Goal: Transaction & Acquisition: Download file/media

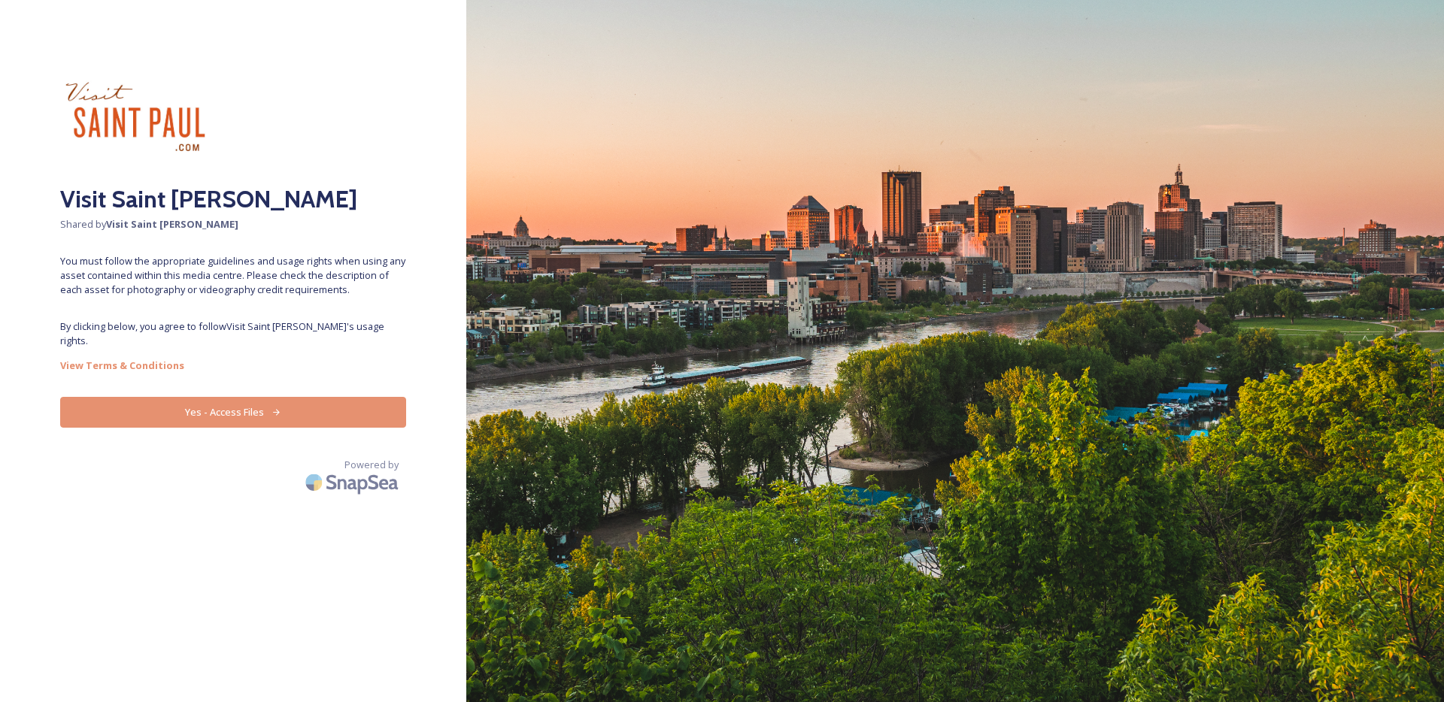
click at [257, 401] on button "Yes - Access Files" at bounding box center [233, 412] width 346 height 31
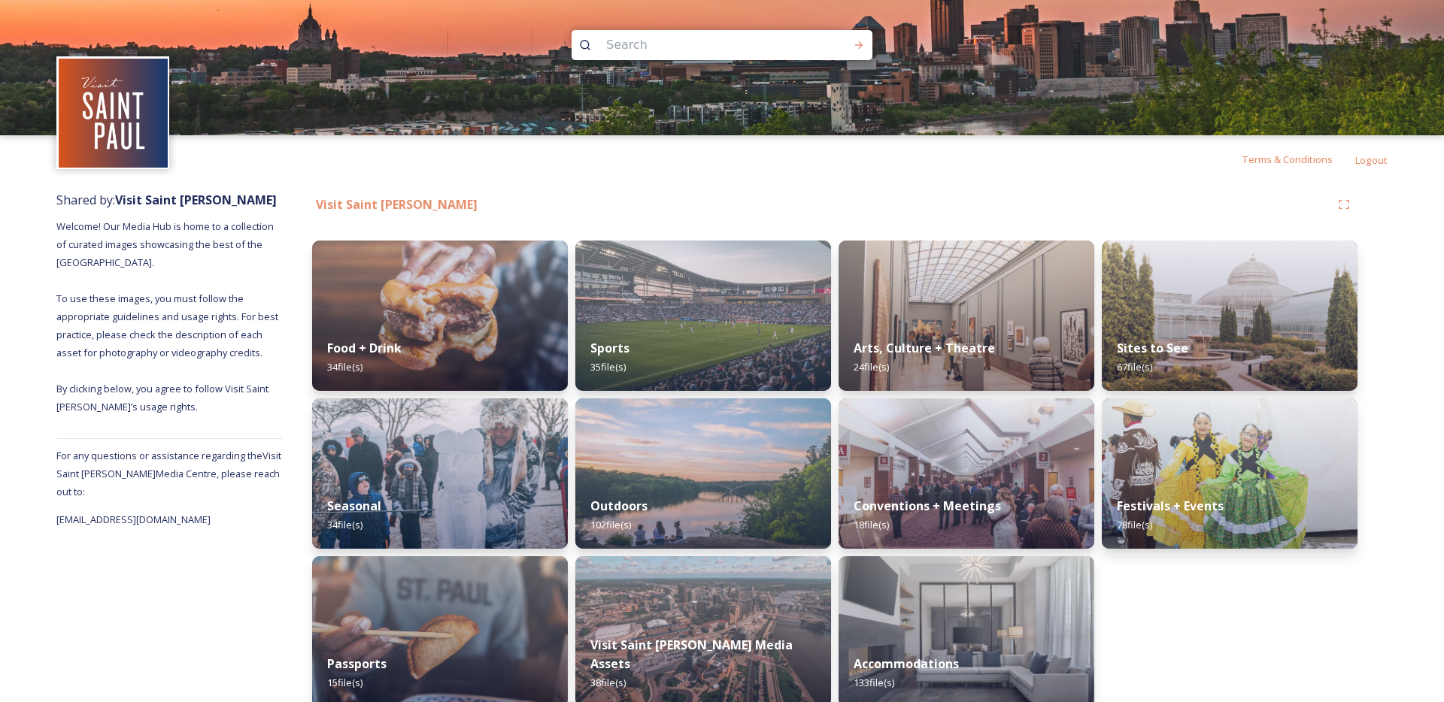
click at [684, 52] on input at bounding box center [702, 45] width 206 height 33
type input "art crawl"
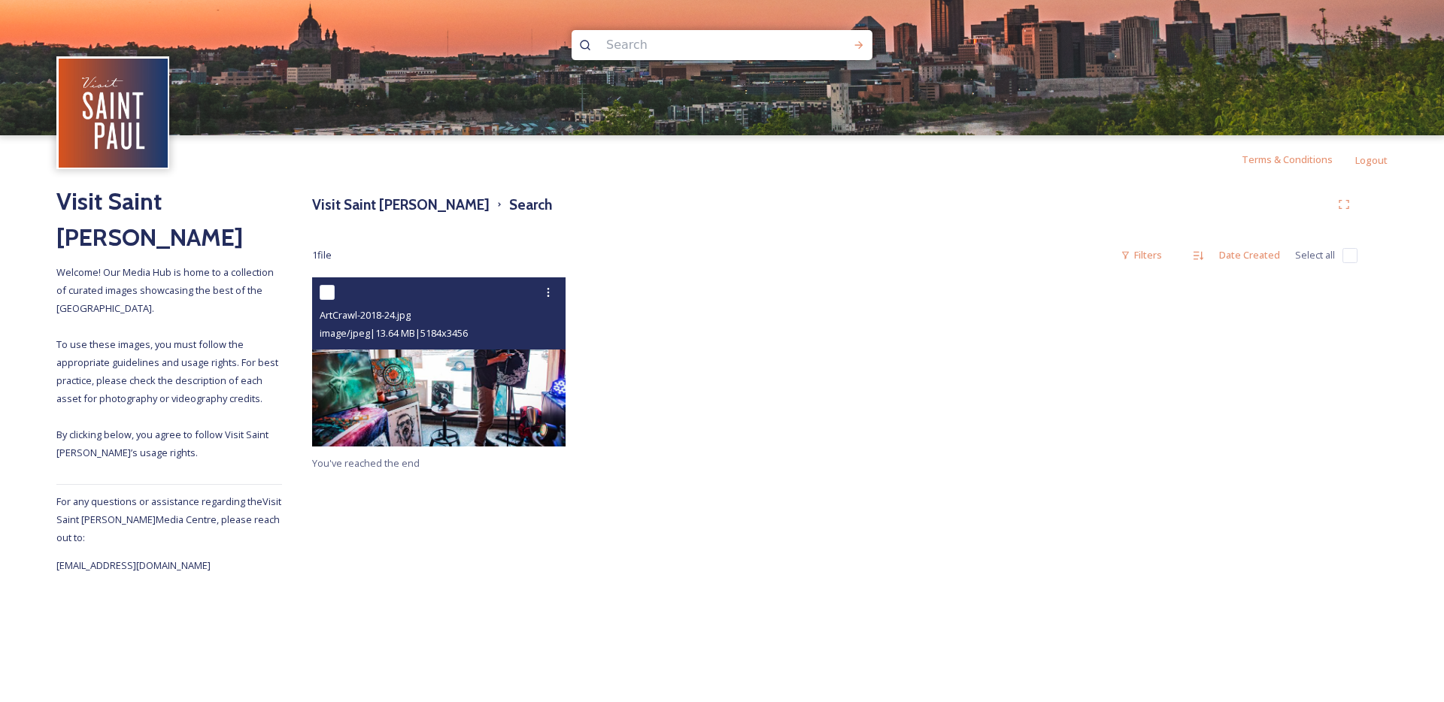
click at [458, 407] on img at bounding box center [438, 361] width 253 height 169
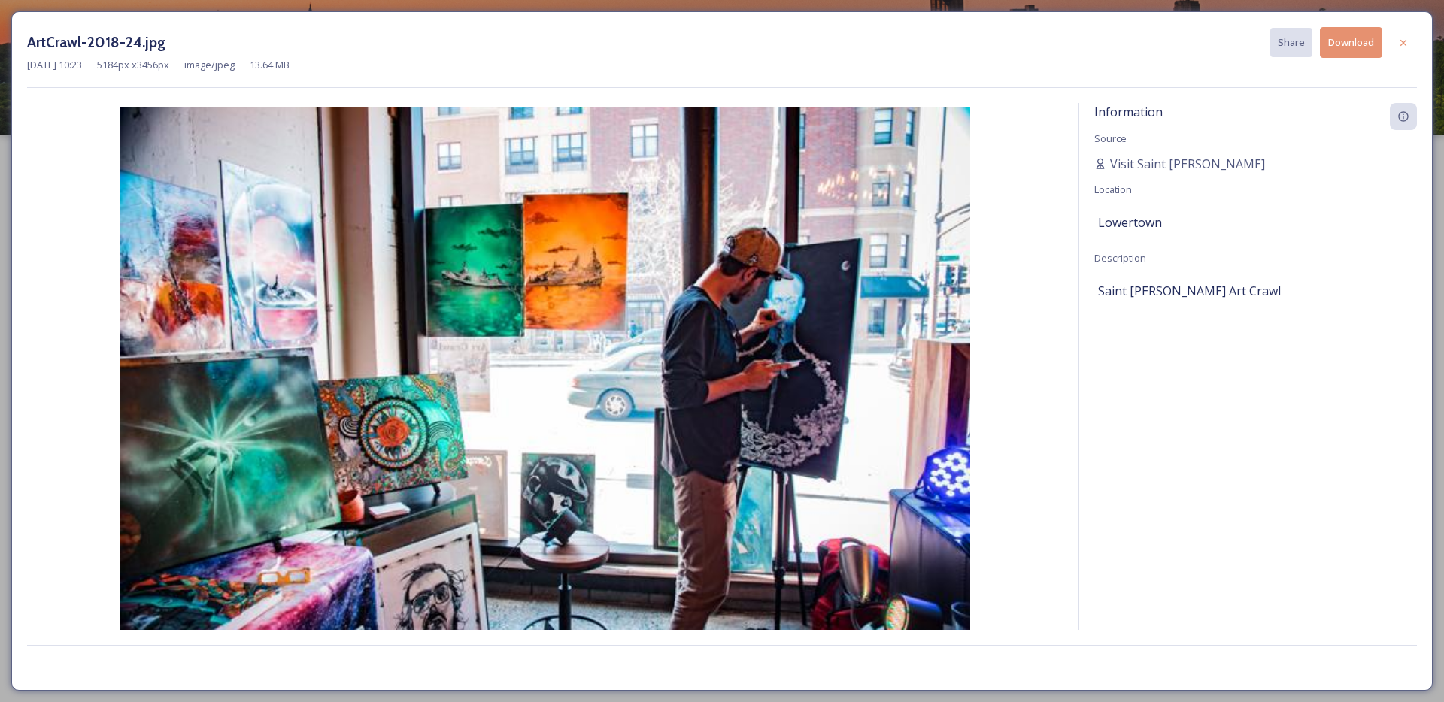
click at [1353, 42] on button "Download" at bounding box center [1351, 42] width 62 height 31
drag, startPoint x: 1406, startPoint y: 45, endPoint x: 1199, endPoint y: 18, distance: 208.5
click at [1406, 45] on icon at bounding box center [1403, 43] width 12 height 12
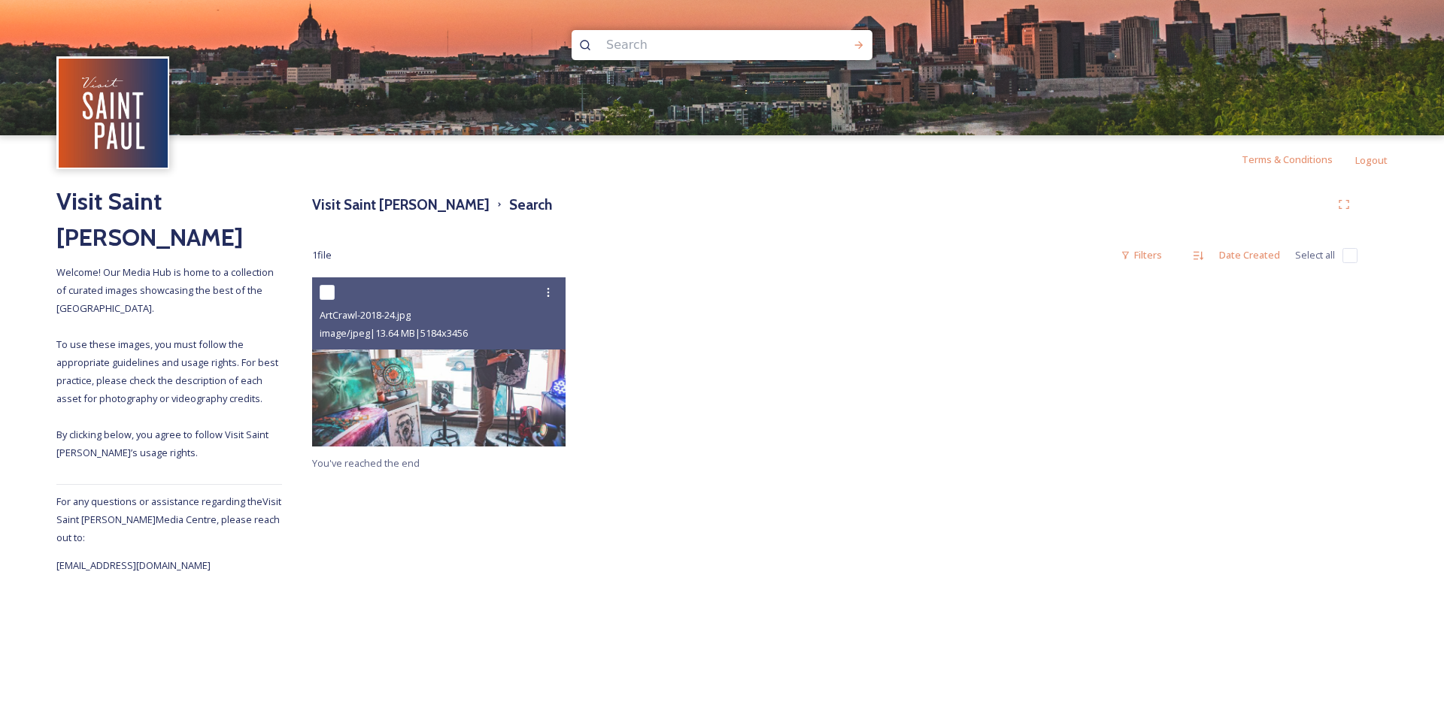
click at [627, 44] on input at bounding box center [702, 45] width 206 height 33
type input "[US_STATE] museum of american art"
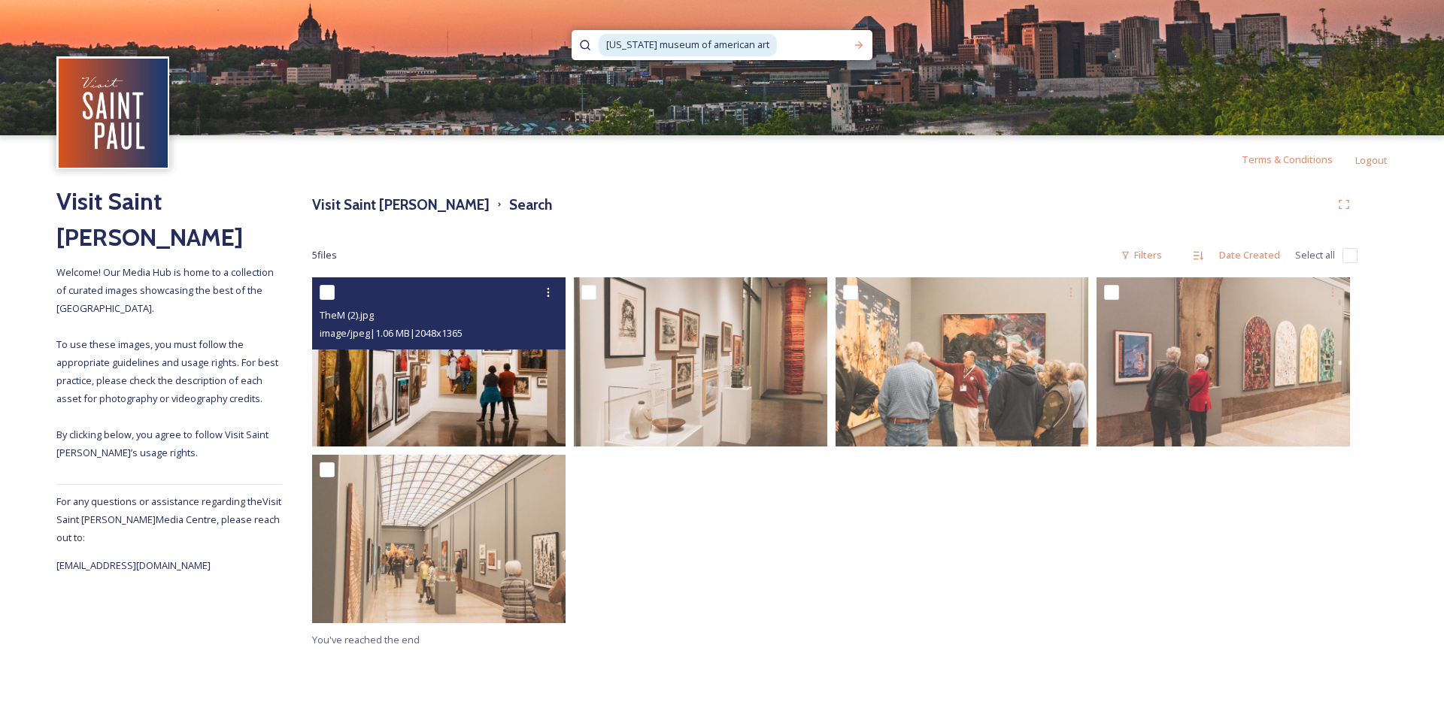
click at [483, 397] on img at bounding box center [438, 361] width 253 height 169
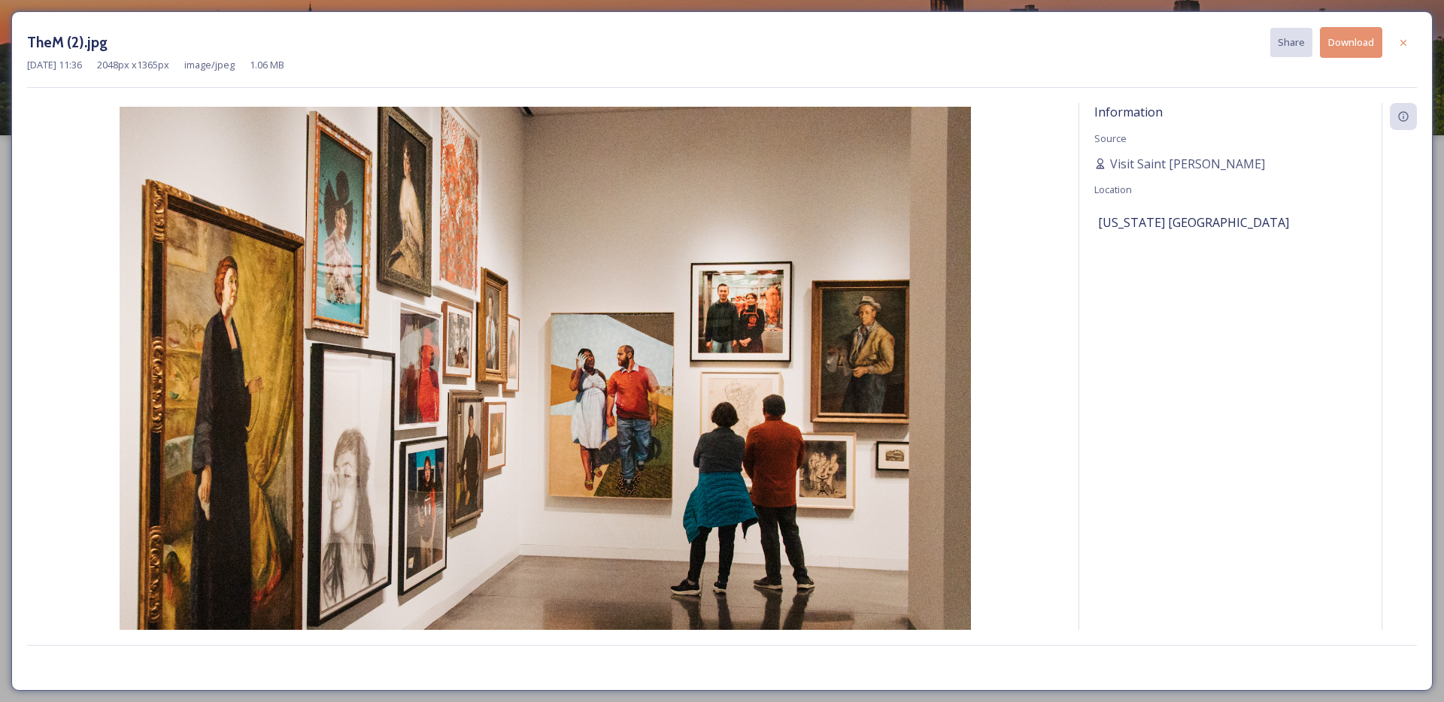
click at [1341, 48] on button "Download" at bounding box center [1351, 42] width 62 height 31
click at [1405, 43] on icon at bounding box center [1403, 43] width 12 height 12
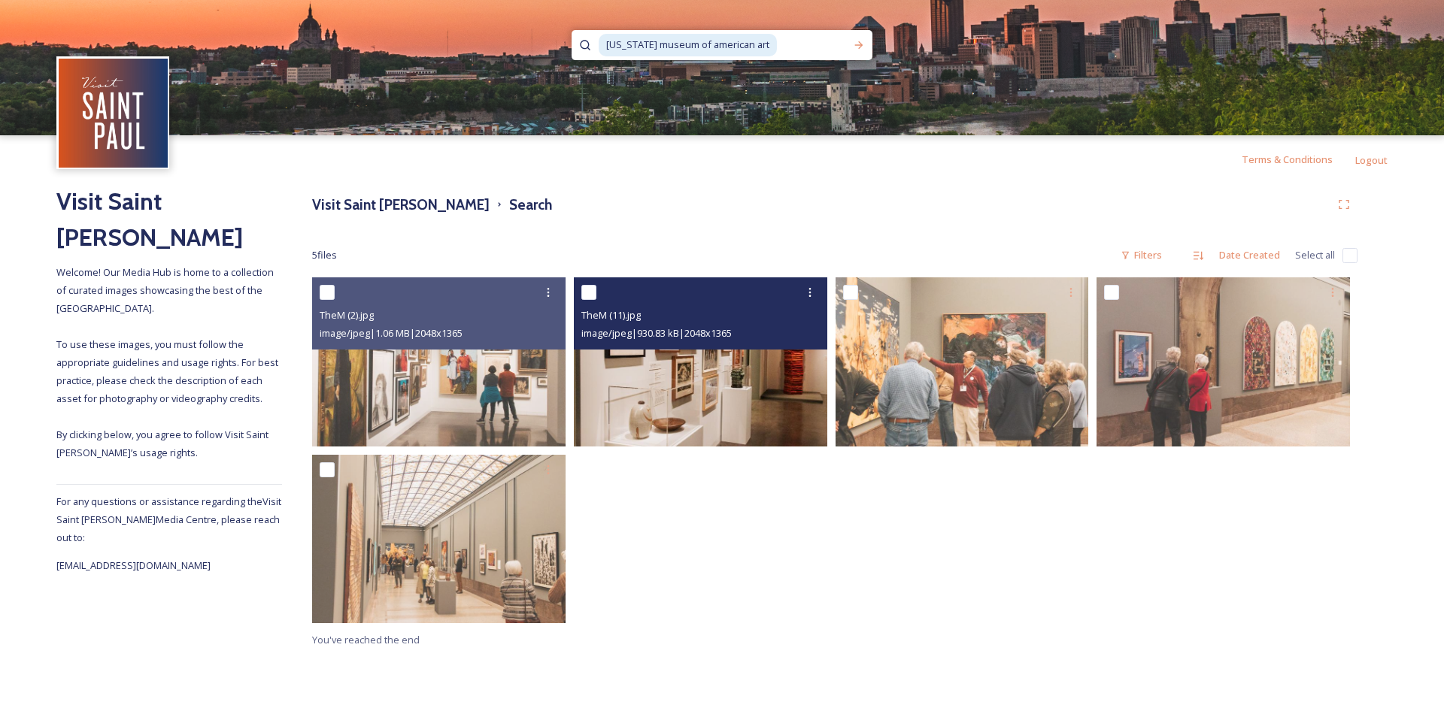
click at [682, 382] on img at bounding box center [700, 361] width 253 height 169
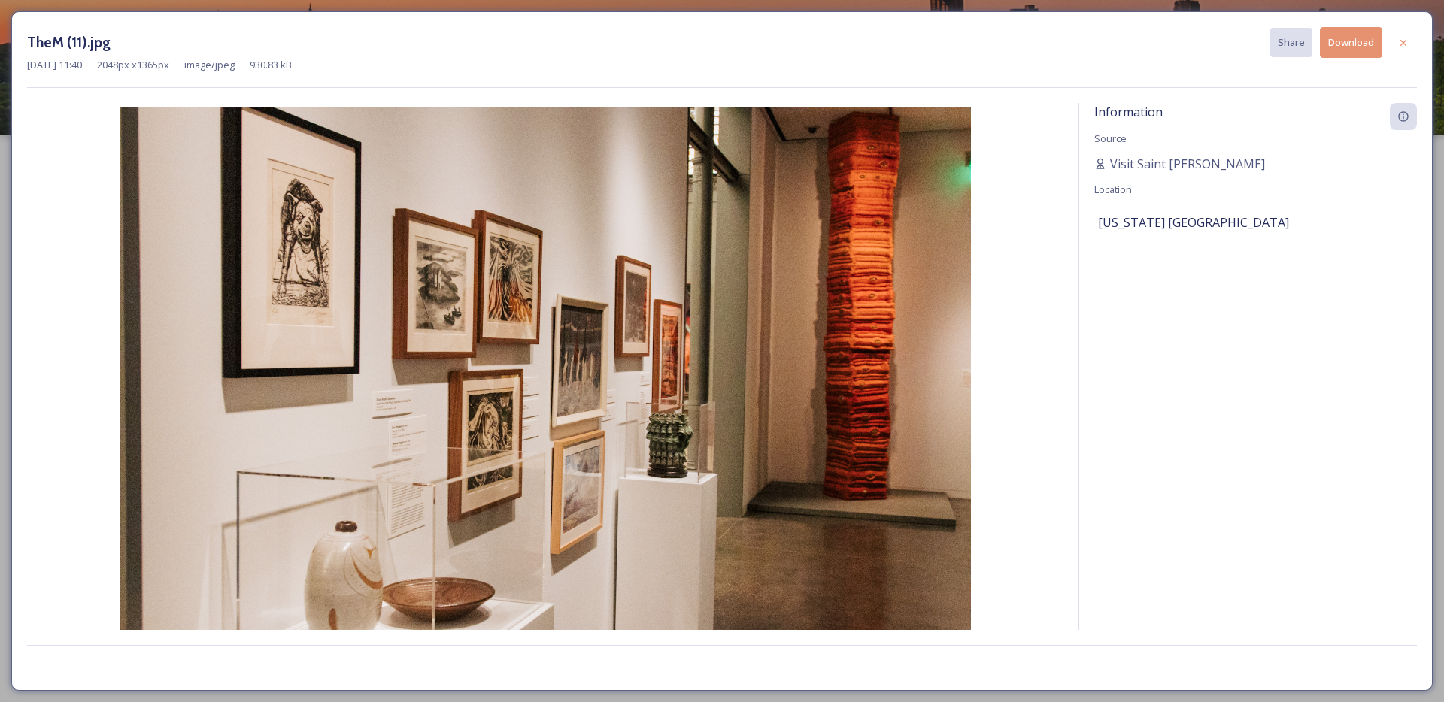
click at [1338, 55] on button "Download" at bounding box center [1351, 42] width 62 height 31
click at [1405, 44] on icon at bounding box center [1403, 43] width 12 height 12
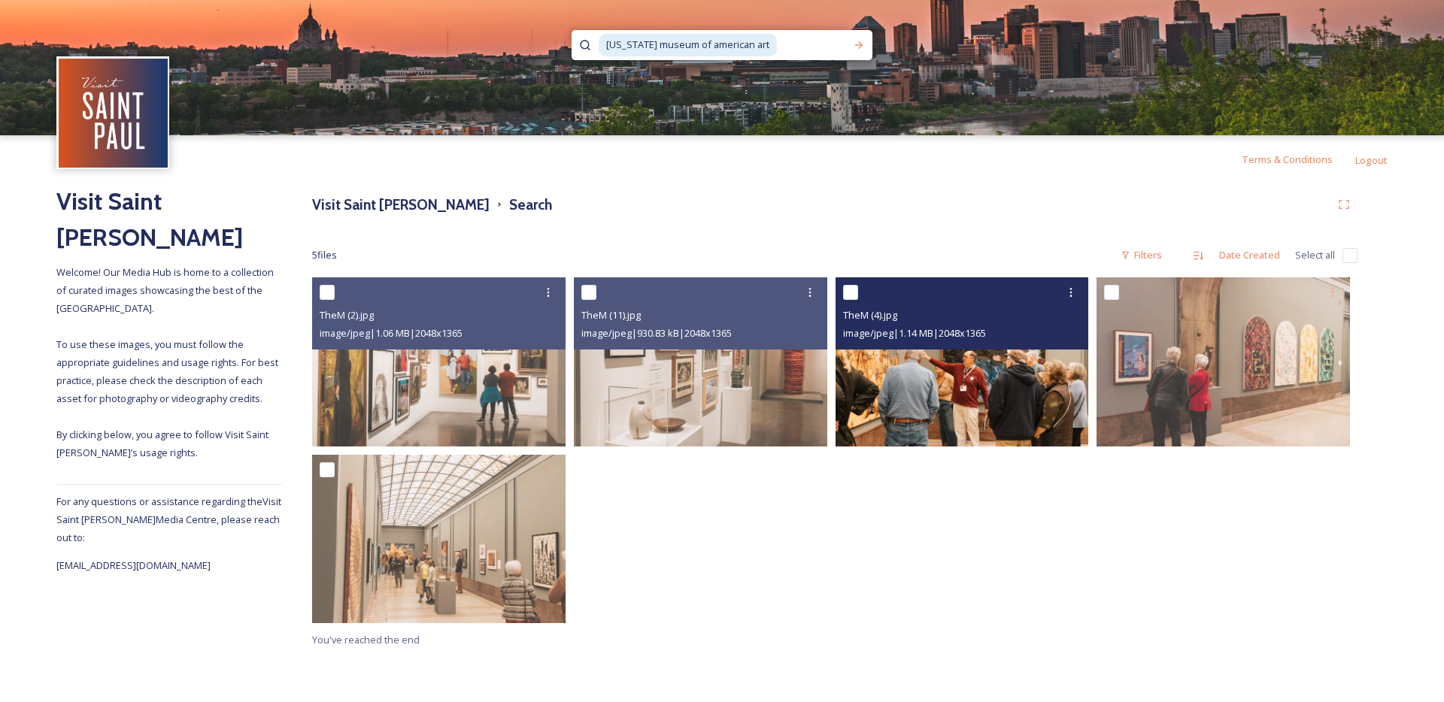
click at [1062, 374] on img at bounding box center [961, 361] width 253 height 169
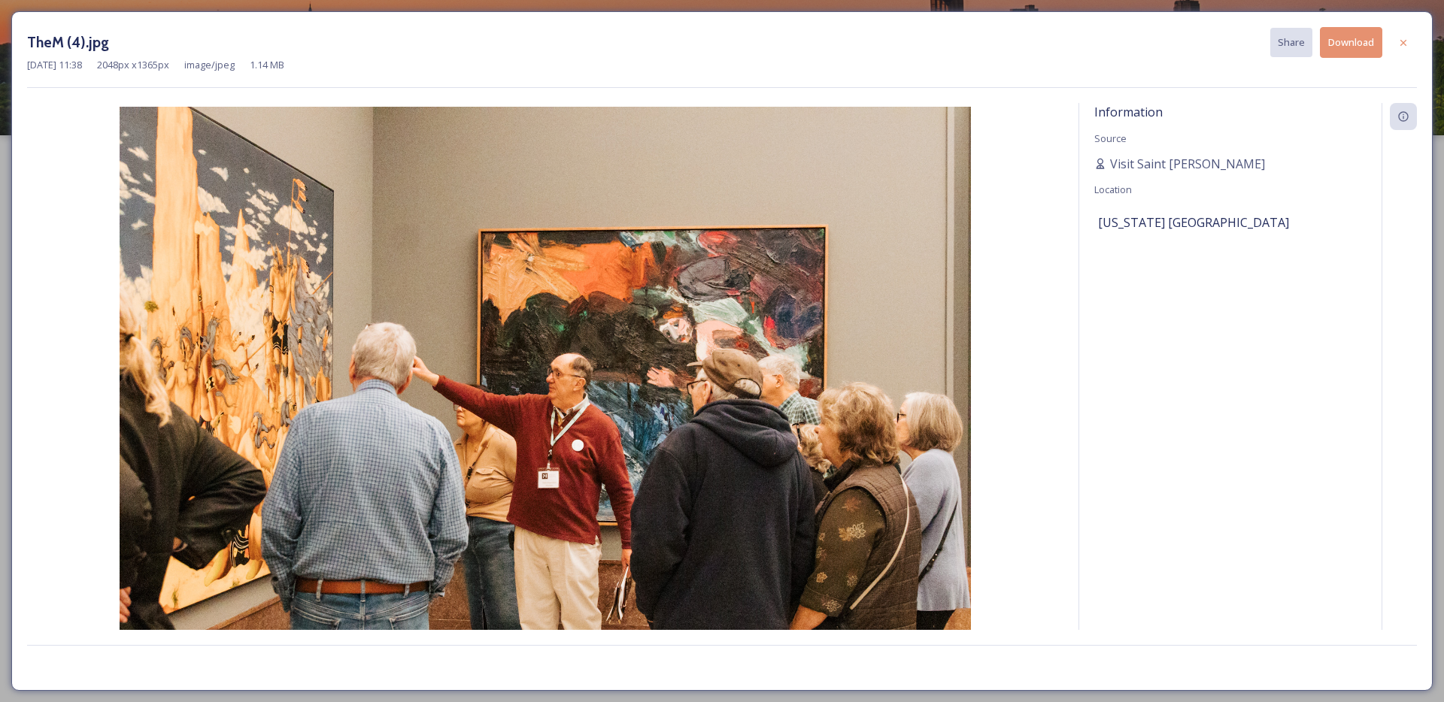
click at [1347, 49] on button "Download" at bounding box center [1351, 42] width 62 height 31
drag, startPoint x: 1403, startPoint y: 45, endPoint x: 1393, endPoint y: 65, distance: 22.9
click at [1403, 45] on icon at bounding box center [1403, 43] width 12 height 12
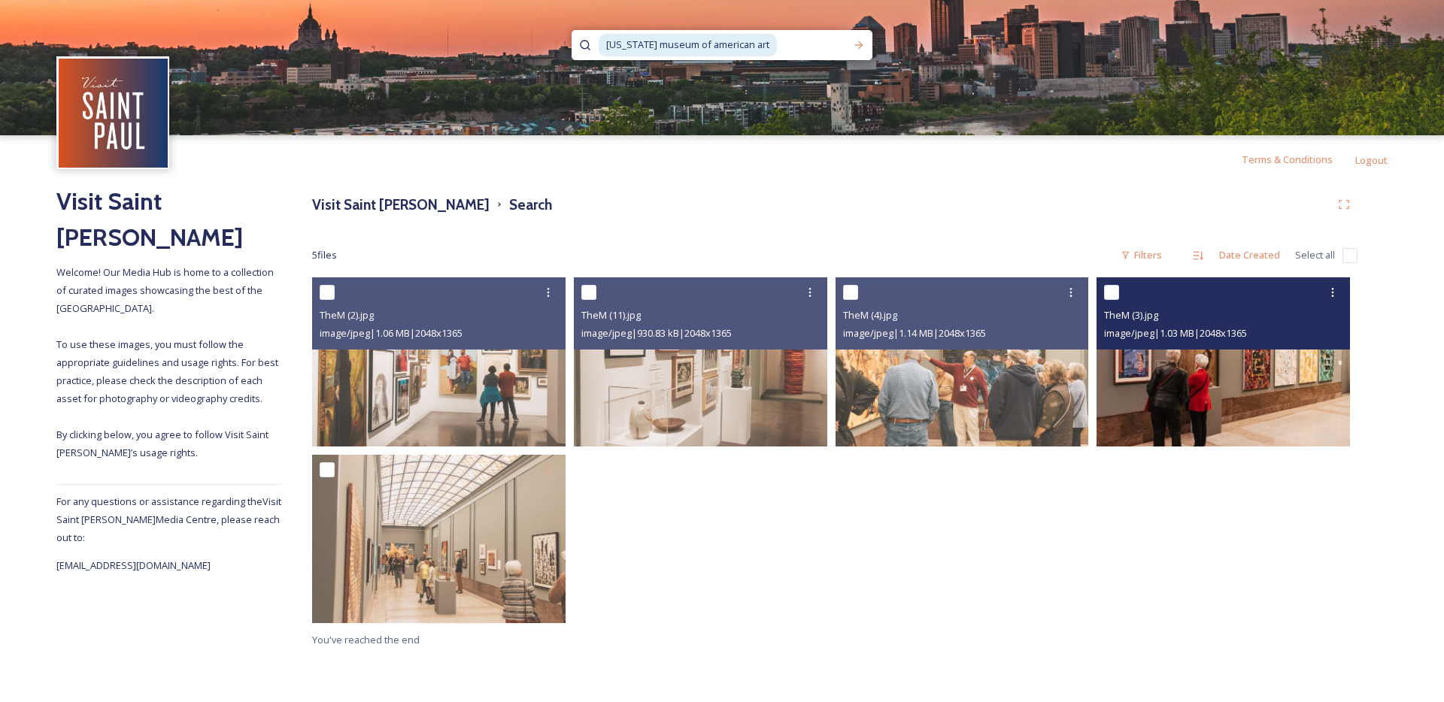
click at [1219, 393] on img at bounding box center [1222, 361] width 253 height 169
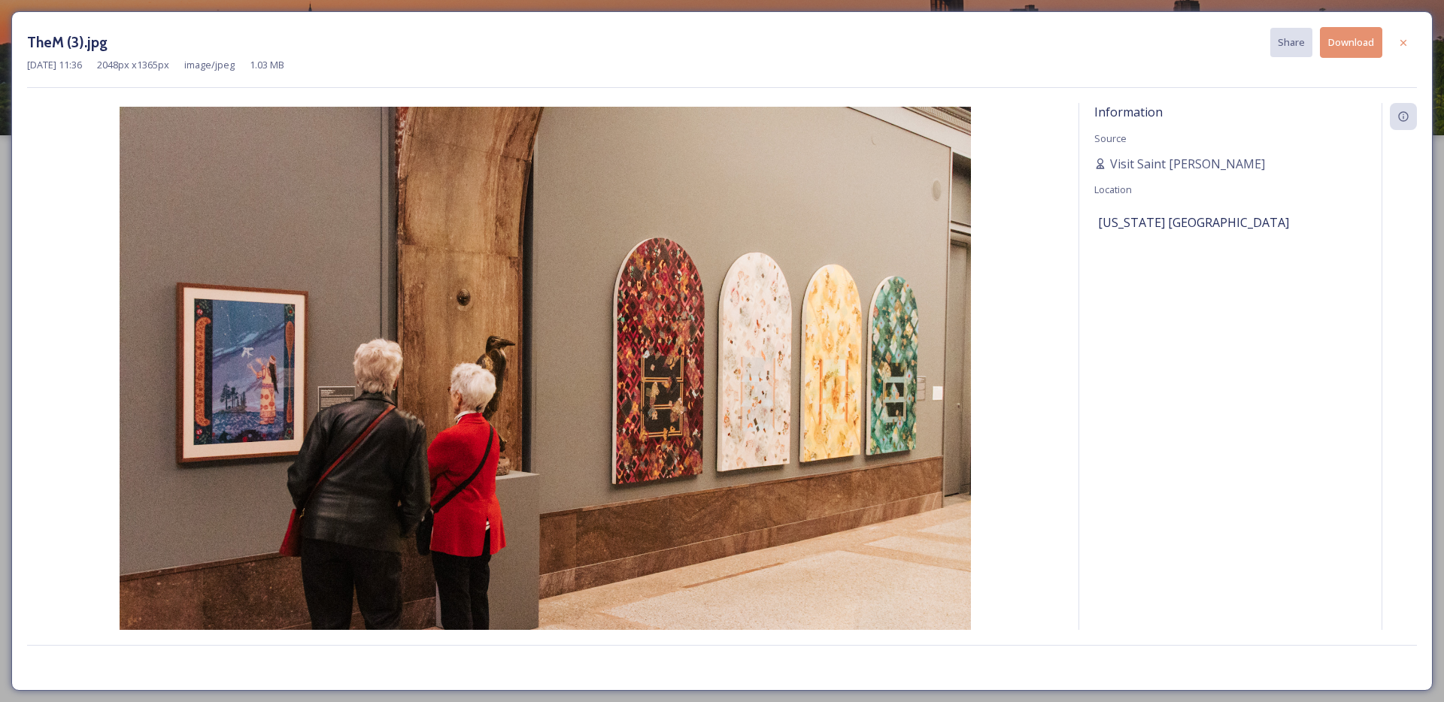
click at [1336, 50] on button "Download" at bounding box center [1351, 42] width 62 height 31
click at [1357, 47] on button "Download" at bounding box center [1351, 42] width 62 height 31
click at [1405, 39] on icon at bounding box center [1403, 43] width 12 height 12
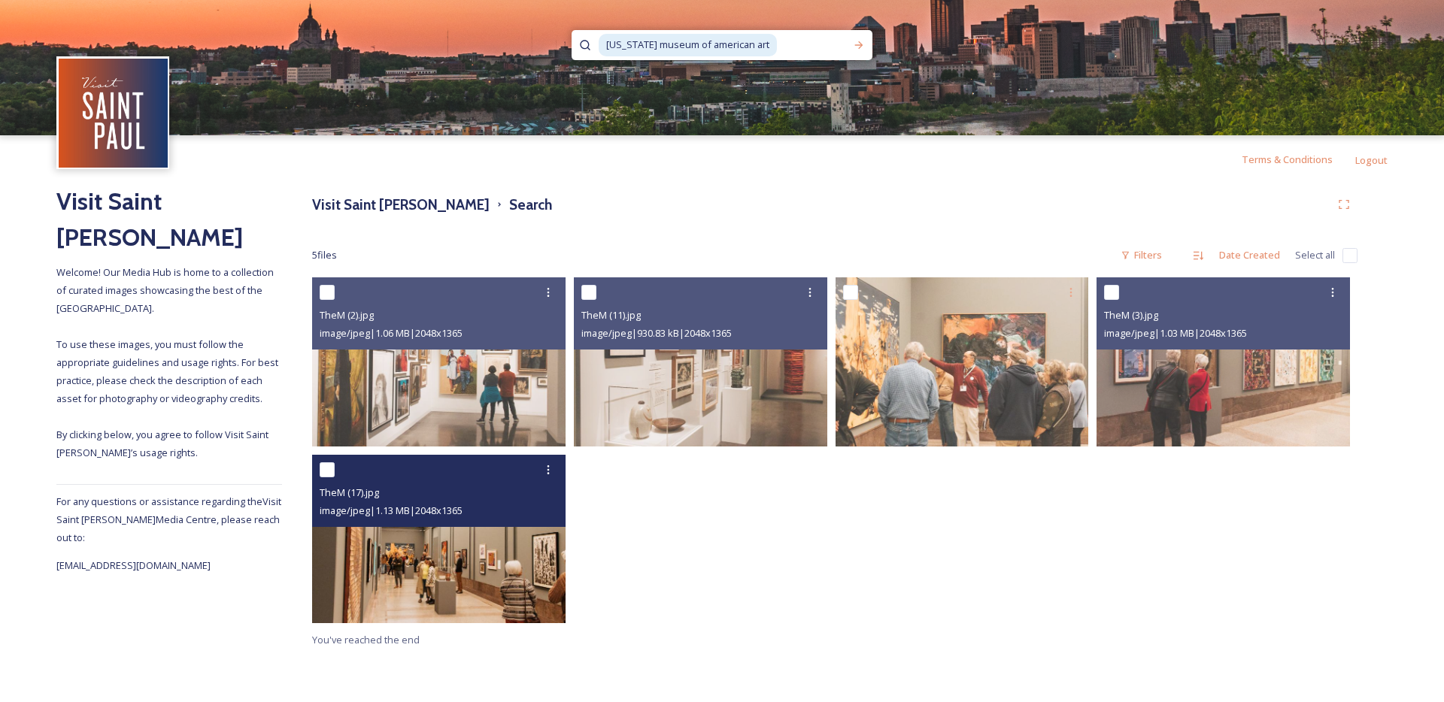
click at [514, 560] on img at bounding box center [438, 539] width 253 height 169
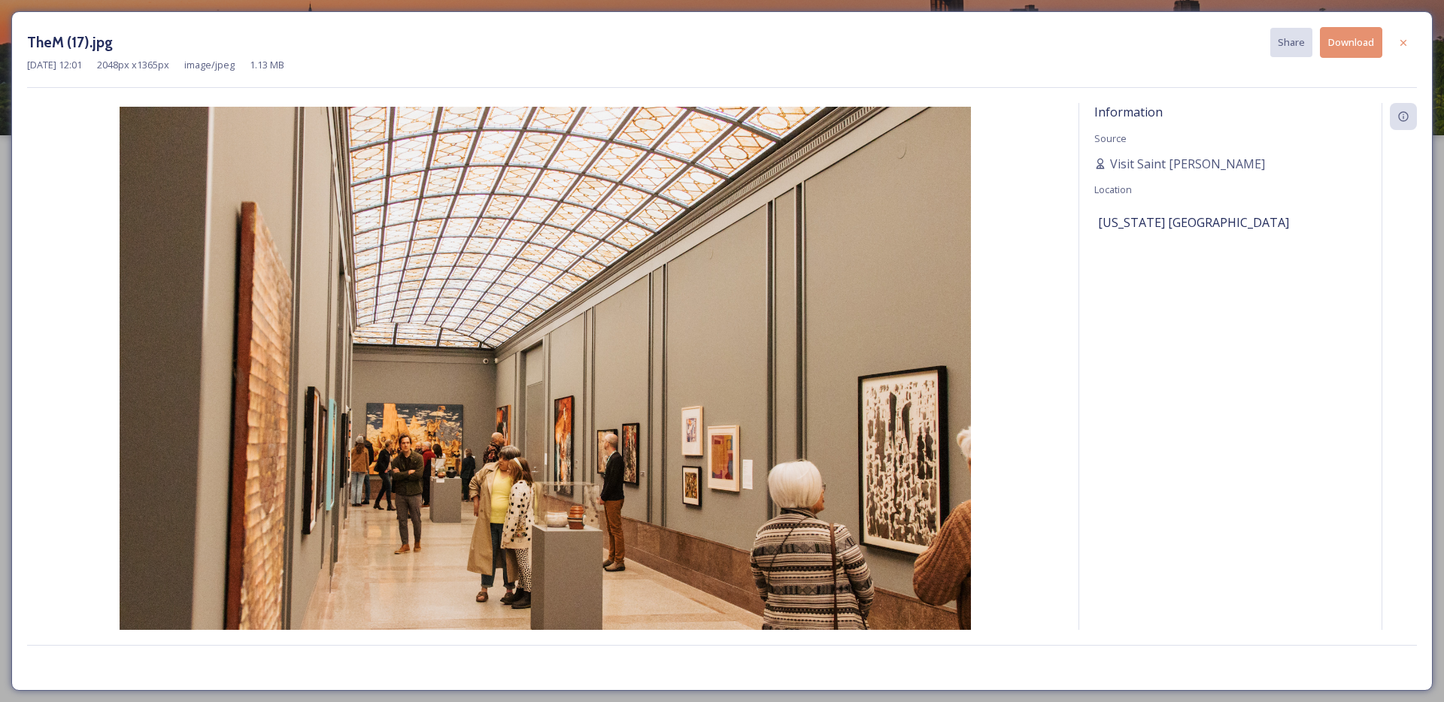
click at [1358, 56] on button "Download" at bounding box center [1351, 42] width 62 height 31
click at [1362, 47] on button "Download" at bounding box center [1351, 42] width 62 height 31
click at [1414, 32] on div at bounding box center [1403, 42] width 27 height 27
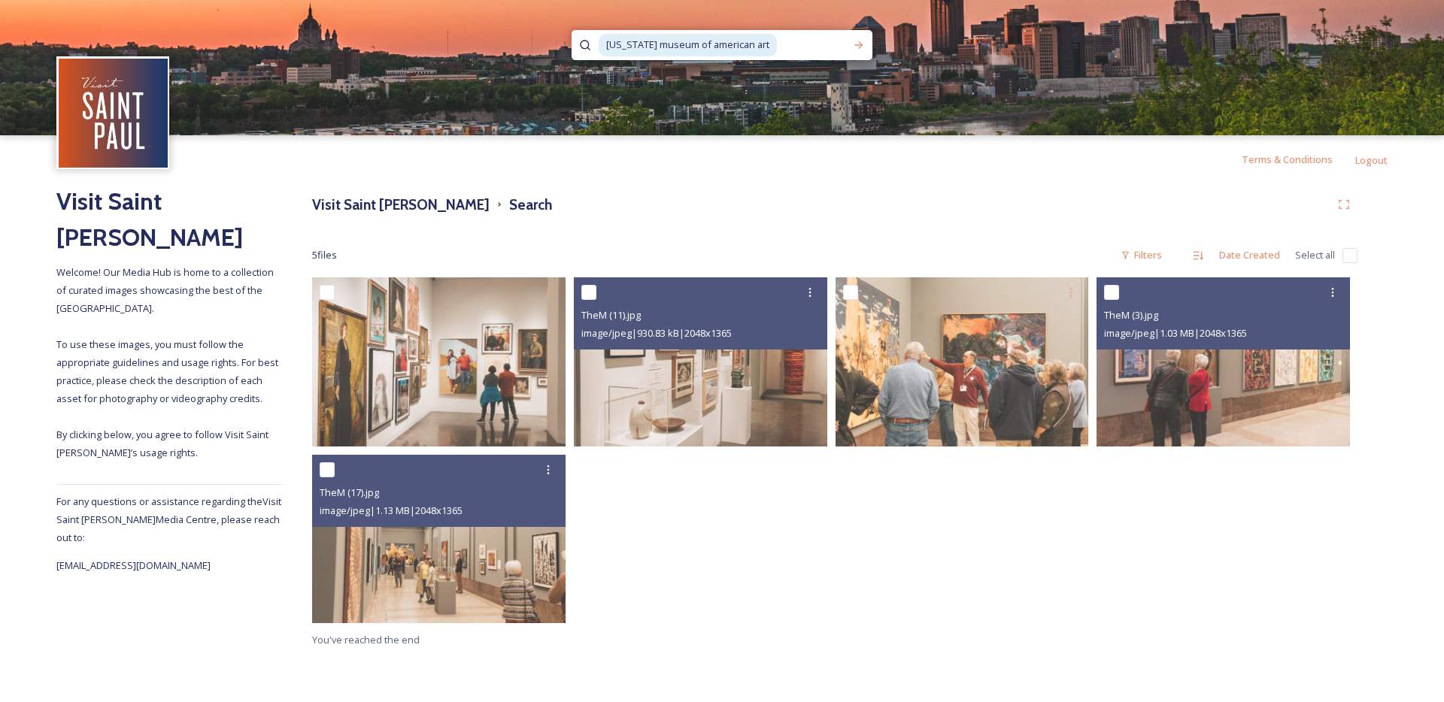
click at [808, 41] on input at bounding box center [811, 45] width 67 height 33
click at [808, 41] on div "[US_STATE] museum of american" at bounding box center [721, 45] width 301 height 30
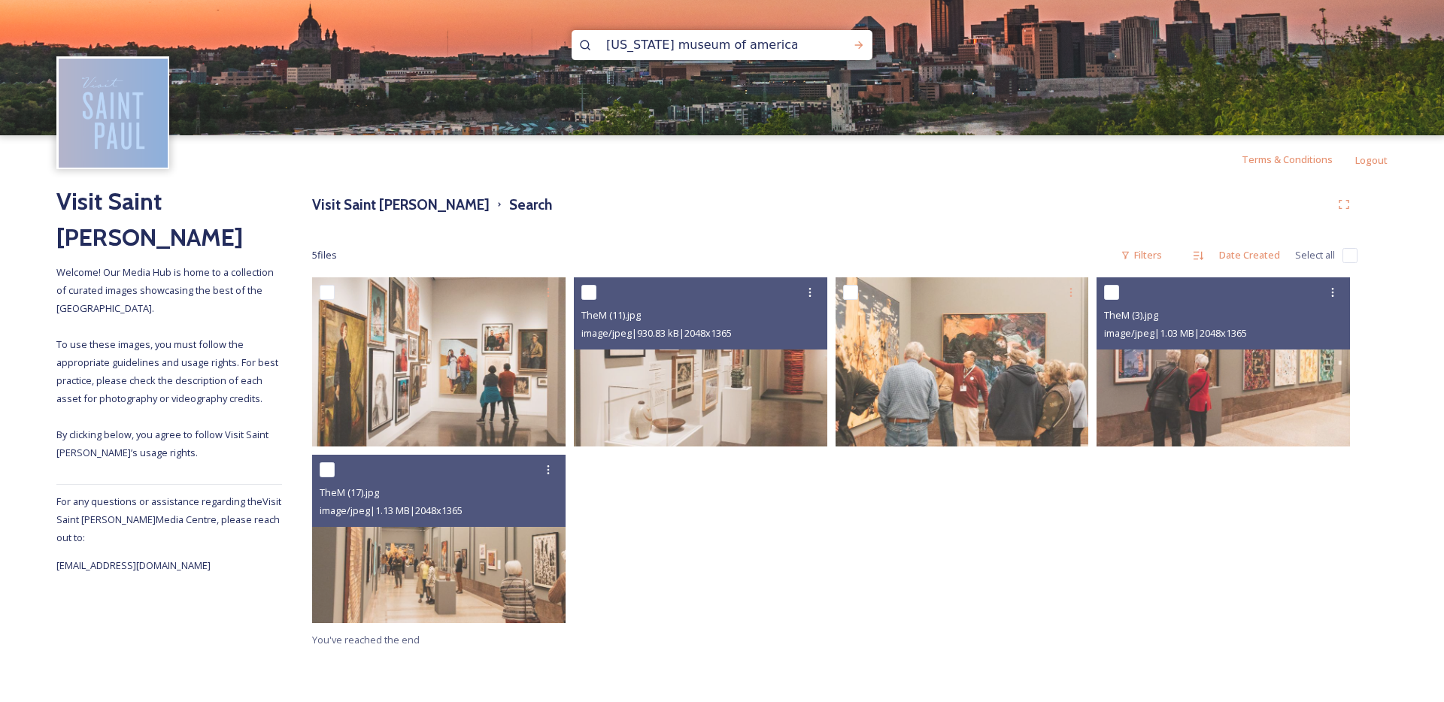
click at [808, 41] on div "[US_STATE] museum of american" at bounding box center [721, 45] width 301 height 30
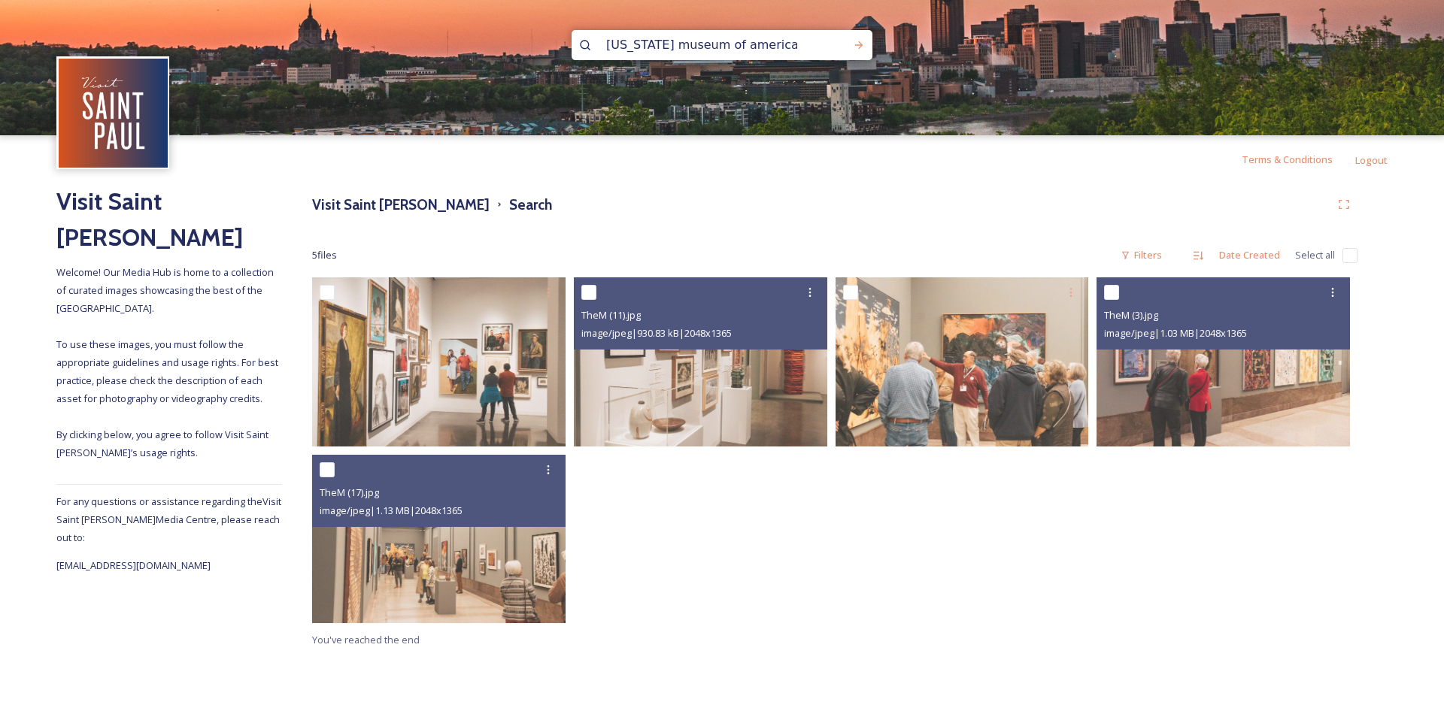
click at [762, 35] on input "[US_STATE] museum of american" at bounding box center [702, 45] width 206 height 33
type input "[PERSON_NAME]"
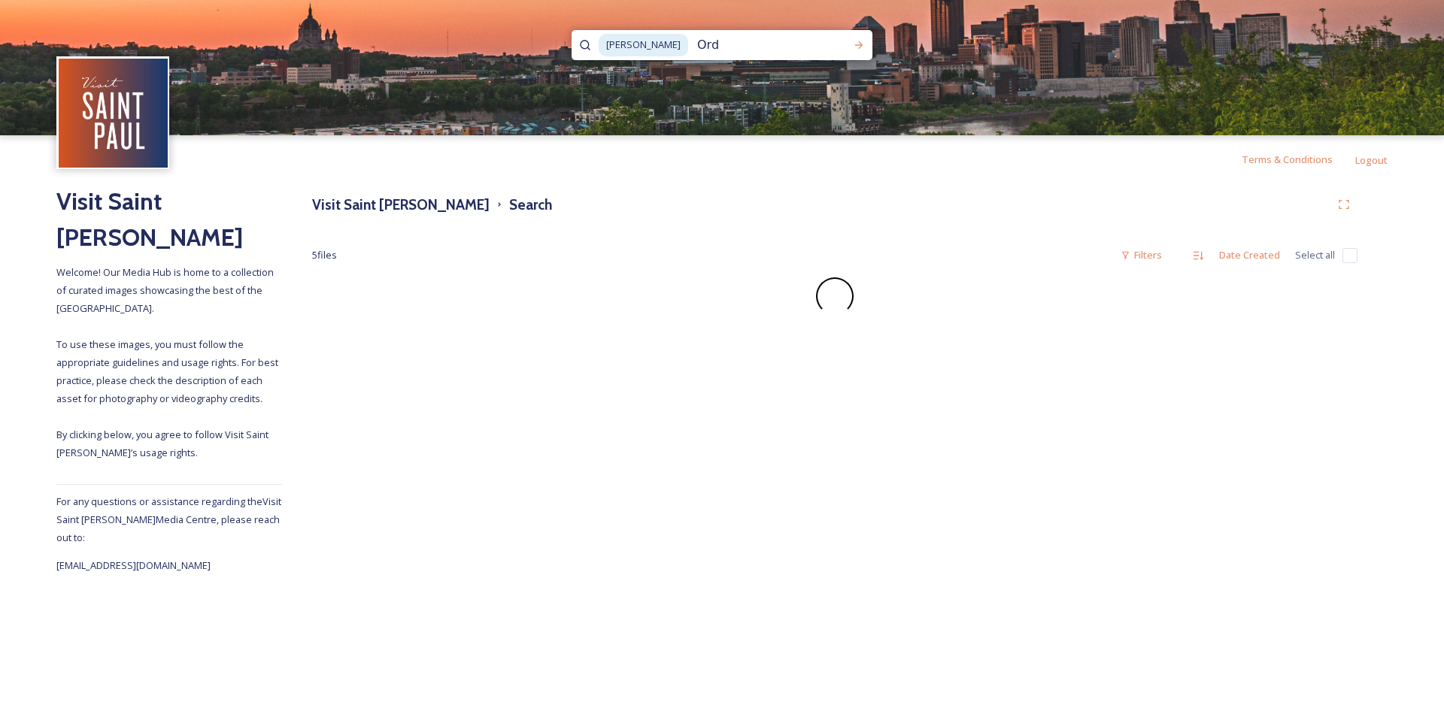
type input "Ord"
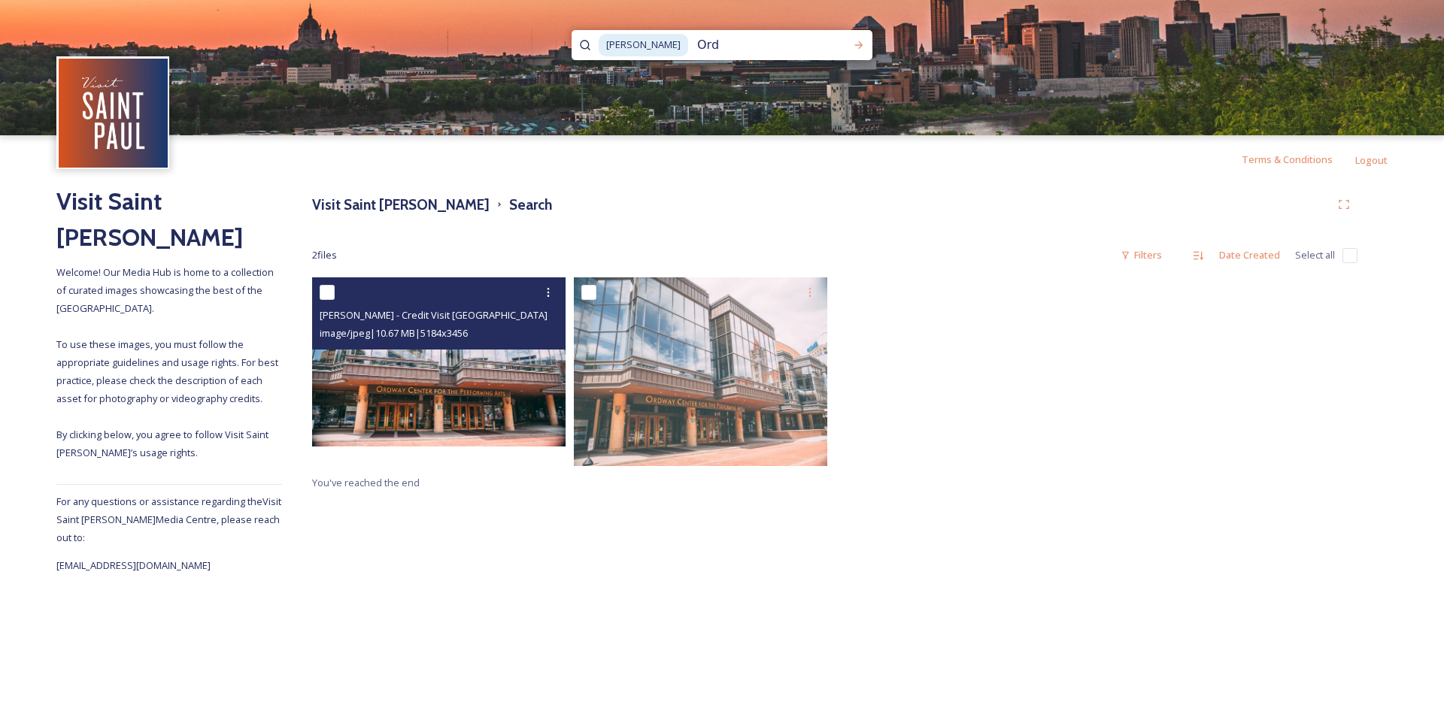
click at [475, 442] on img at bounding box center [438, 361] width 253 height 169
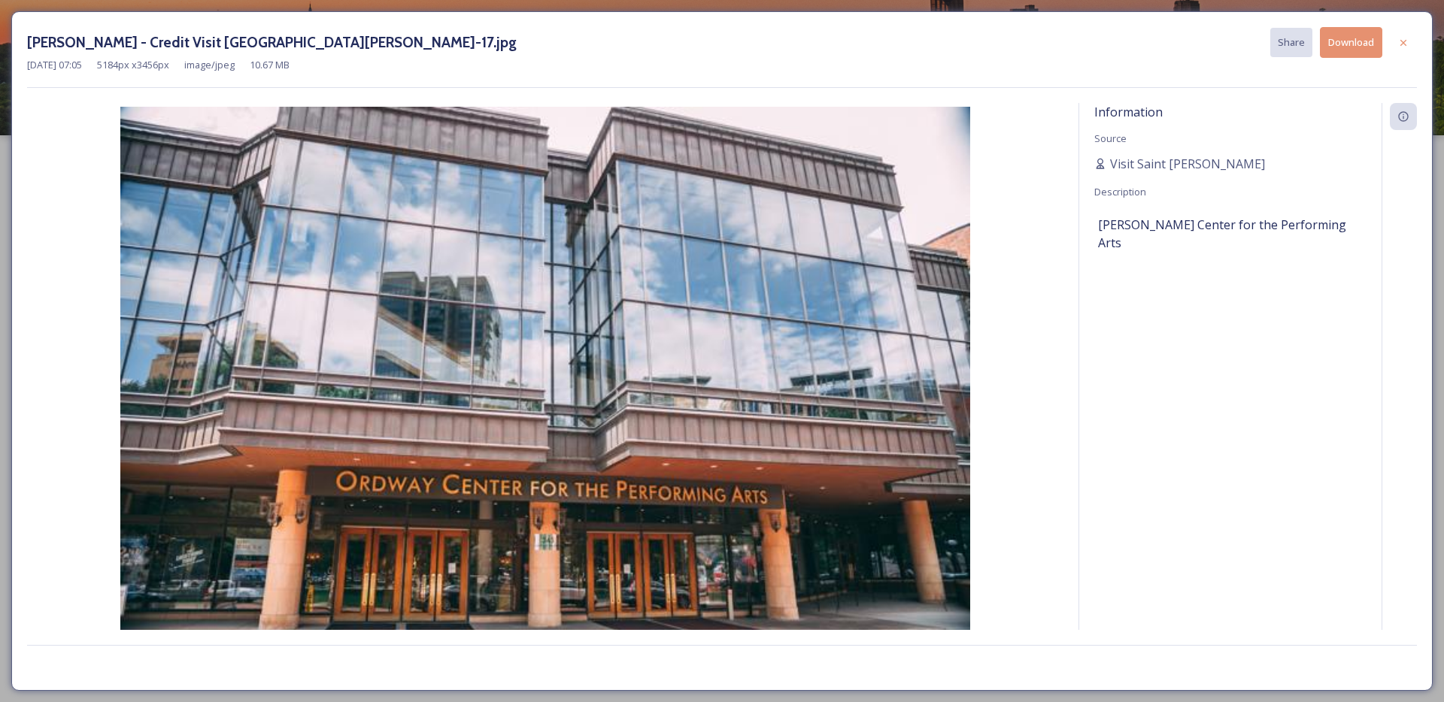
click at [1347, 43] on button "Download" at bounding box center [1351, 42] width 62 height 31
click at [1337, 44] on button "Download" at bounding box center [1351, 42] width 62 height 31
click at [690, 336] on img at bounding box center [545, 390] width 1036 height 567
click at [1404, 49] on div at bounding box center [1403, 42] width 27 height 27
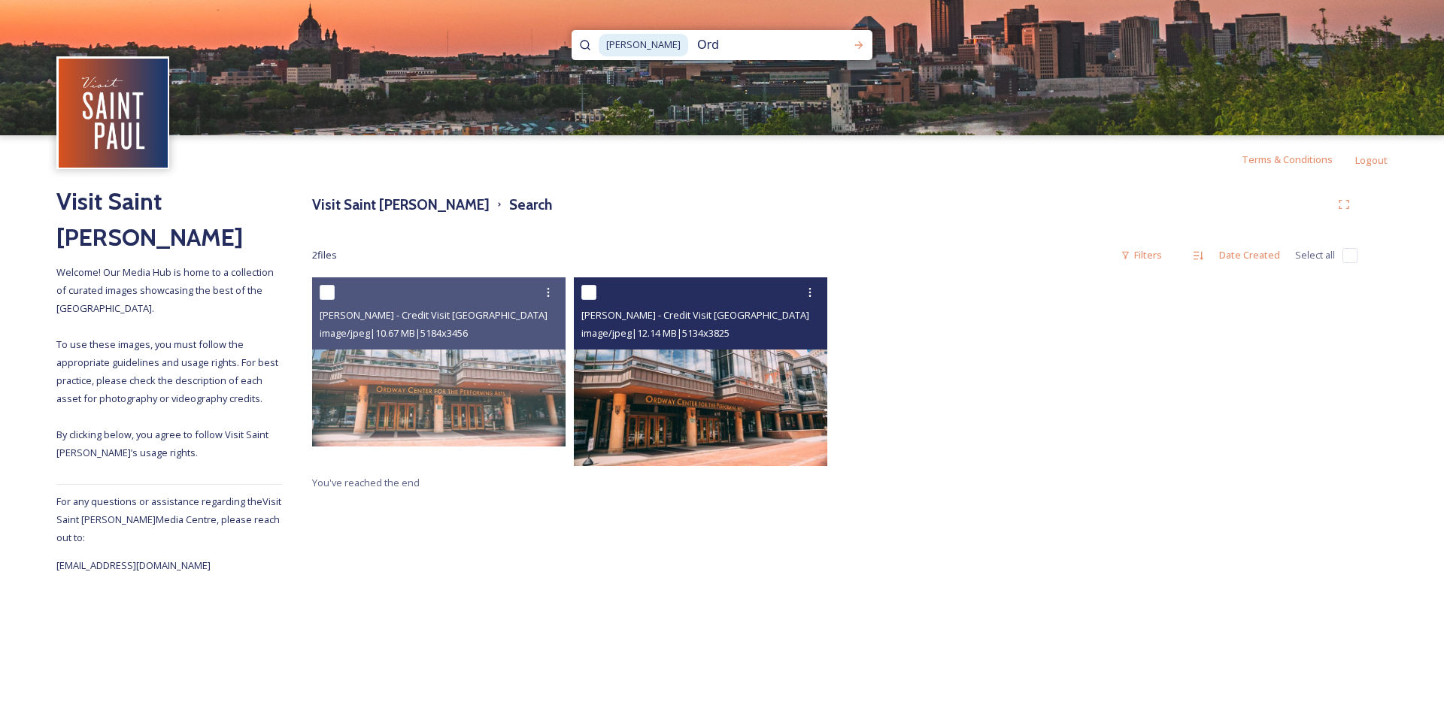
click at [701, 353] on img at bounding box center [700, 371] width 253 height 189
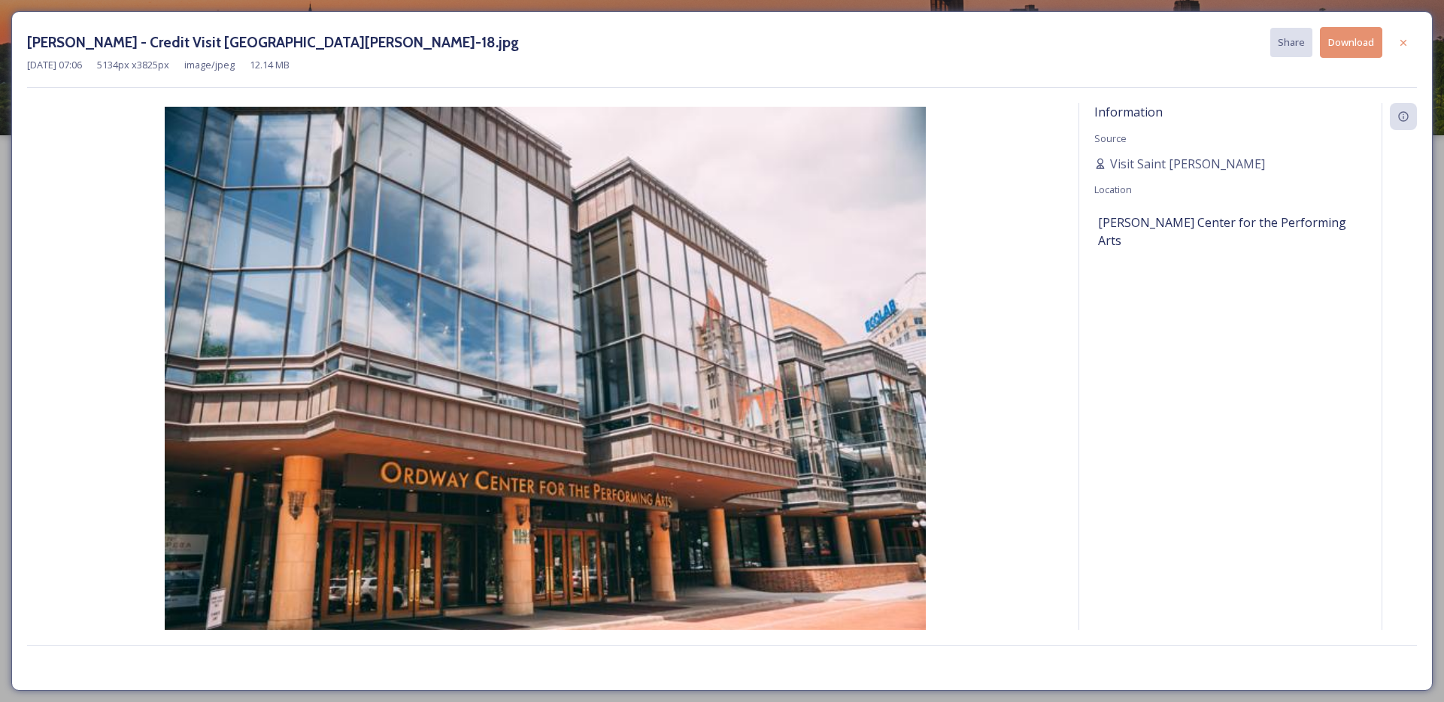
click at [1345, 42] on button "Download" at bounding box center [1351, 42] width 62 height 31
click at [627, 392] on img at bounding box center [545, 390] width 1036 height 567
click at [1407, 48] on icon at bounding box center [1403, 43] width 12 height 12
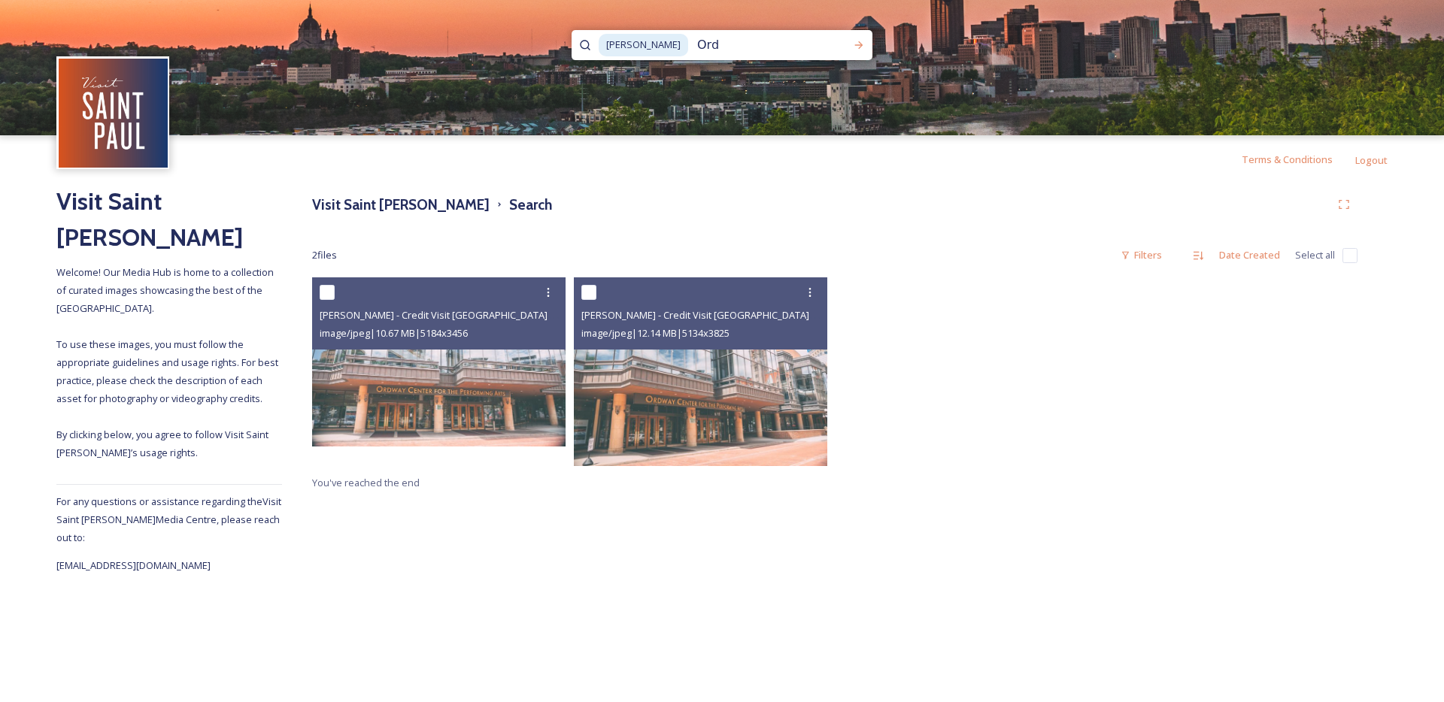
click at [690, 39] on input "Ord" at bounding box center [768, 45] width 156 height 33
click at [690, 41] on input "Ord" at bounding box center [768, 45] width 156 height 33
type input "o"
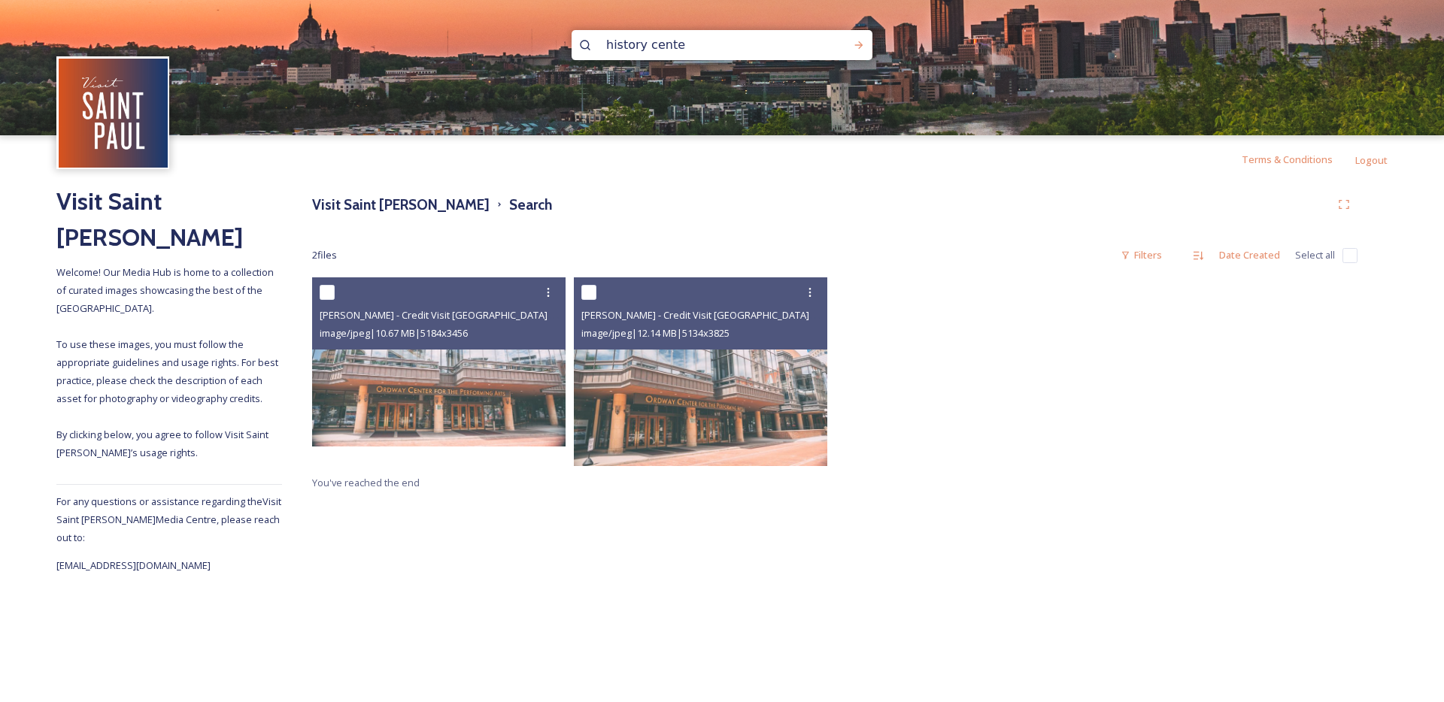
type input "history center"
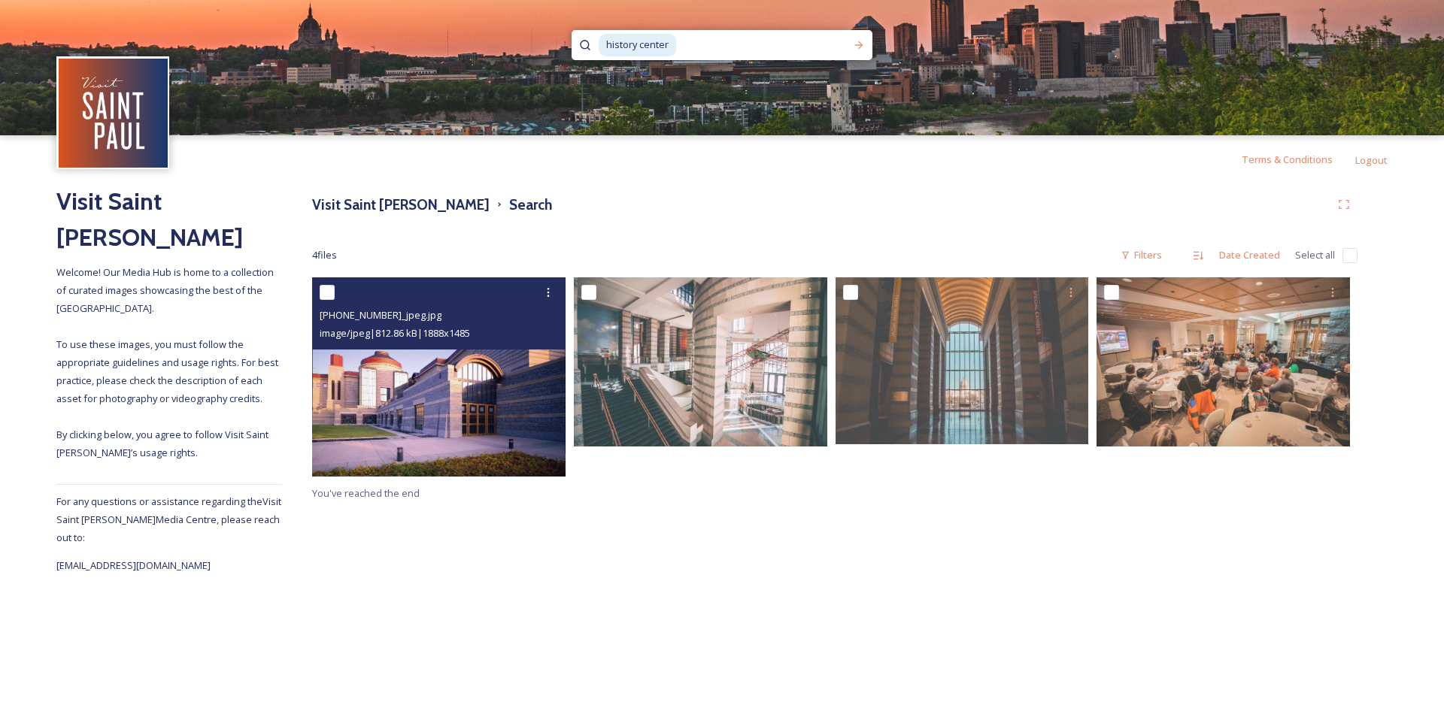
click at [503, 439] on img at bounding box center [438, 376] width 253 height 199
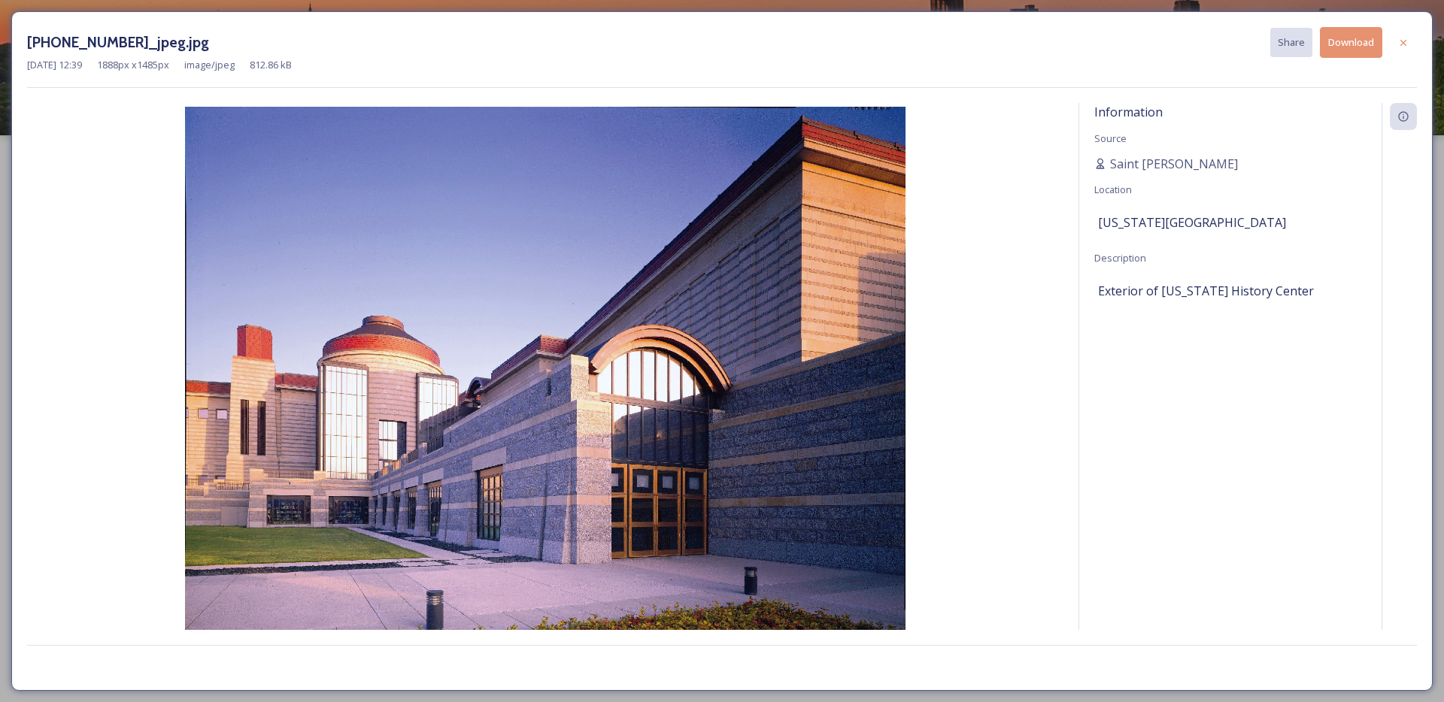
click at [1356, 42] on button "Download" at bounding box center [1351, 42] width 62 height 31
click at [1405, 38] on icon at bounding box center [1403, 43] width 12 height 12
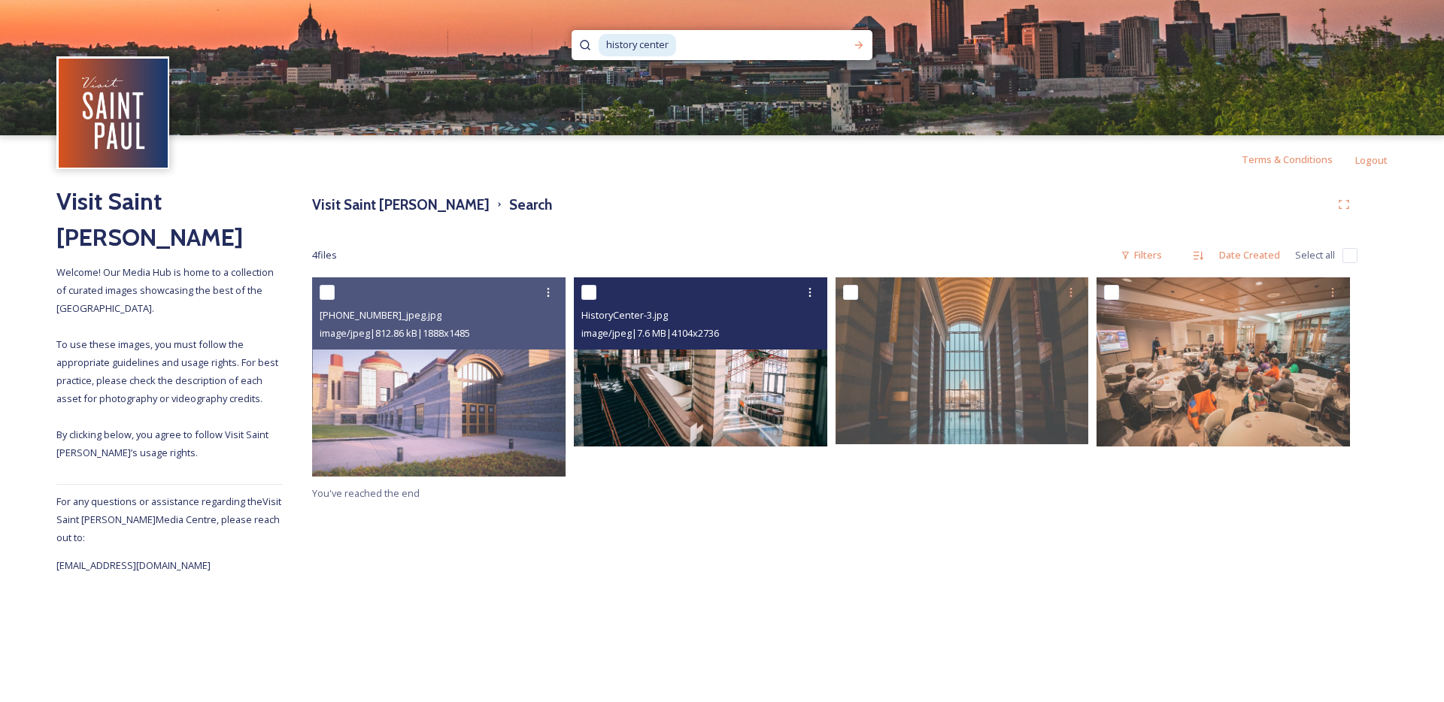
click at [751, 415] on img at bounding box center [700, 361] width 253 height 169
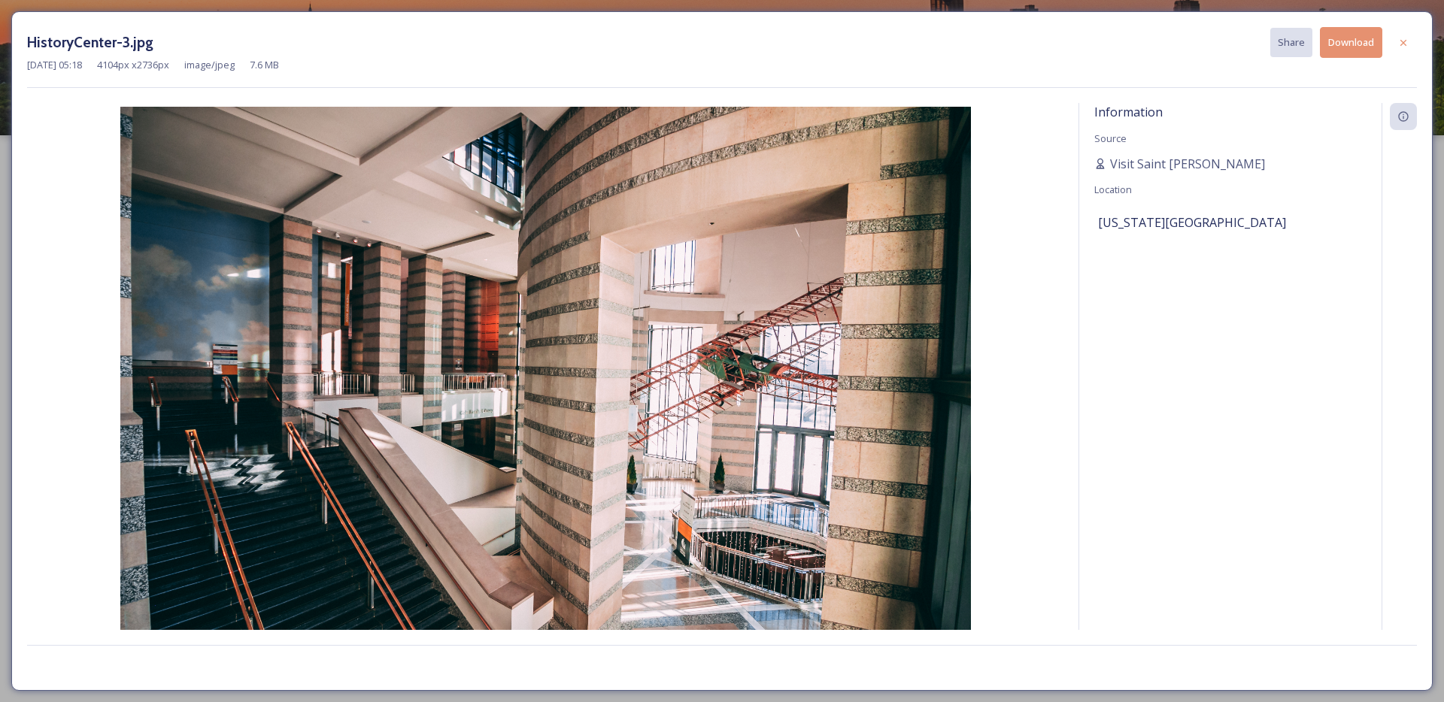
click at [1350, 46] on button "Download" at bounding box center [1351, 42] width 62 height 31
click at [1411, 40] on div at bounding box center [1403, 42] width 27 height 27
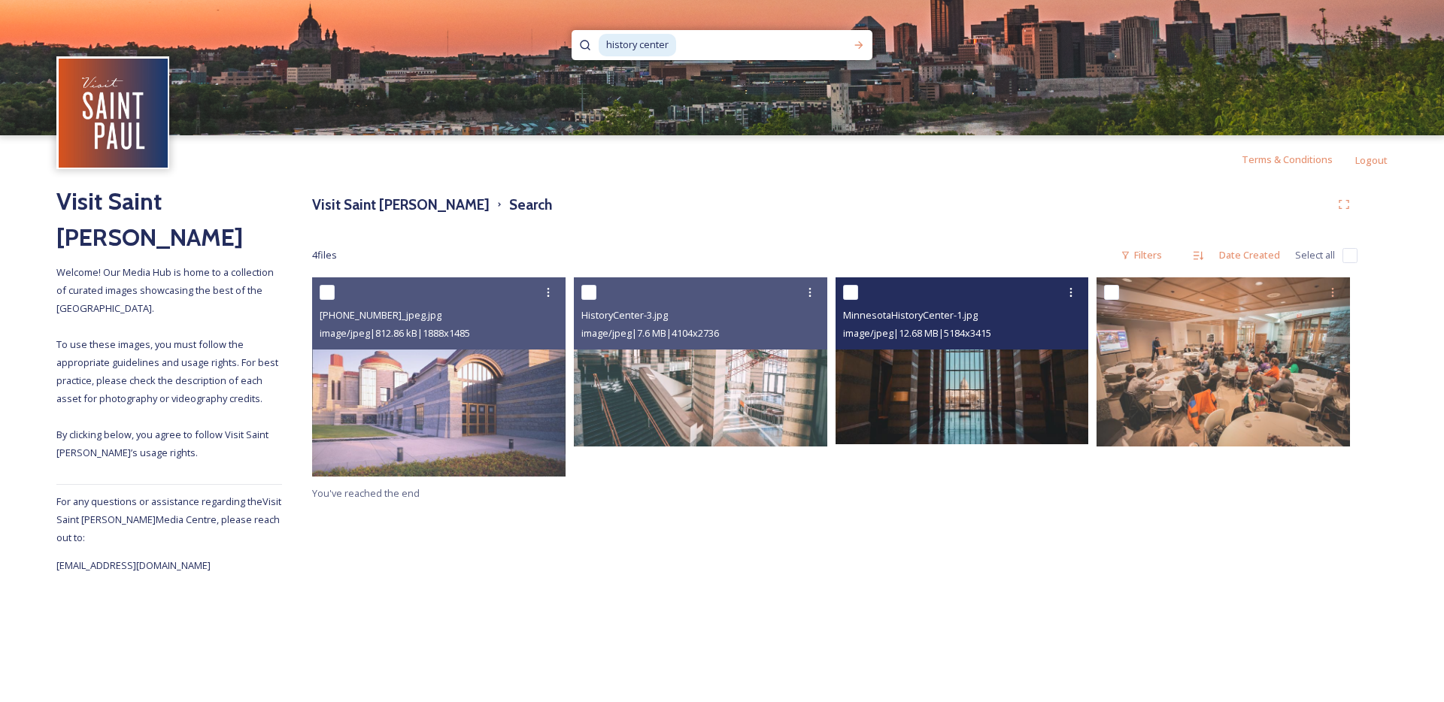
click at [908, 427] on img at bounding box center [961, 360] width 253 height 167
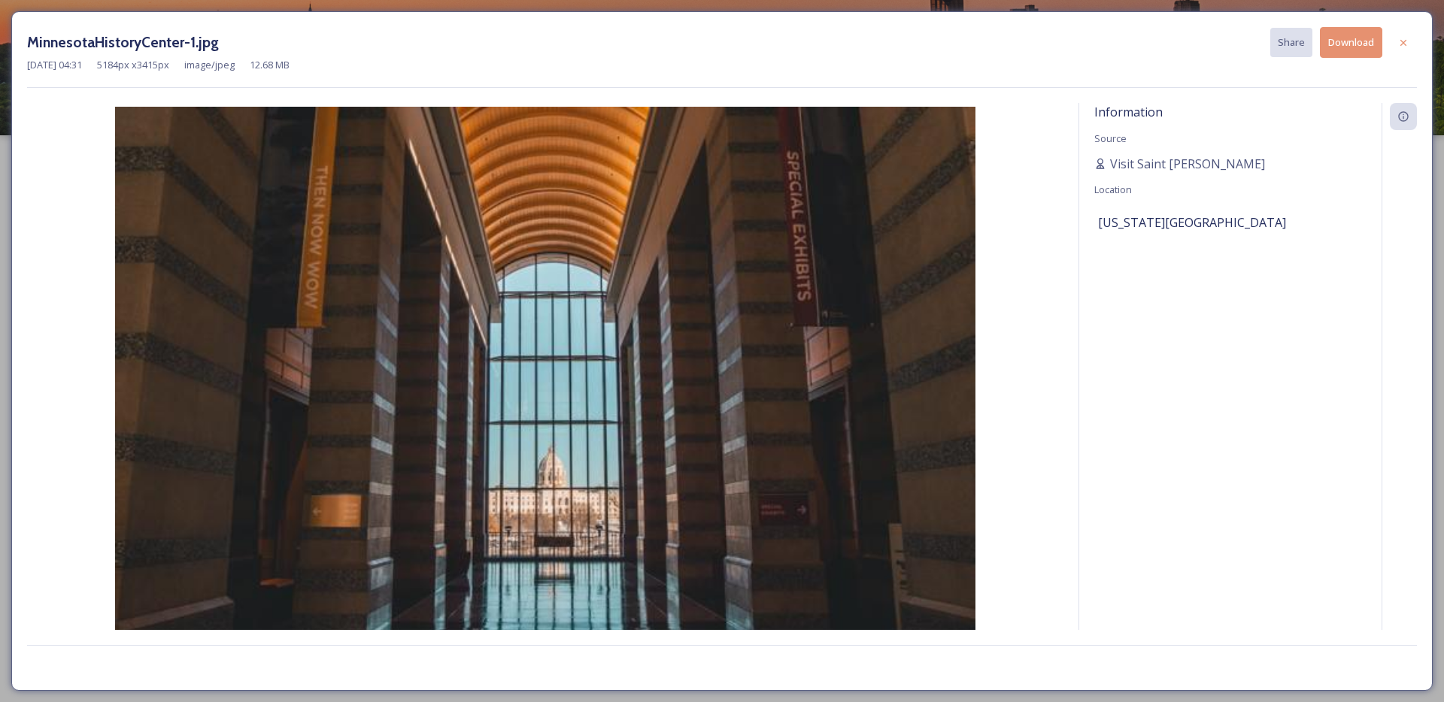
click at [1359, 41] on button "Download" at bounding box center [1351, 42] width 62 height 31
click at [1404, 35] on div at bounding box center [1403, 42] width 27 height 27
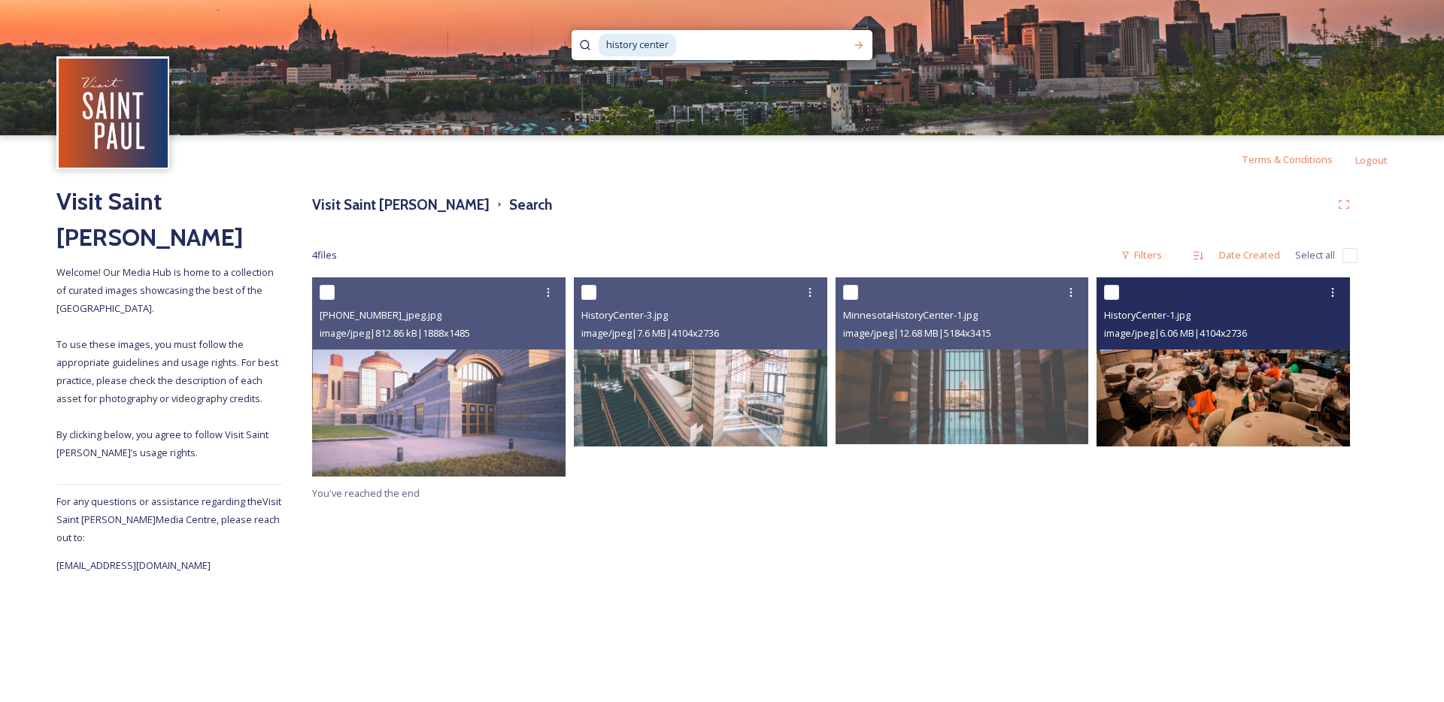
click at [1226, 427] on img at bounding box center [1222, 361] width 253 height 169
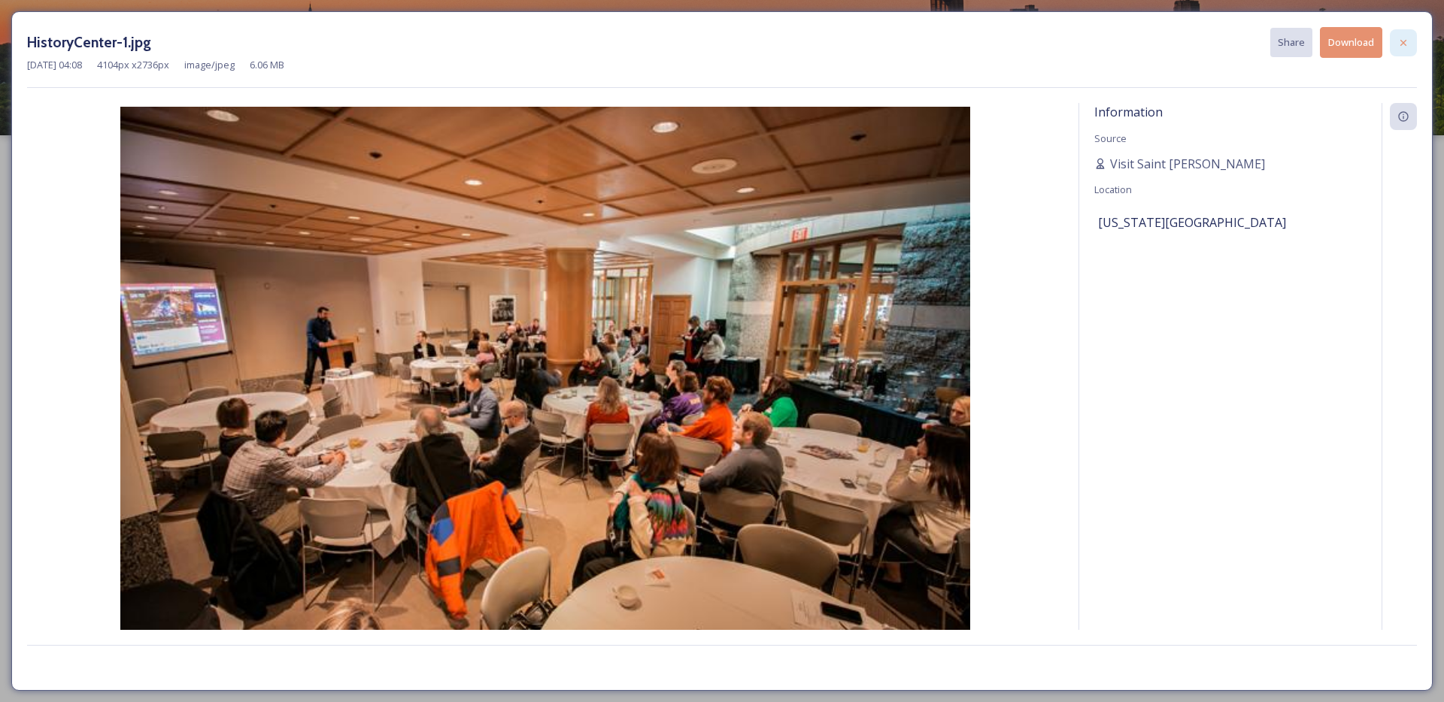
click at [1412, 36] on div at bounding box center [1403, 42] width 27 height 27
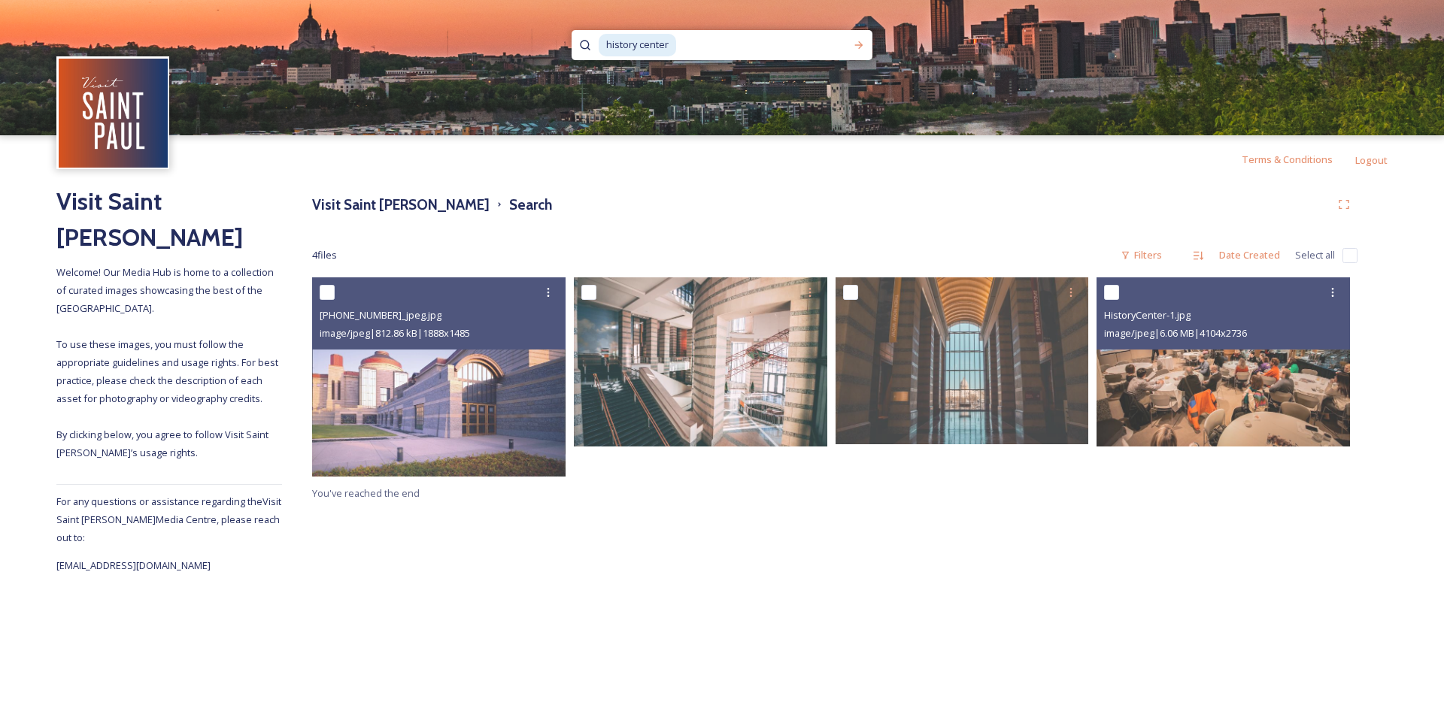
click at [724, 46] on input at bounding box center [760, 45] width 167 height 33
type input "h"
type input "d"
type input "science museum"
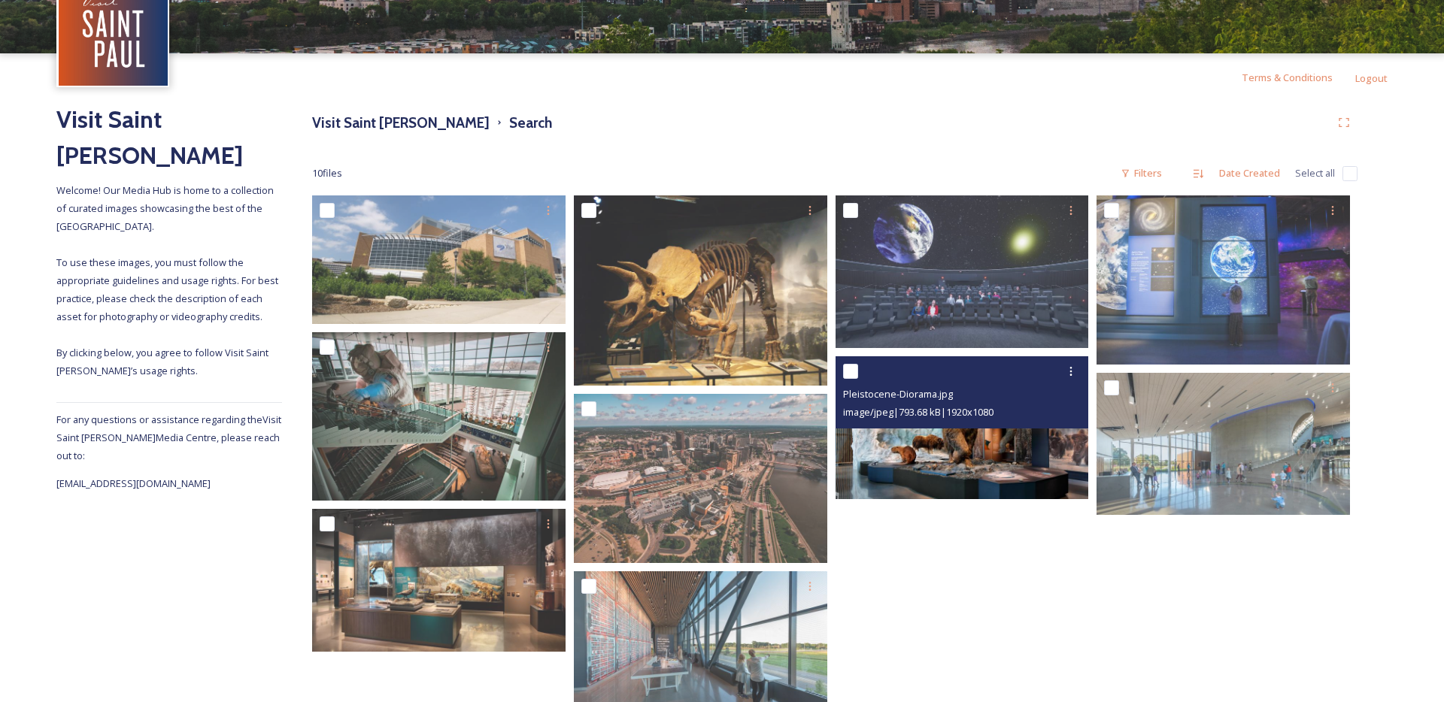
scroll to position [85, 0]
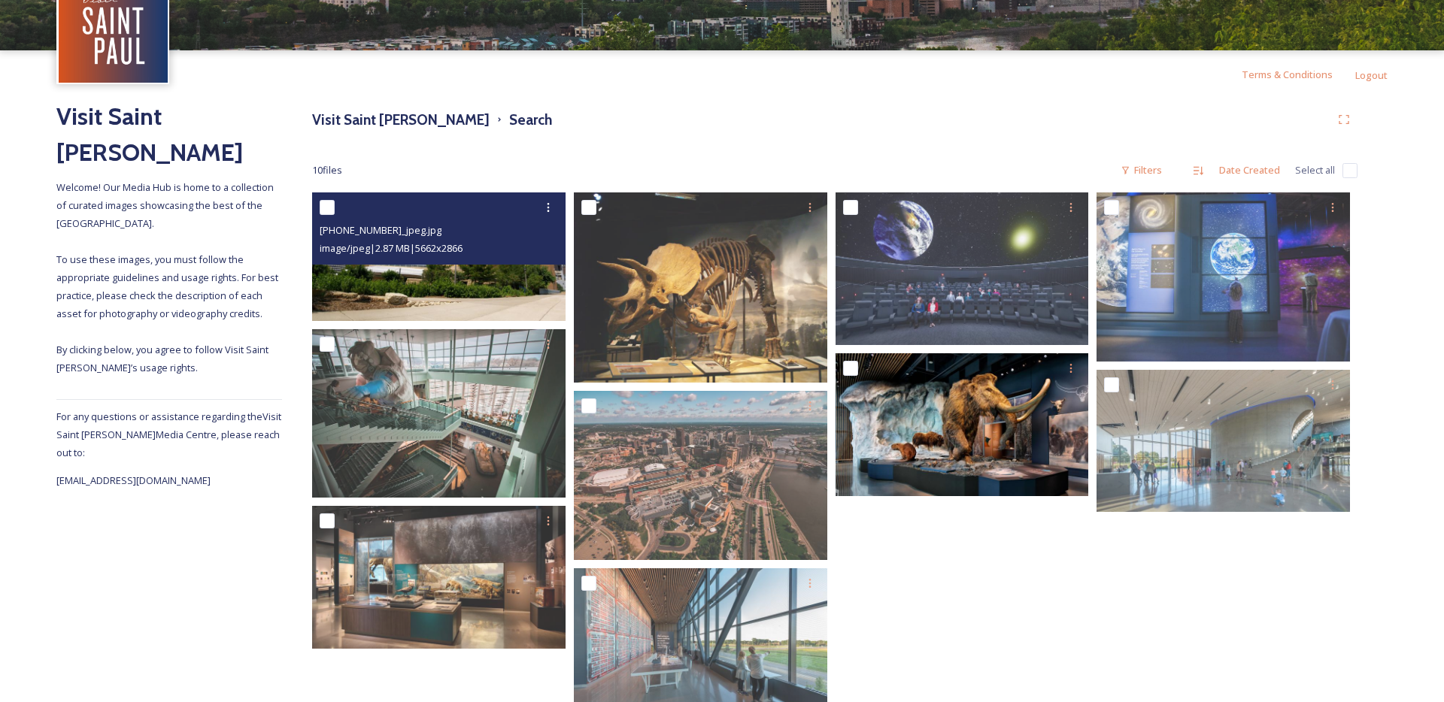
click at [474, 296] on img at bounding box center [438, 256] width 253 height 128
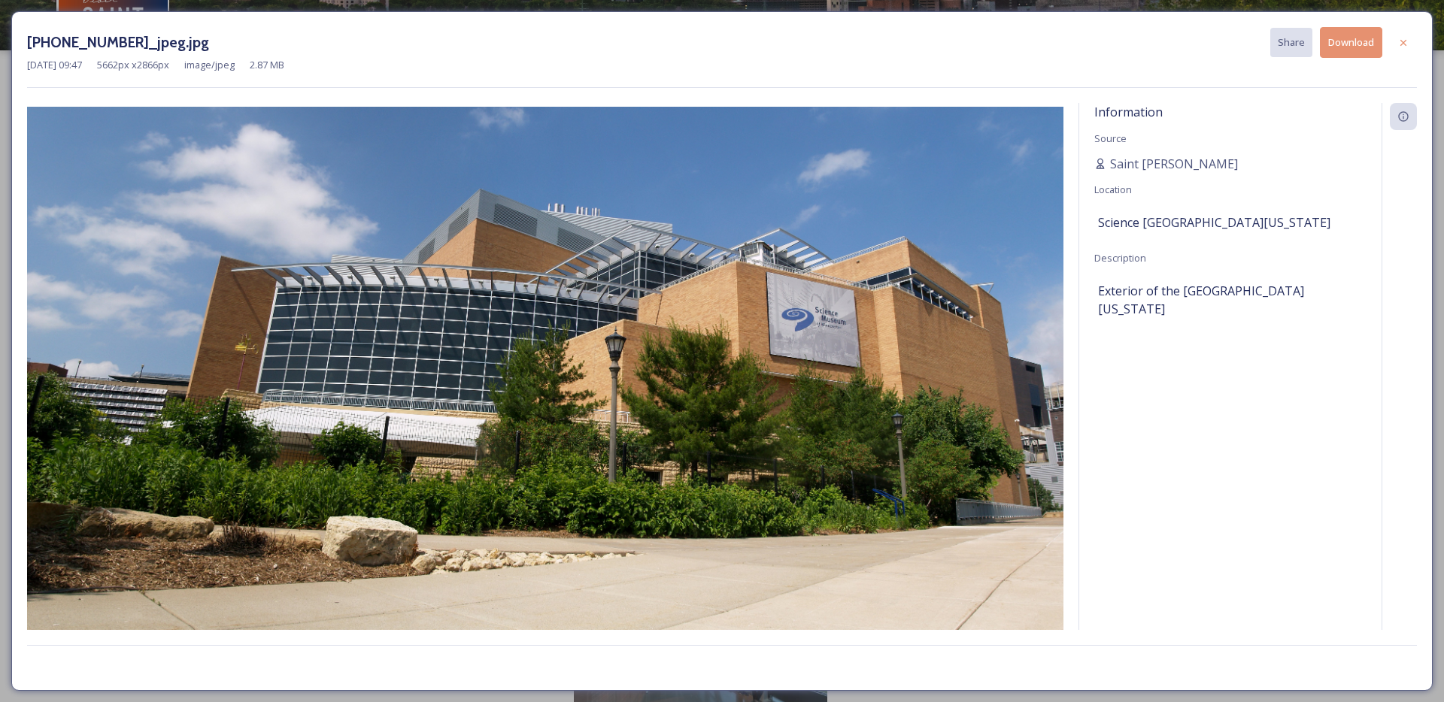
click at [1349, 43] on button "Download" at bounding box center [1351, 42] width 62 height 31
click at [1399, 43] on icon at bounding box center [1403, 43] width 12 height 12
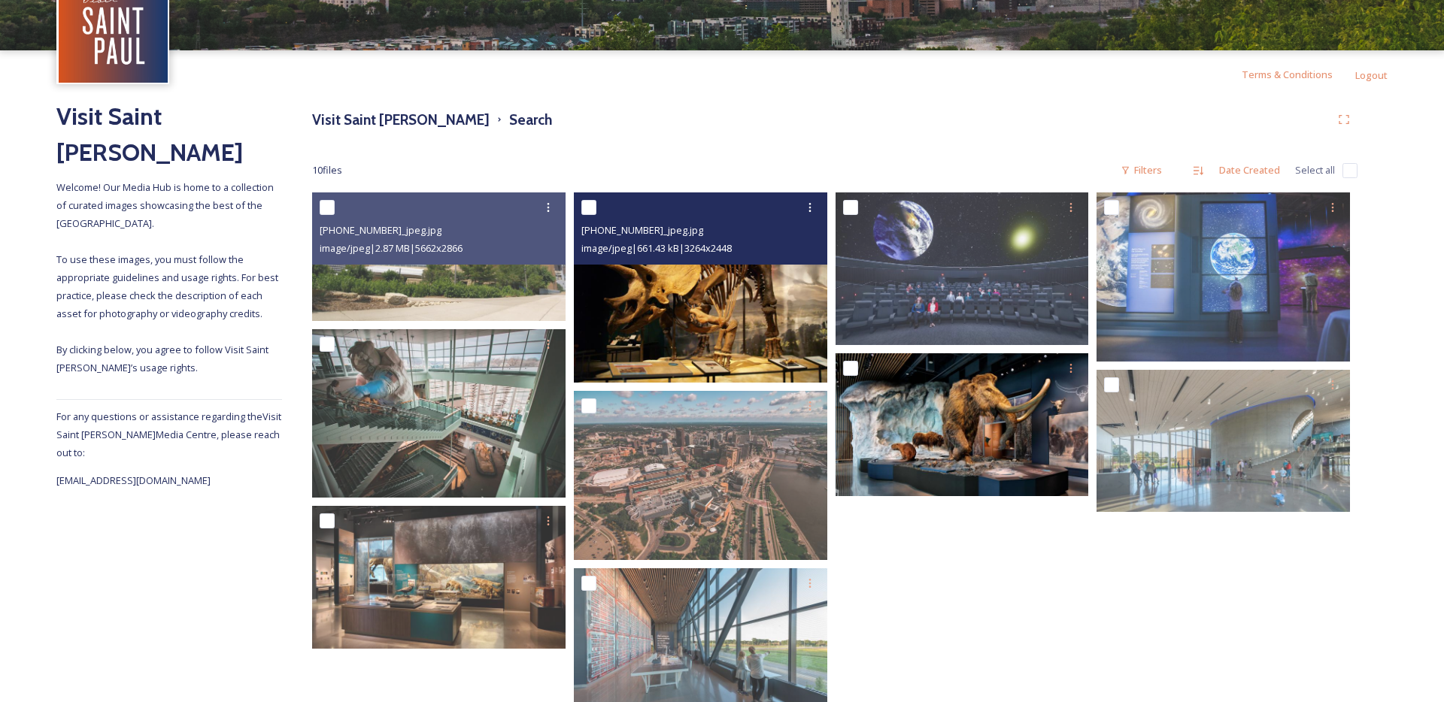
click at [723, 348] on img at bounding box center [700, 287] width 253 height 190
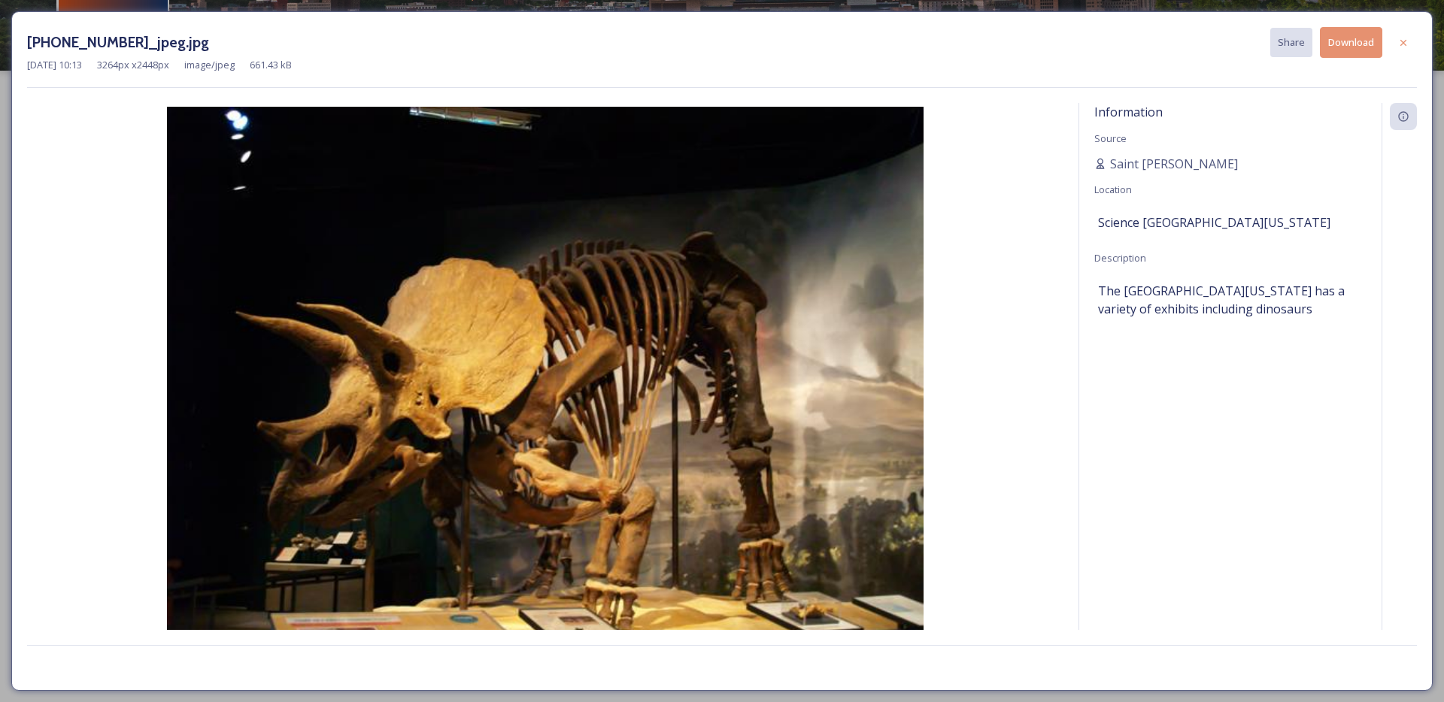
click at [1355, 45] on button "Download" at bounding box center [1351, 42] width 62 height 31
click at [1408, 47] on icon at bounding box center [1403, 43] width 12 height 12
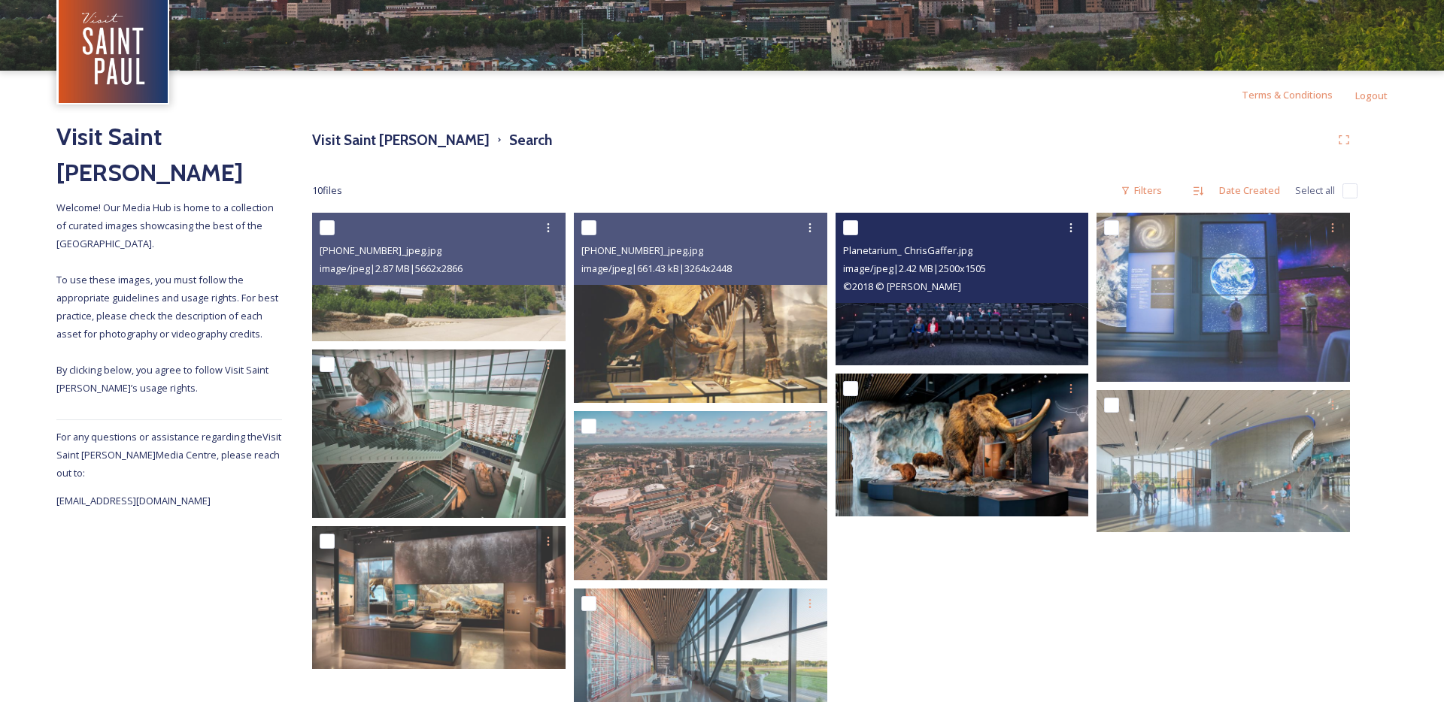
click at [986, 344] on img at bounding box center [961, 289] width 253 height 153
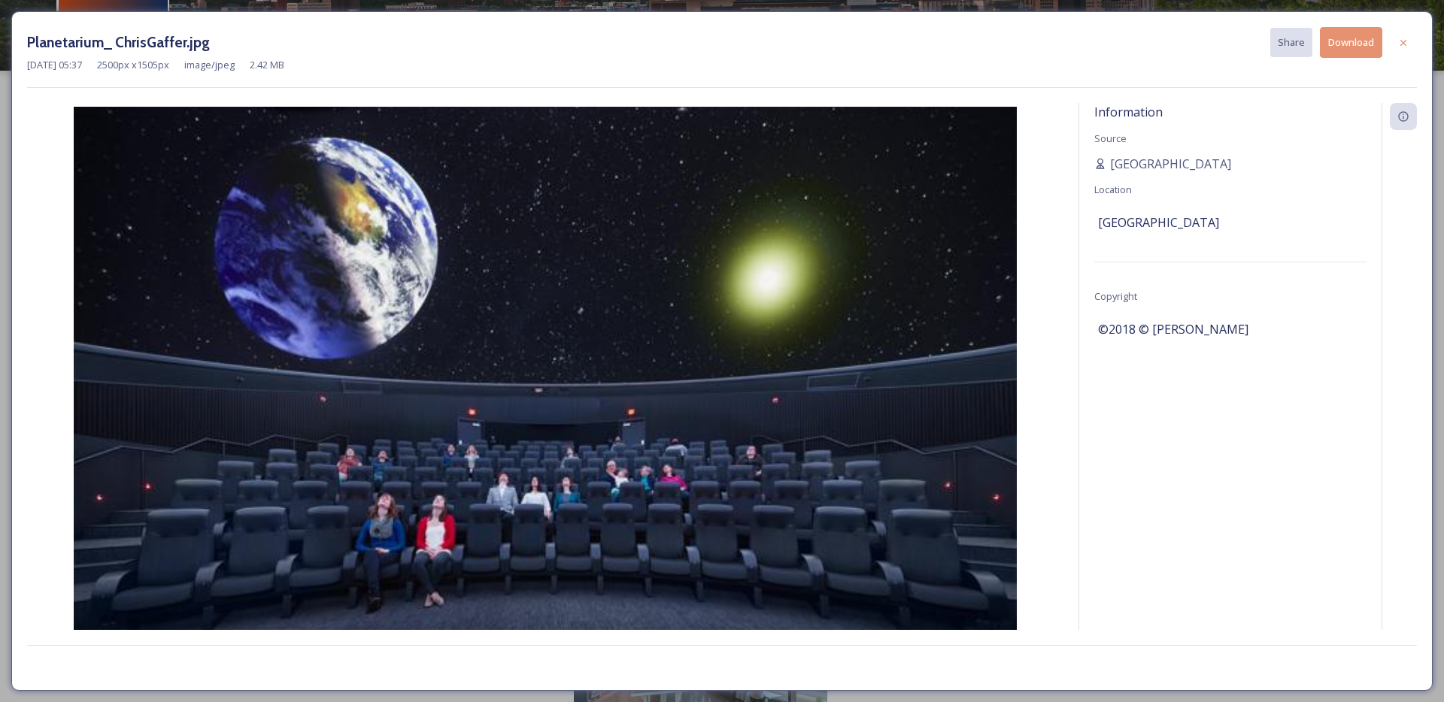
click at [1359, 49] on button "Download" at bounding box center [1351, 42] width 62 height 31
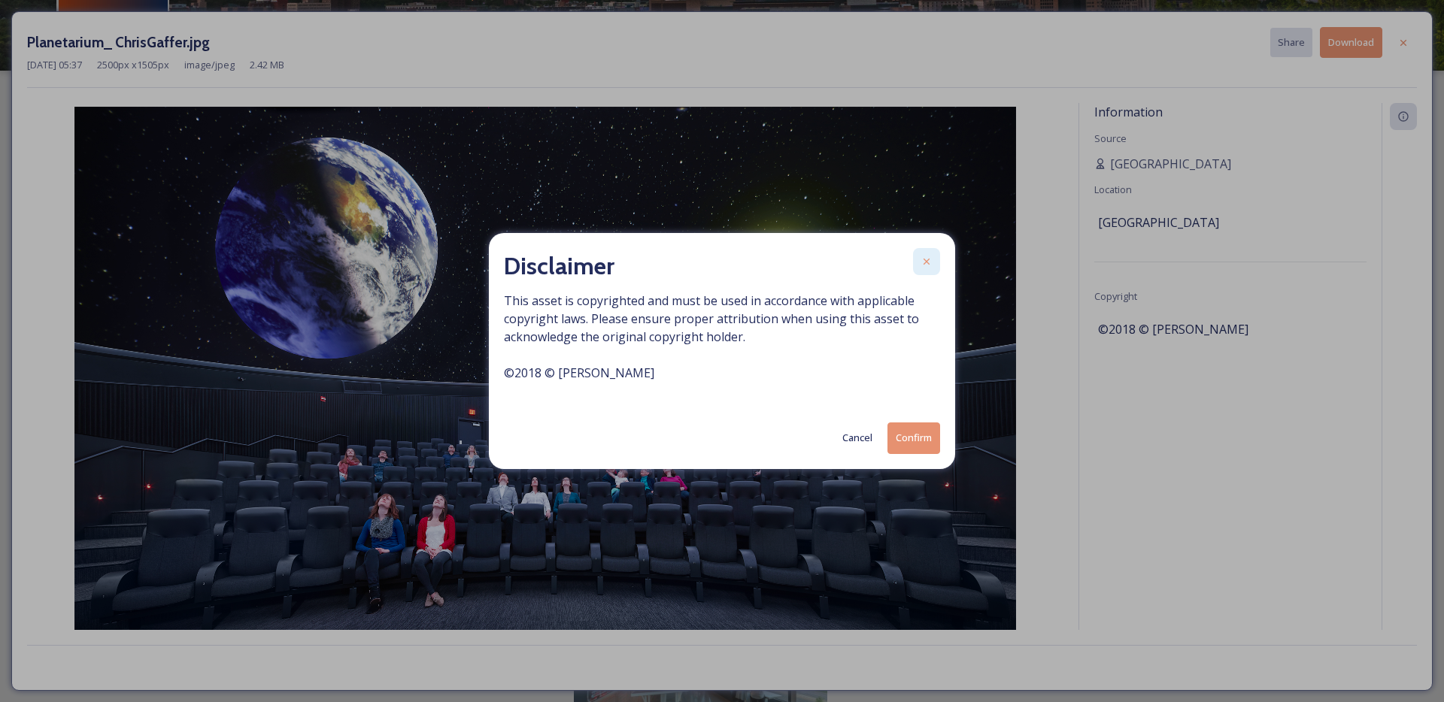
click at [926, 259] on icon at bounding box center [926, 262] width 12 height 12
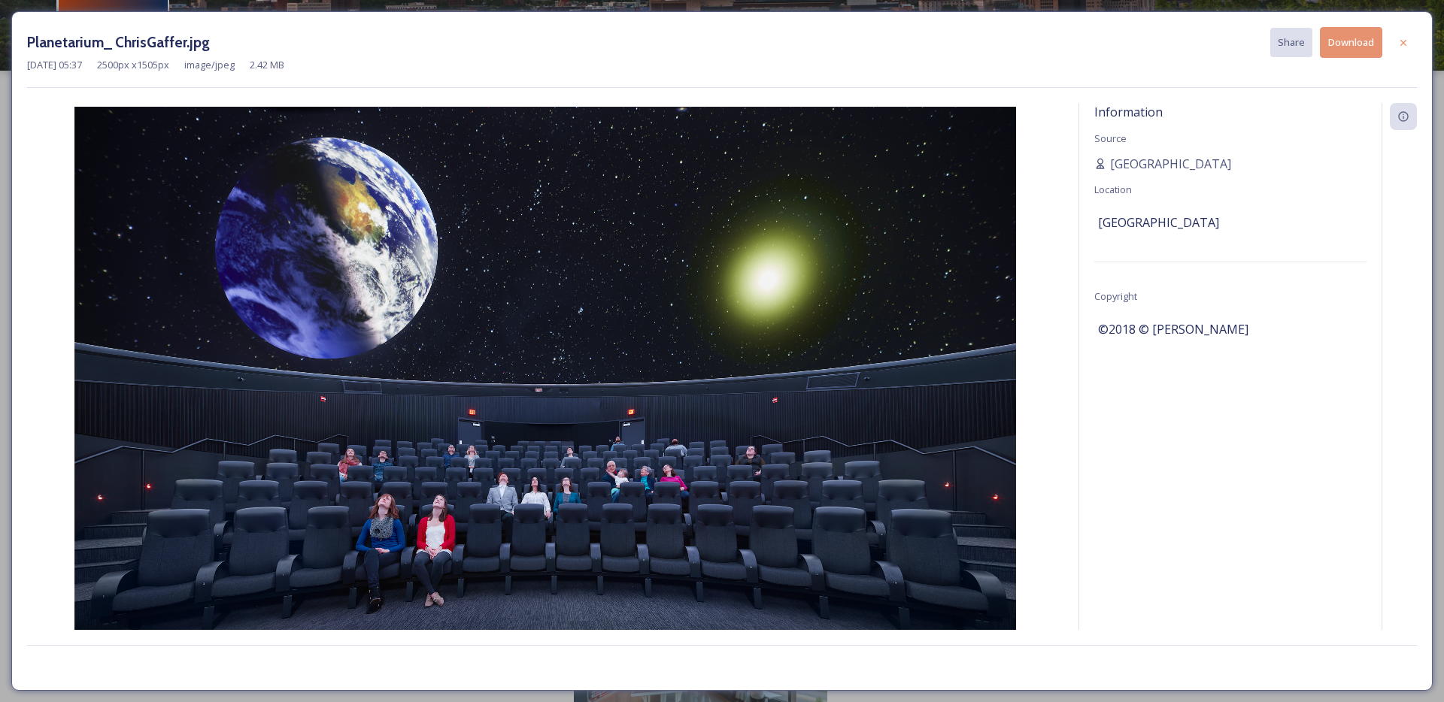
click at [1357, 41] on button "Download" at bounding box center [1351, 42] width 62 height 31
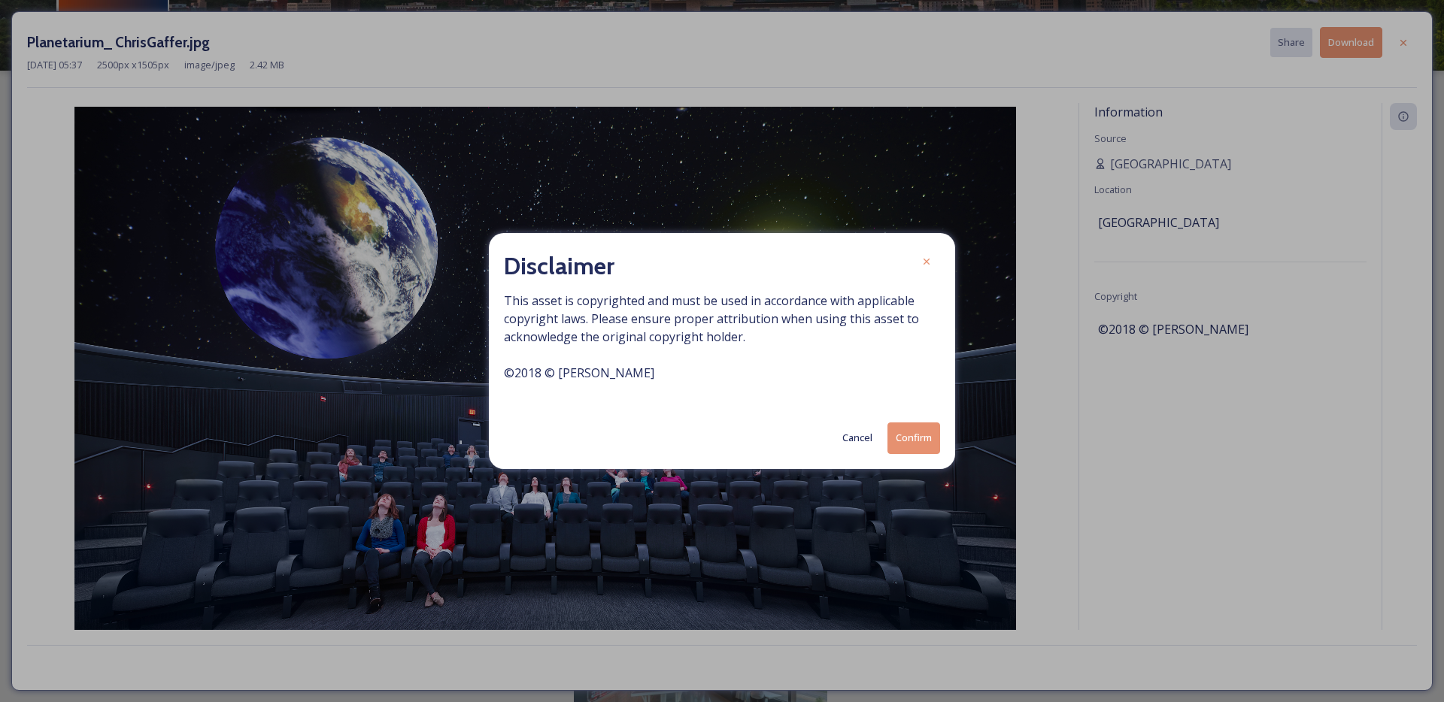
click at [920, 426] on button "Confirm" at bounding box center [913, 438] width 53 height 31
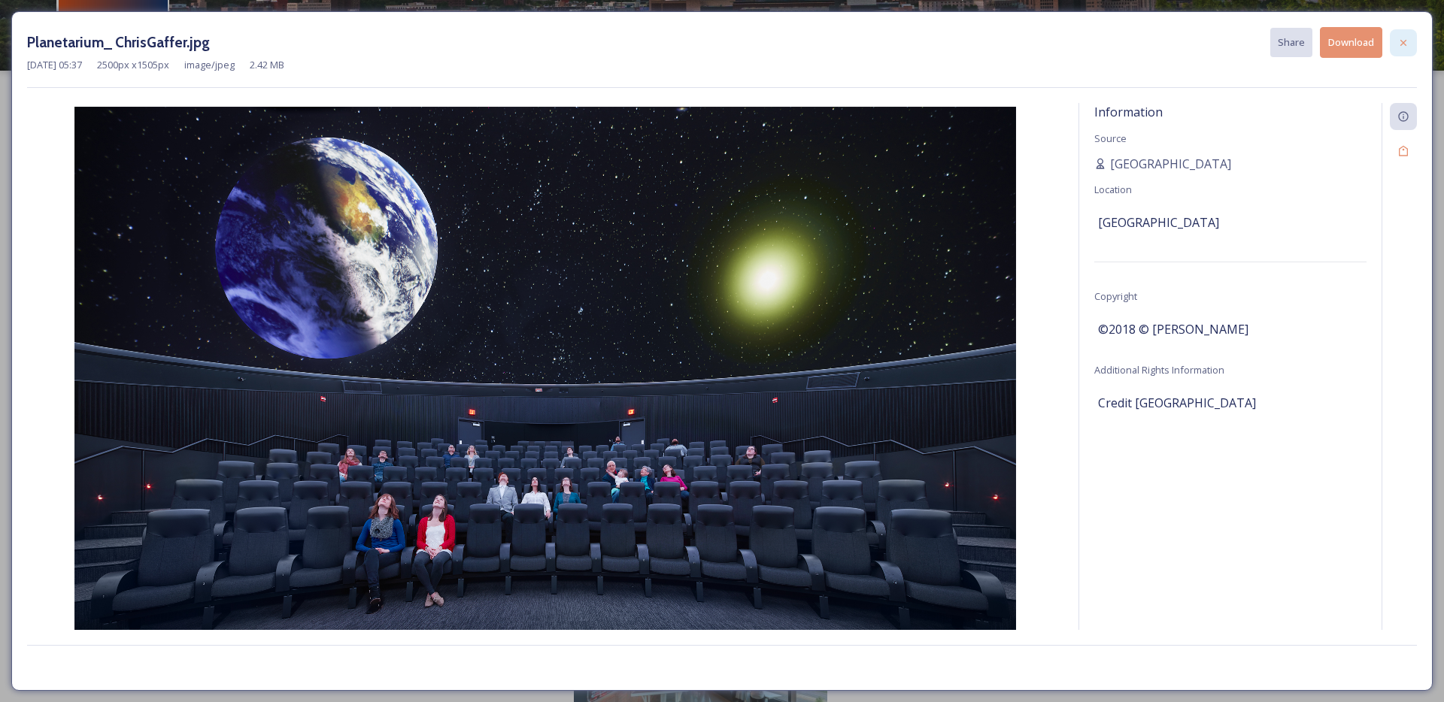
click at [1404, 33] on div at bounding box center [1403, 42] width 27 height 27
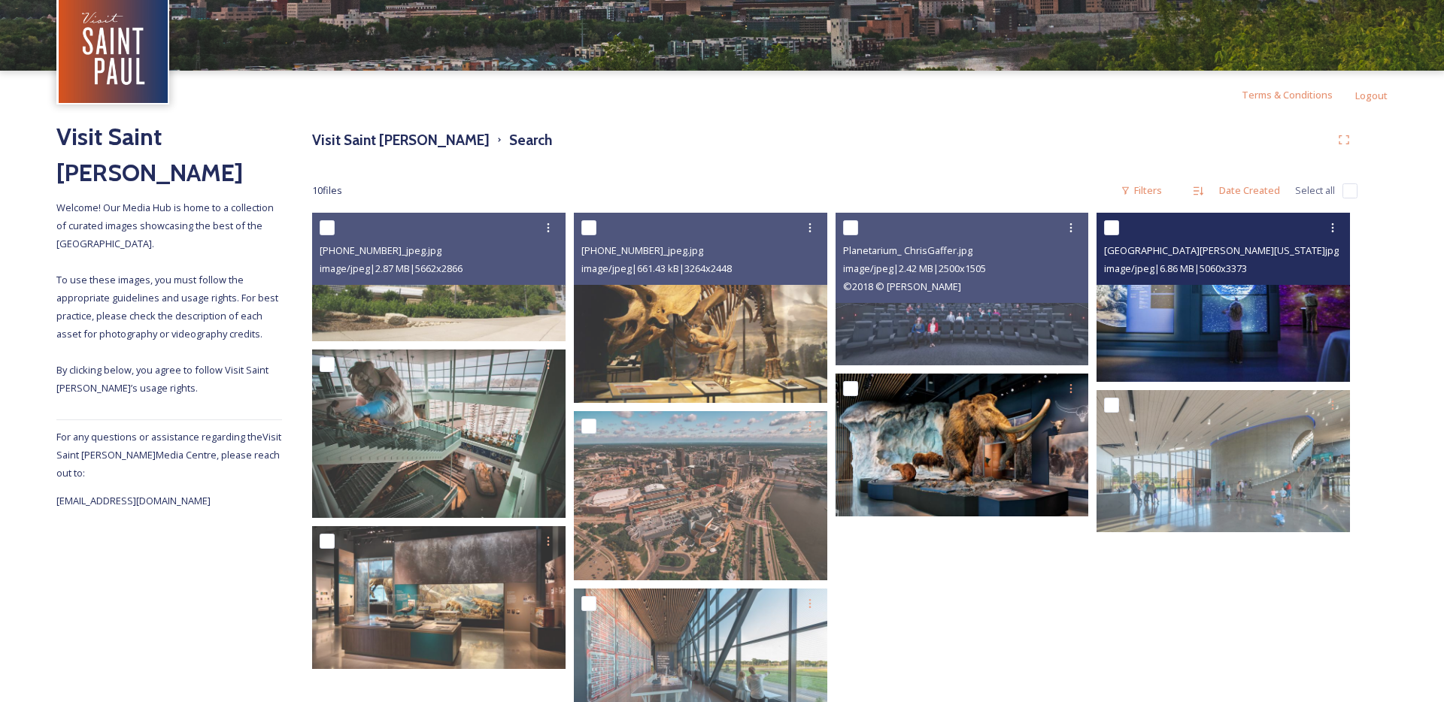
click at [1212, 298] on img at bounding box center [1222, 297] width 253 height 169
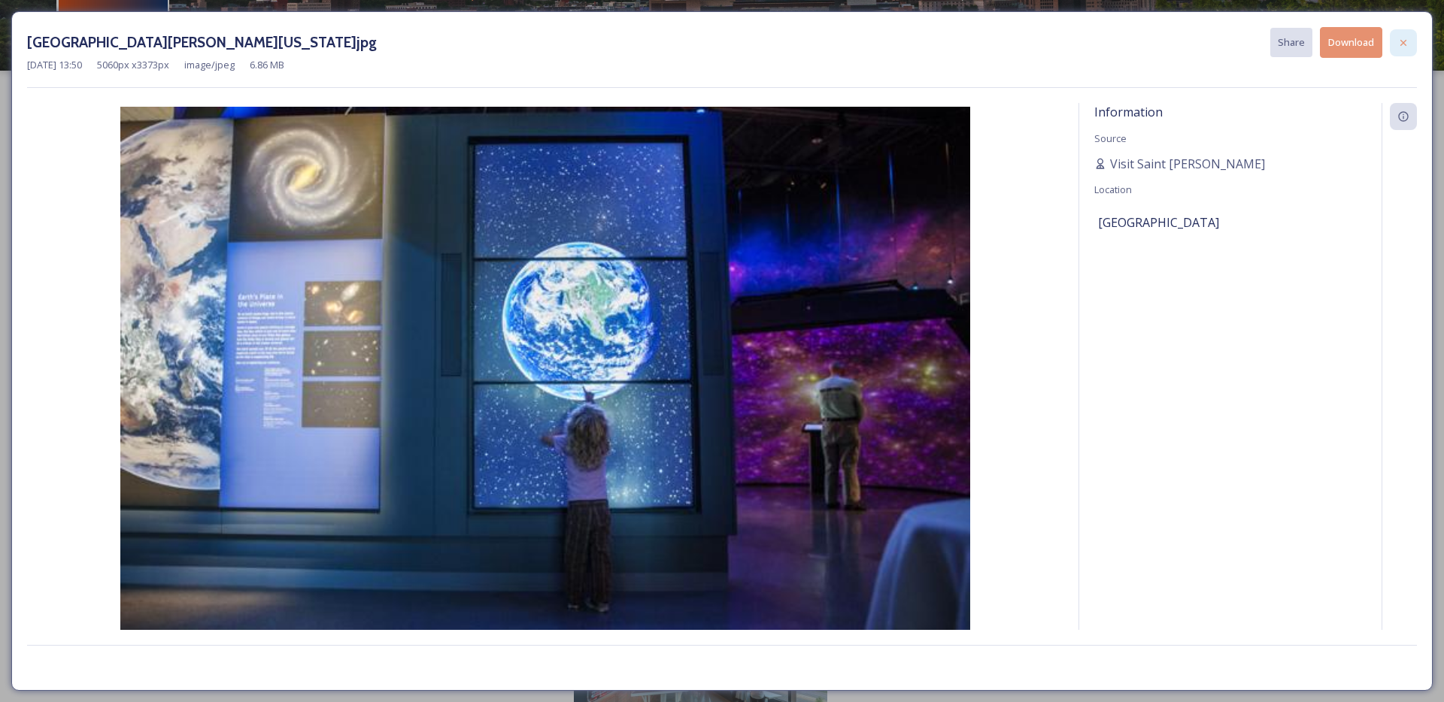
click at [1409, 42] on div at bounding box center [1403, 42] width 27 height 27
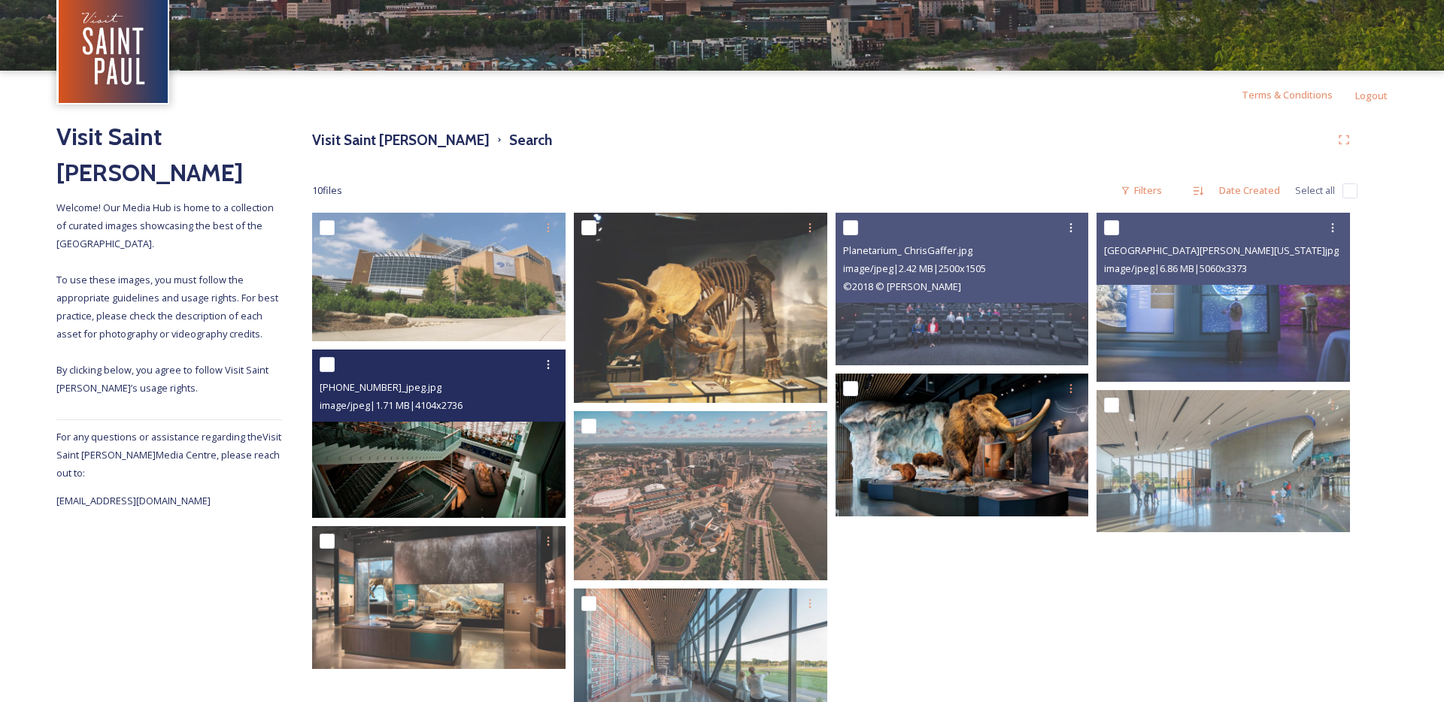
click at [493, 409] on div "image/jpeg | 1.71 MB | 4104 x 2736" at bounding box center [441, 405] width 242 height 18
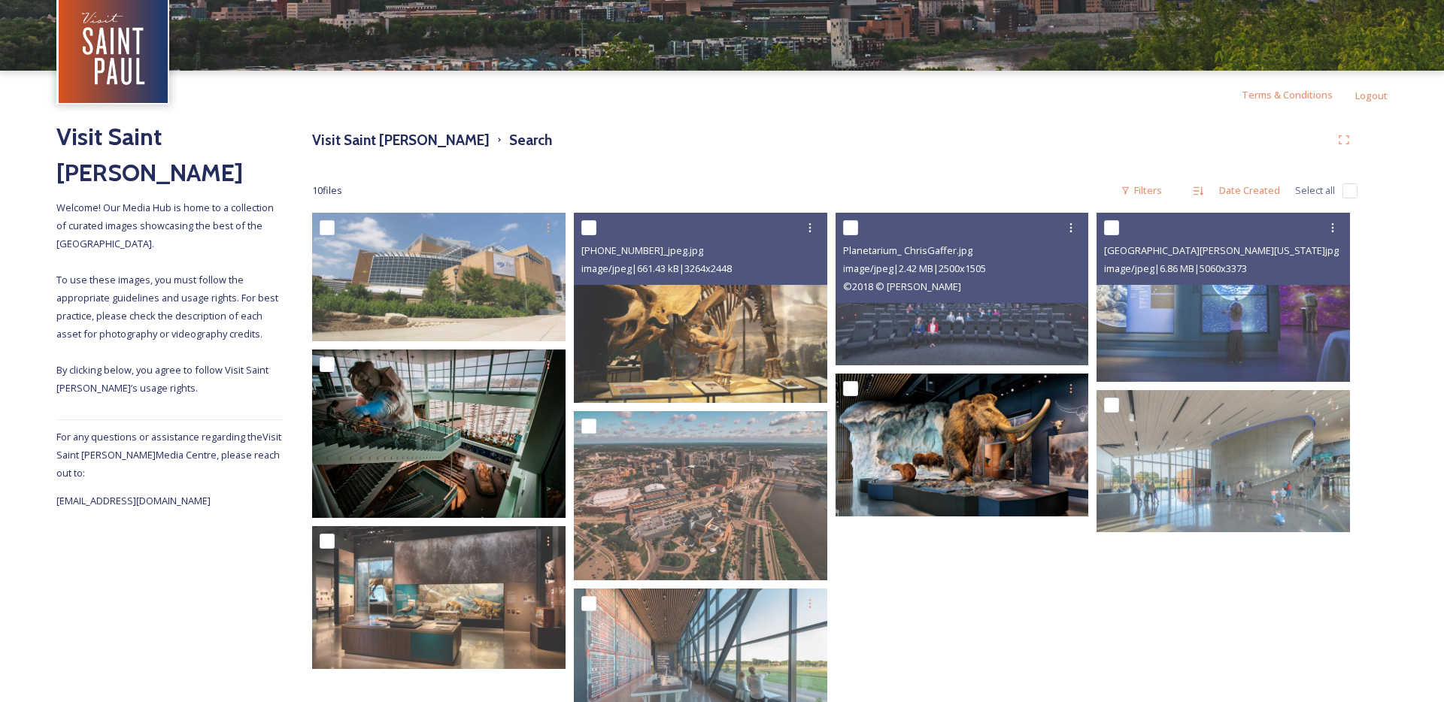
click at [542, 451] on img at bounding box center [438, 434] width 253 height 169
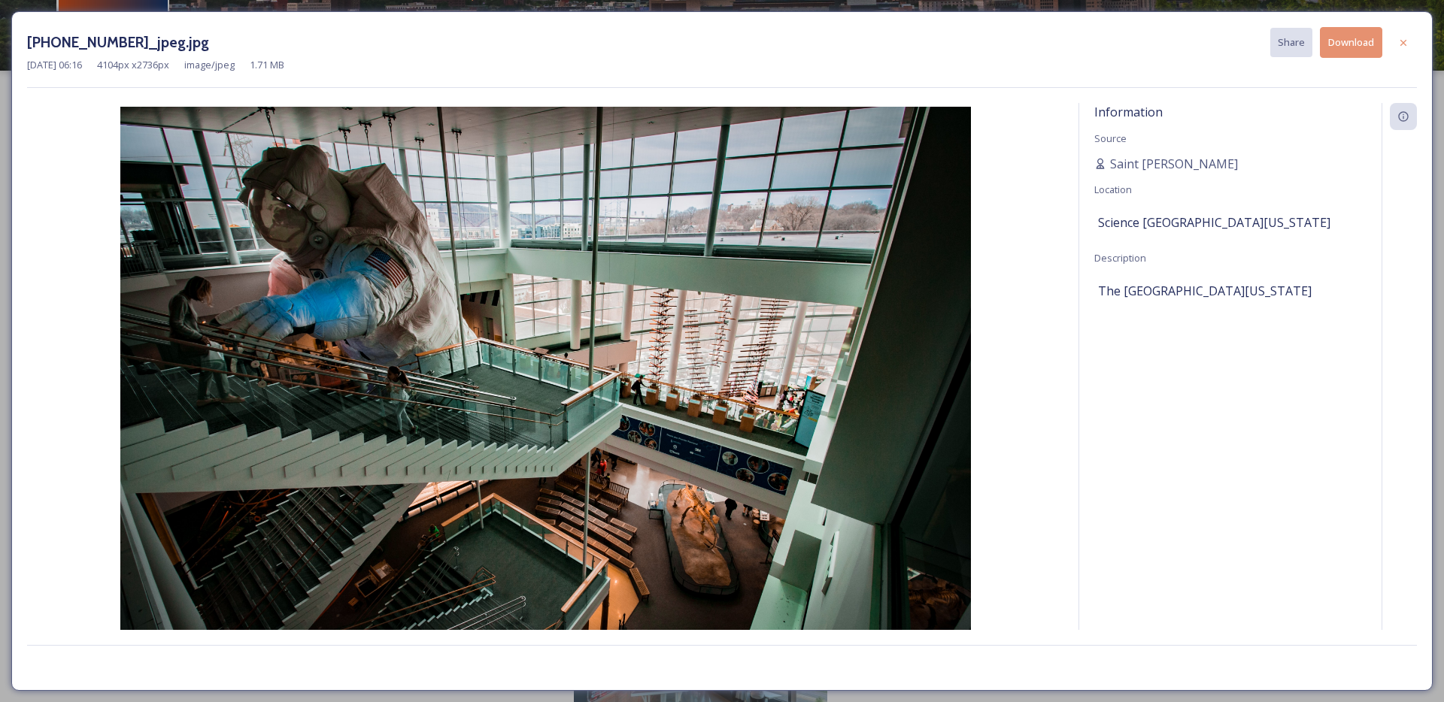
click at [1362, 44] on button "Download" at bounding box center [1351, 42] width 62 height 31
click at [1414, 50] on div at bounding box center [1403, 42] width 27 height 27
click at [1414, 50] on img at bounding box center [722, 2] width 1444 height 135
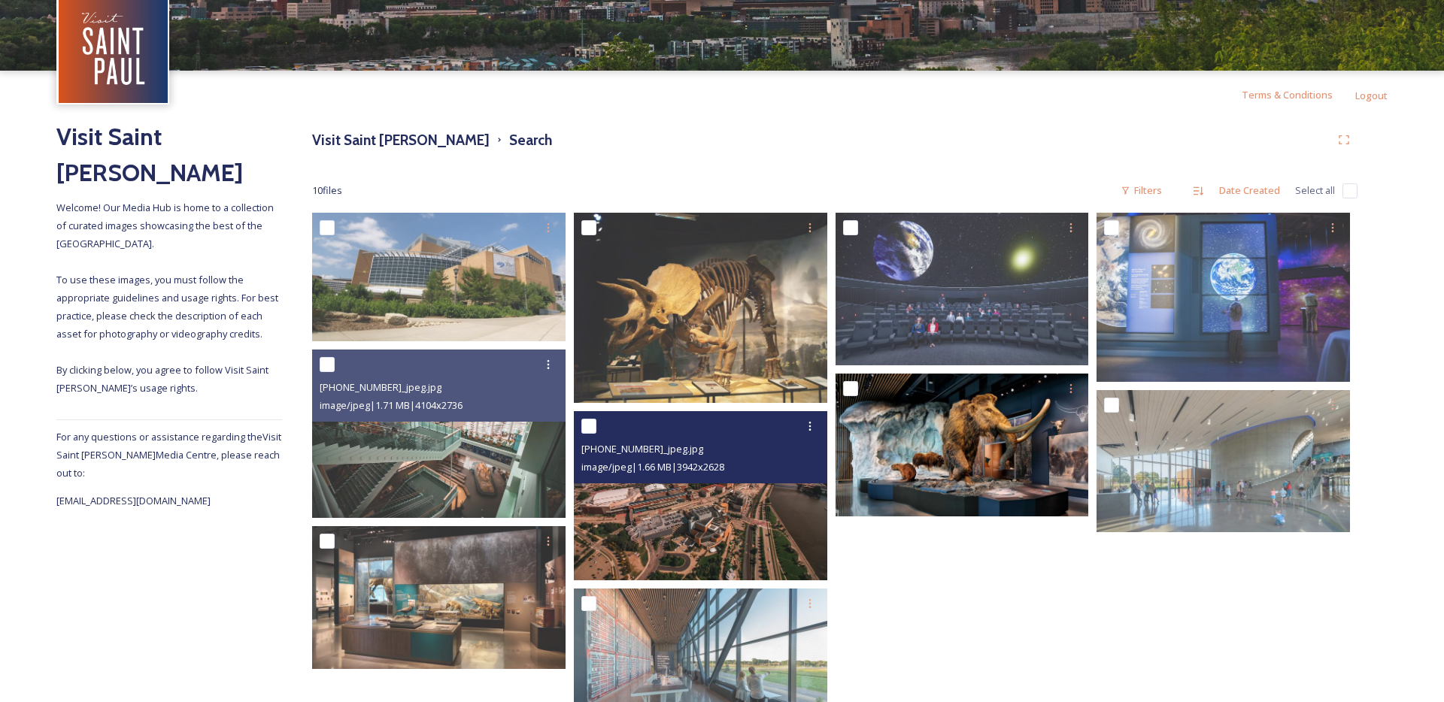
click at [747, 531] on img at bounding box center [700, 495] width 253 height 169
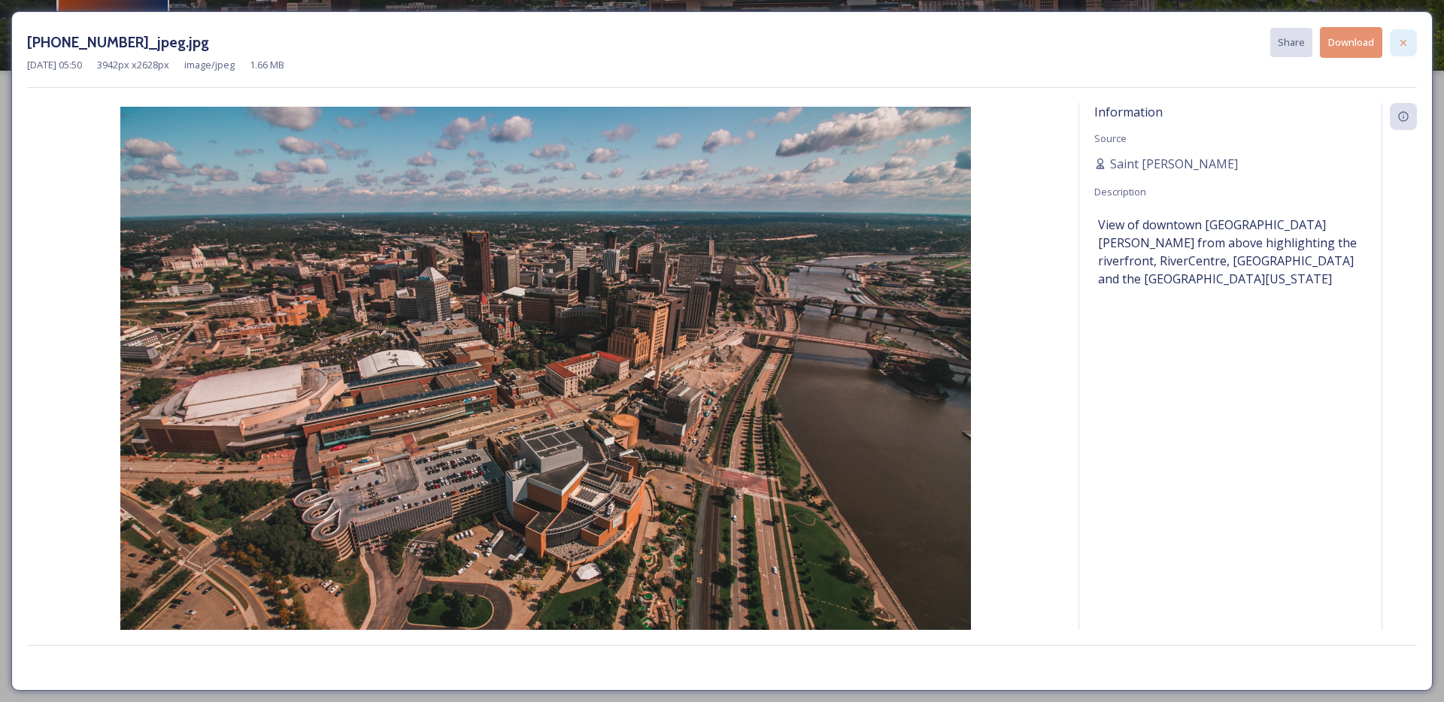
click at [1406, 42] on icon at bounding box center [1403, 43] width 12 height 12
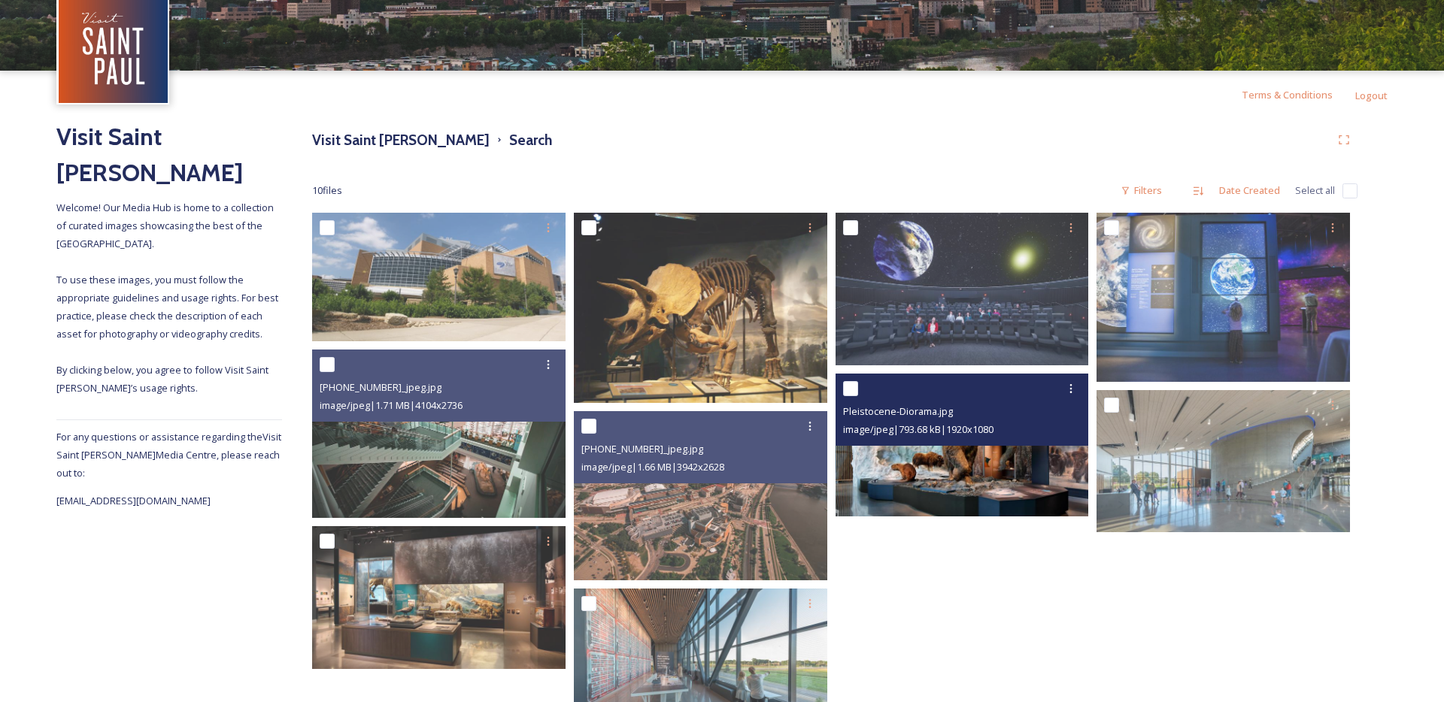
click at [1012, 447] on img at bounding box center [961, 445] width 253 height 143
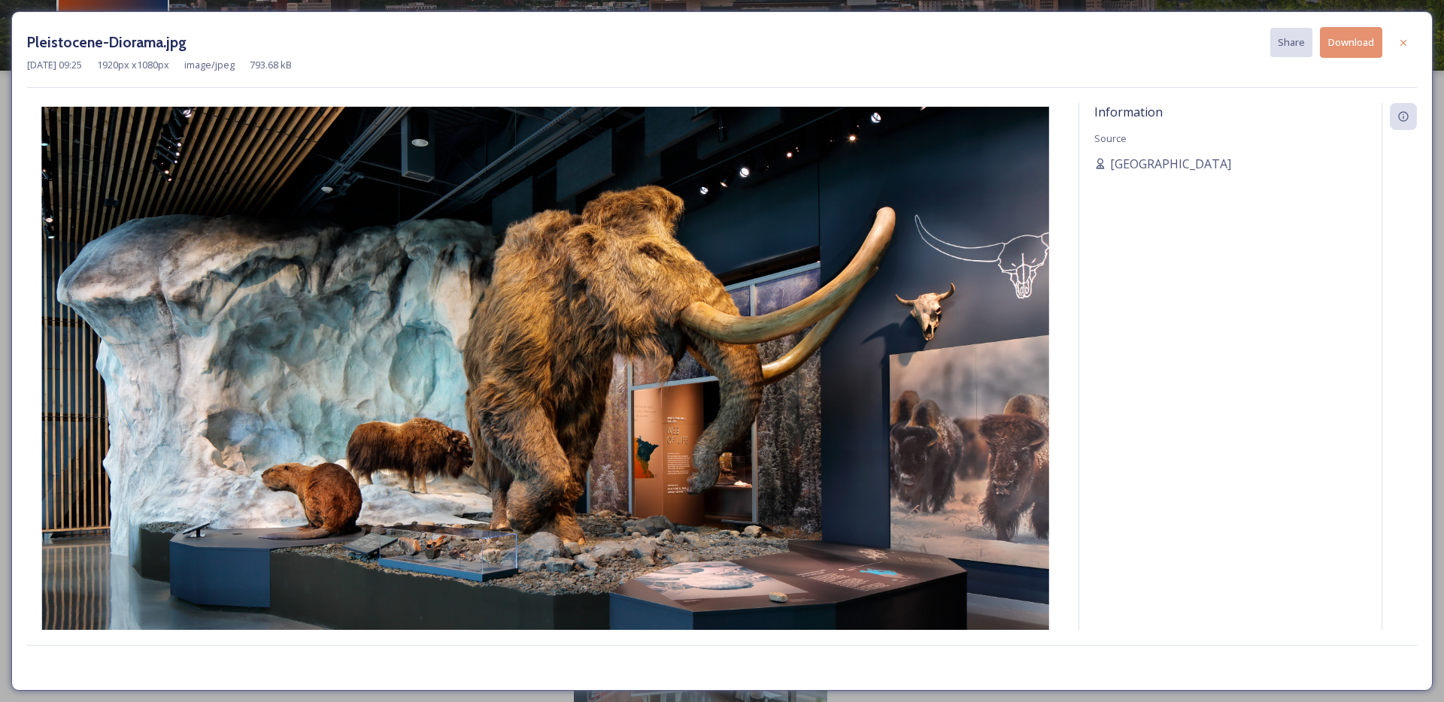
click at [1420, 29] on div "Pleistocene-Diorama.jpg Share Download [DATE] 09:25 1920 px x 1080 px image/jpe…" at bounding box center [721, 351] width 1421 height 680
click at [1390, 47] on div at bounding box center [1403, 42] width 27 height 27
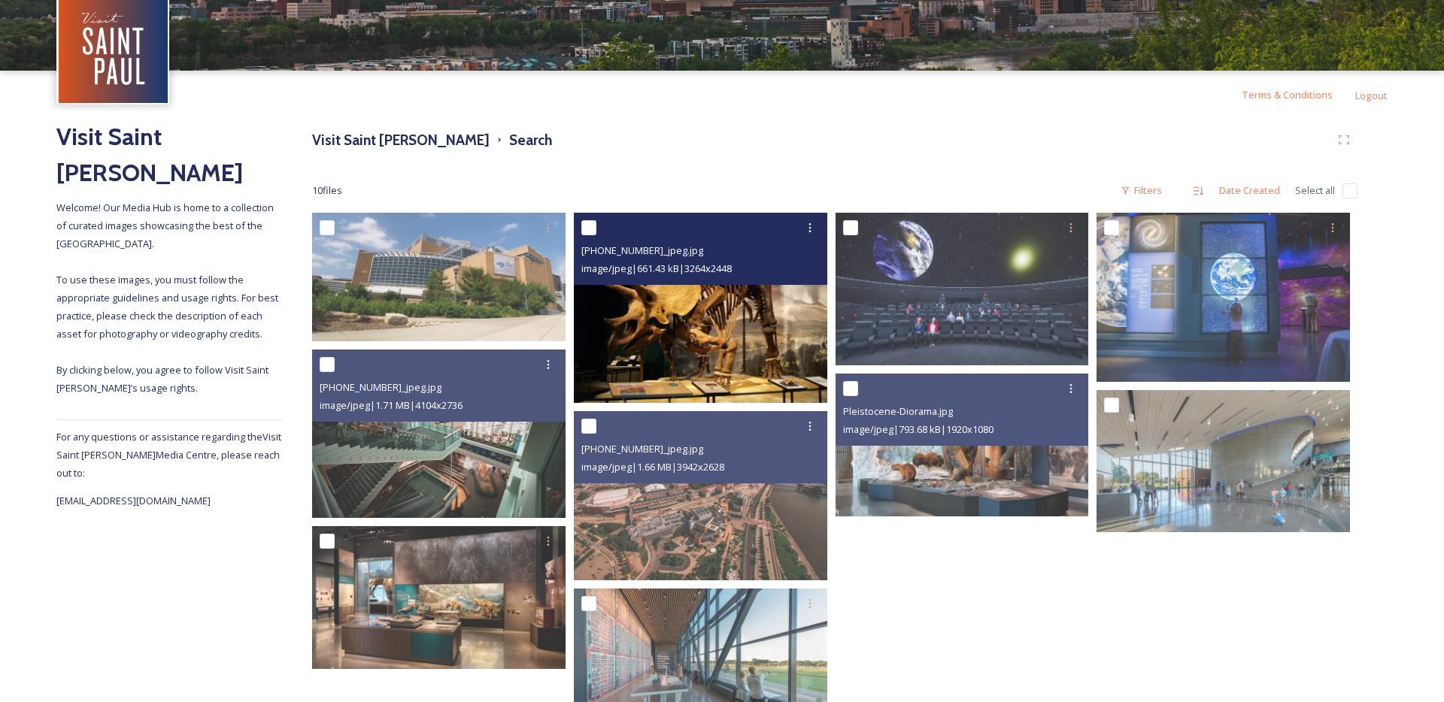
click at [594, 333] on img at bounding box center [700, 308] width 253 height 190
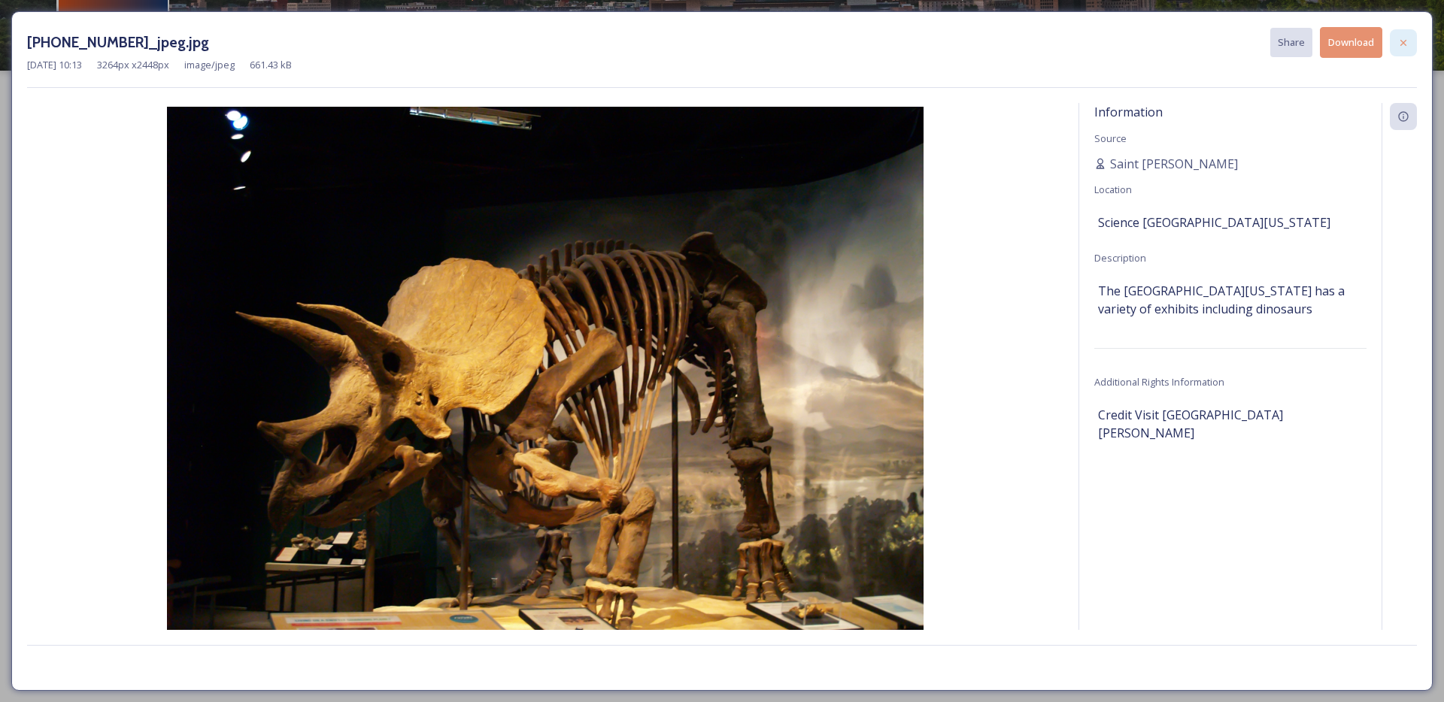
click at [1398, 41] on icon at bounding box center [1403, 43] width 12 height 12
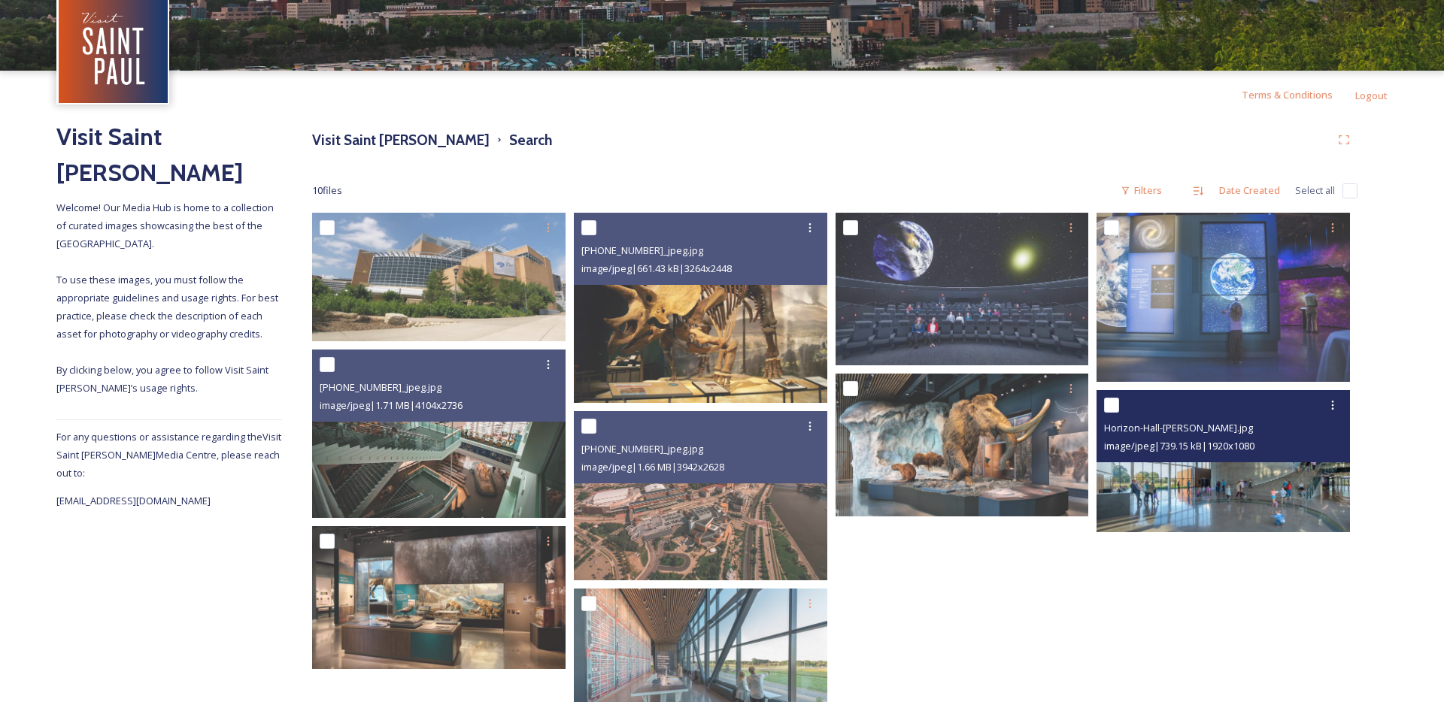
click at [1196, 480] on img at bounding box center [1222, 461] width 253 height 143
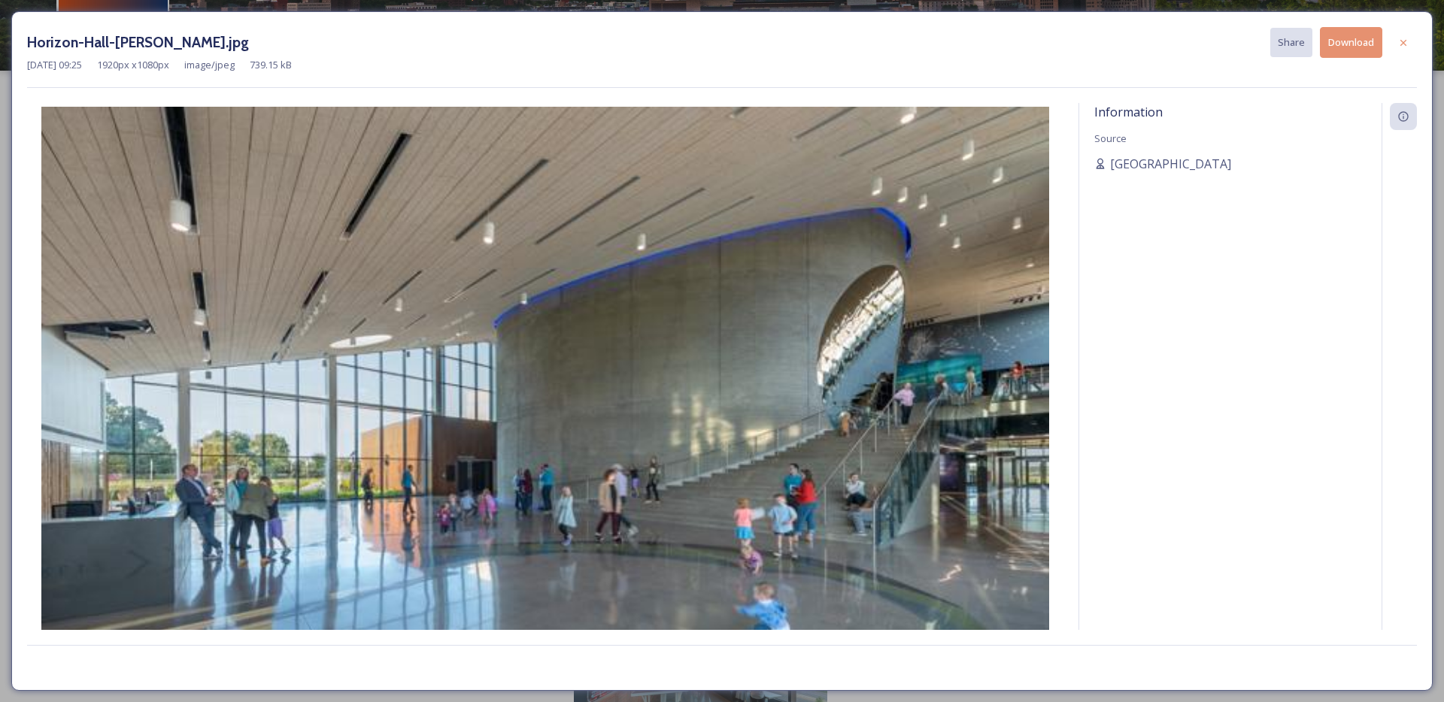
click at [1392, 56] on div "Horizon-Hall-[PERSON_NAME].jpg Share Download" at bounding box center [722, 42] width 1390 height 31
click at [1403, 44] on icon at bounding box center [1403, 43] width 12 height 12
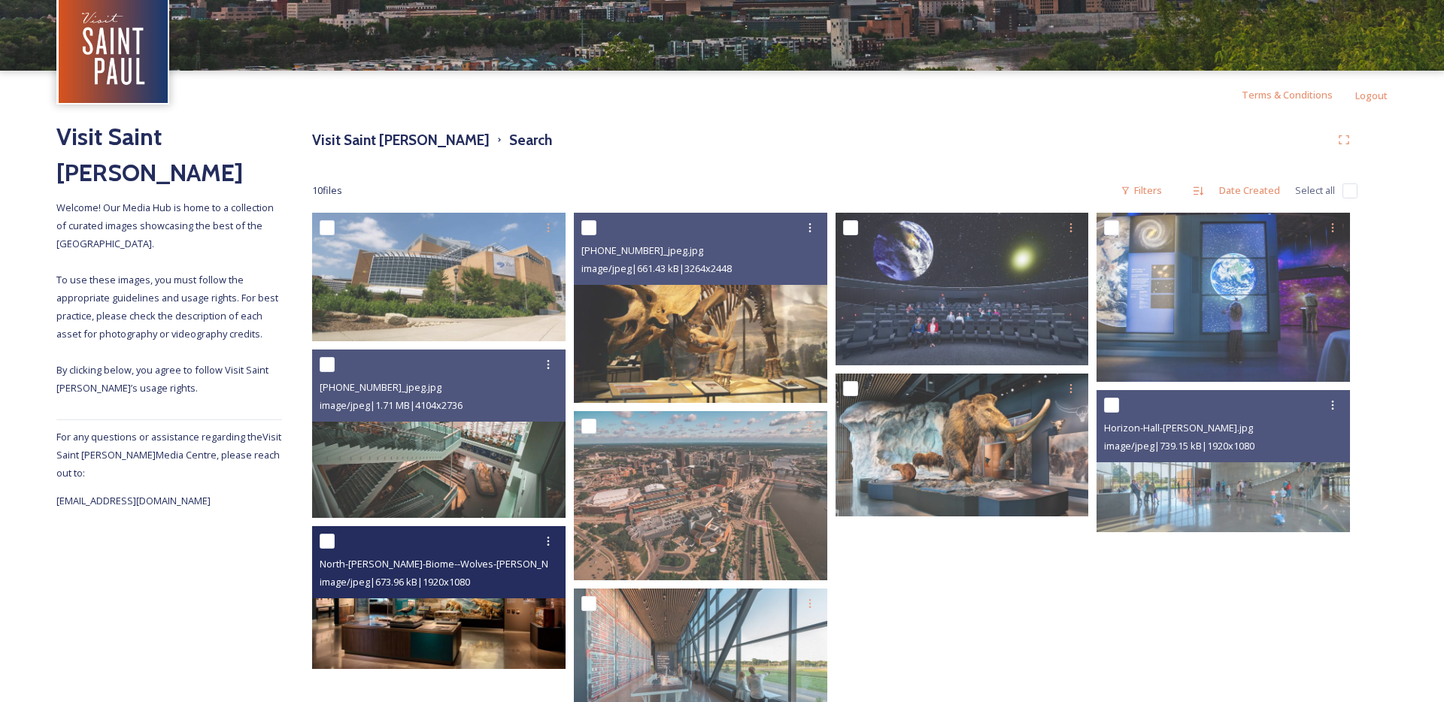
click at [459, 601] on img at bounding box center [438, 597] width 253 height 143
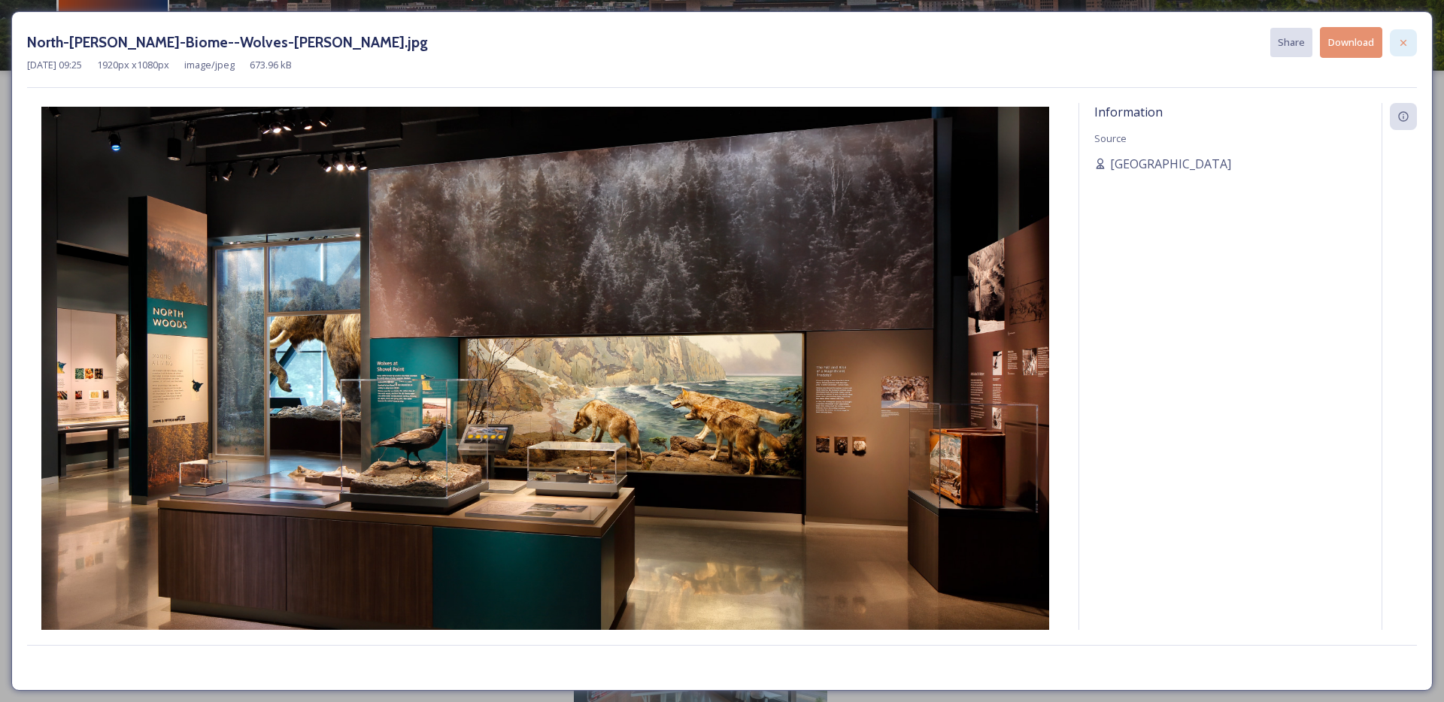
click at [1402, 52] on div at bounding box center [1403, 42] width 27 height 27
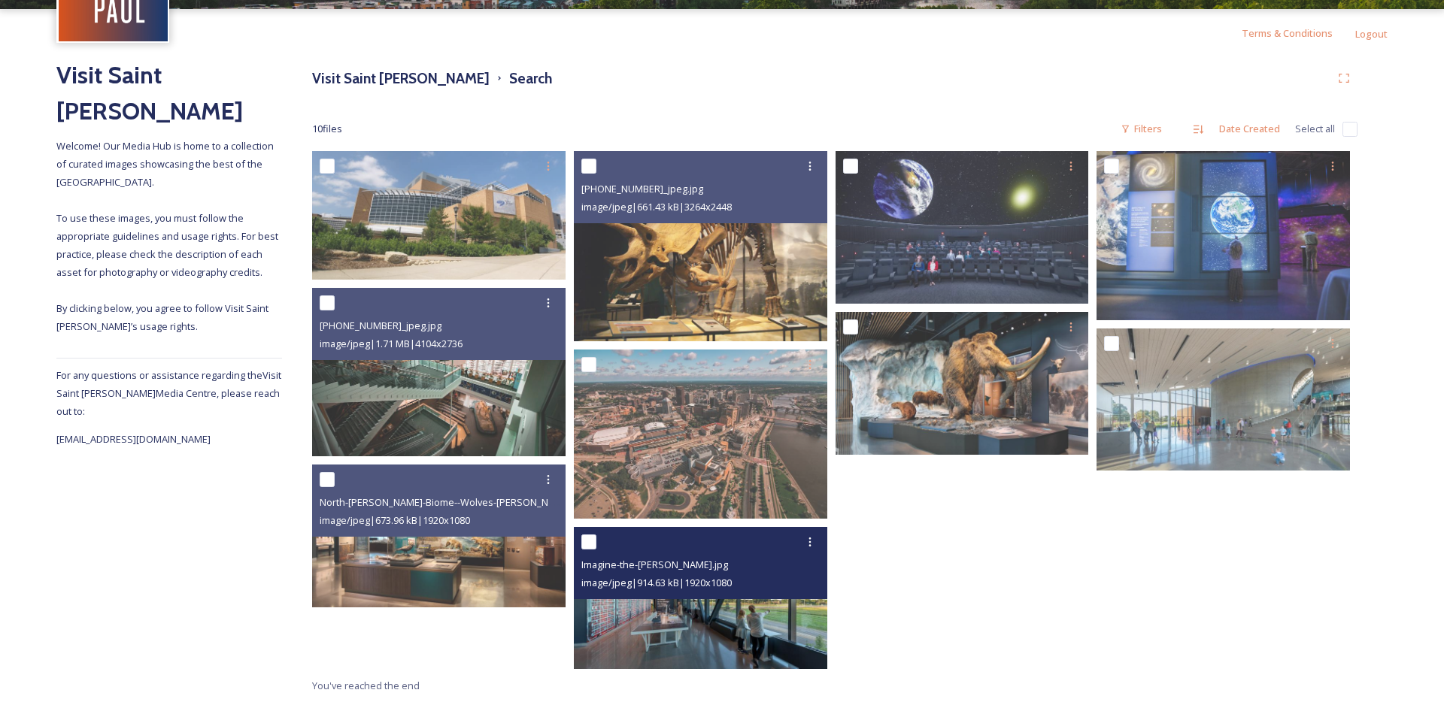
click at [699, 638] on img at bounding box center [700, 598] width 253 height 143
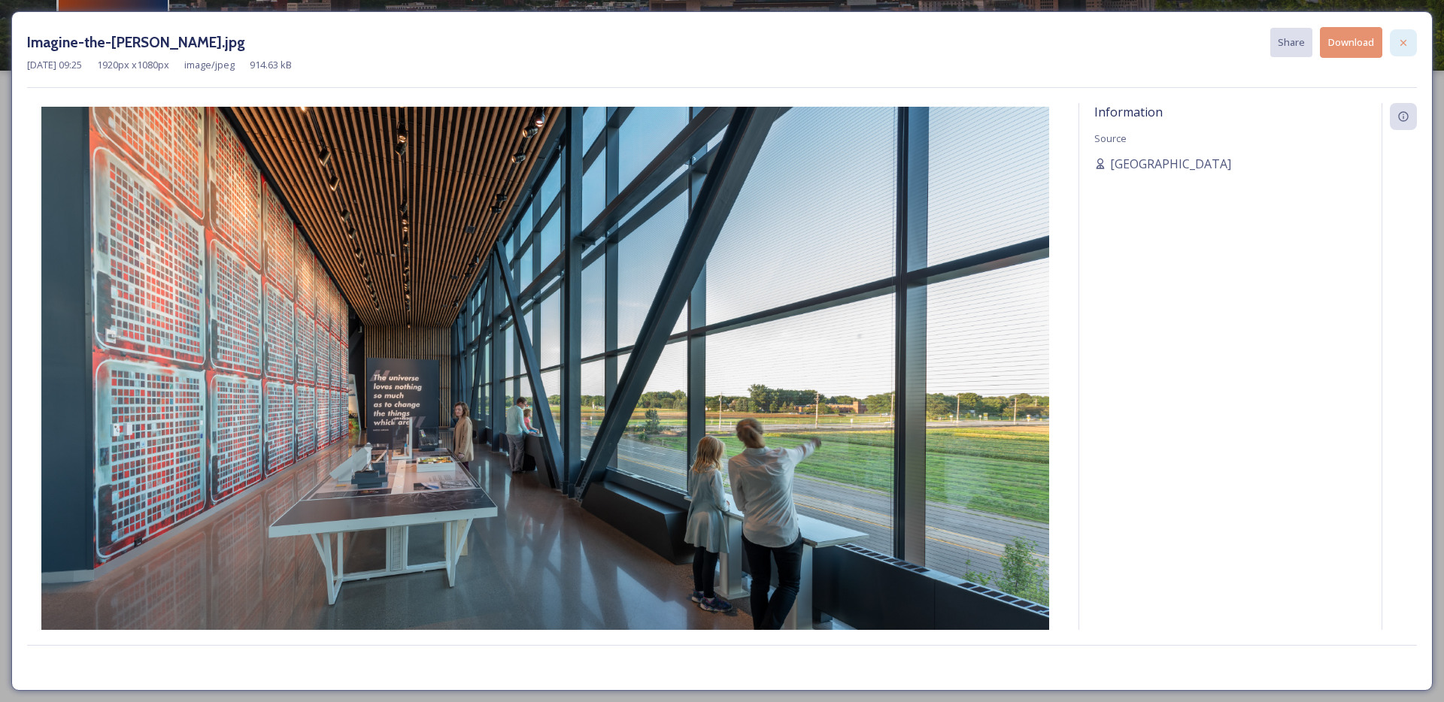
click at [1410, 34] on div at bounding box center [1403, 42] width 27 height 27
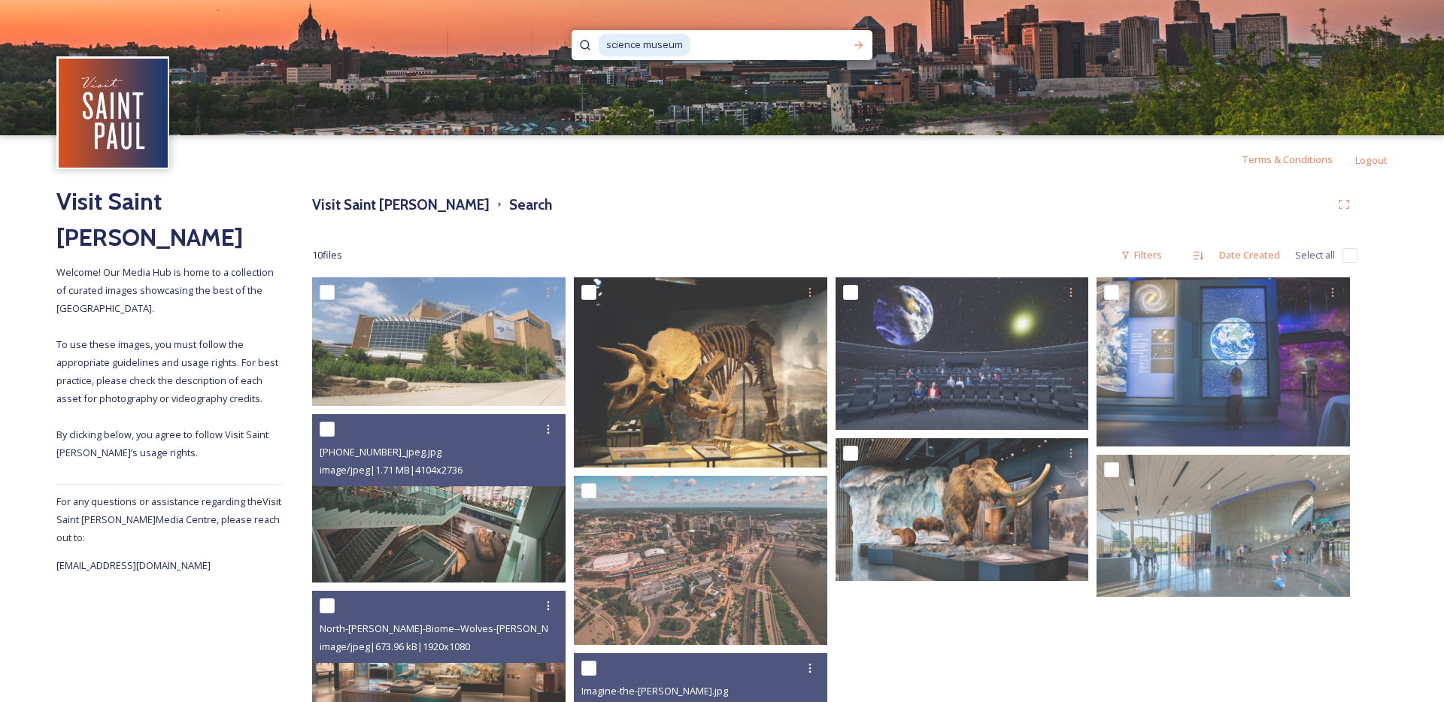
click at [695, 46] on input at bounding box center [768, 45] width 153 height 33
type input "s"
click at [349, 198] on h3 "Visit Saint [PERSON_NAME]" at bounding box center [400, 205] width 177 height 22
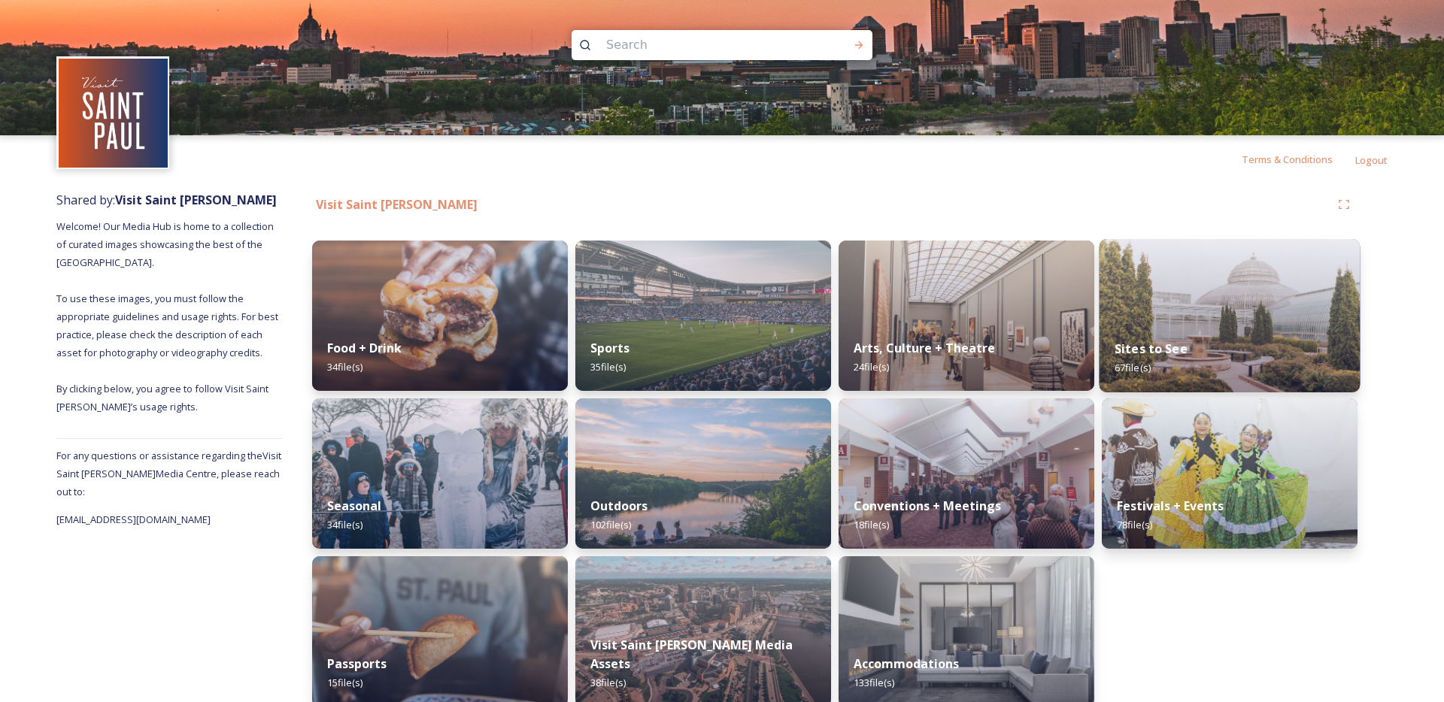
click at [1200, 324] on img at bounding box center [1229, 315] width 261 height 153
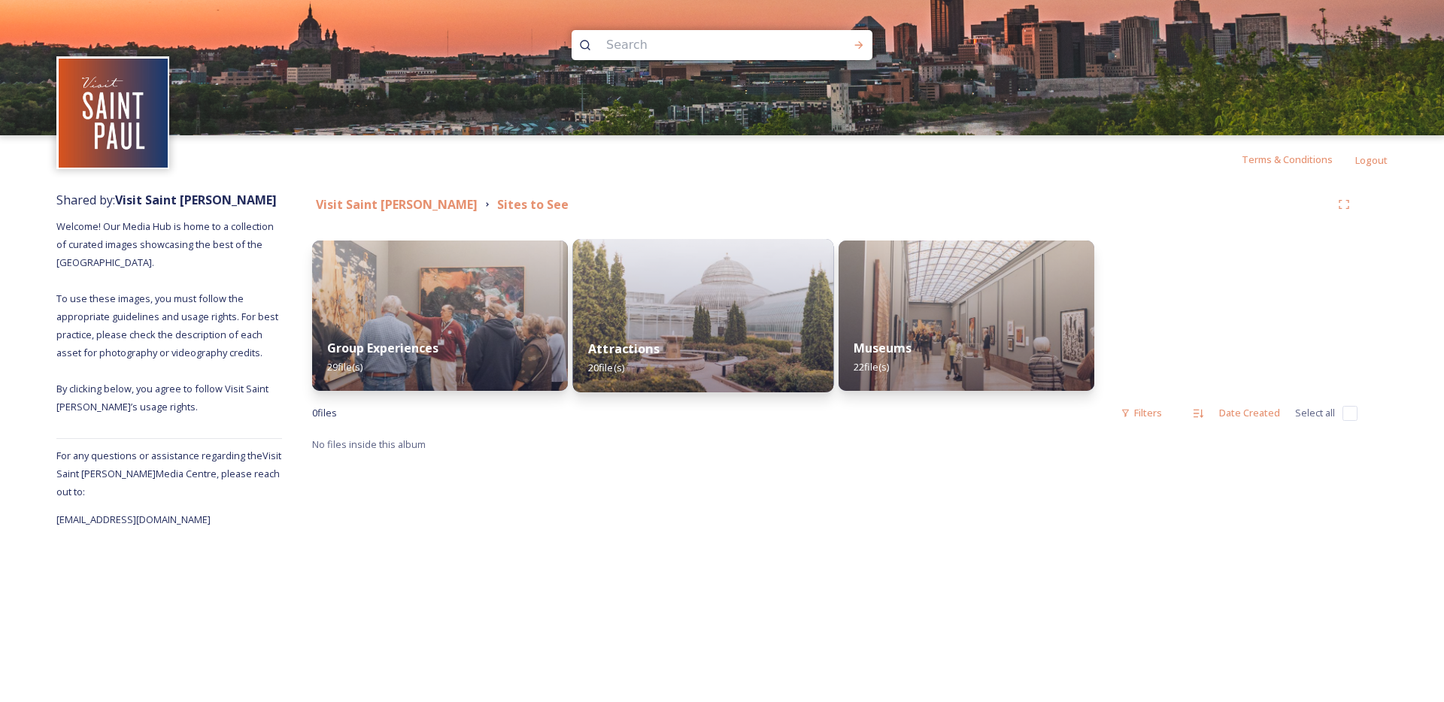
click at [778, 310] on img at bounding box center [703, 315] width 261 height 153
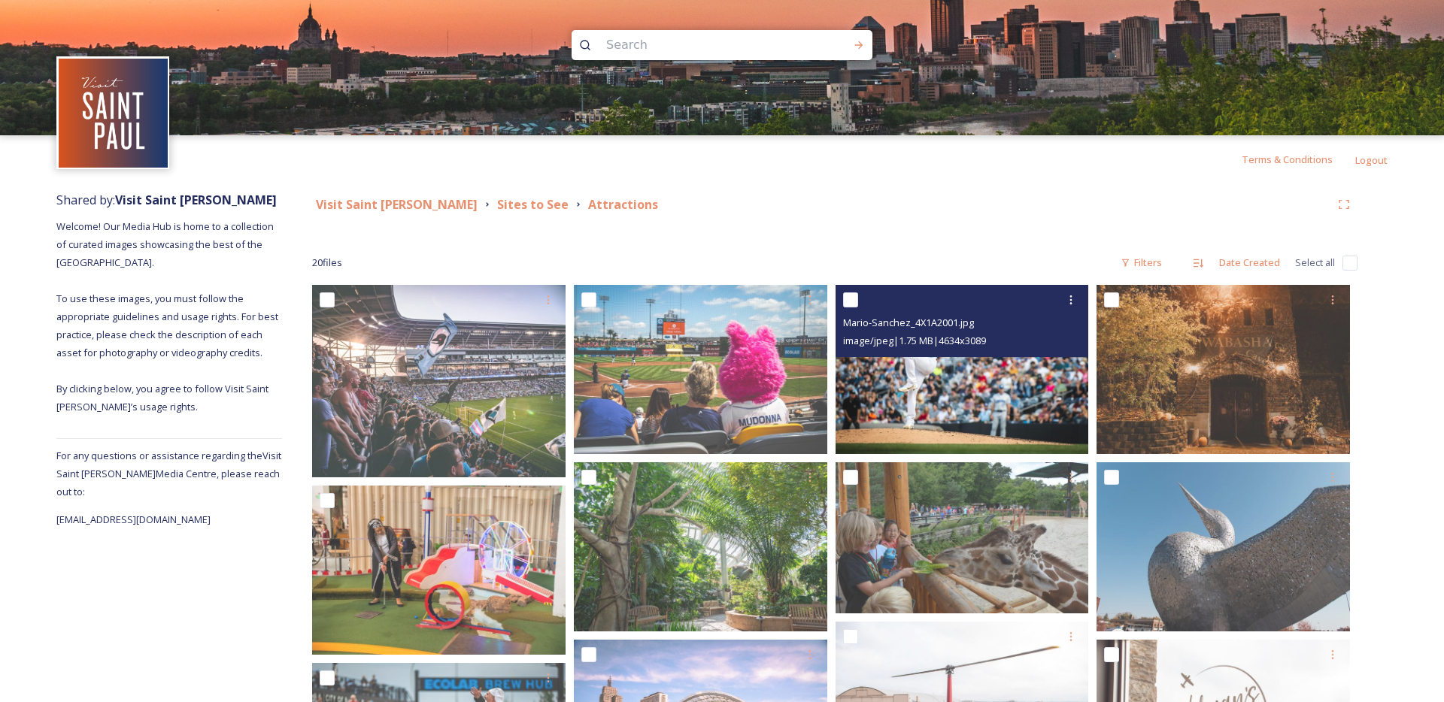
scroll to position [5, 0]
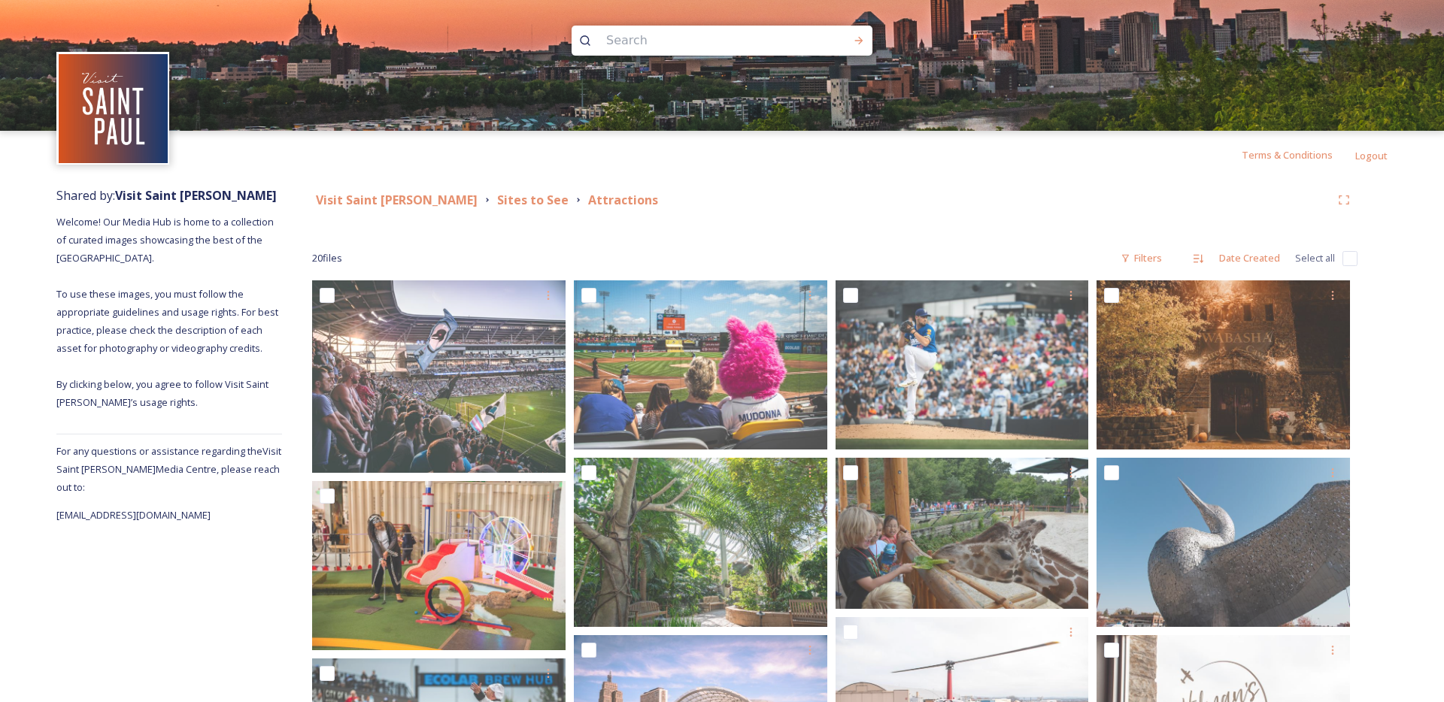
click at [732, 46] on input at bounding box center [702, 40] width 206 height 33
type input "cathedral"
type input "]"
type input "cathedral"
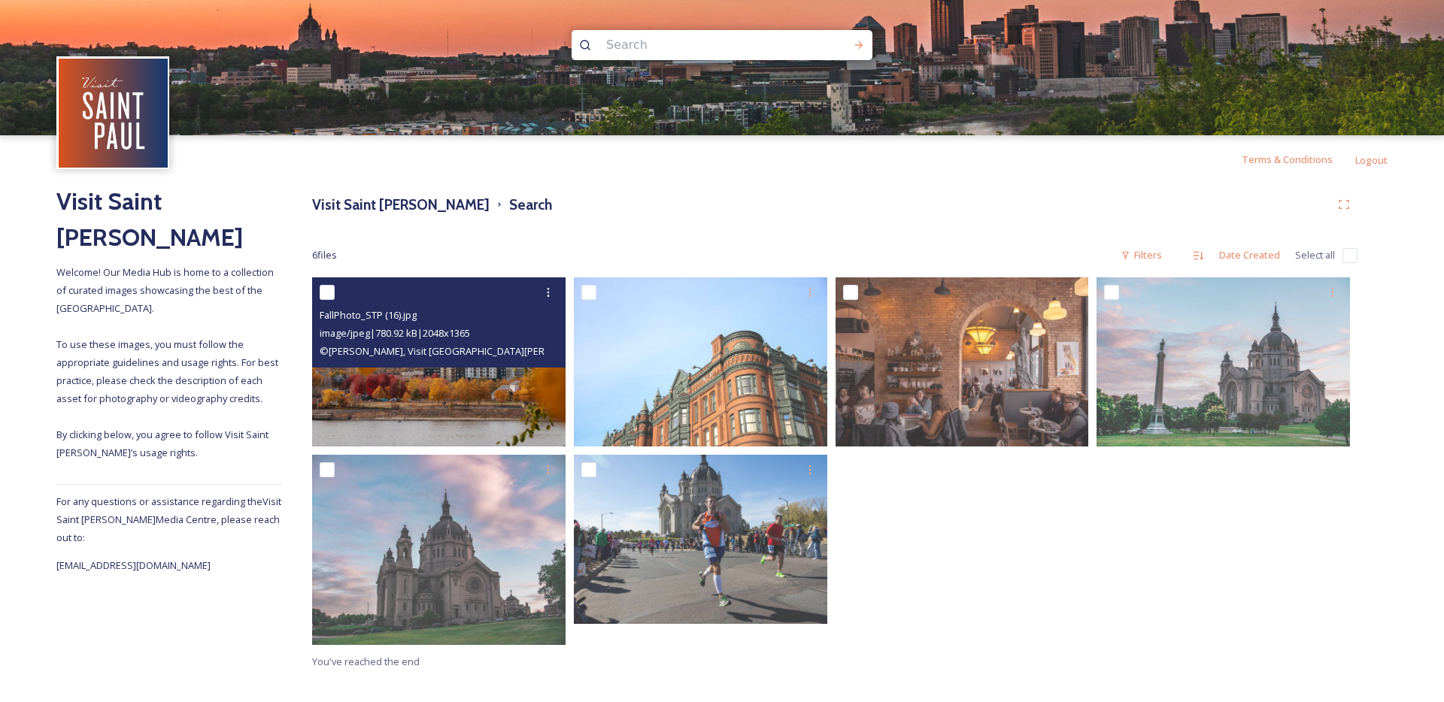
click at [534, 408] on img at bounding box center [438, 361] width 253 height 169
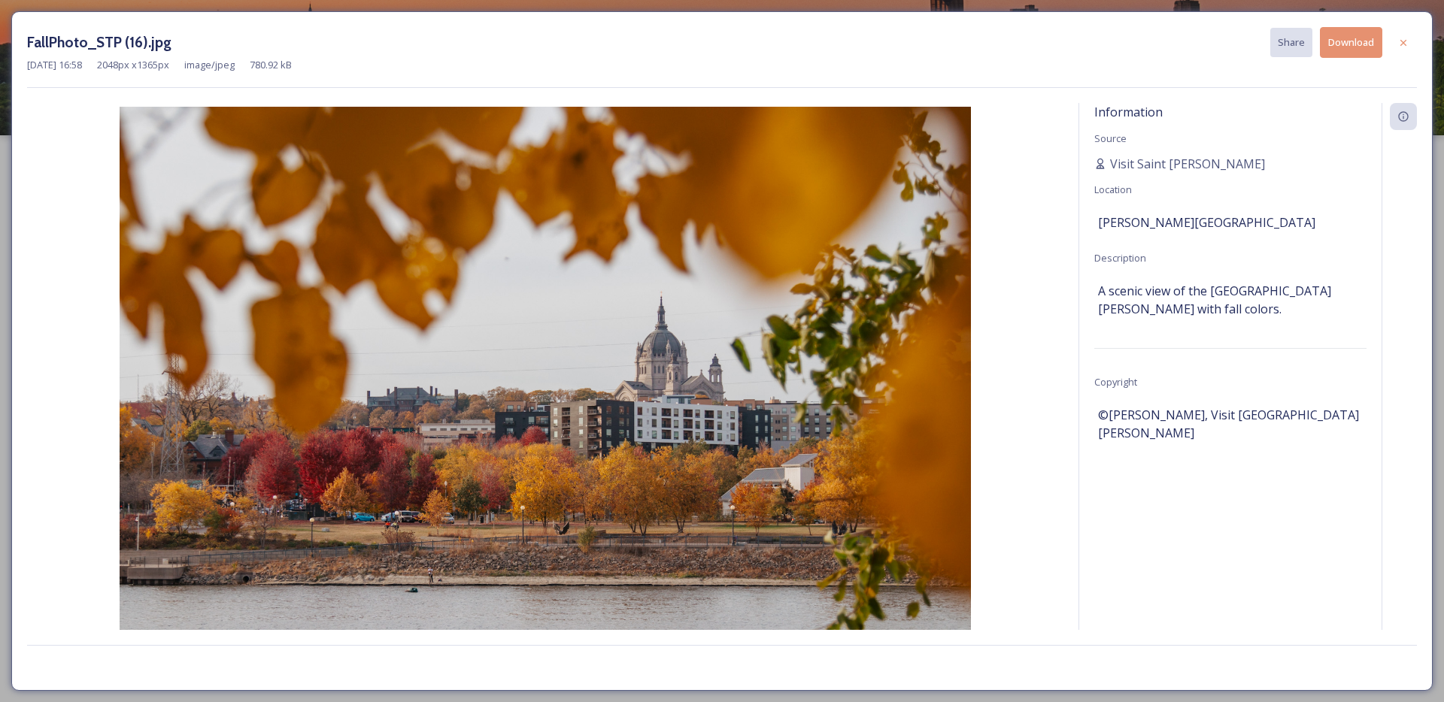
click at [1338, 47] on button "Download" at bounding box center [1351, 42] width 62 height 31
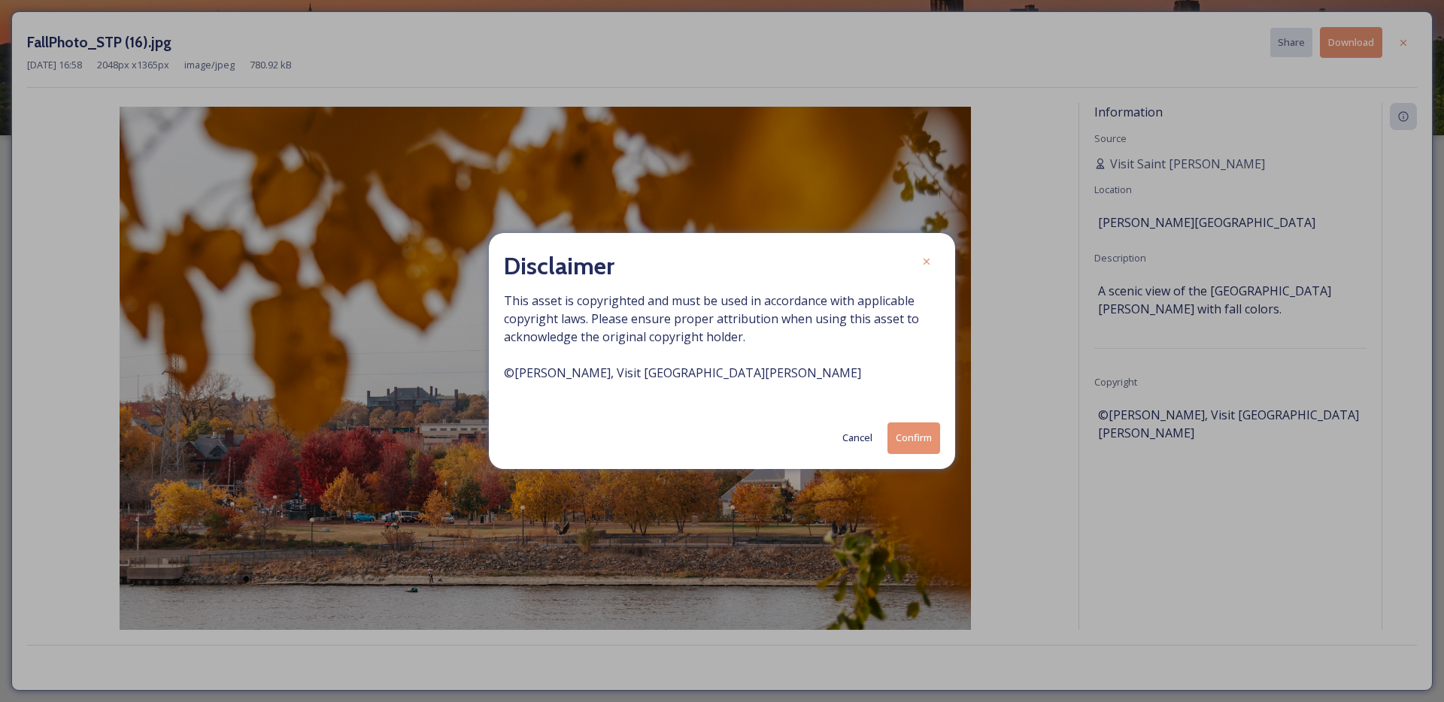
click at [922, 440] on button "Confirm" at bounding box center [913, 438] width 53 height 31
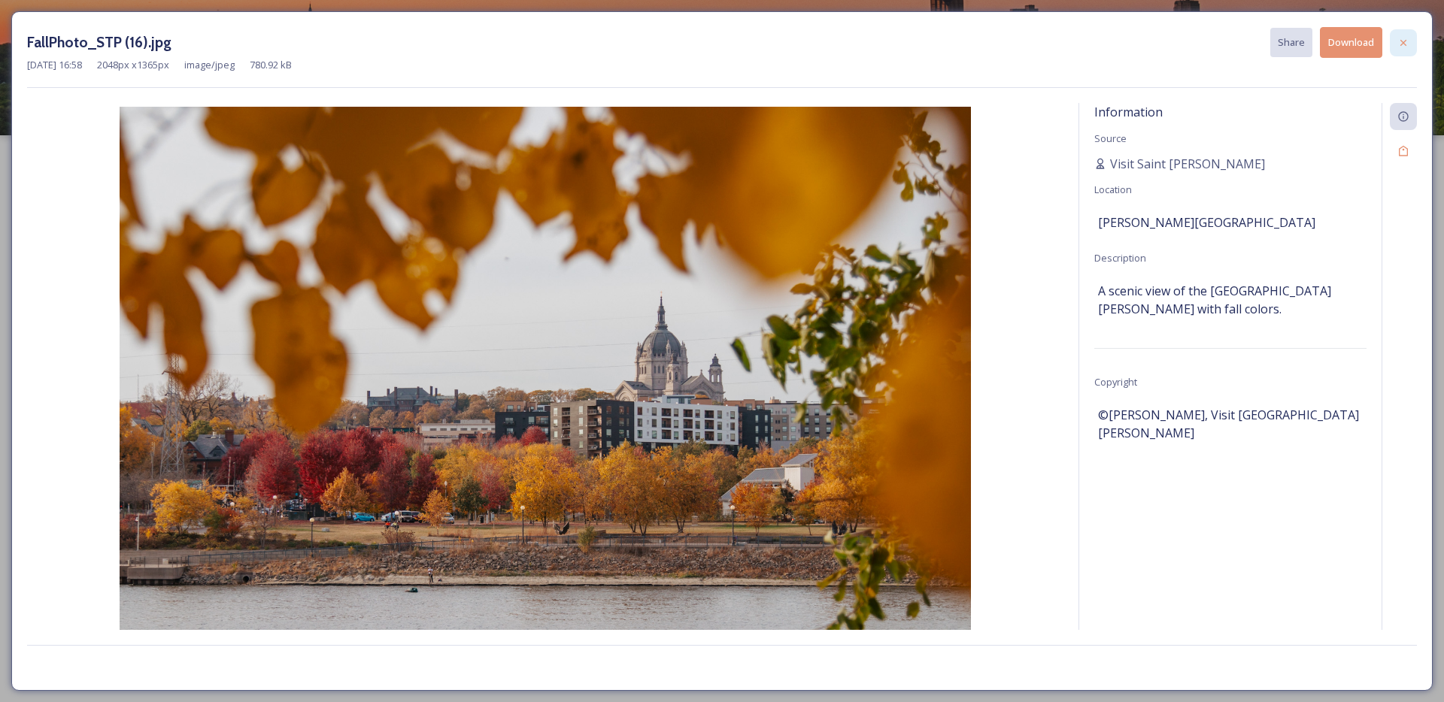
click at [1406, 35] on div at bounding box center [1403, 42] width 27 height 27
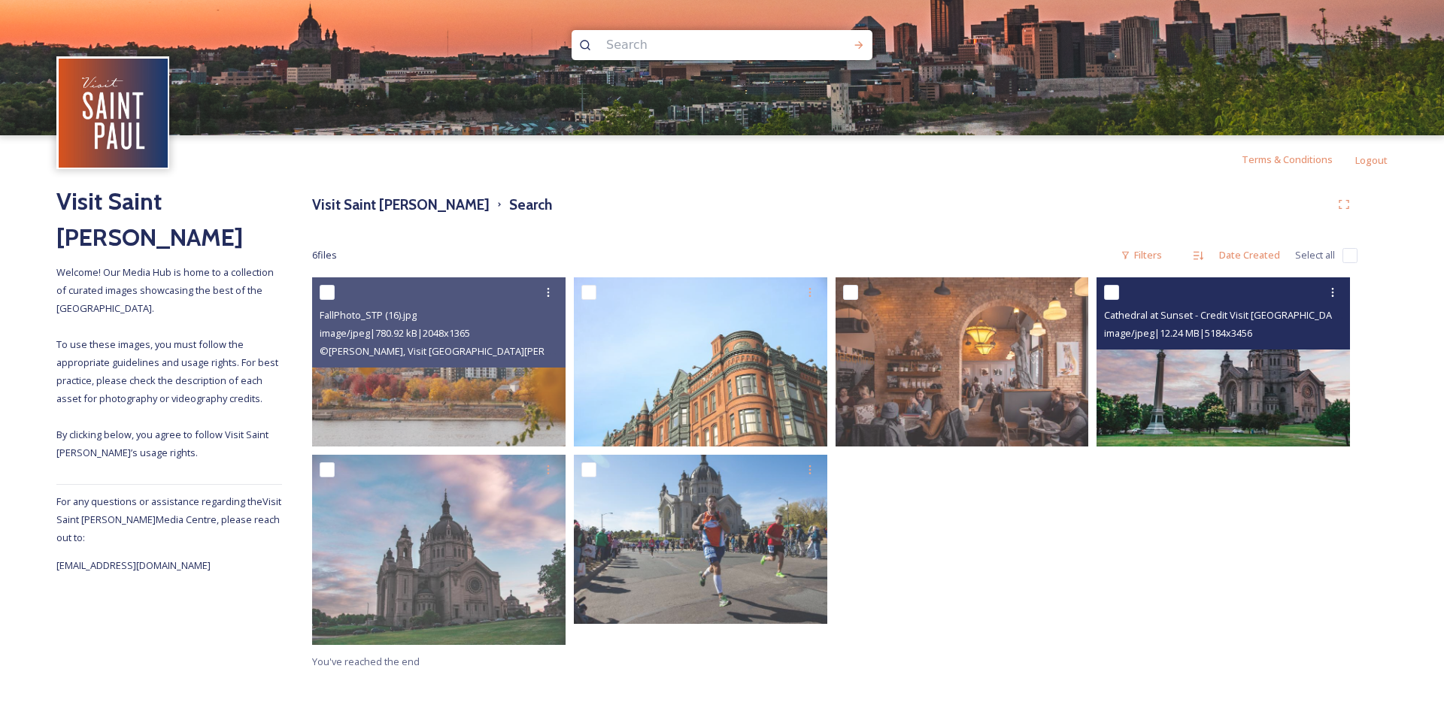
click at [1157, 379] on img at bounding box center [1222, 361] width 253 height 169
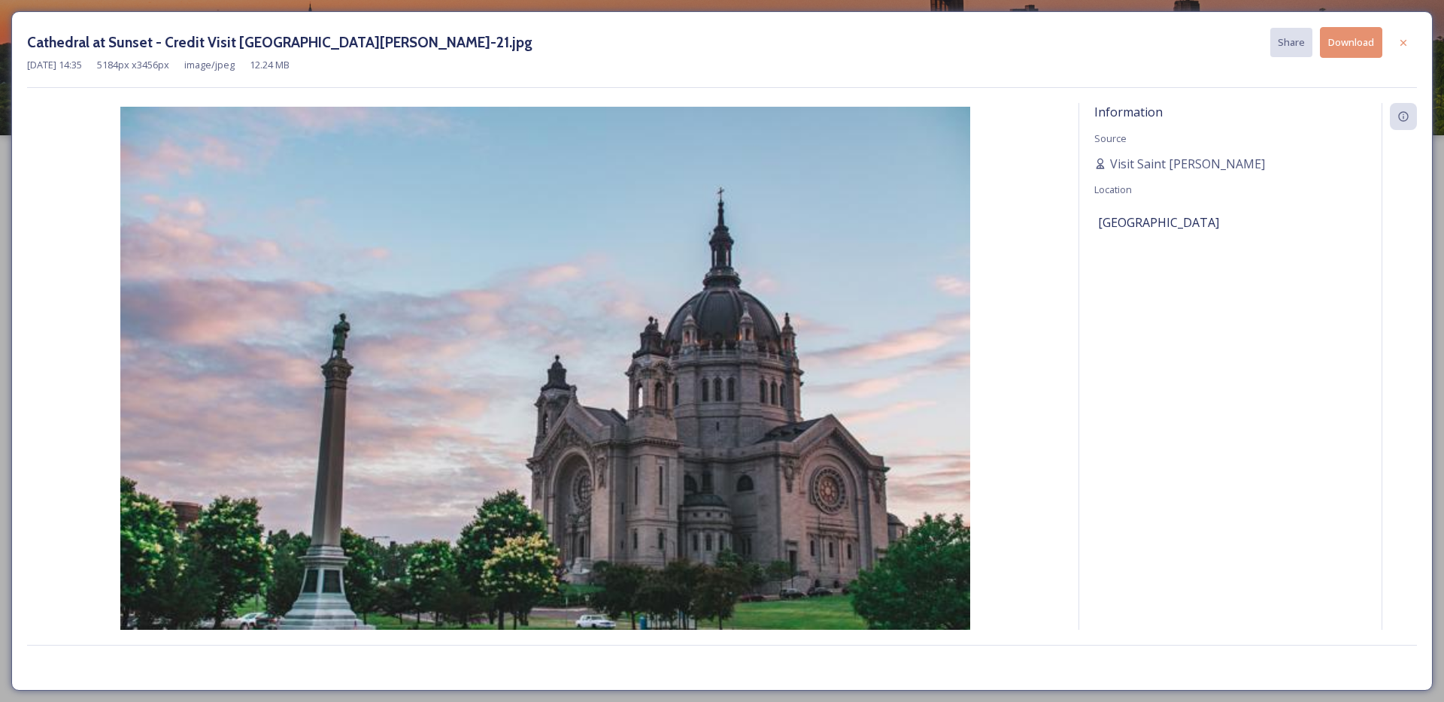
click at [1368, 32] on button "Download" at bounding box center [1351, 42] width 62 height 31
click at [1408, 50] on div at bounding box center [1403, 42] width 27 height 27
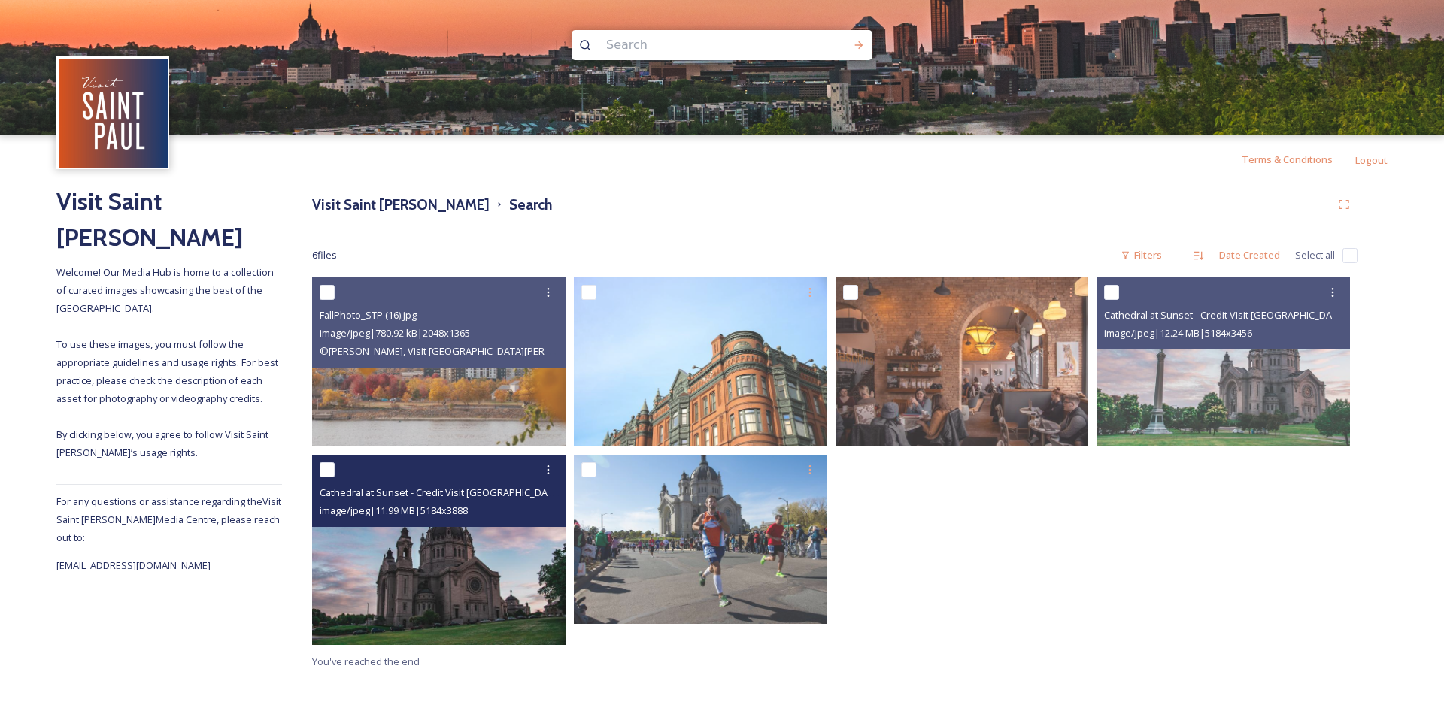
click at [488, 587] on img at bounding box center [438, 550] width 253 height 190
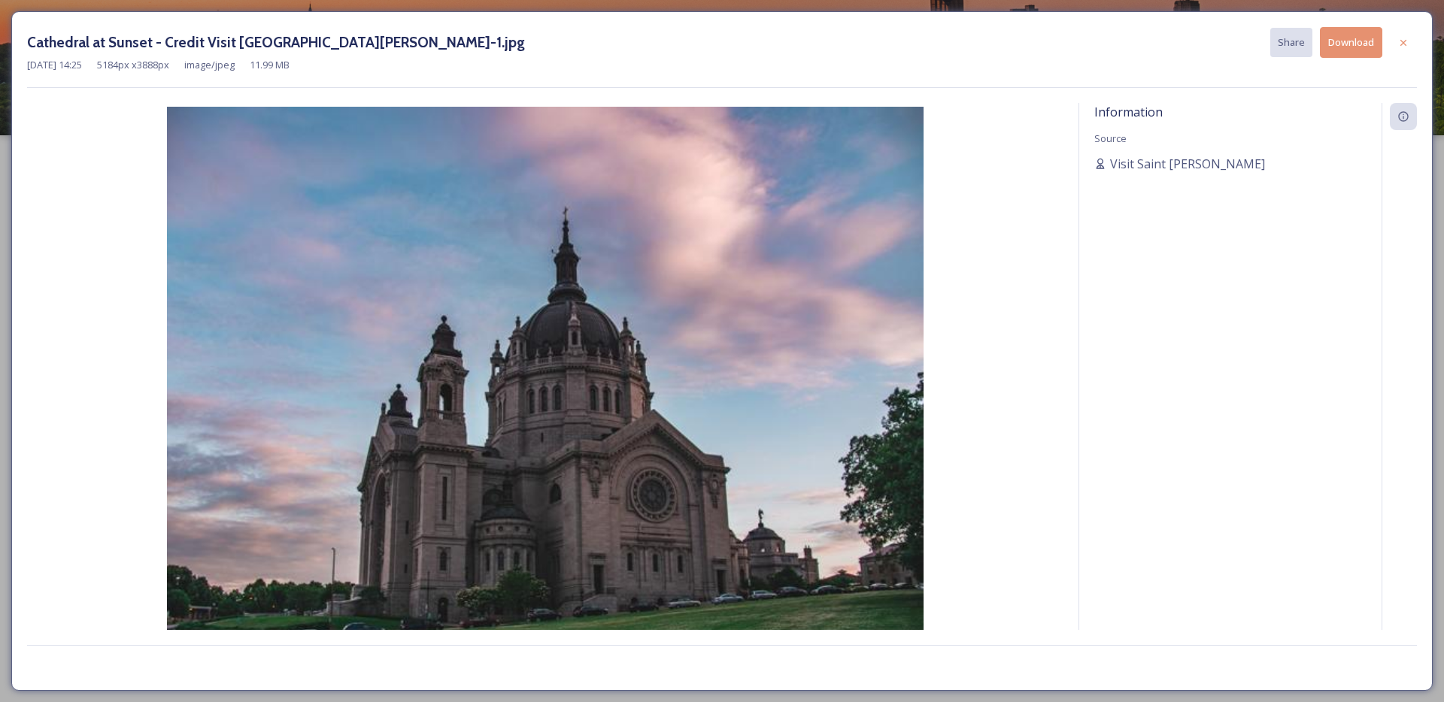
click at [1352, 38] on button "Download" at bounding box center [1351, 42] width 62 height 31
click at [1409, 41] on div at bounding box center [1403, 42] width 27 height 27
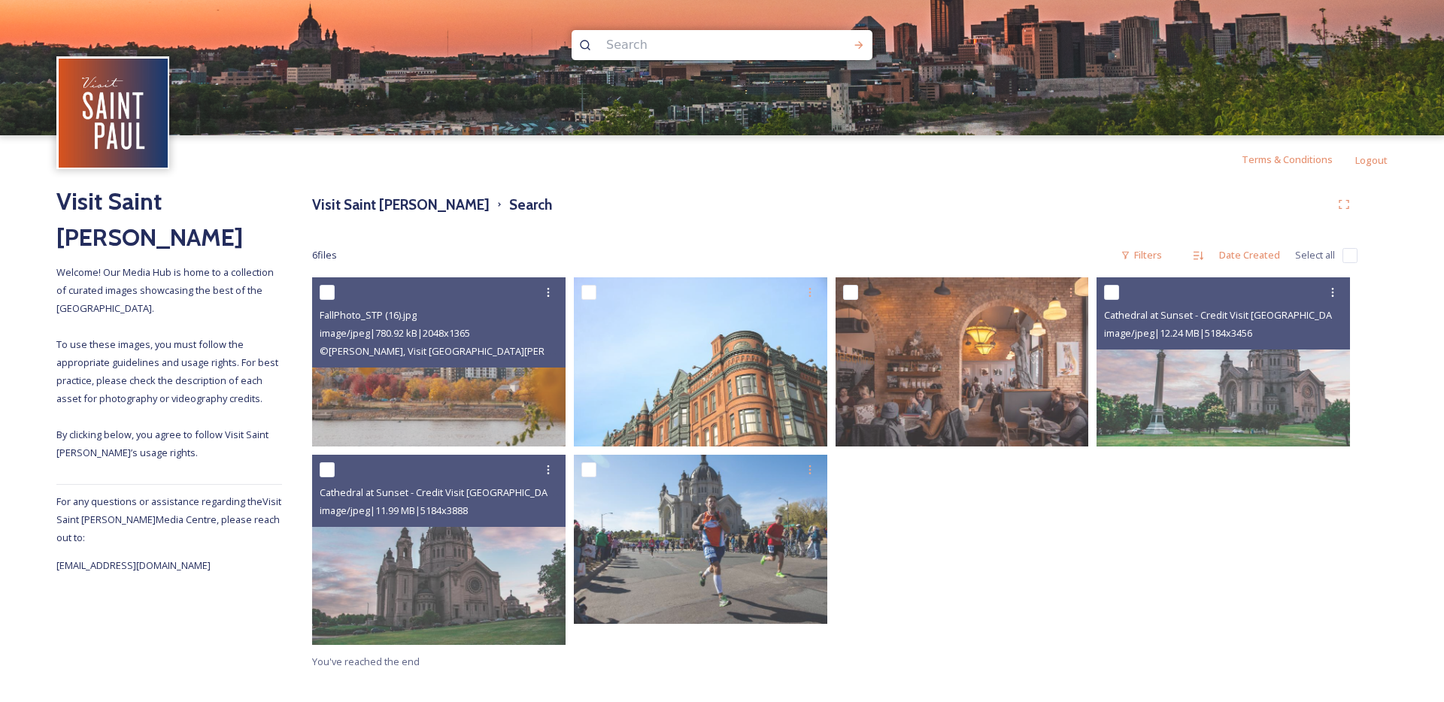
click at [708, 51] on input at bounding box center [702, 45] width 206 height 33
type input "capitol"
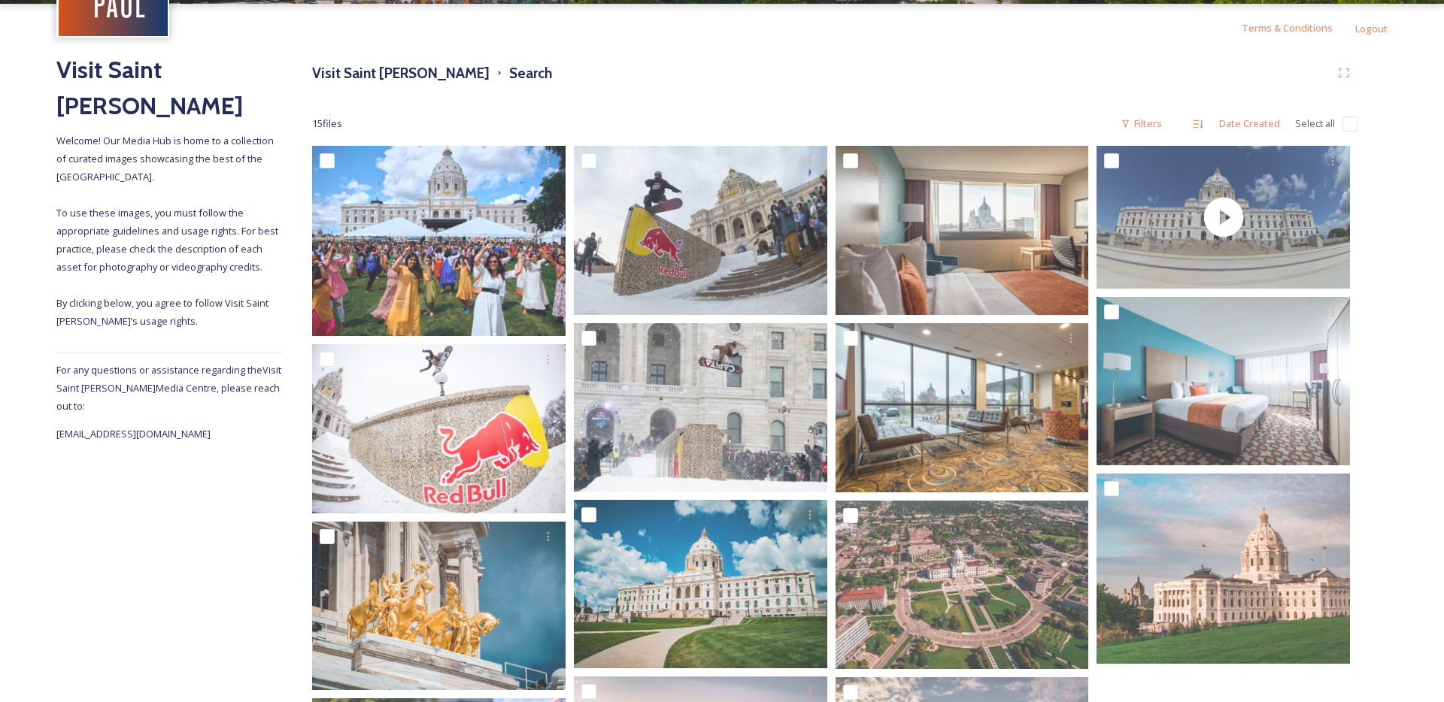
scroll to position [351, 0]
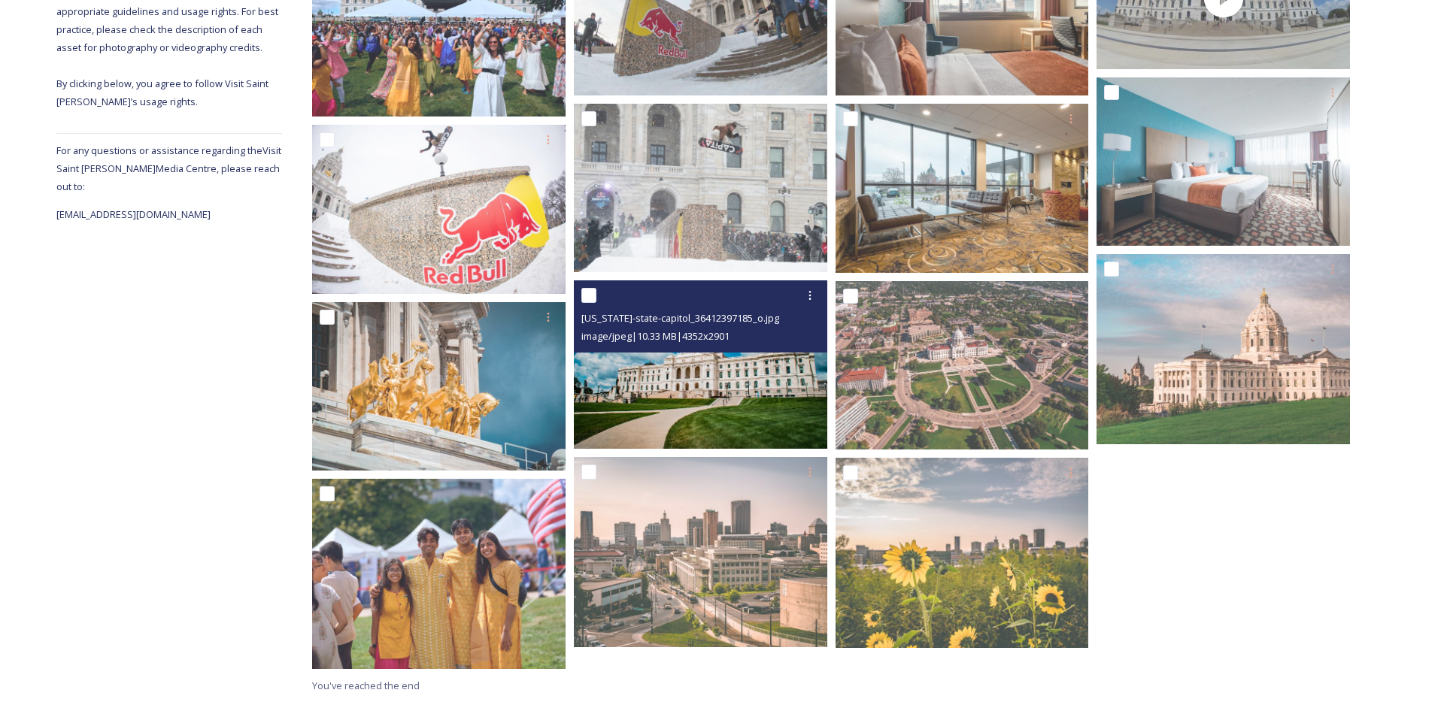
click at [720, 413] on img at bounding box center [700, 364] width 253 height 169
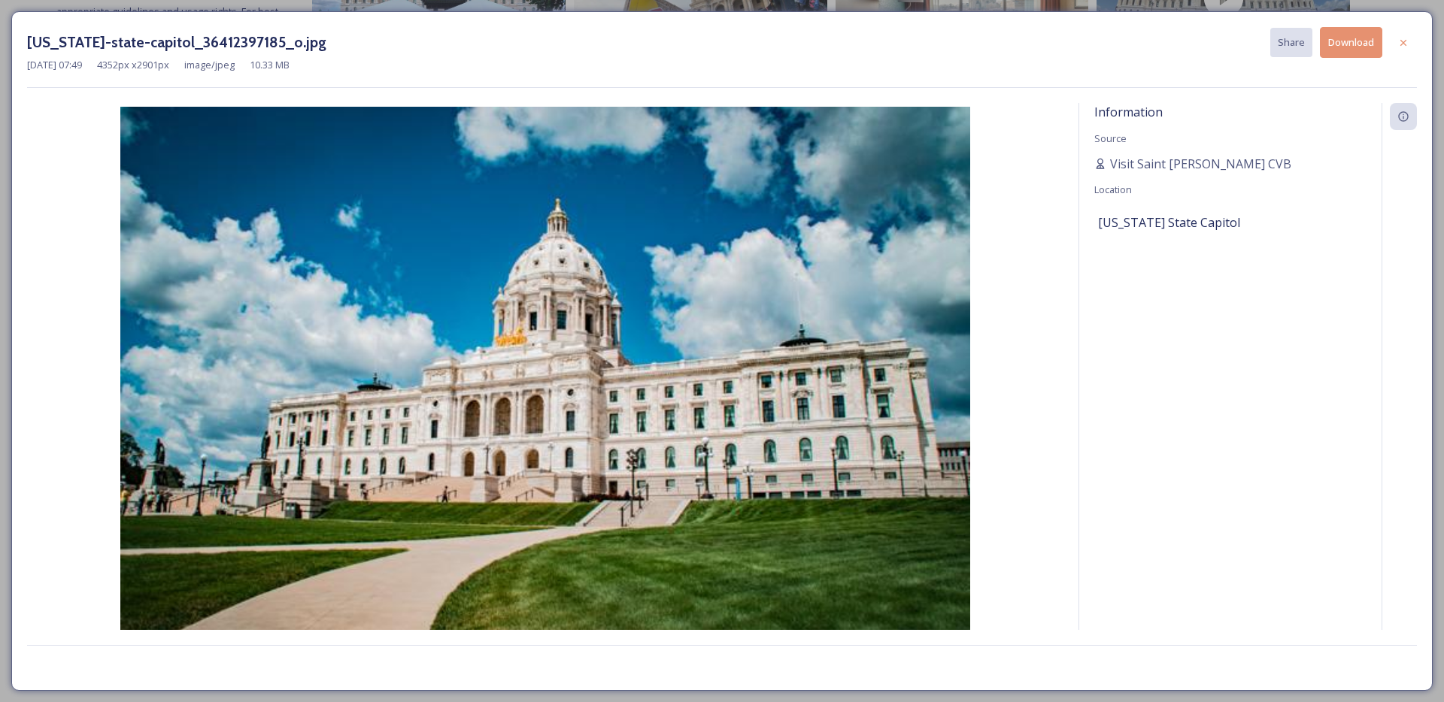
click at [1354, 38] on button "Download" at bounding box center [1351, 42] width 62 height 31
click at [1408, 40] on icon at bounding box center [1403, 43] width 12 height 12
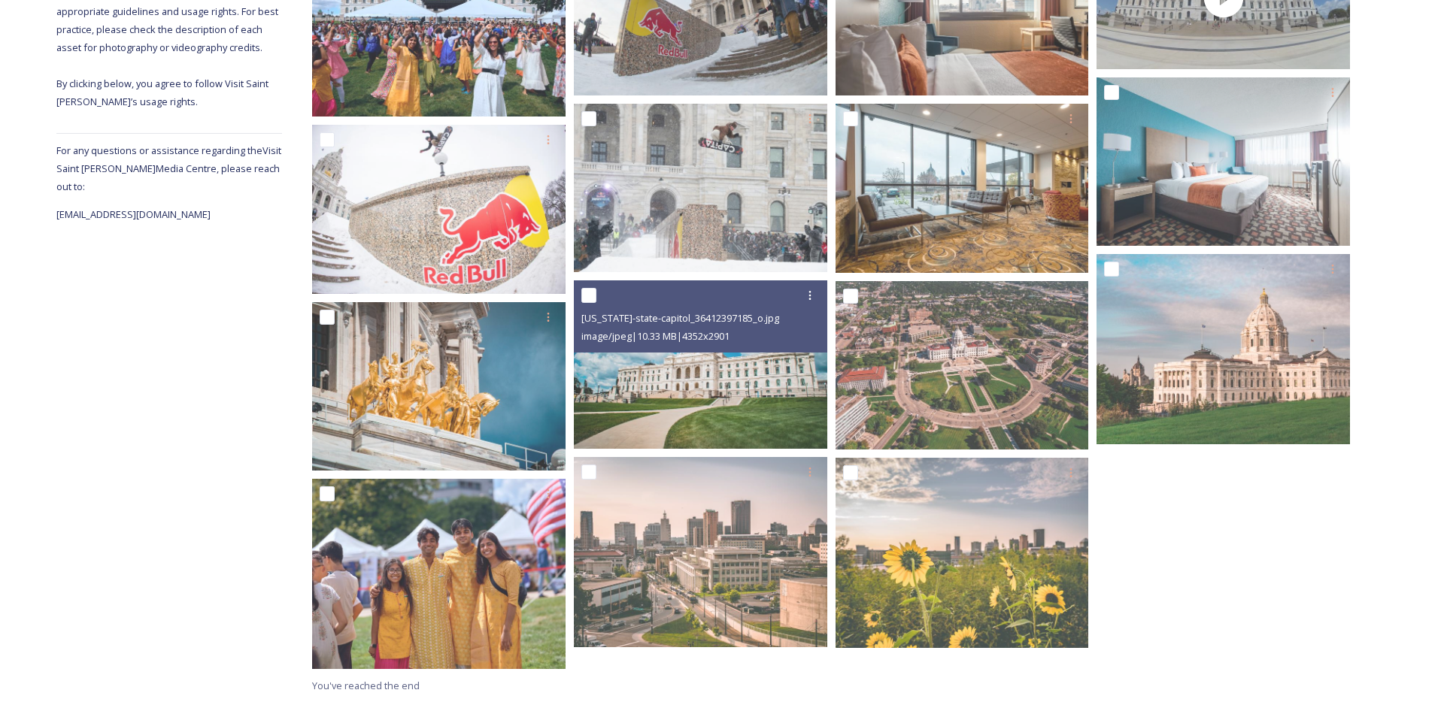
click at [1092, 399] on div at bounding box center [965, 301] width 261 height 750
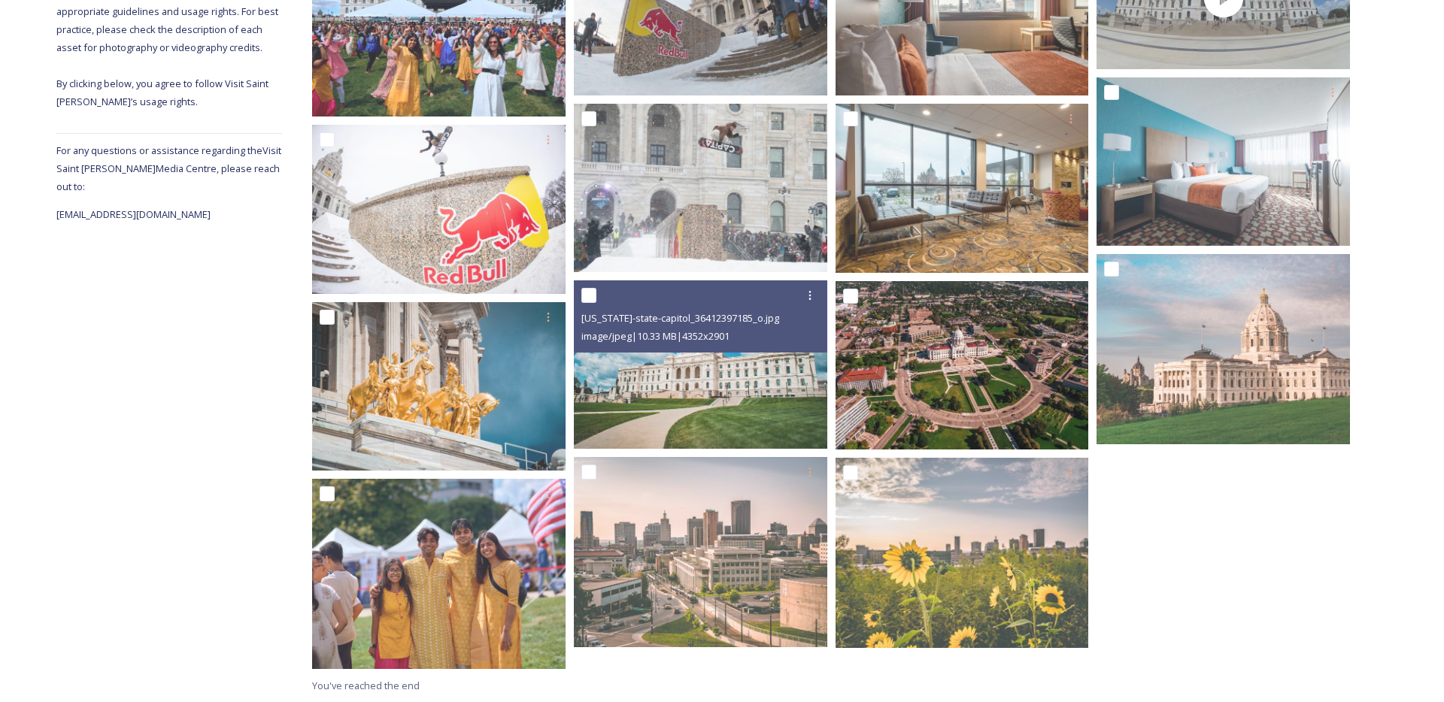
click at [991, 376] on img at bounding box center [961, 364] width 253 height 169
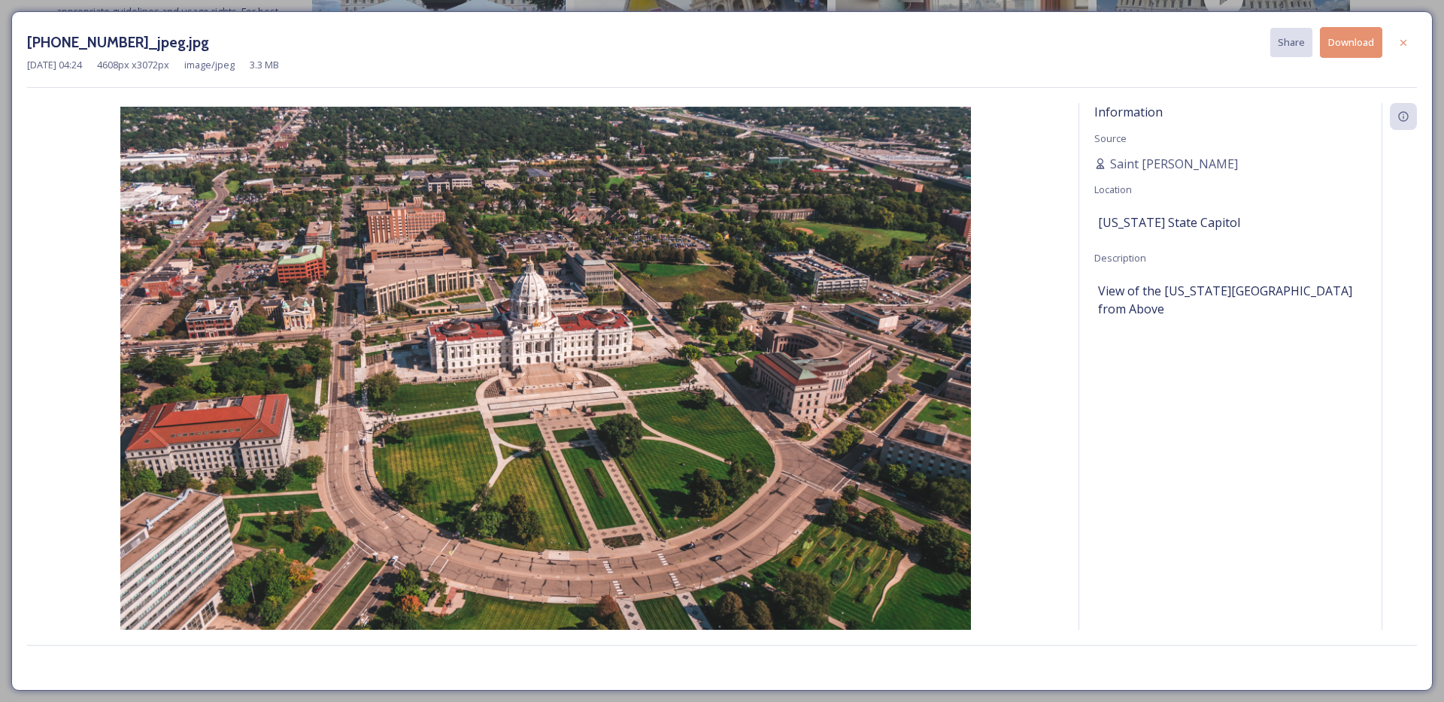
click at [1356, 33] on button "Download" at bounding box center [1351, 42] width 62 height 31
click at [1401, 45] on icon at bounding box center [1403, 43] width 12 height 12
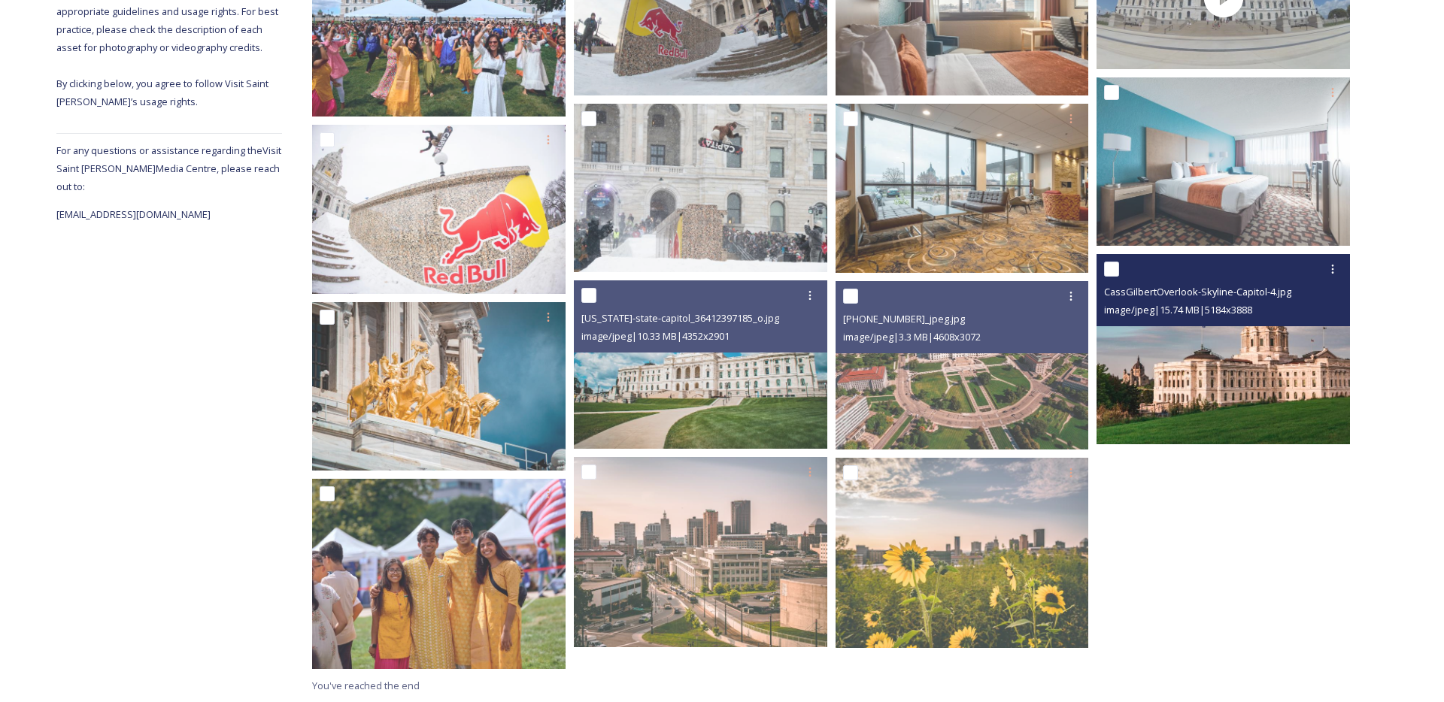
click at [1188, 408] on img at bounding box center [1222, 349] width 253 height 190
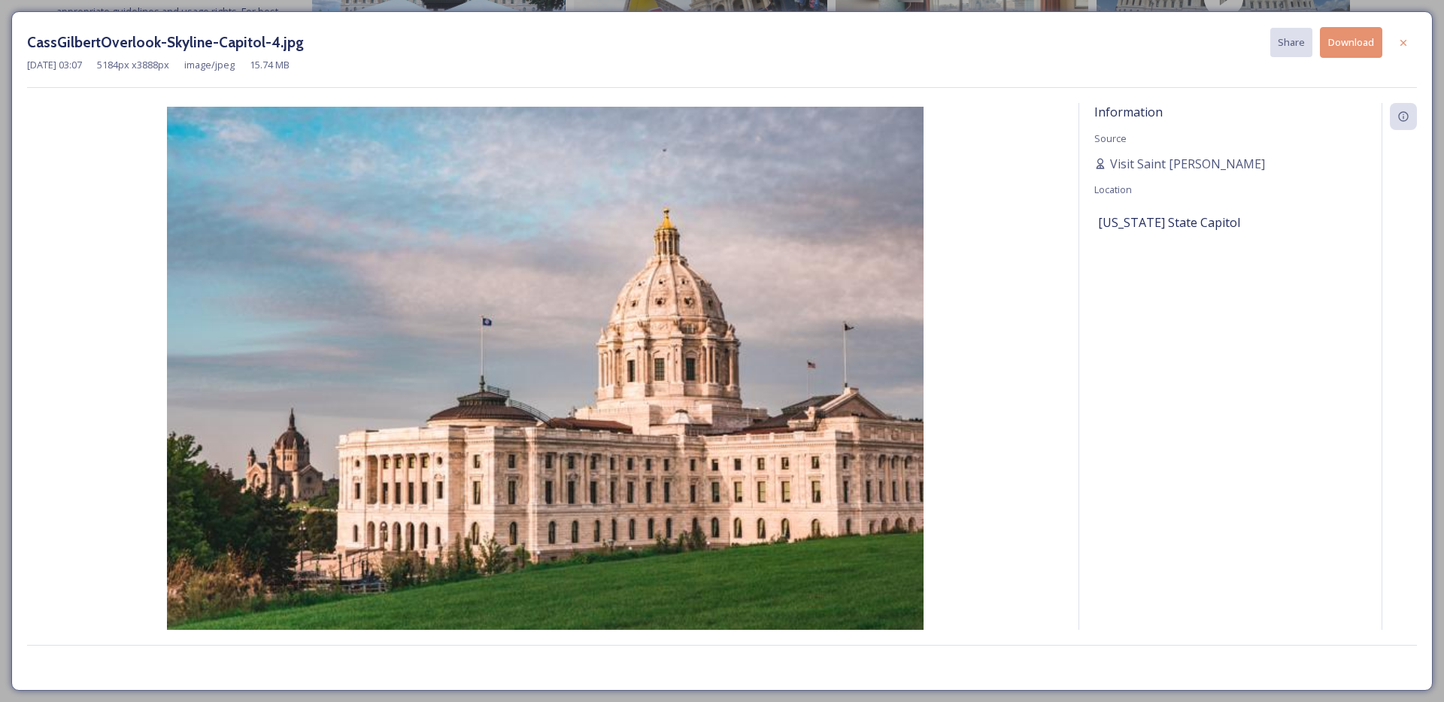
click at [1354, 30] on button "Download" at bounding box center [1351, 42] width 62 height 31
click at [772, 366] on img at bounding box center [545, 390] width 1036 height 567
click at [1393, 47] on div at bounding box center [1403, 42] width 27 height 27
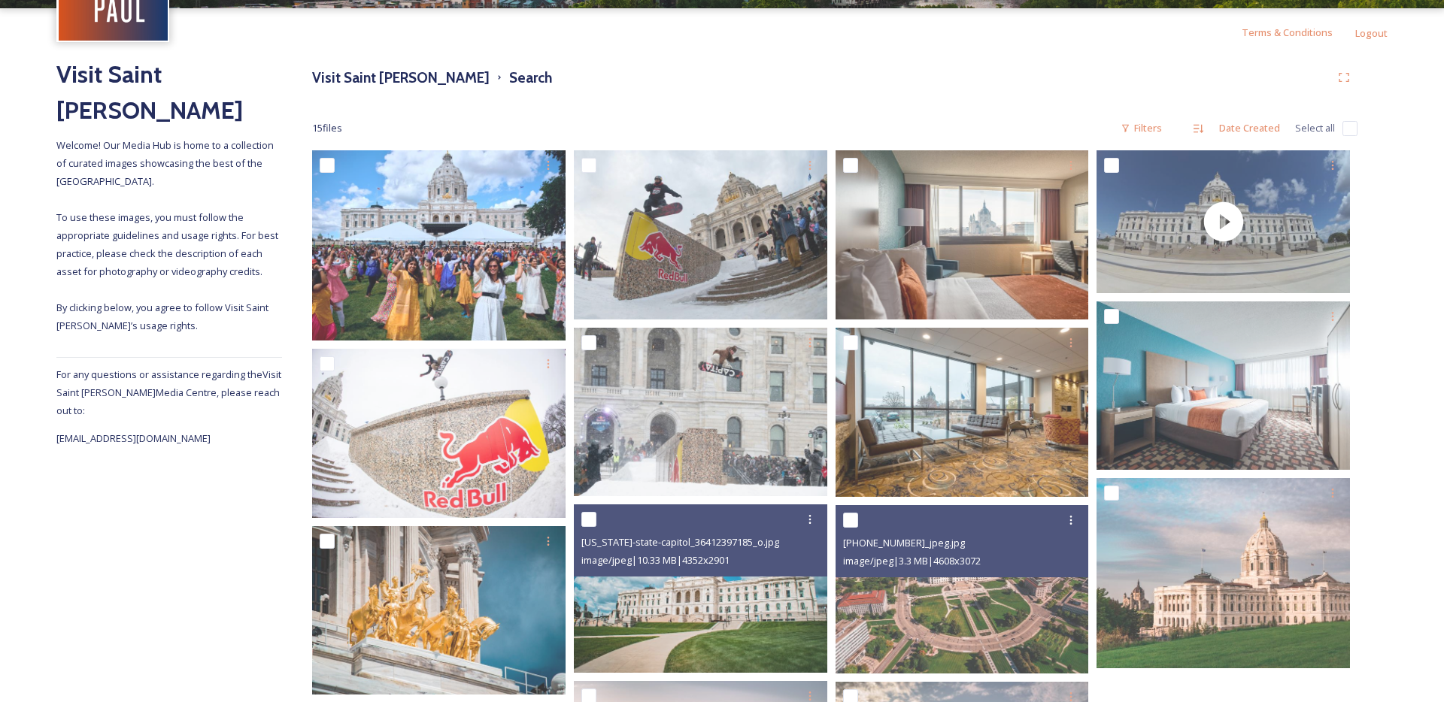
scroll to position [113, 0]
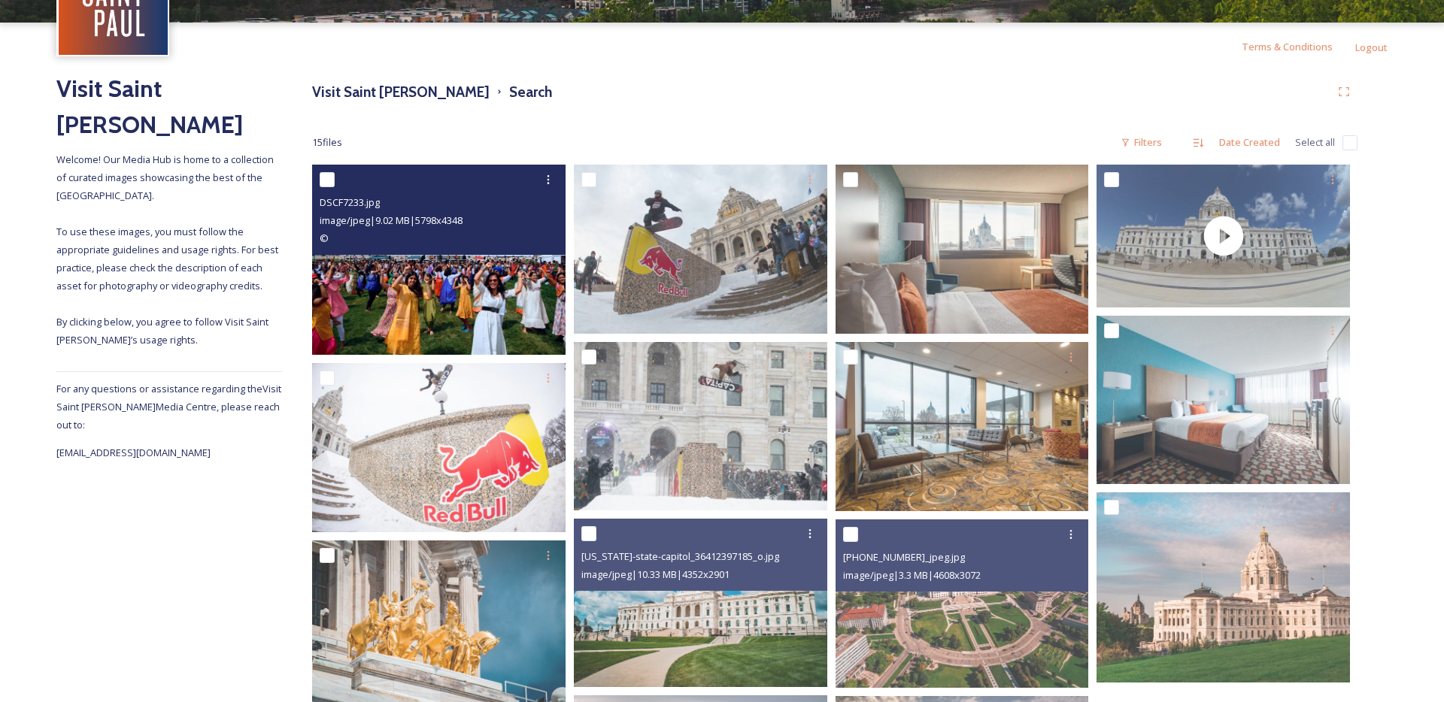
click at [531, 310] on img at bounding box center [438, 260] width 253 height 190
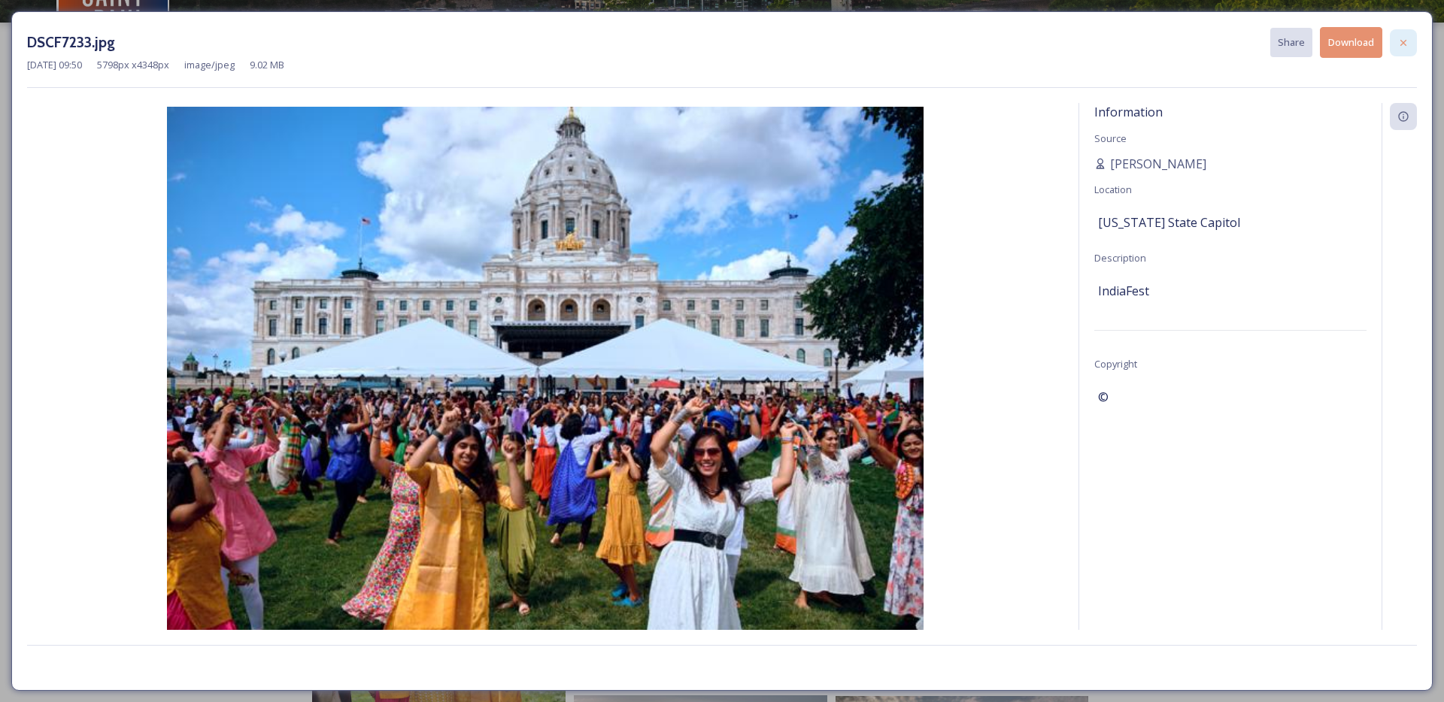
click at [1415, 33] on div at bounding box center [1403, 42] width 27 height 27
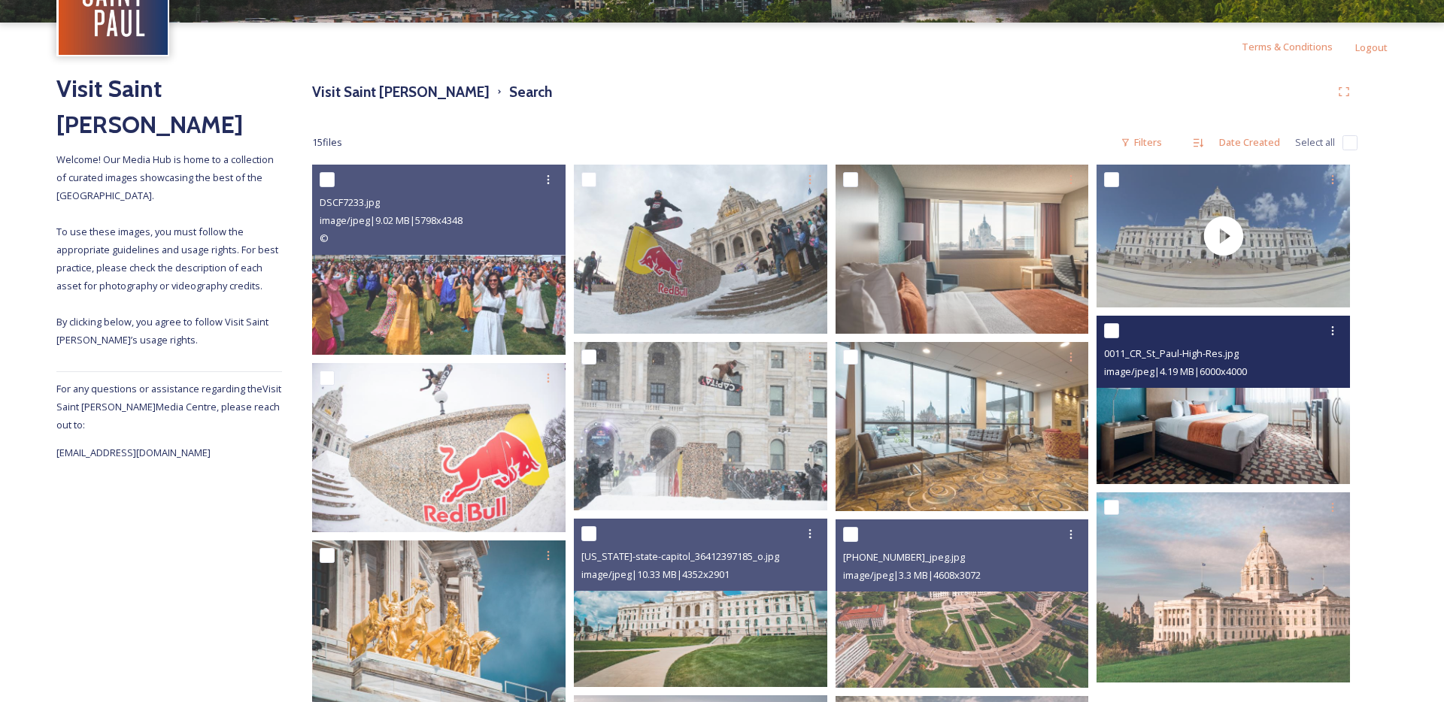
scroll to position [351, 0]
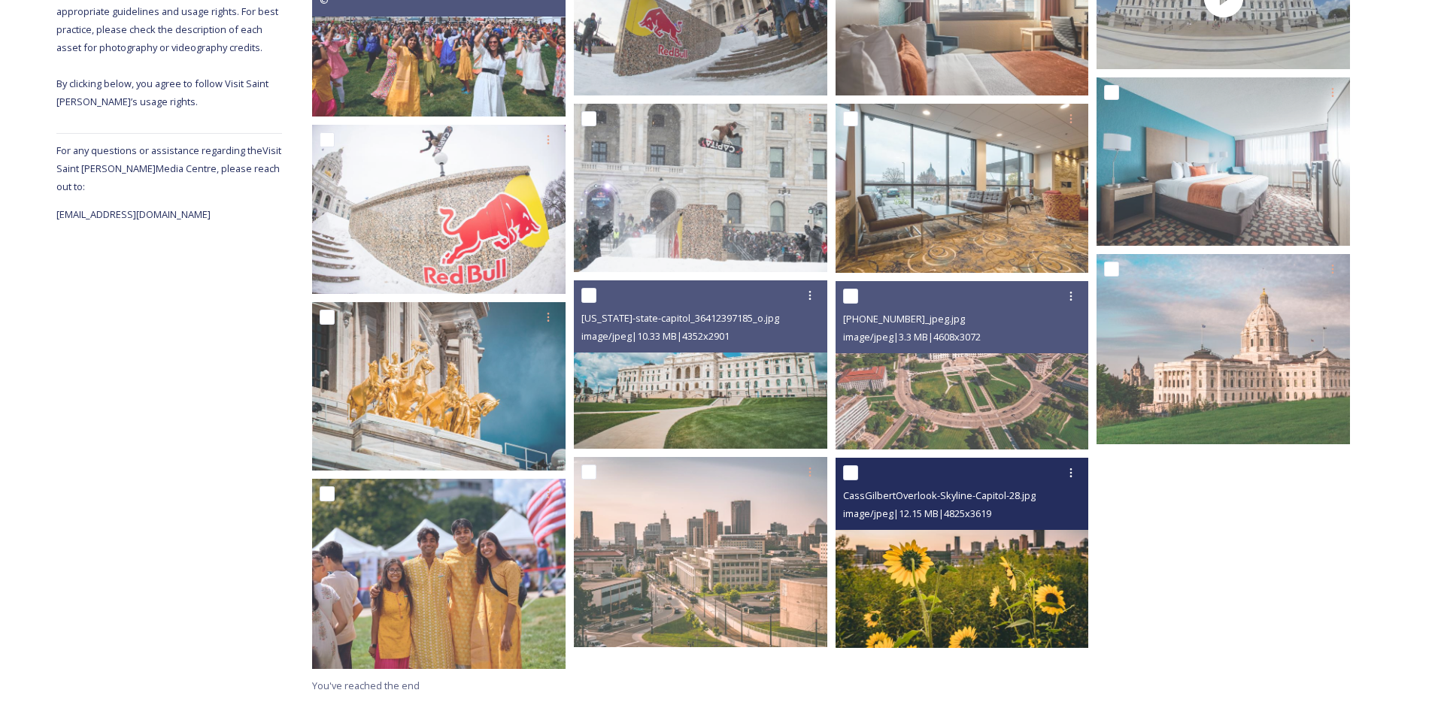
click at [945, 612] on img at bounding box center [961, 553] width 253 height 190
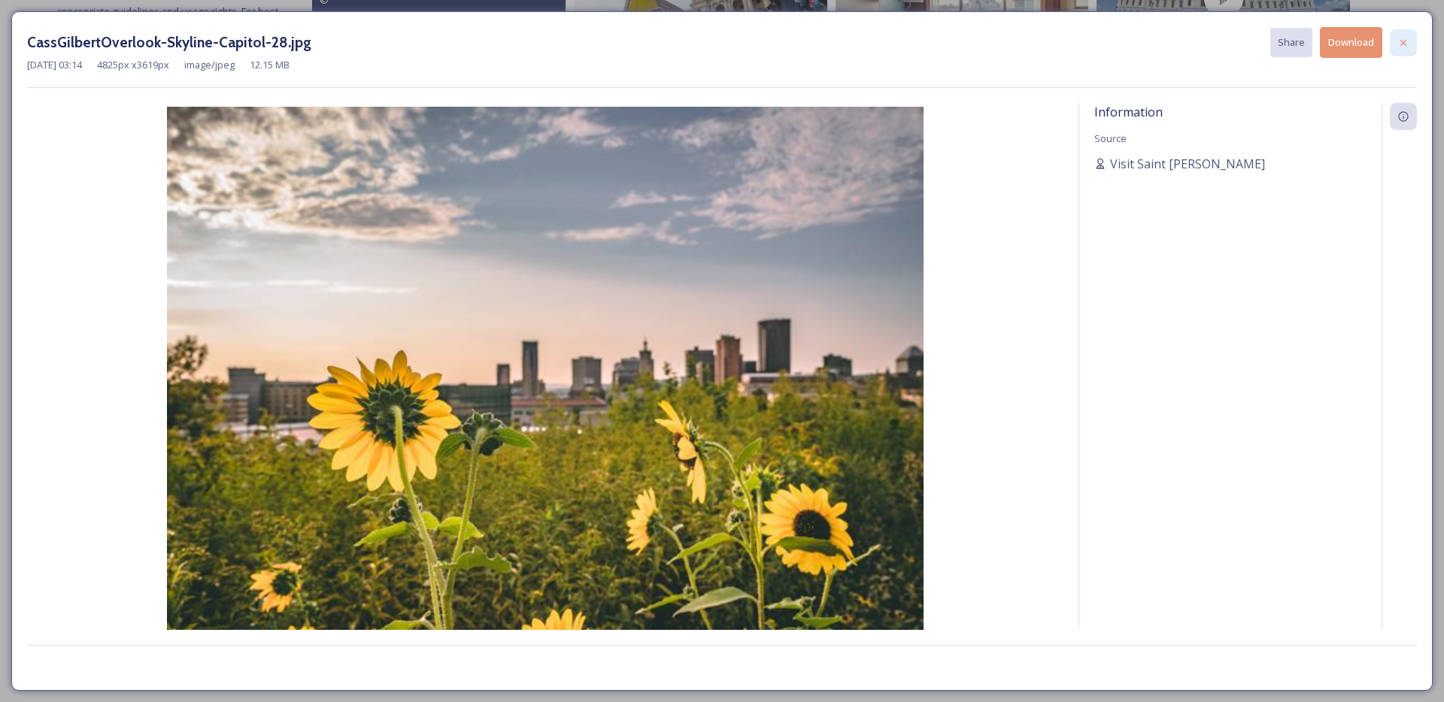
click at [1400, 32] on div at bounding box center [1403, 42] width 27 height 27
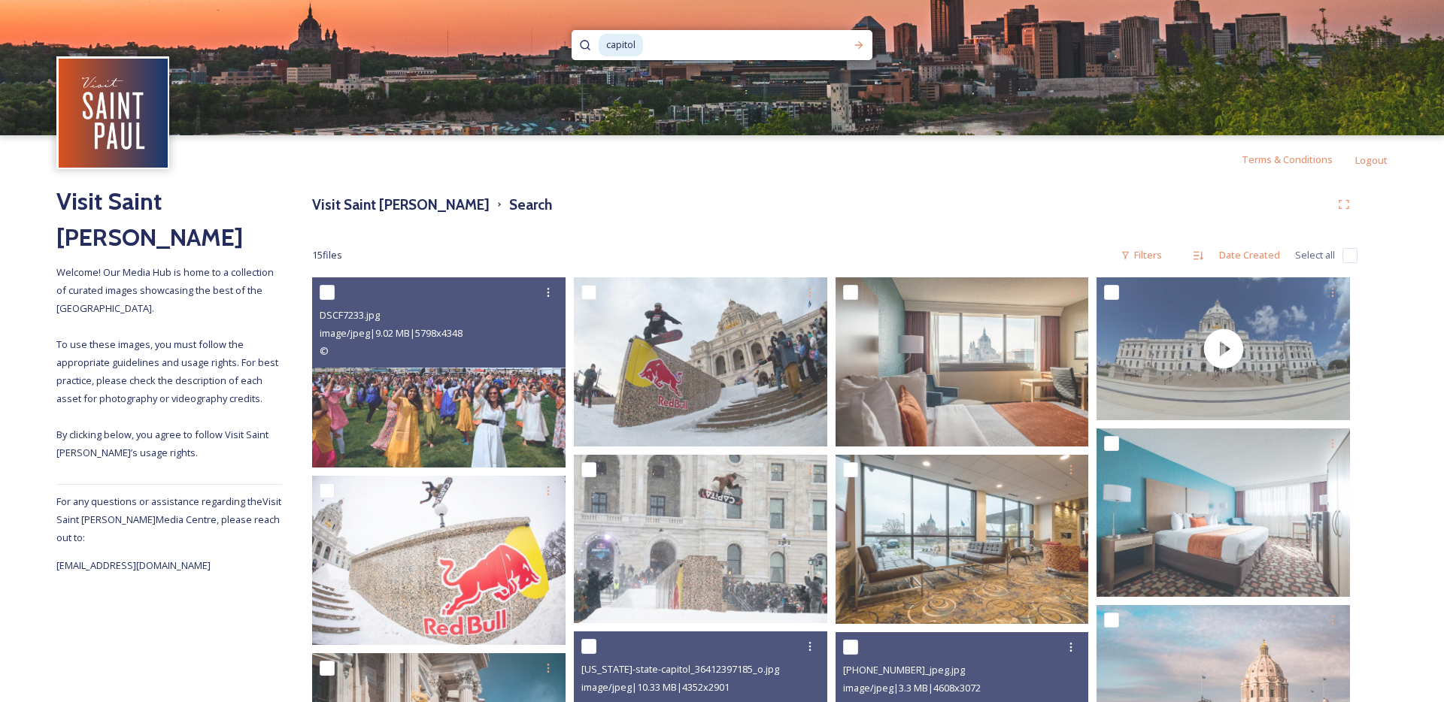
click at [653, 47] on input at bounding box center [735, 45] width 183 height 33
type input "c"
type input "[PERSON_NAME]"
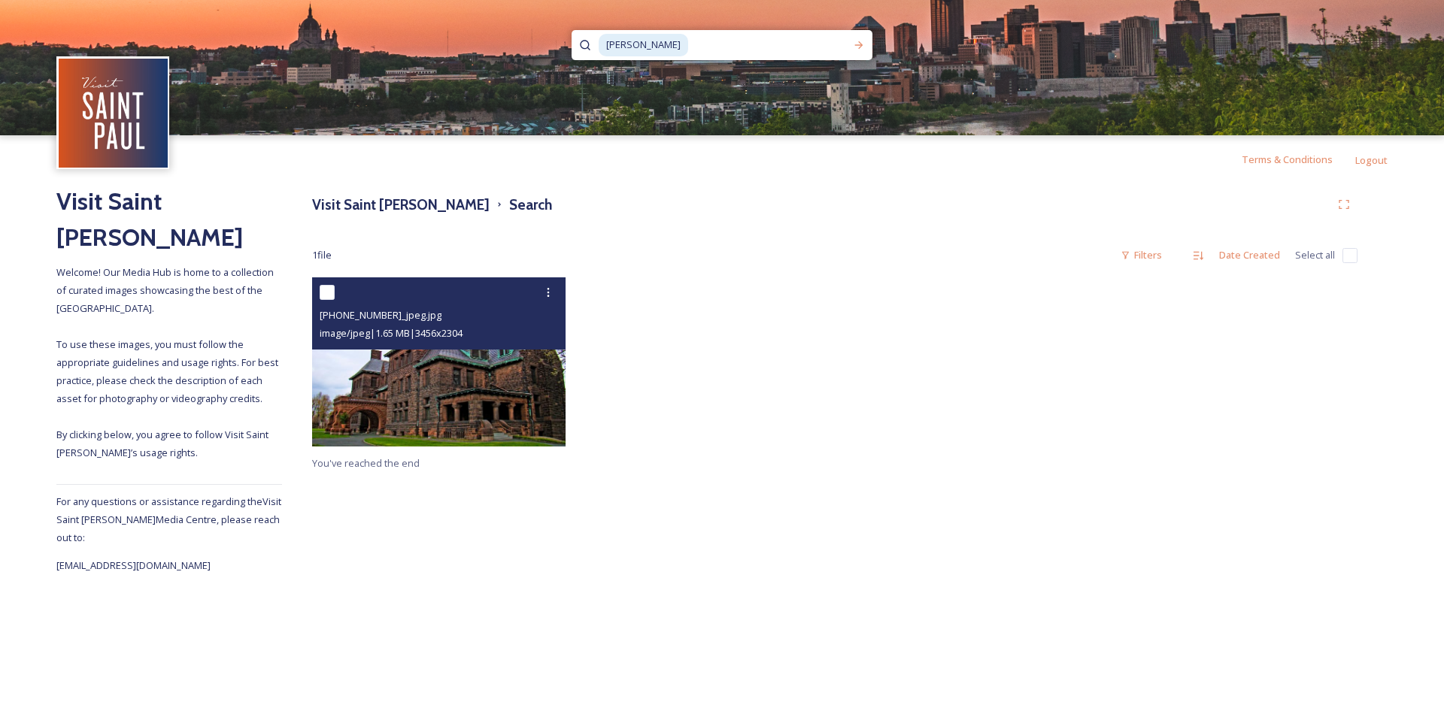
click at [487, 422] on img at bounding box center [438, 361] width 253 height 169
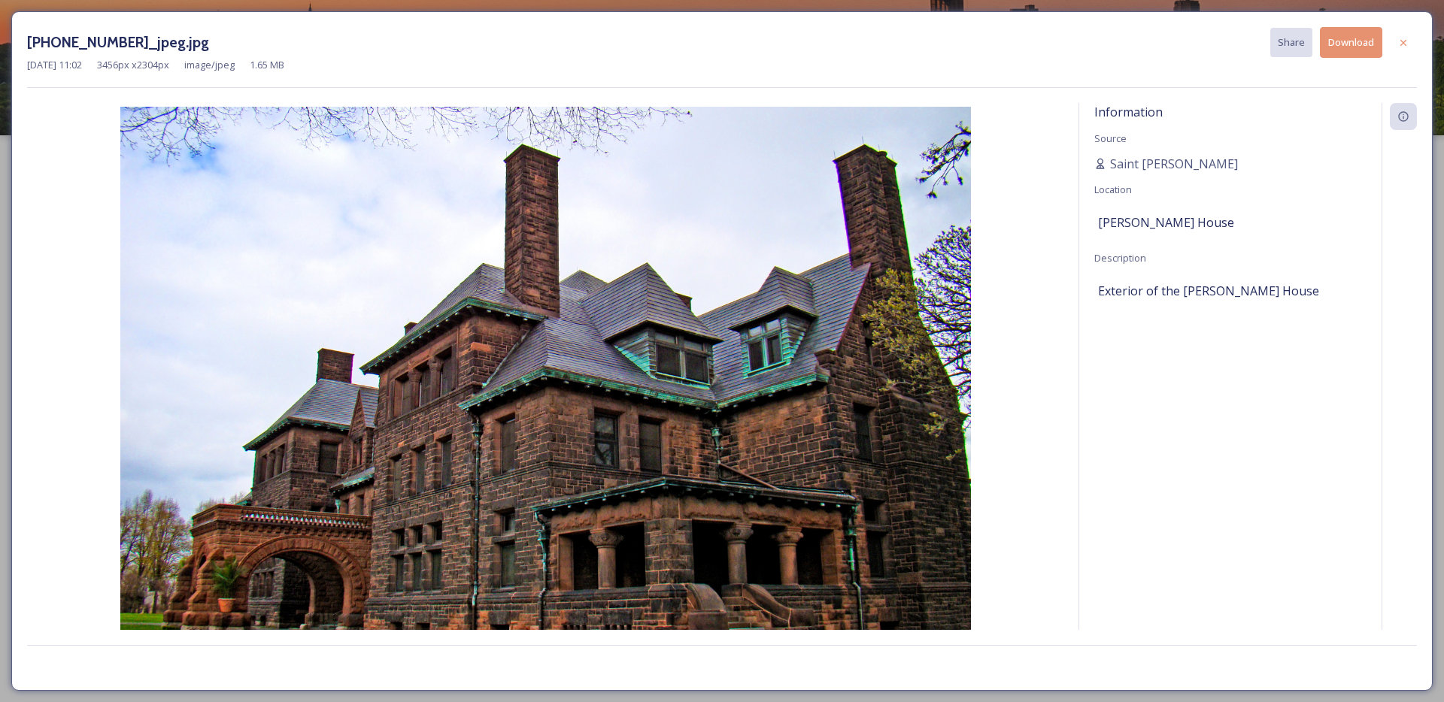
click at [1334, 49] on button "Download" at bounding box center [1351, 42] width 62 height 31
click at [1396, 45] on div at bounding box center [1403, 42] width 27 height 27
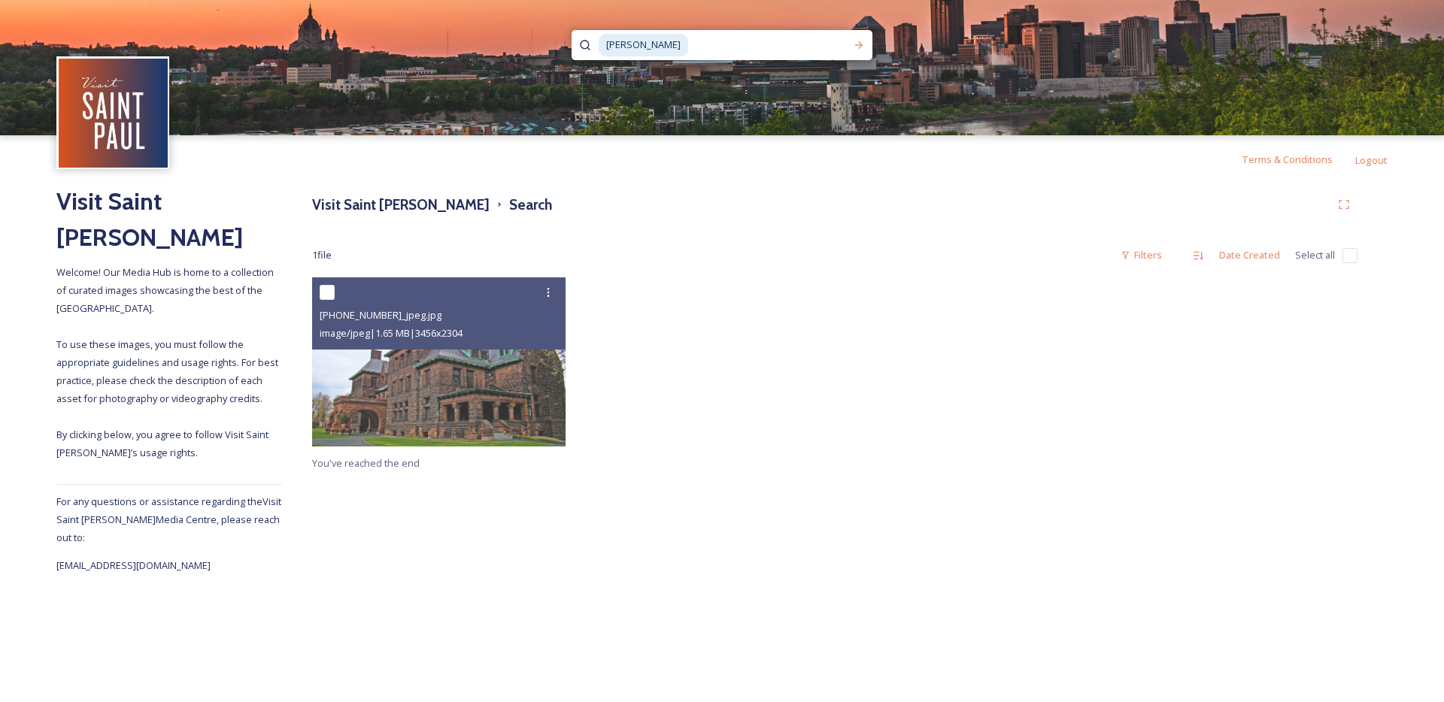
click at [690, 50] on input at bounding box center [768, 45] width 156 height 33
type input "j"
type input "[GEOGRAPHIC_DATA]"
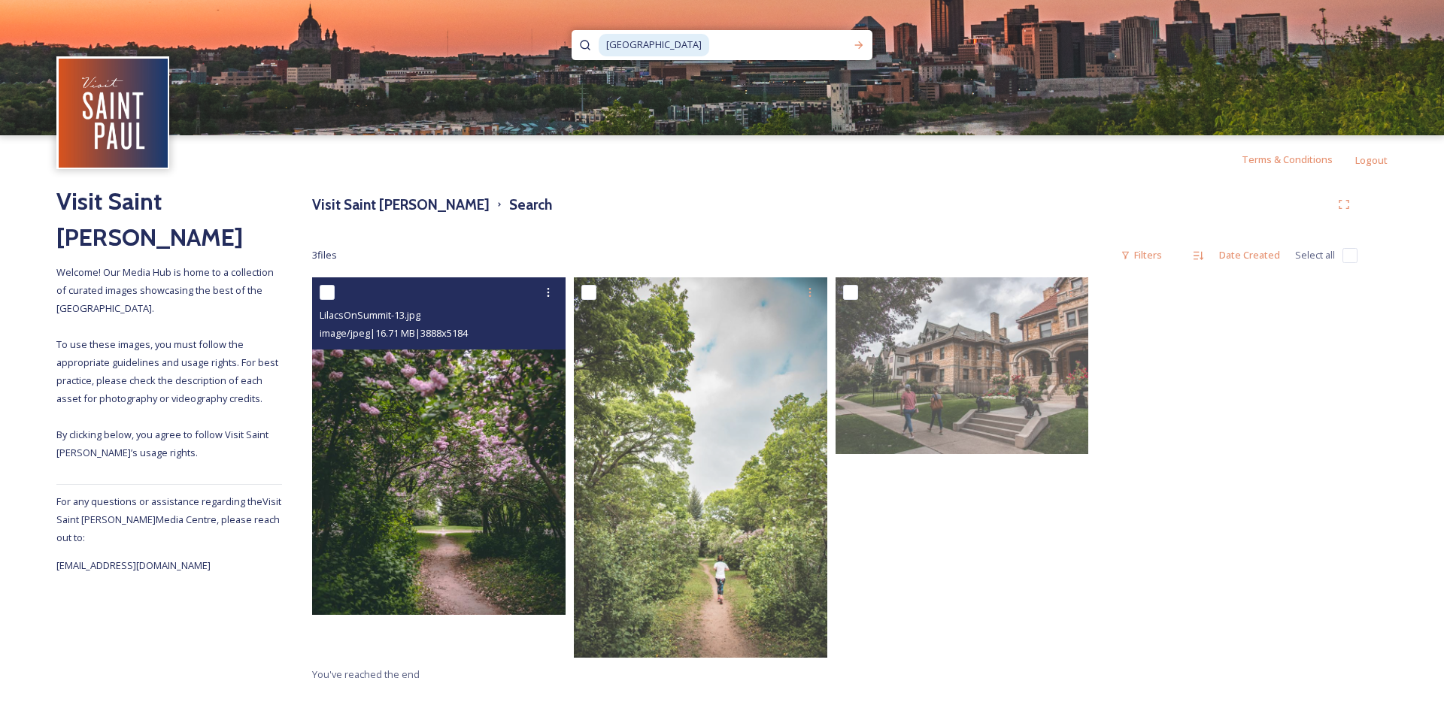
click at [505, 507] on img at bounding box center [438, 446] width 253 height 338
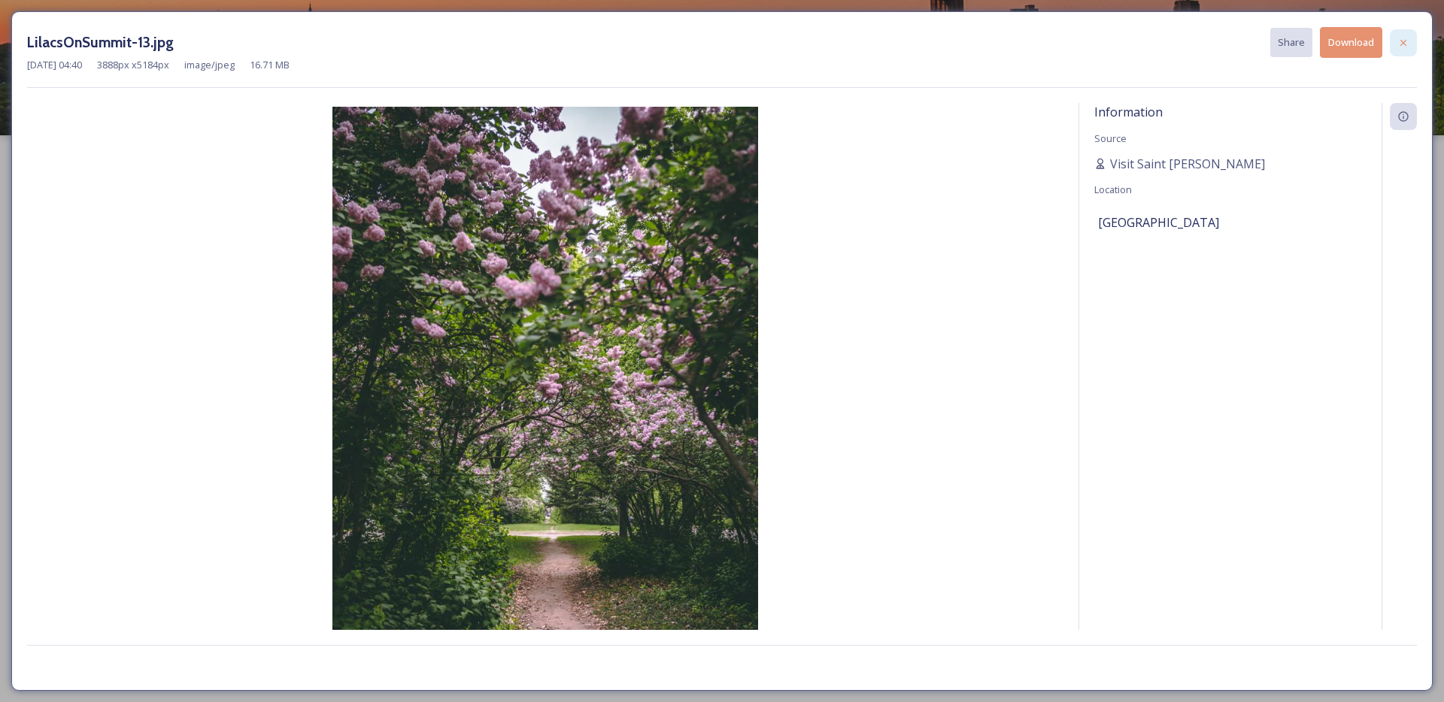
click at [1400, 41] on icon at bounding box center [1403, 43] width 12 height 12
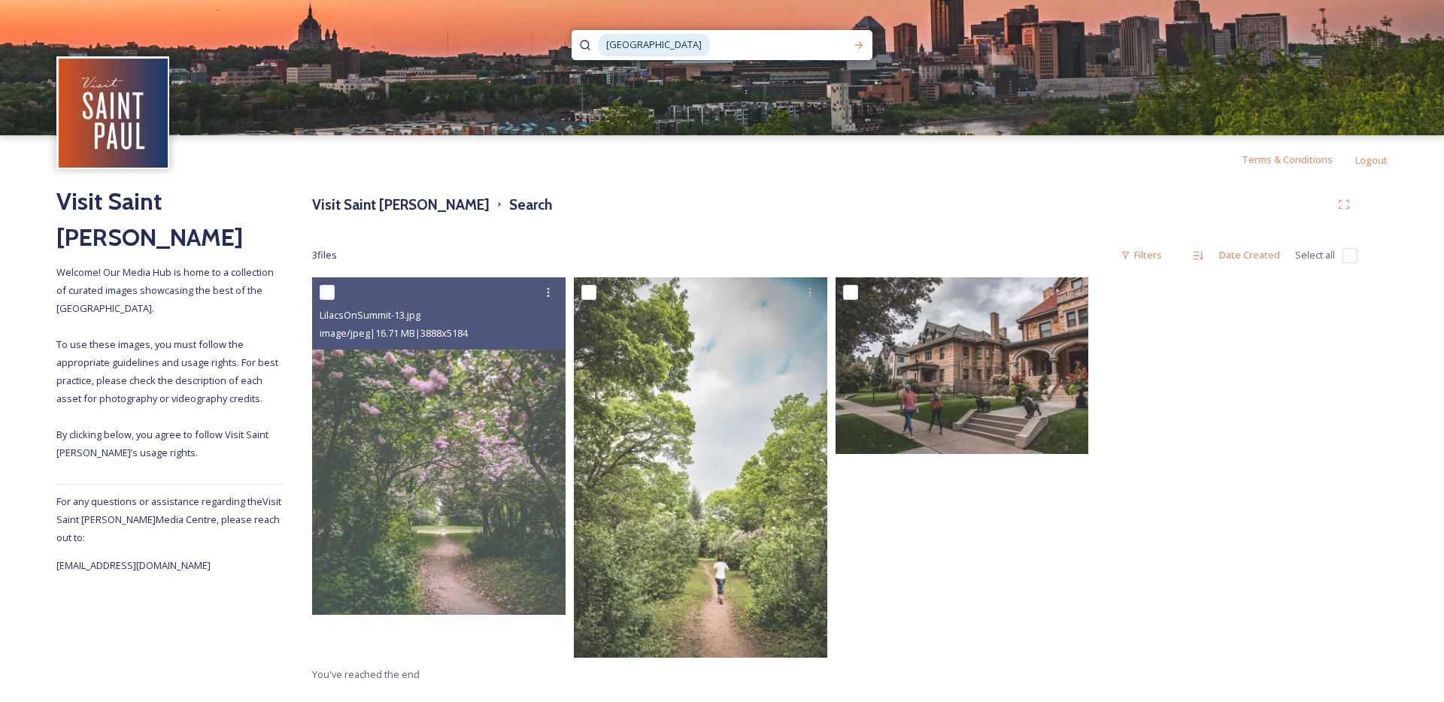
click at [993, 391] on img at bounding box center [961, 365] width 253 height 177
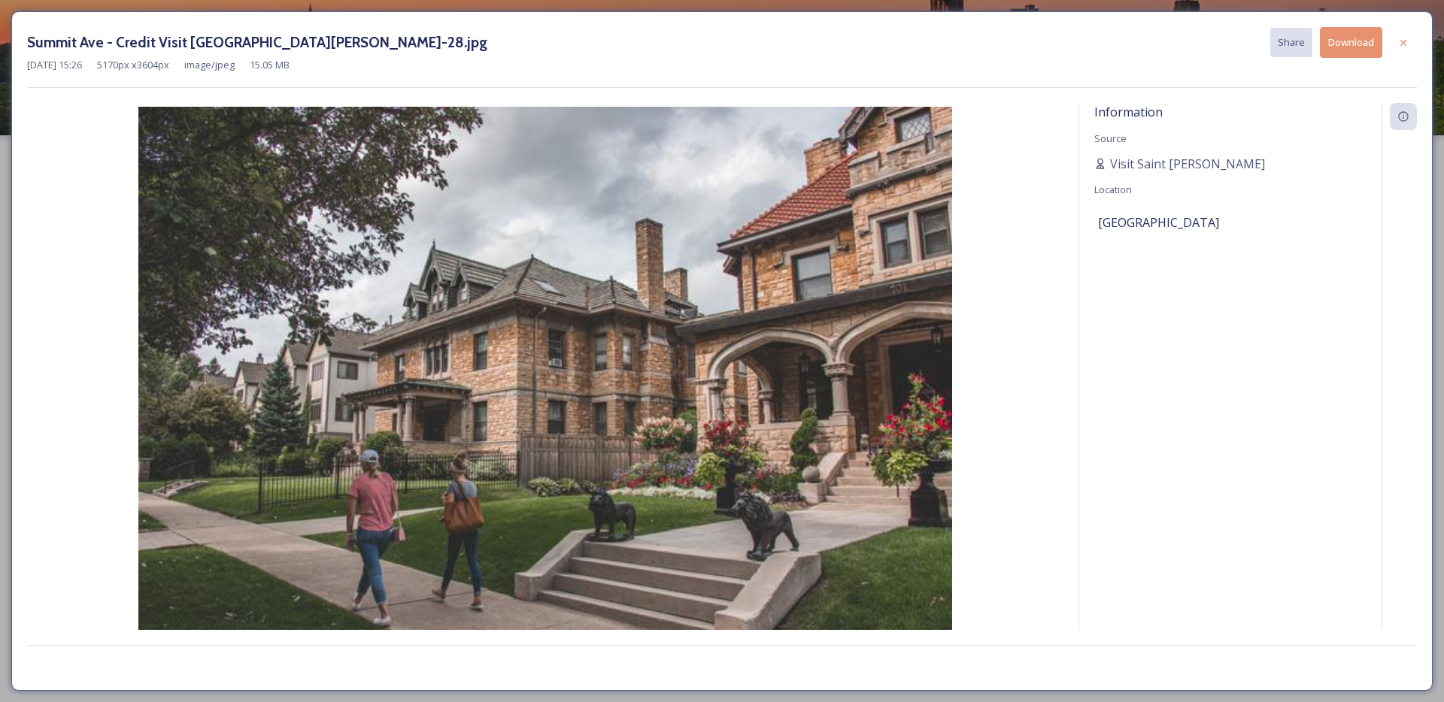
click at [1332, 46] on button "Download" at bounding box center [1351, 42] width 62 height 31
click at [1406, 41] on icon at bounding box center [1403, 43] width 12 height 12
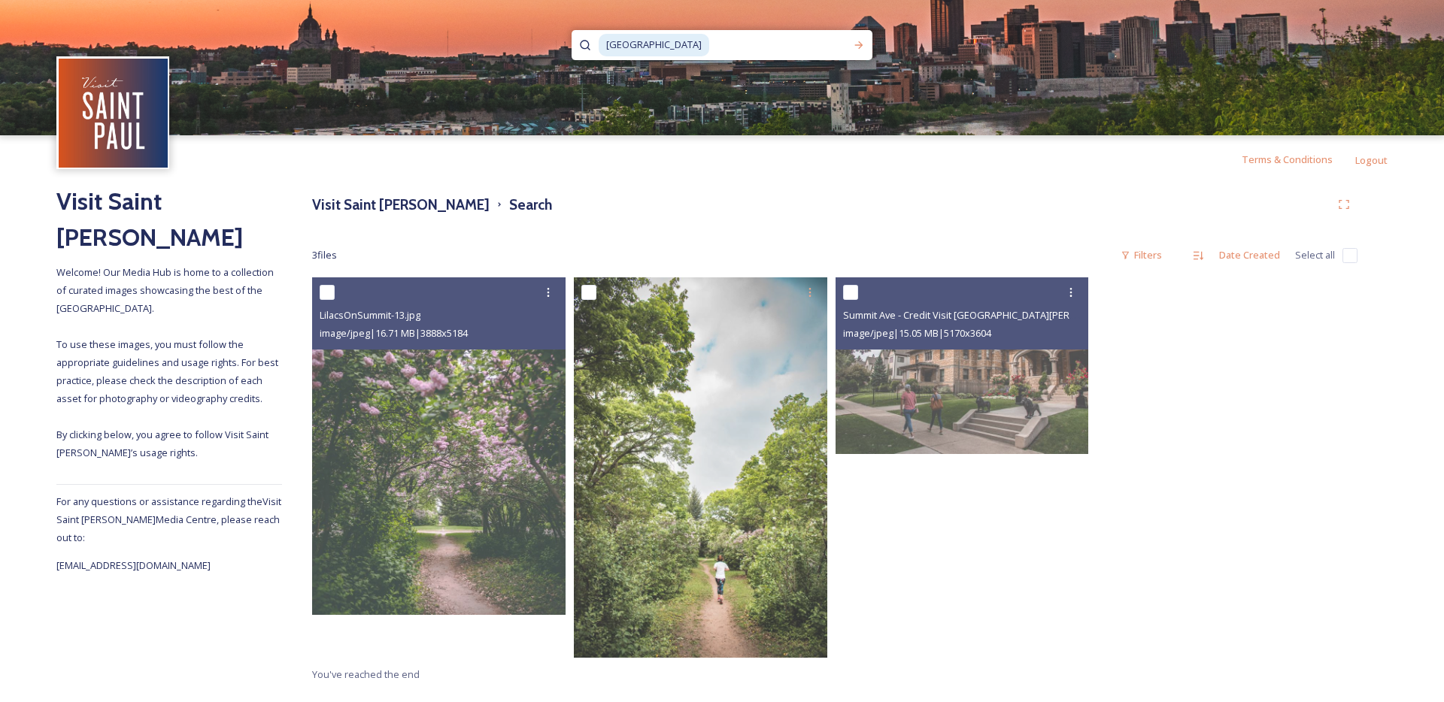
click at [725, 47] on input at bounding box center [778, 45] width 135 height 33
type input "s"
type input "[PERSON_NAME]'s"
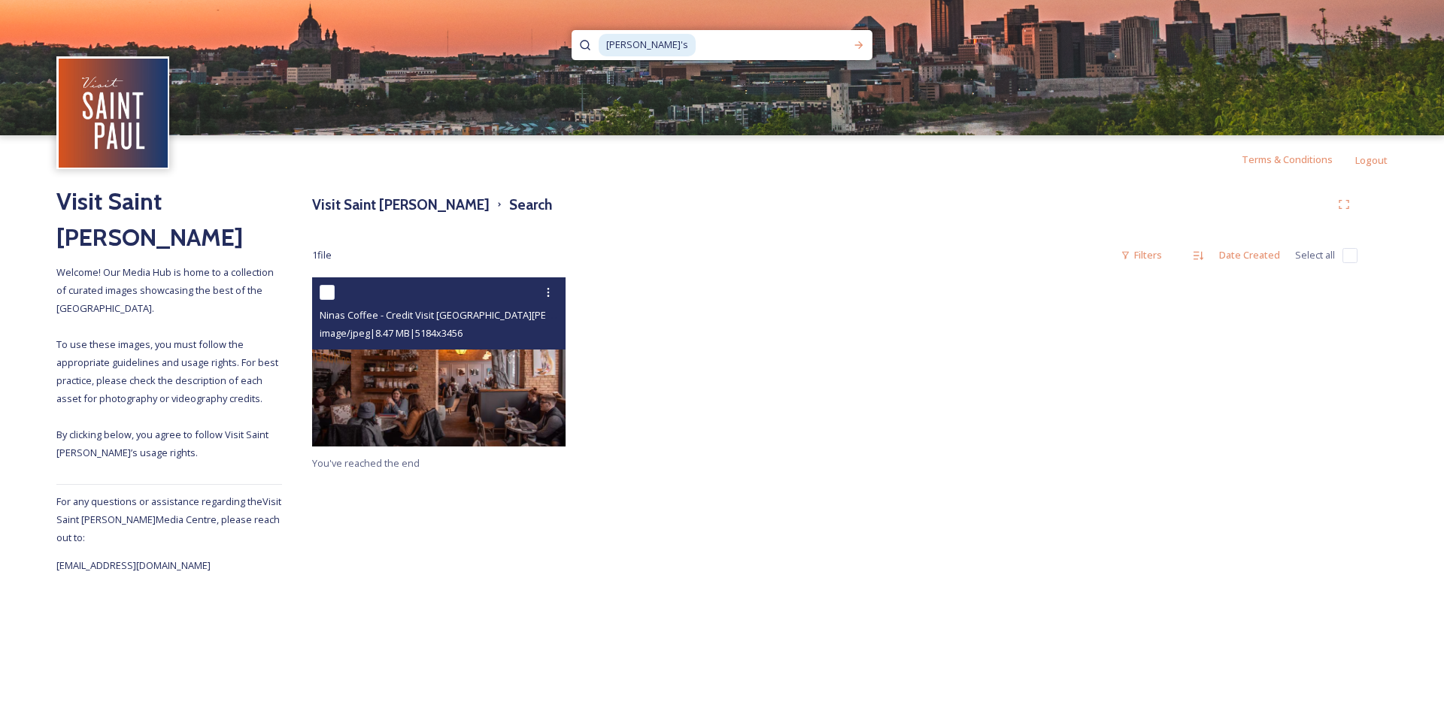
click at [460, 407] on img at bounding box center [438, 361] width 253 height 169
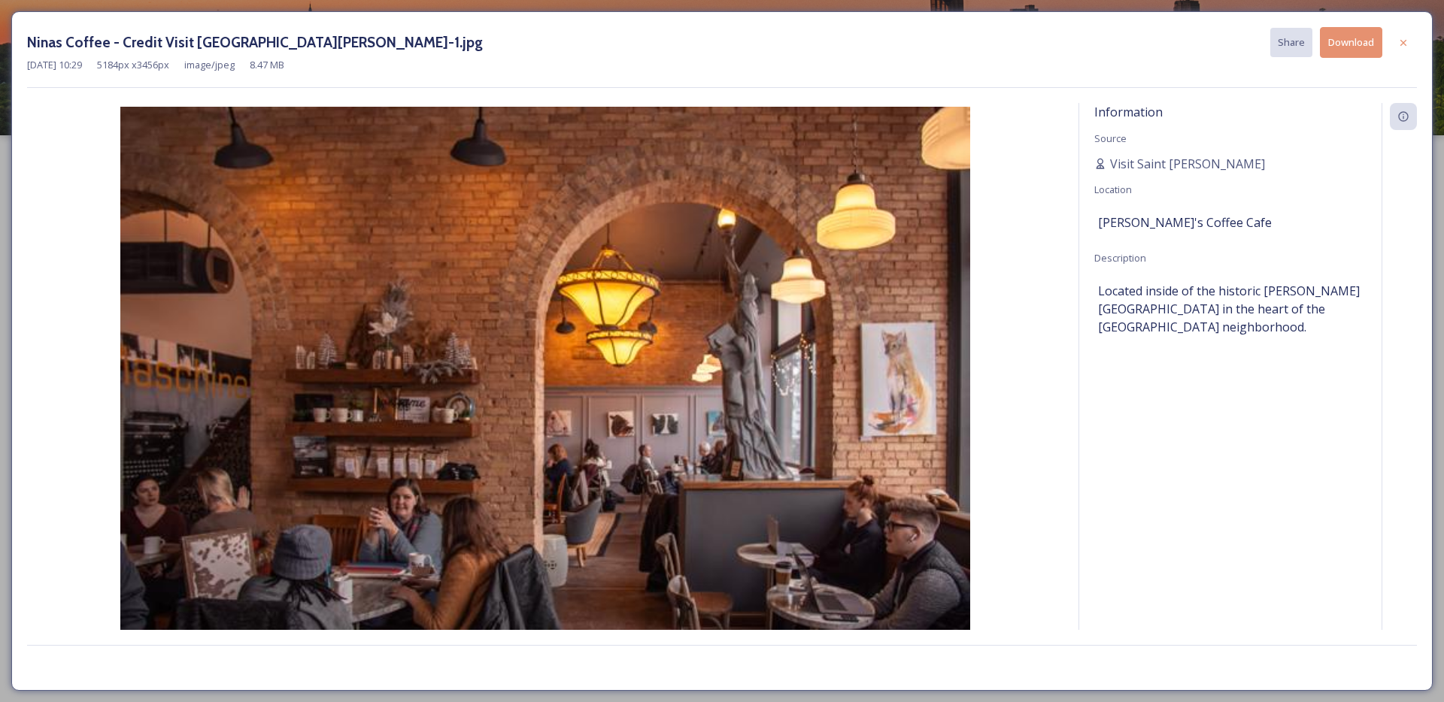
click at [1355, 43] on button "Download" at bounding box center [1351, 42] width 62 height 31
click at [1413, 42] on div at bounding box center [1403, 42] width 27 height 27
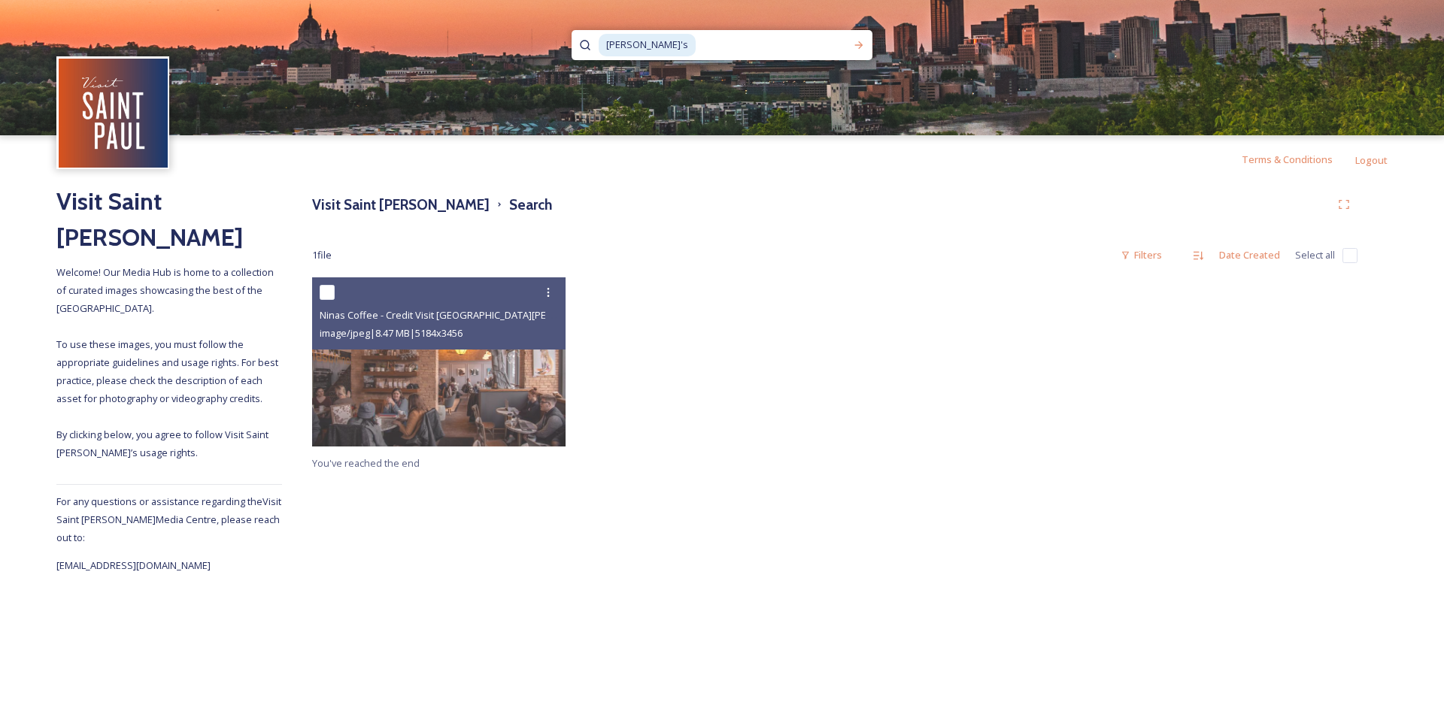
click at [697, 49] on input at bounding box center [771, 45] width 148 height 33
type input "n"
type input "cathedral"
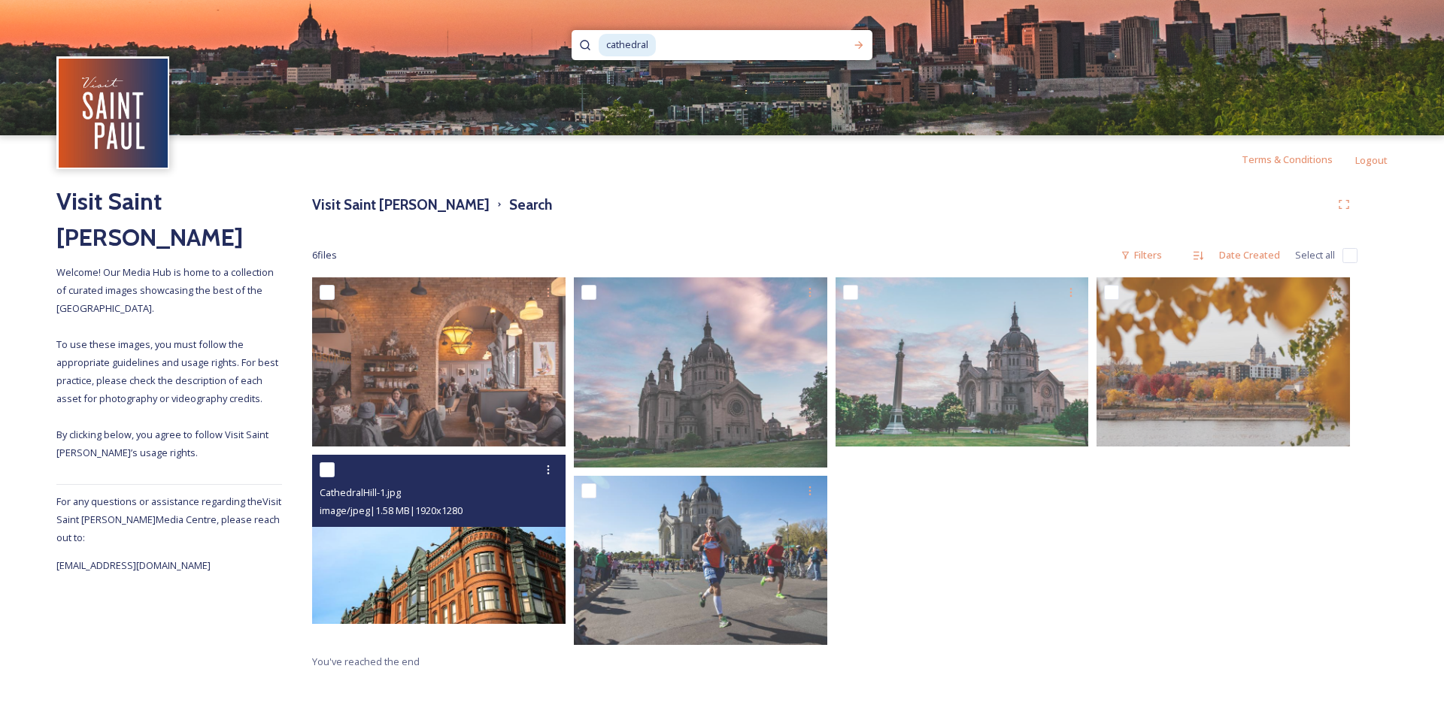
click at [499, 559] on img at bounding box center [438, 539] width 253 height 169
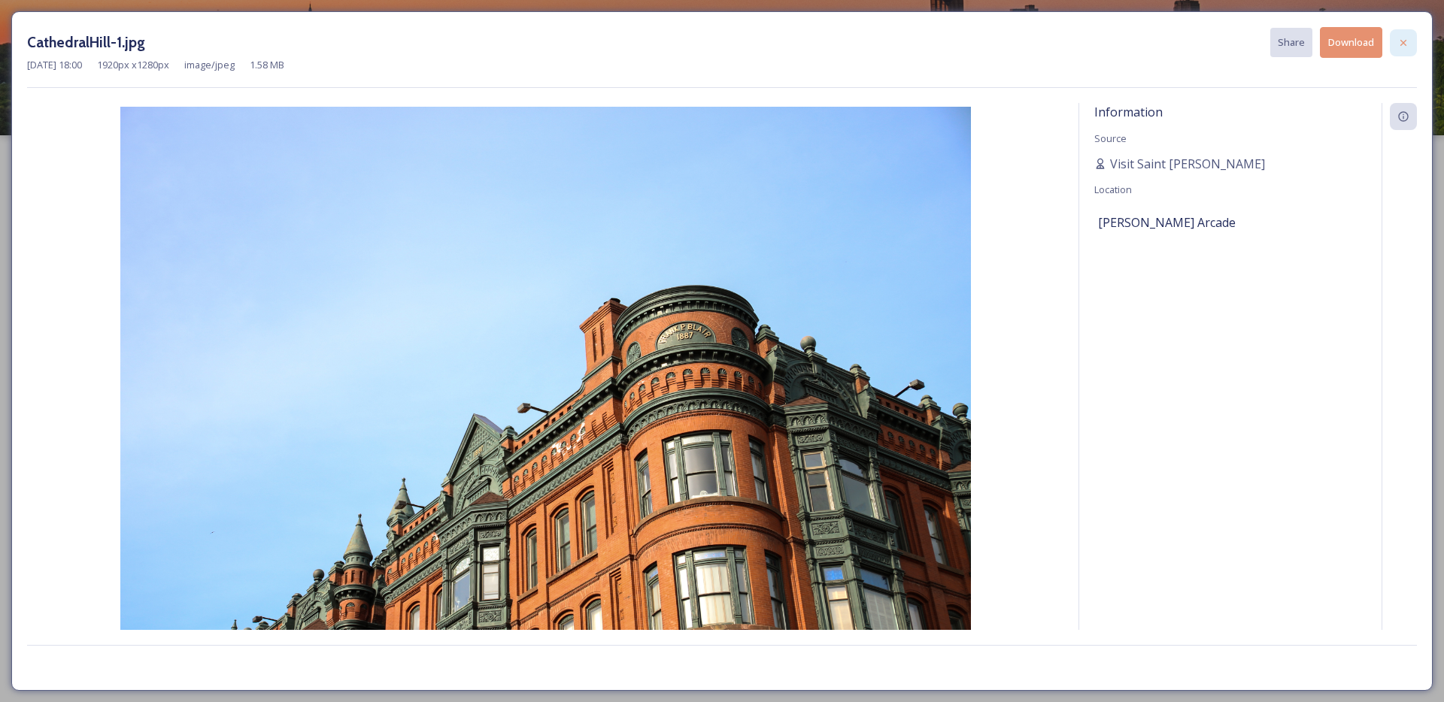
click at [1401, 47] on icon at bounding box center [1403, 43] width 12 height 12
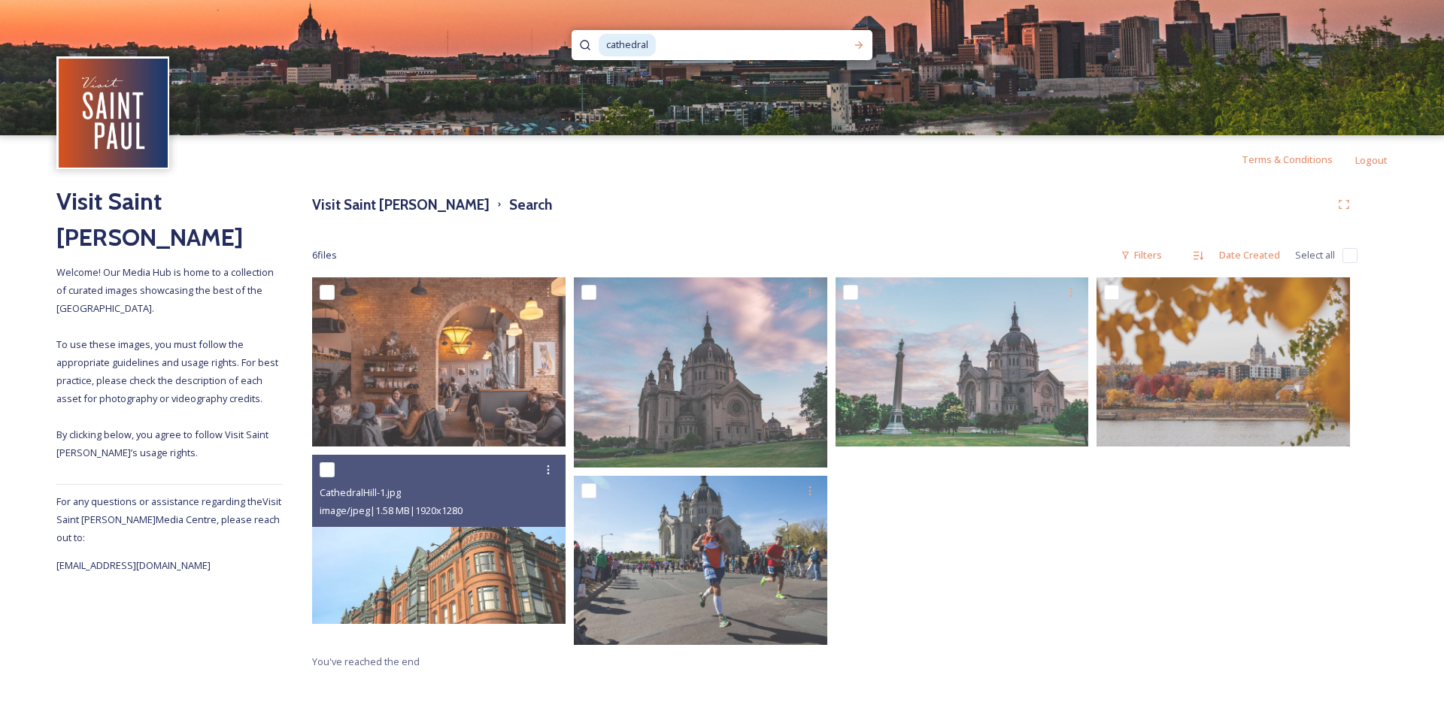
drag, startPoint x: 679, startPoint y: 41, endPoint x: 577, endPoint y: 45, distance: 101.6
click at [577, 45] on div "cathedral" at bounding box center [721, 45] width 301 height 30
type input "cathed"
click at [353, 203] on h3 "Visit Saint [PERSON_NAME]" at bounding box center [400, 205] width 177 height 22
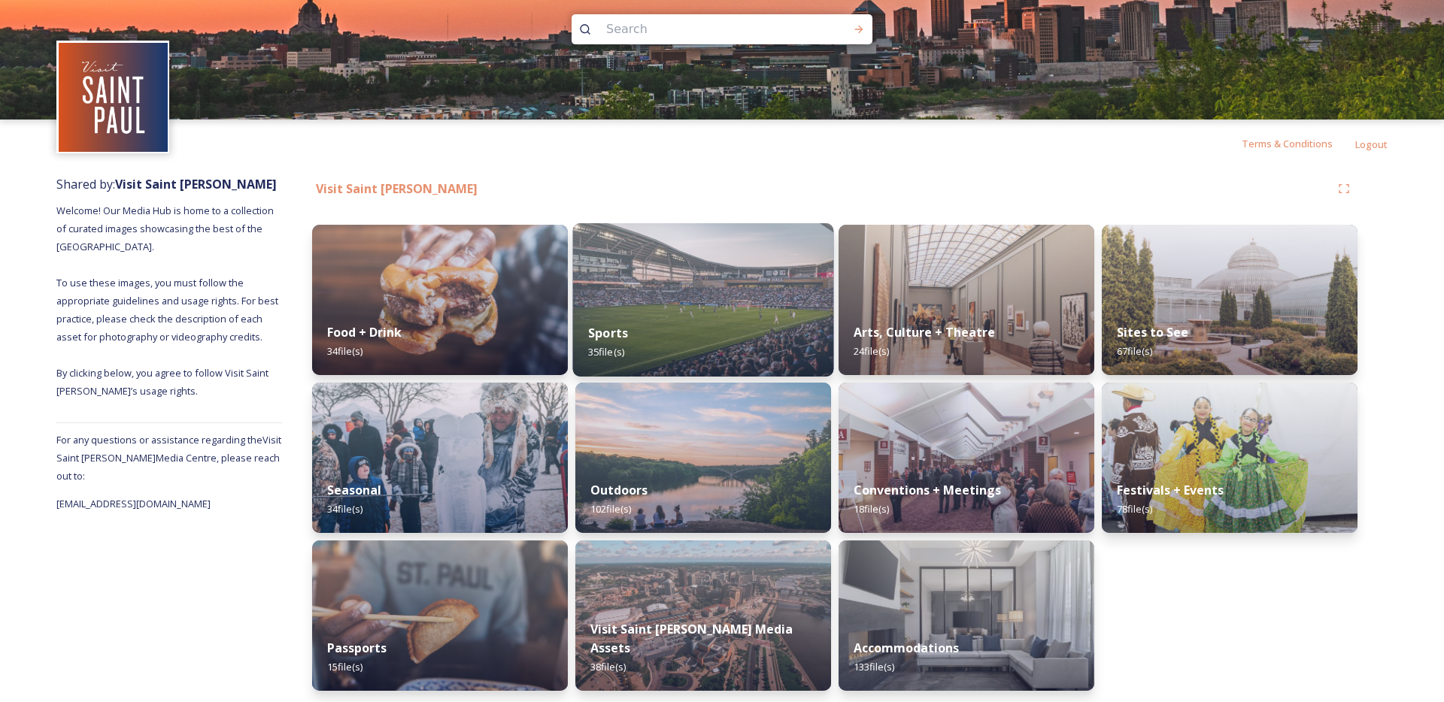
scroll to position [20, 0]
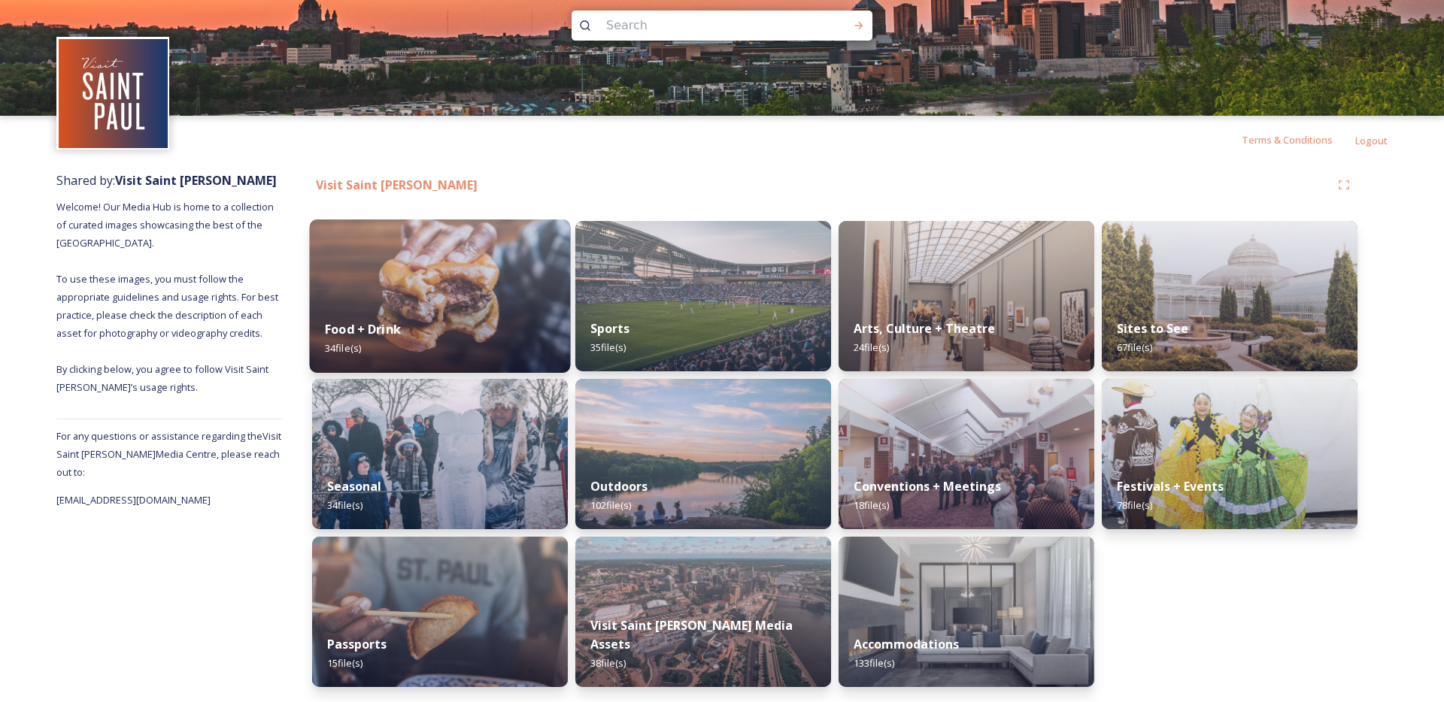
click at [508, 277] on img at bounding box center [440, 296] width 261 height 153
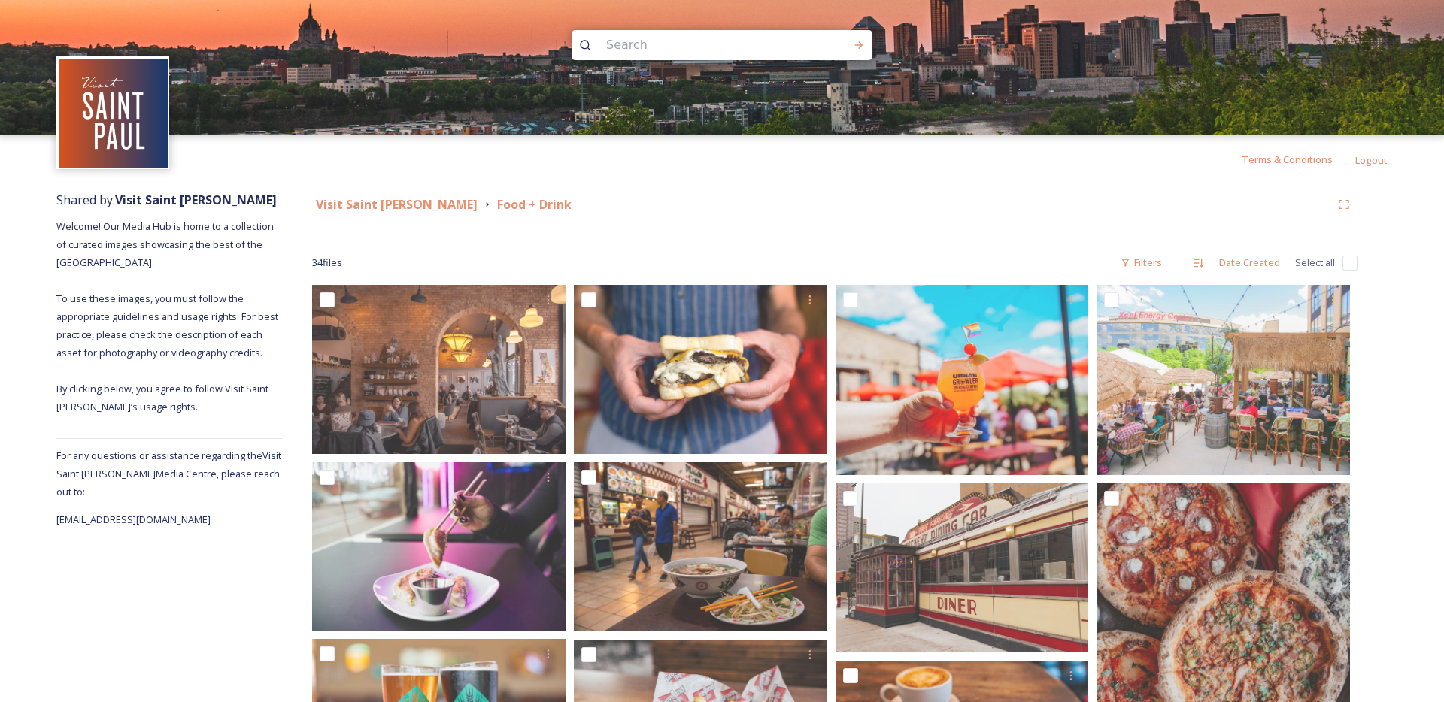
click at [674, 39] on input at bounding box center [702, 45] width 206 height 33
type input "claddagh"
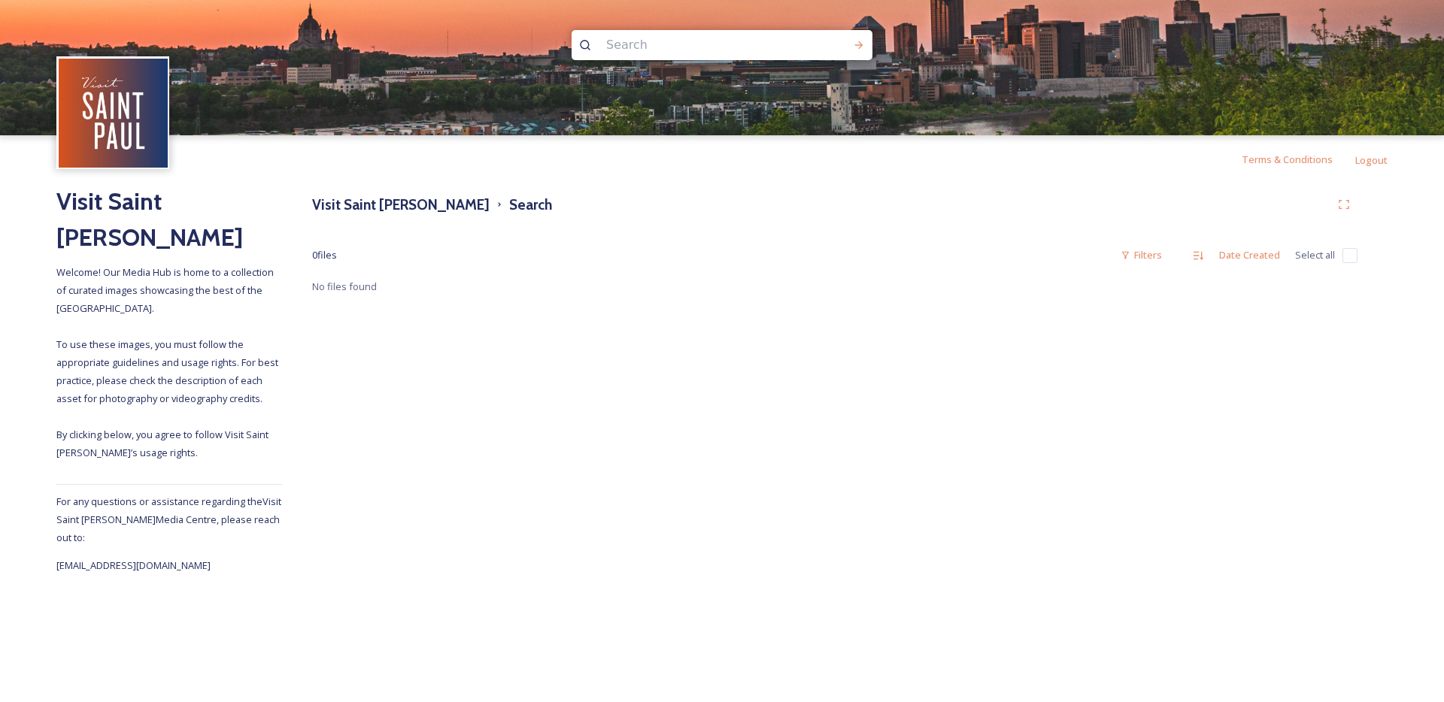
click at [636, 38] on input at bounding box center [702, 45] width 206 height 33
type input "caydence"
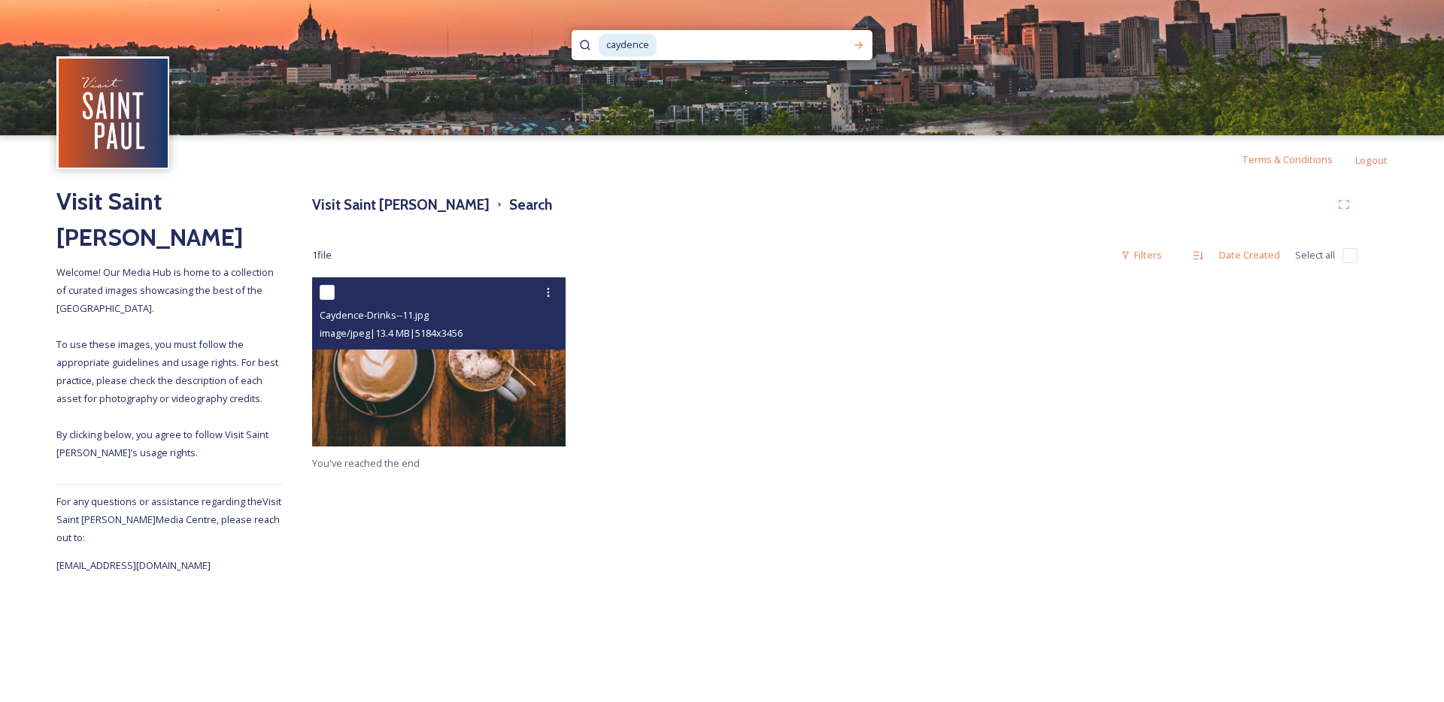
click at [446, 396] on img at bounding box center [438, 361] width 253 height 169
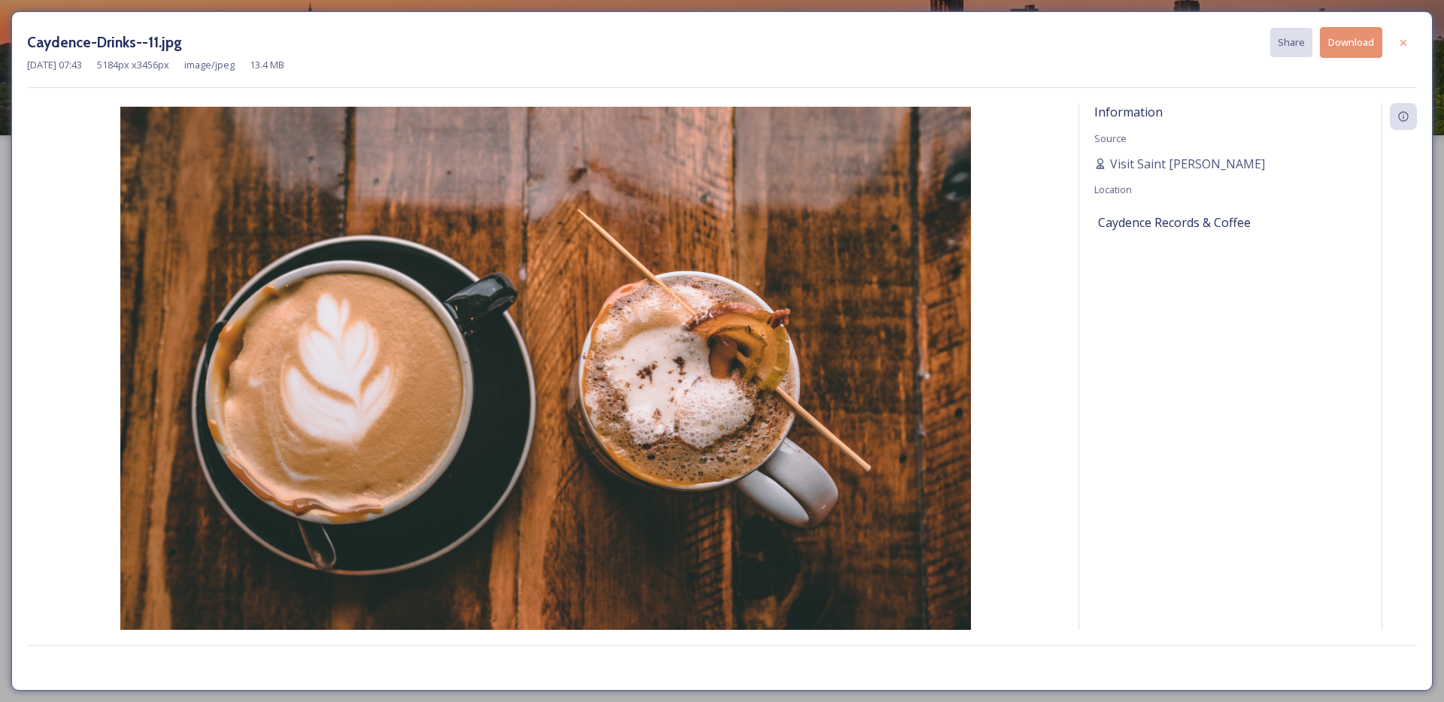
click at [1350, 46] on button "Download" at bounding box center [1351, 42] width 62 height 31
click at [1409, 39] on div at bounding box center [1403, 42] width 27 height 27
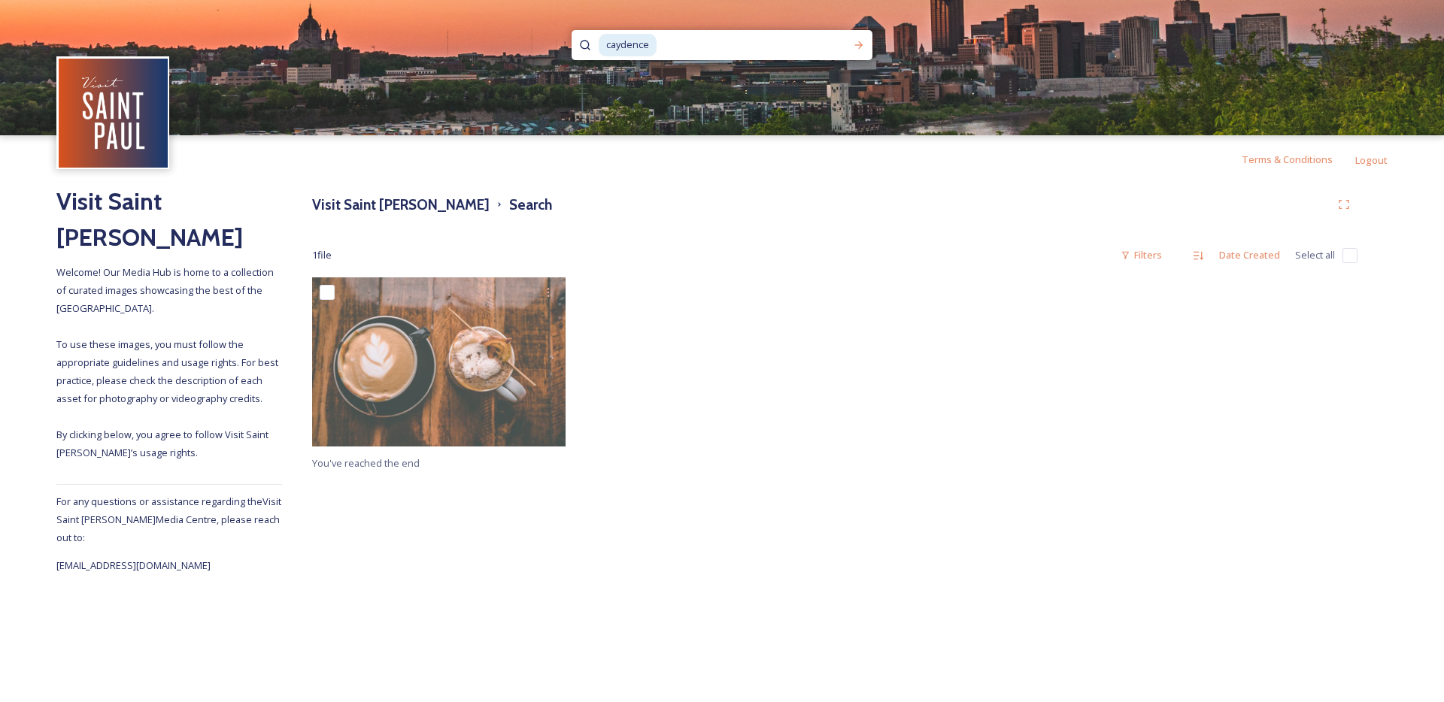
click at [679, 52] on input at bounding box center [746, 45] width 177 height 33
click at [620, 44] on span "caydence" at bounding box center [628, 45] width 58 height 22
click at [652, 59] on input at bounding box center [738, 45] width 181 height 33
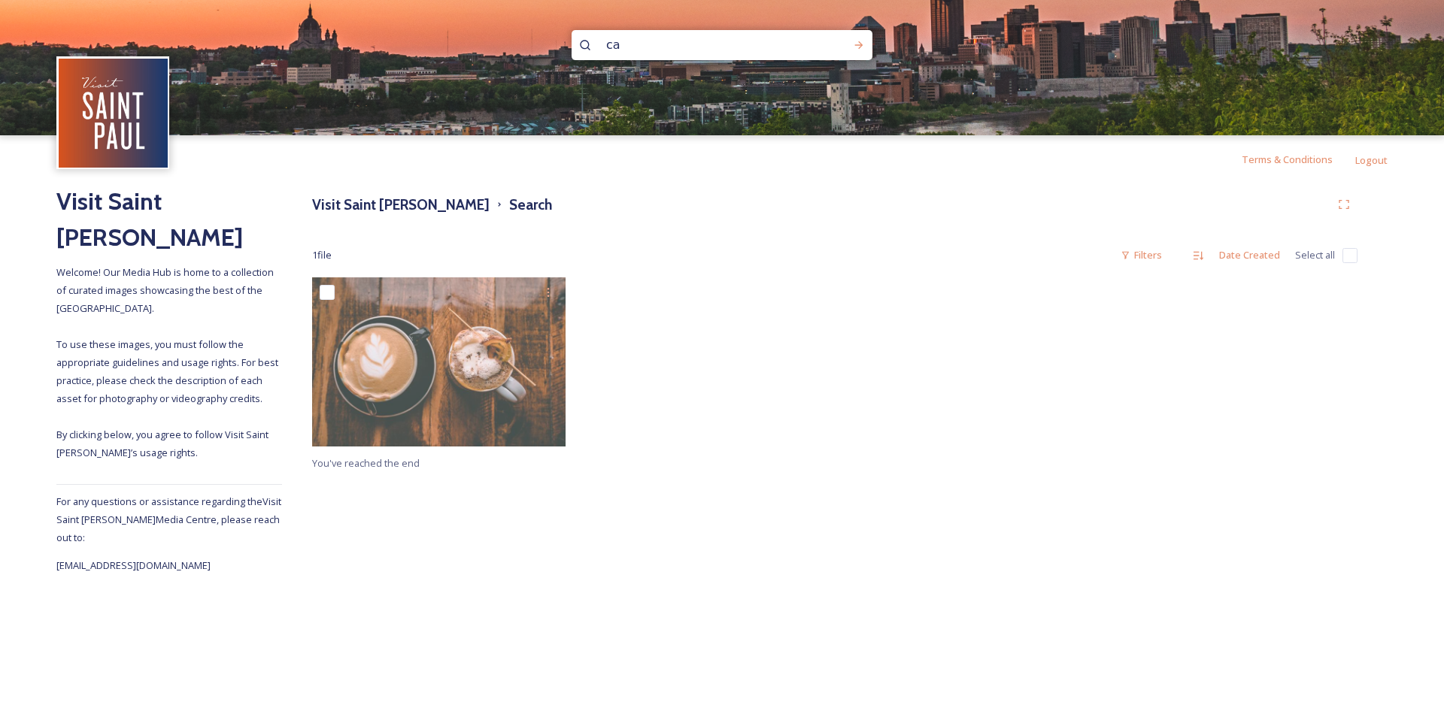
type input "c"
type input "abogados"
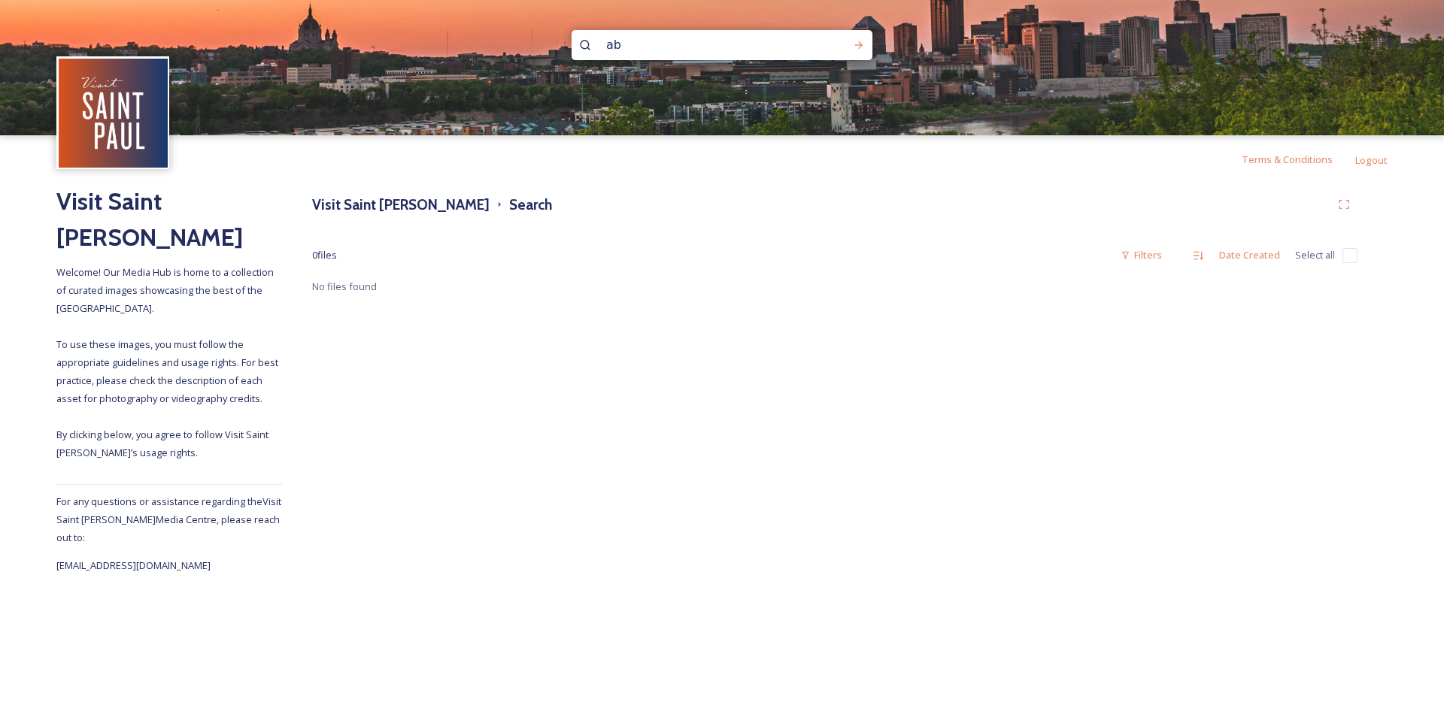
type input "a"
type input "burrito [PERSON_NAME]"
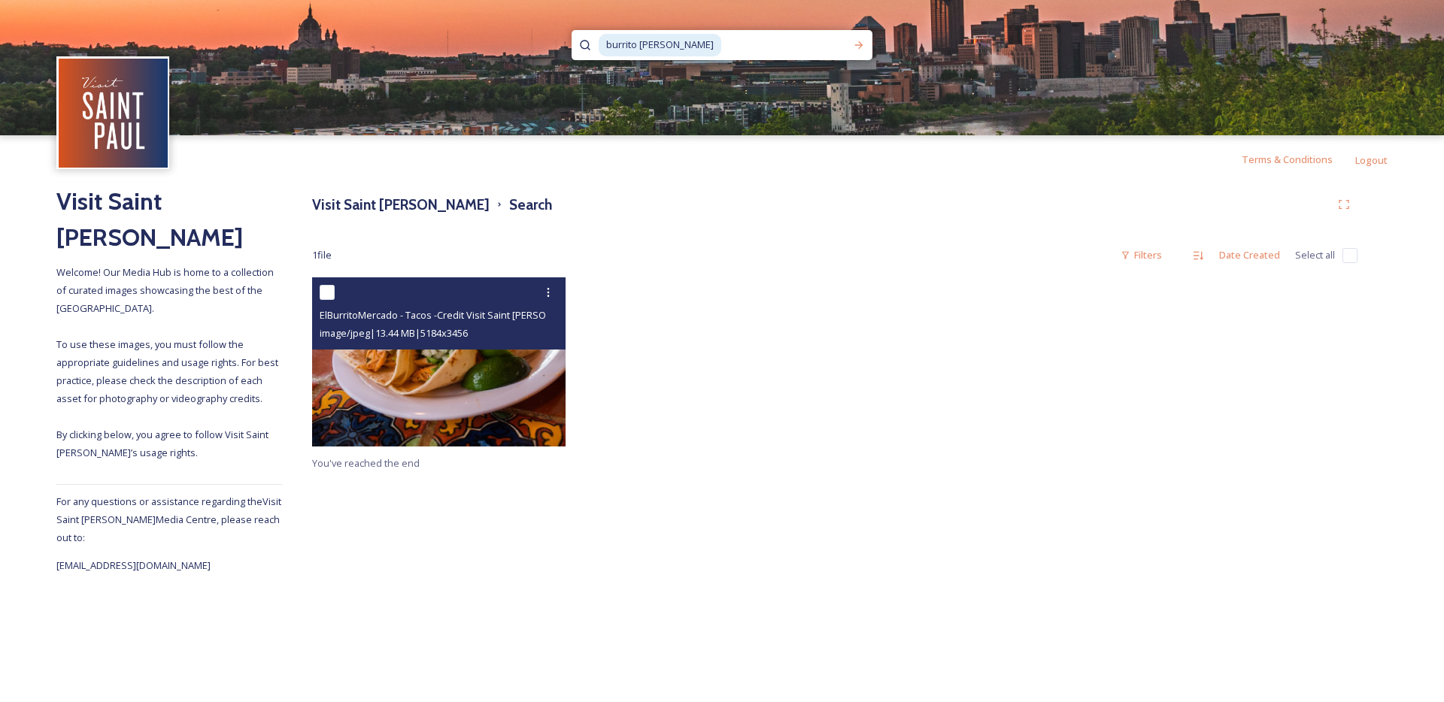
click at [457, 417] on img at bounding box center [438, 361] width 253 height 169
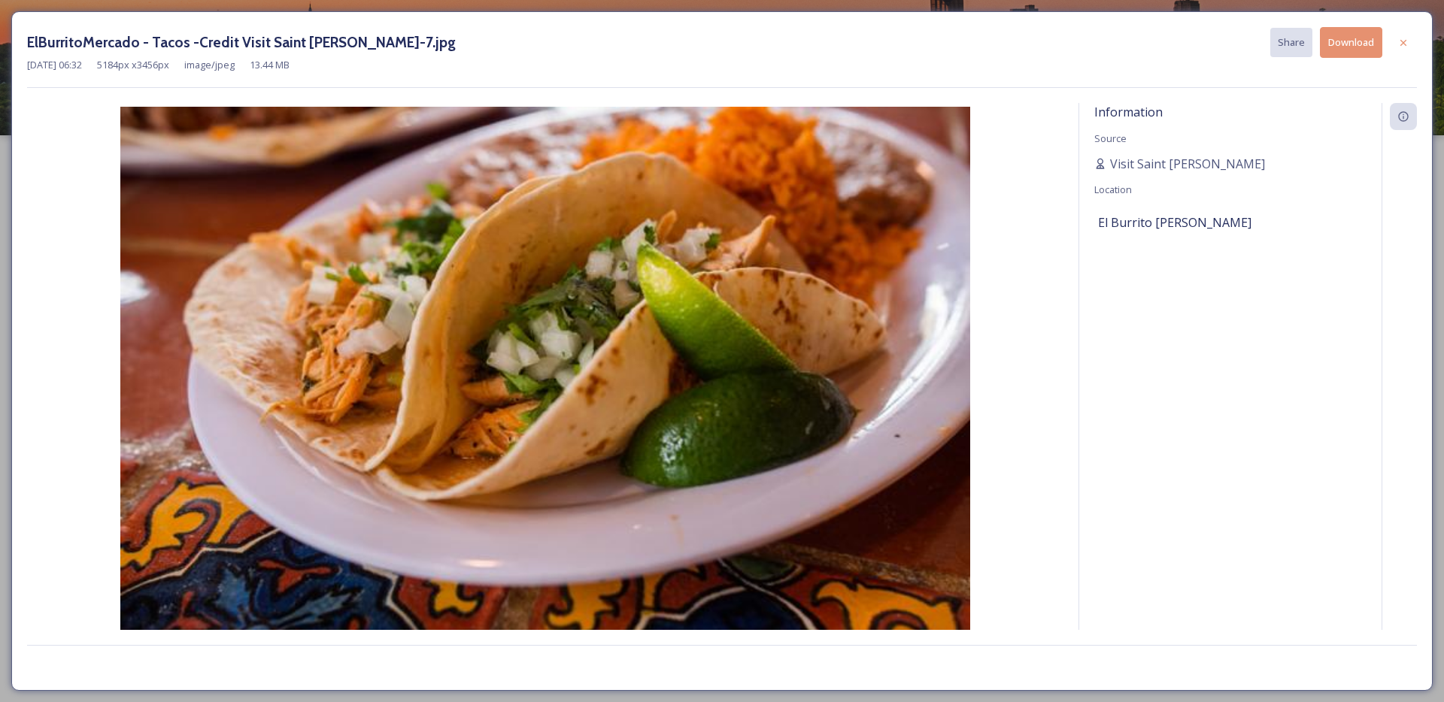
click at [1341, 49] on button "Download" at bounding box center [1351, 42] width 62 height 31
click at [1402, 39] on icon at bounding box center [1403, 43] width 12 height 12
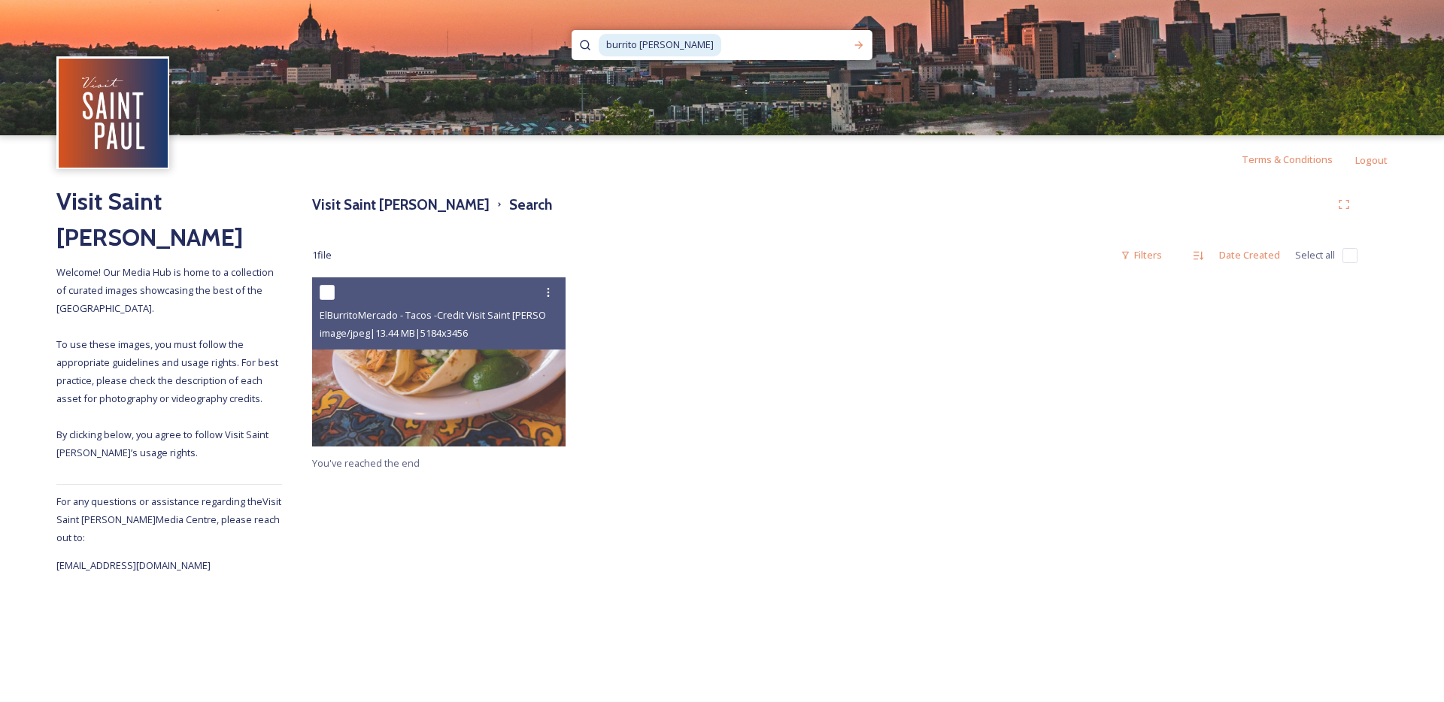
click at [726, 43] on input at bounding box center [784, 45] width 123 height 33
type input "b"
type input "[PERSON_NAME]"
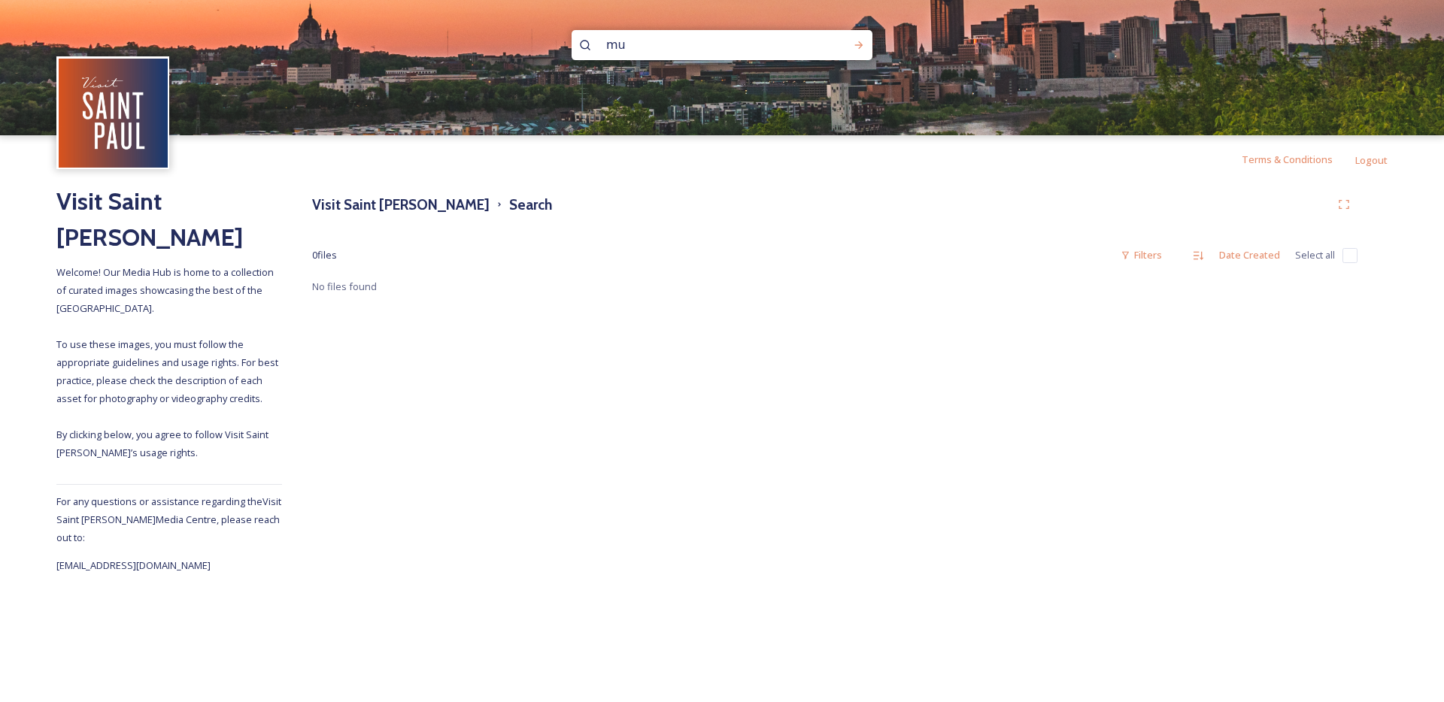
type input "m"
type input "em que viet"
type input "e"
type input "indochin"
click at [671, 47] on input at bounding box center [743, 45] width 178 height 33
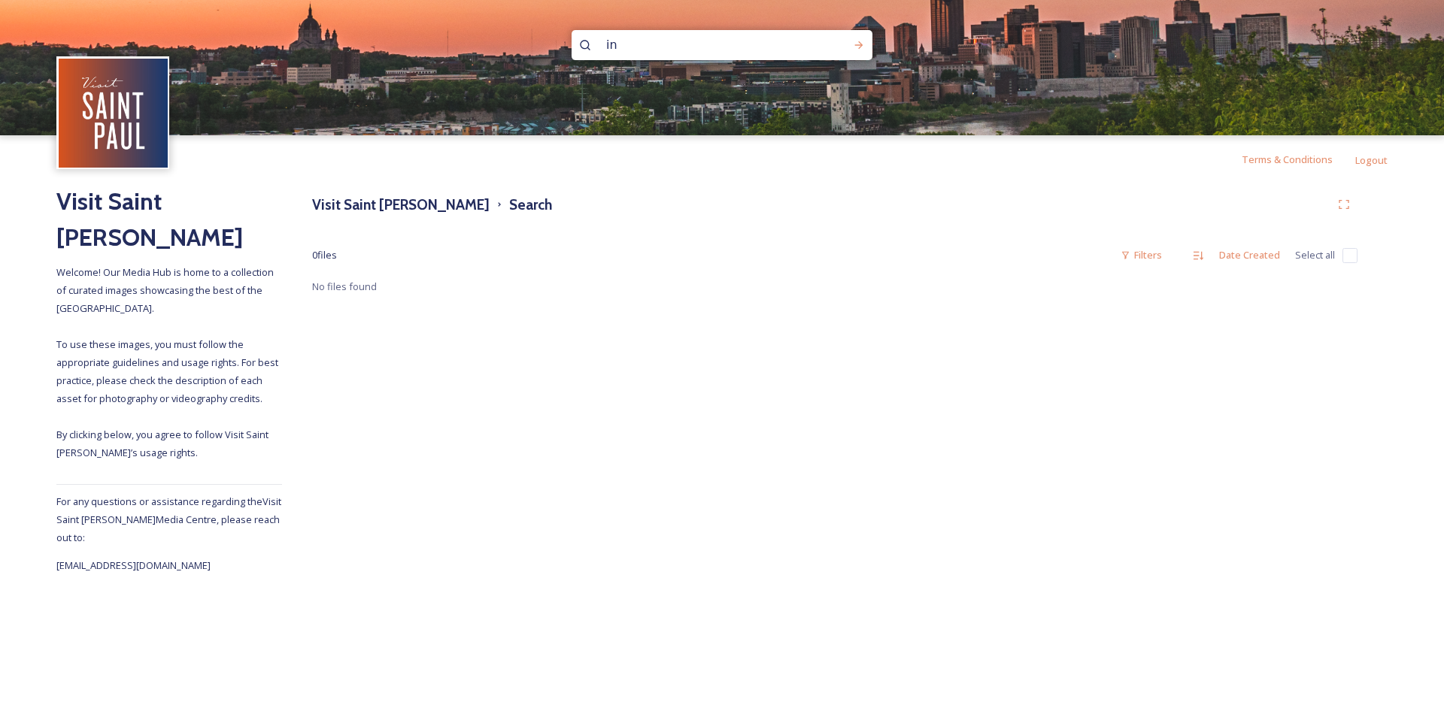
type input "i"
type input "state fair\"
click at [676, 41] on input at bounding box center [747, 45] width 176 height 33
type input "state fair"
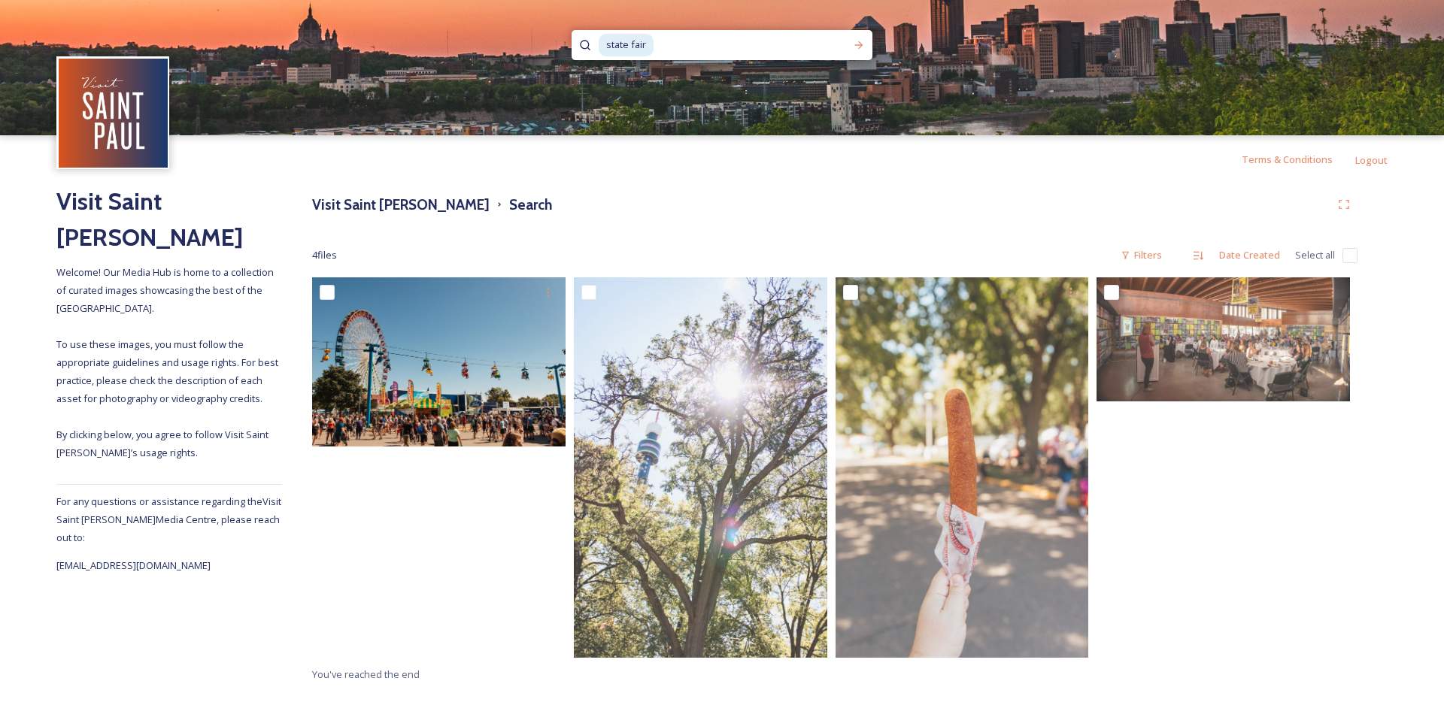
click at [467, 398] on img at bounding box center [438, 361] width 253 height 169
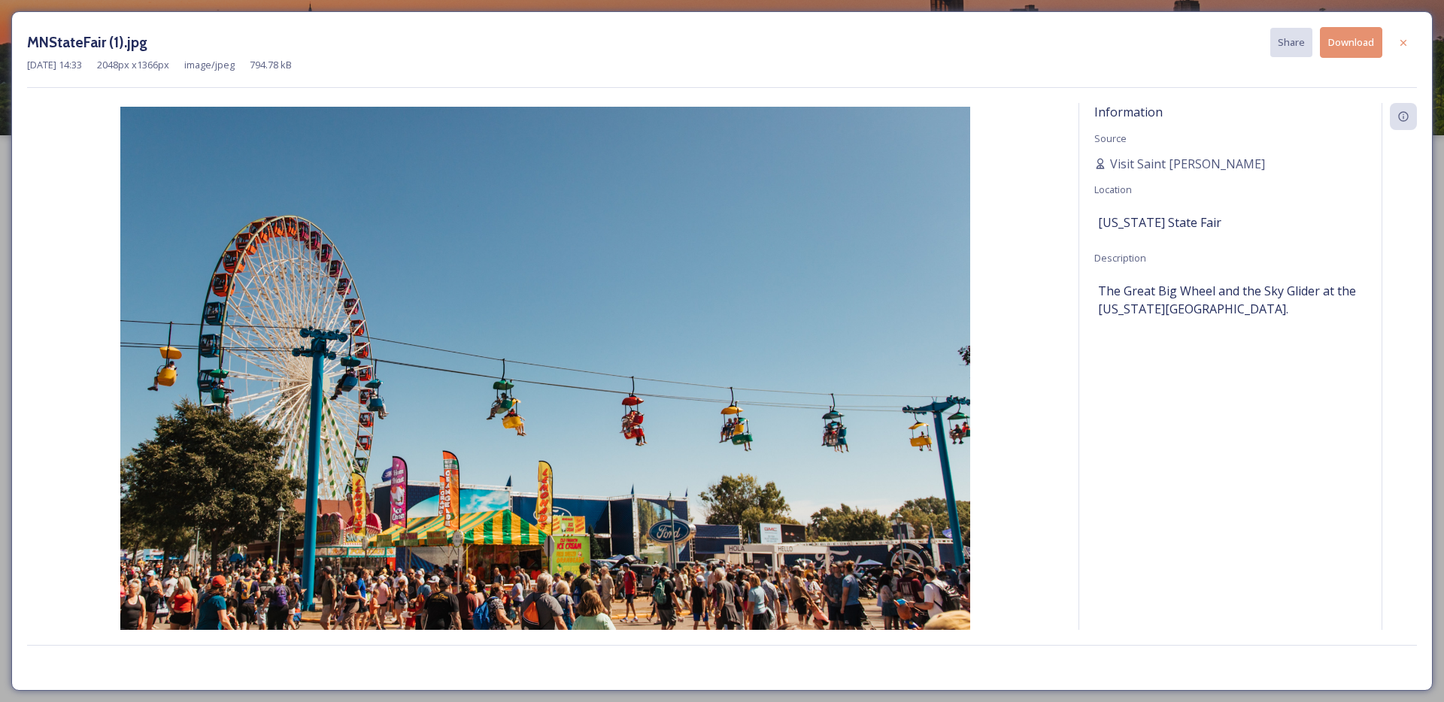
click at [1356, 53] on button "Download" at bounding box center [1351, 42] width 62 height 31
click at [1354, 41] on button "Download" at bounding box center [1351, 42] width 62 height 31
click at [1041, 477] on img at bounding box center [545, 390] width 1036 height 567
click at [1413, 41] on div at bounding box center [1403, 42] width 27 height 27
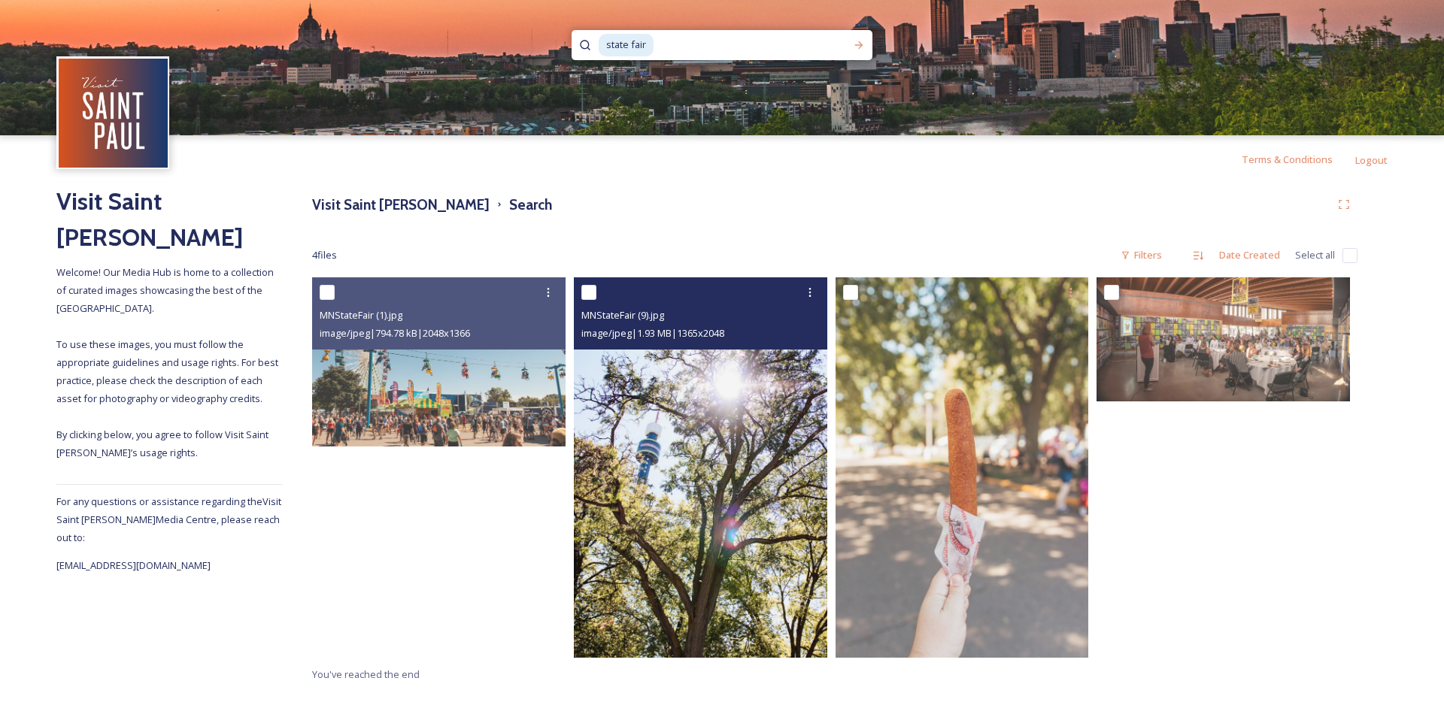
click at [656, 535] on img at bounding box center [700, 467] width 253 height 380
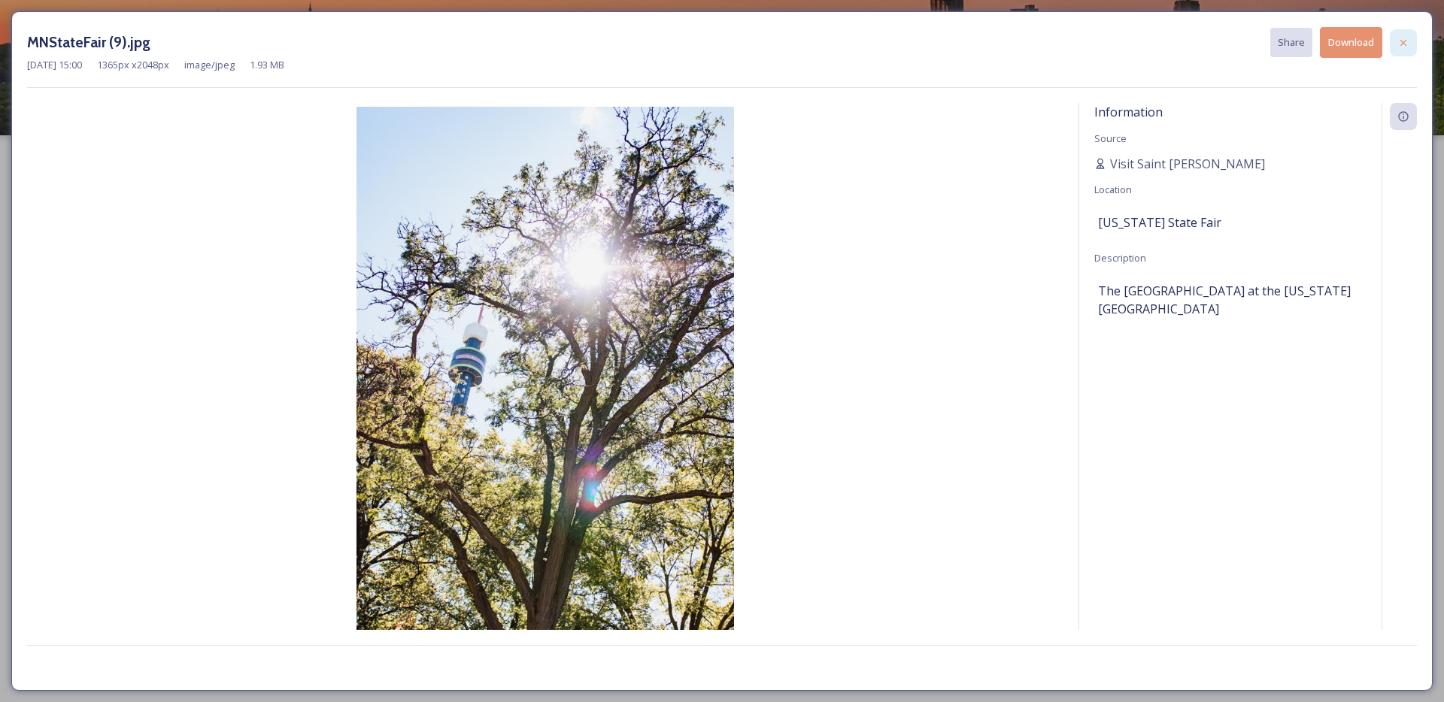
click at [1409, 41] on div at bounding box center [1403, 42] width 27 height 27
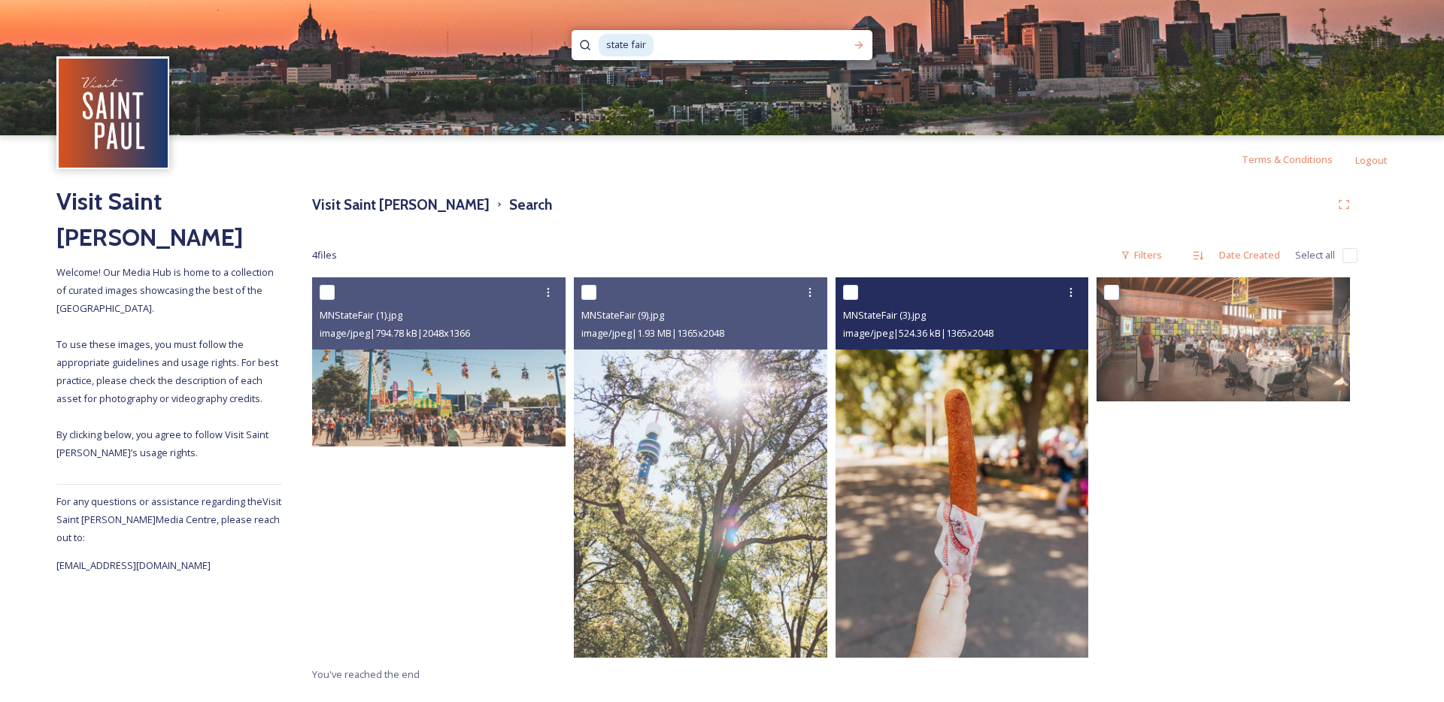
click at [979, 583] on img at bounding box center [961, 467] width 253 height 380
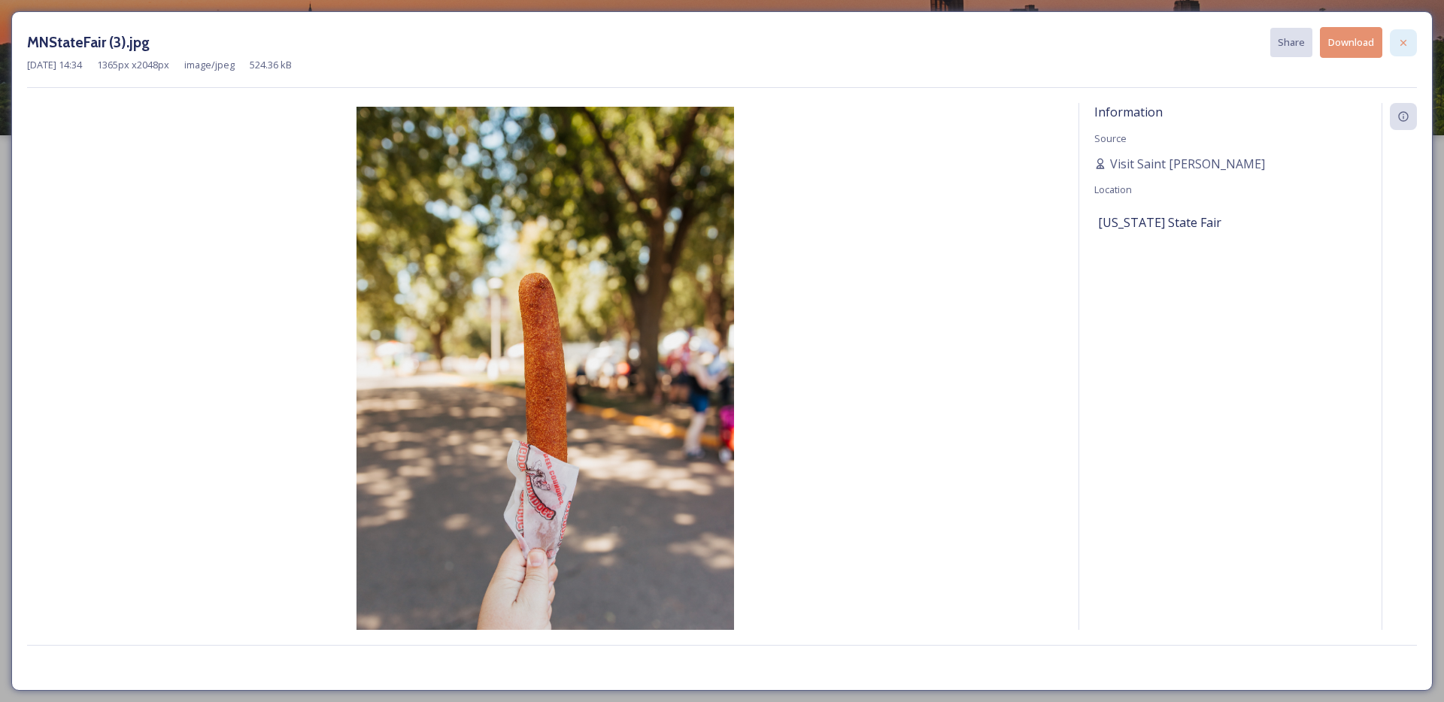
click at [1401, 48] on icon at bounding box center [1403, 43] width 12 height 12
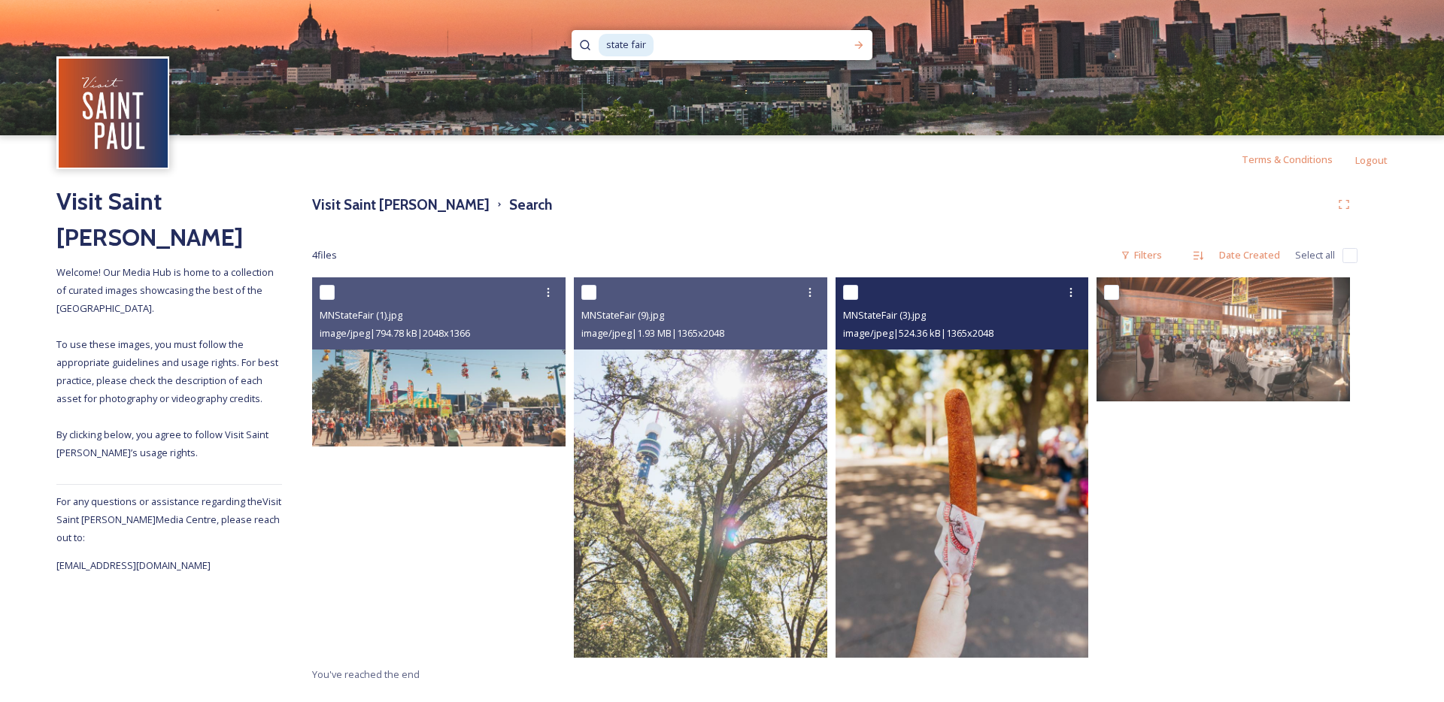
click at [1014, 462] on img at bounding box center [961, 467] width 253 height 380
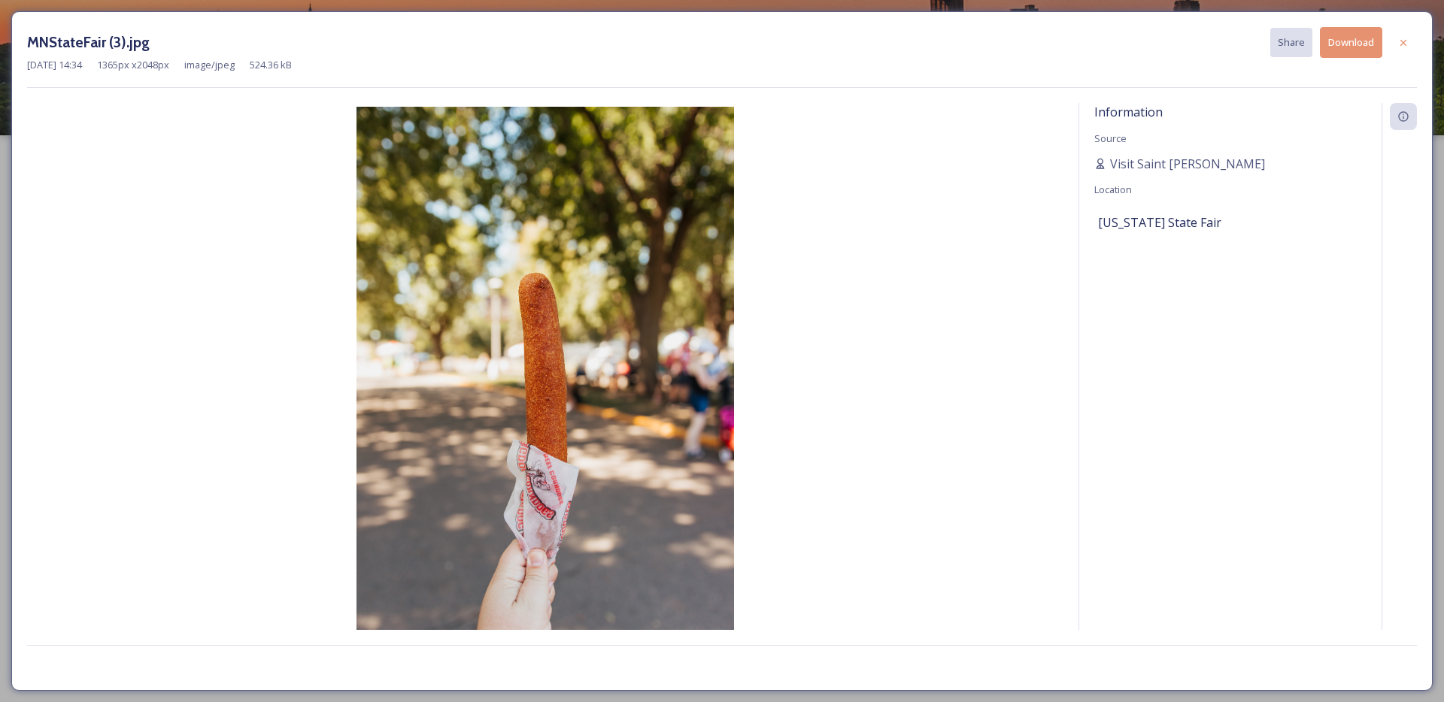
click at [1343, 49] on button "Download" at bounding box center [1351, 42] width 62 height 31
click at [1402, 44] on icon at bounding box center [1403, 42] width 6 height 6
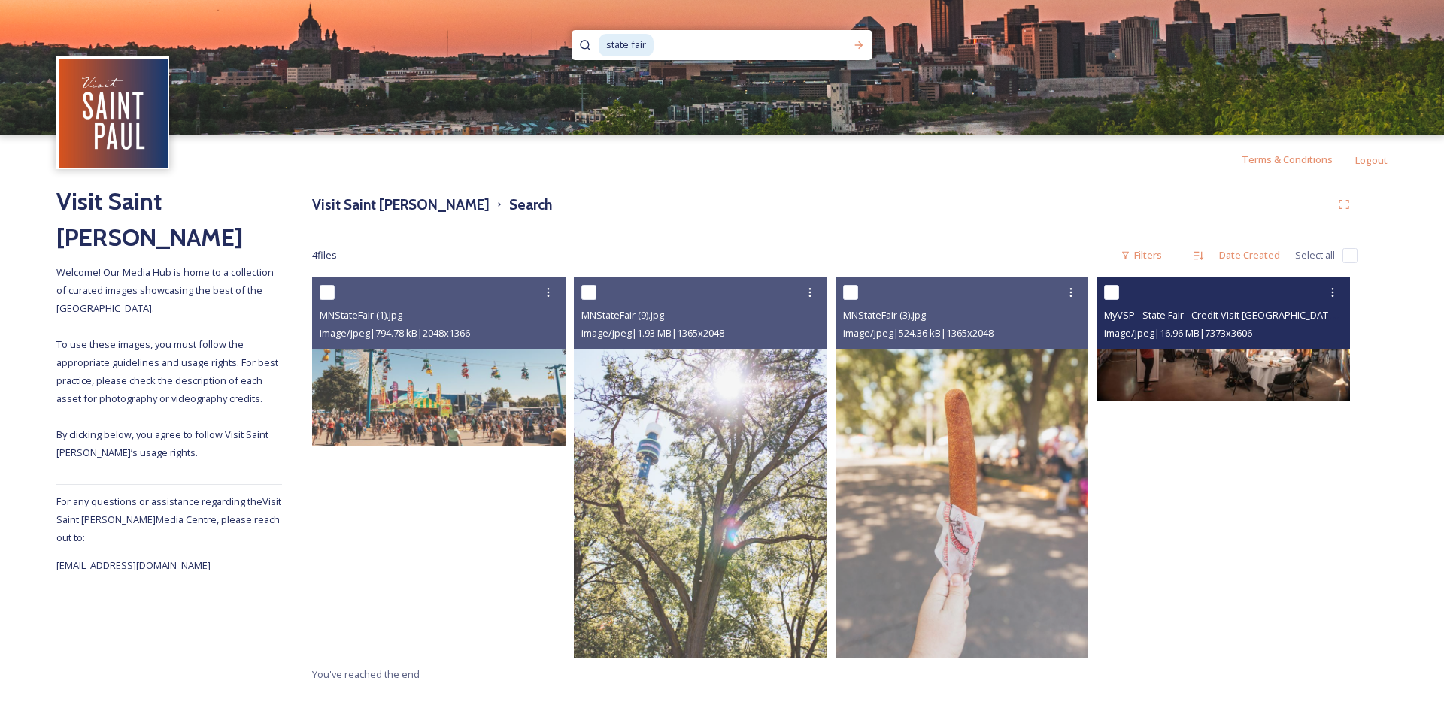
click at [1254, 355] on img at bounding box center [1222, 339] width 253 height 124
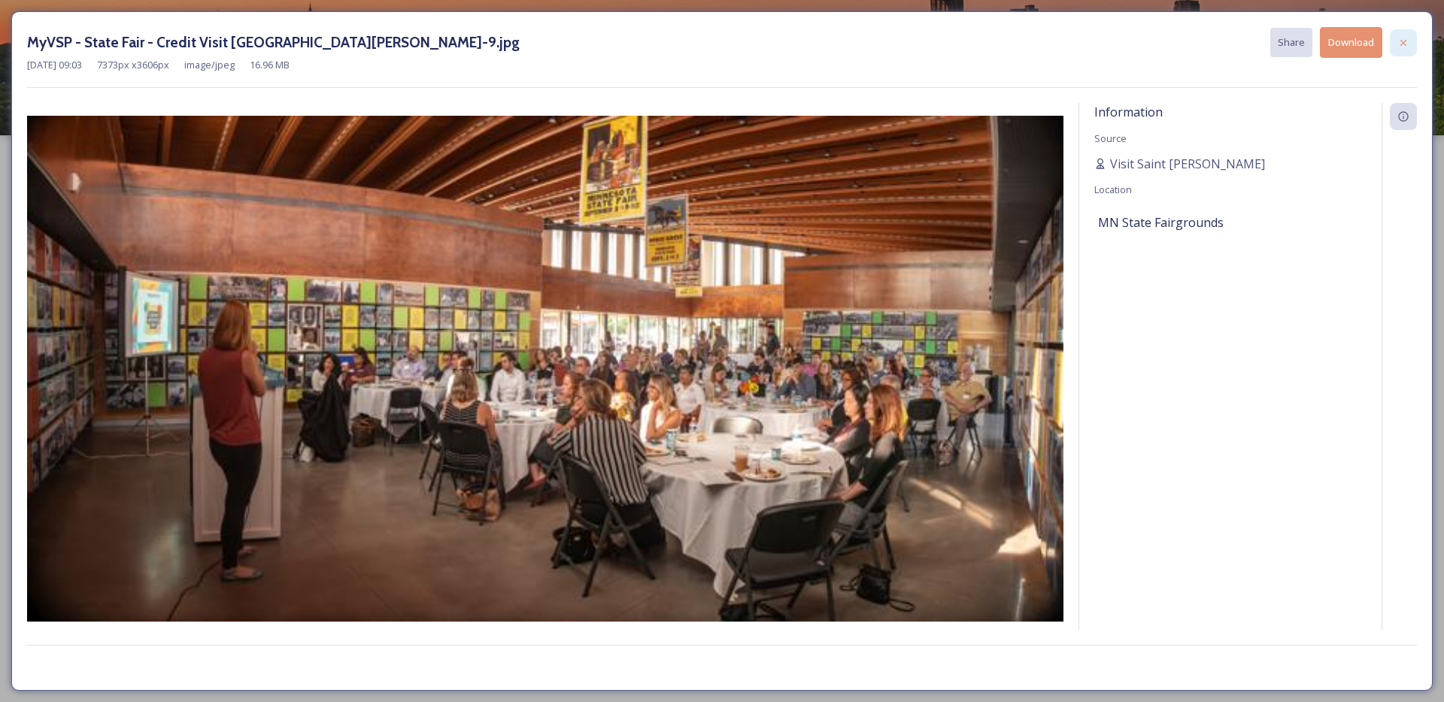
click at [1410, 47] on div at bounding box center [1403, 42] width 27 height 27
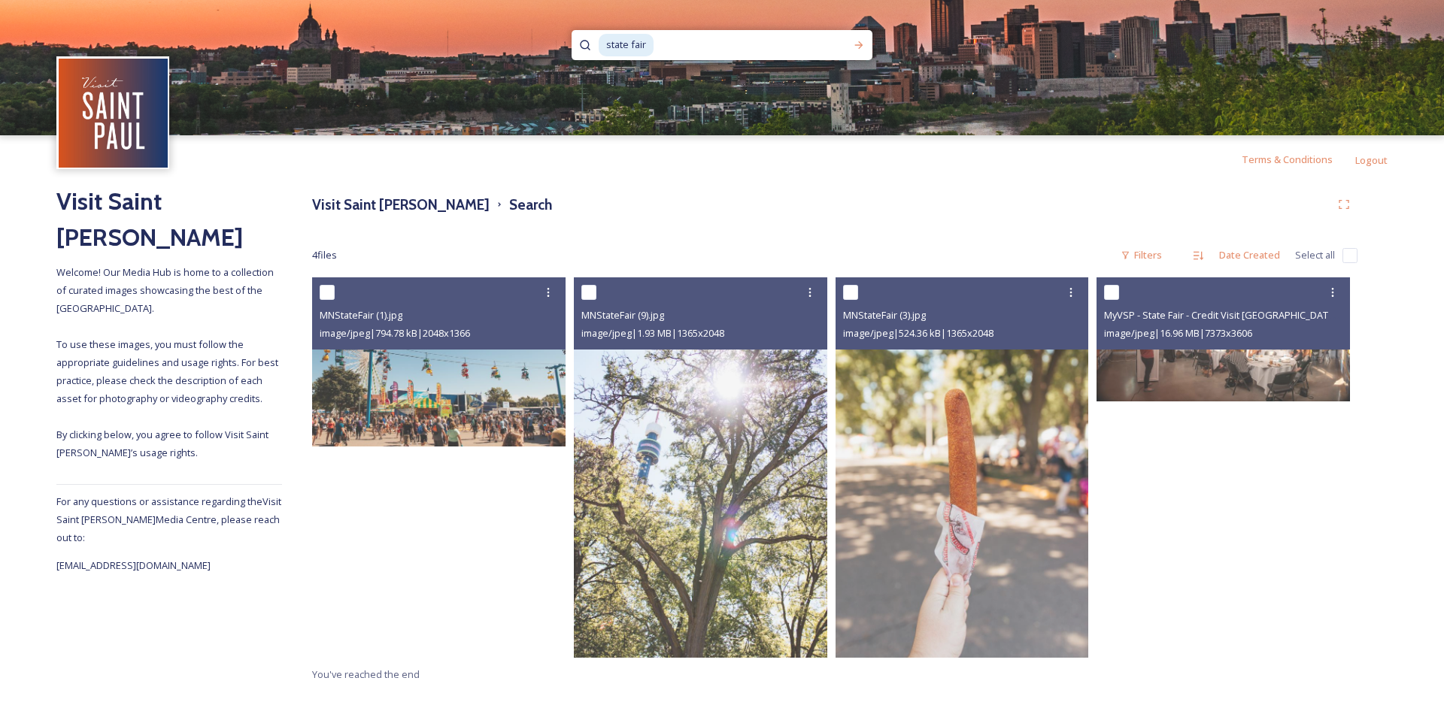
click at [659, 47] on input at bounding box center [744, 45] width 178 height 33
type input "s"
type input "commo zoo"
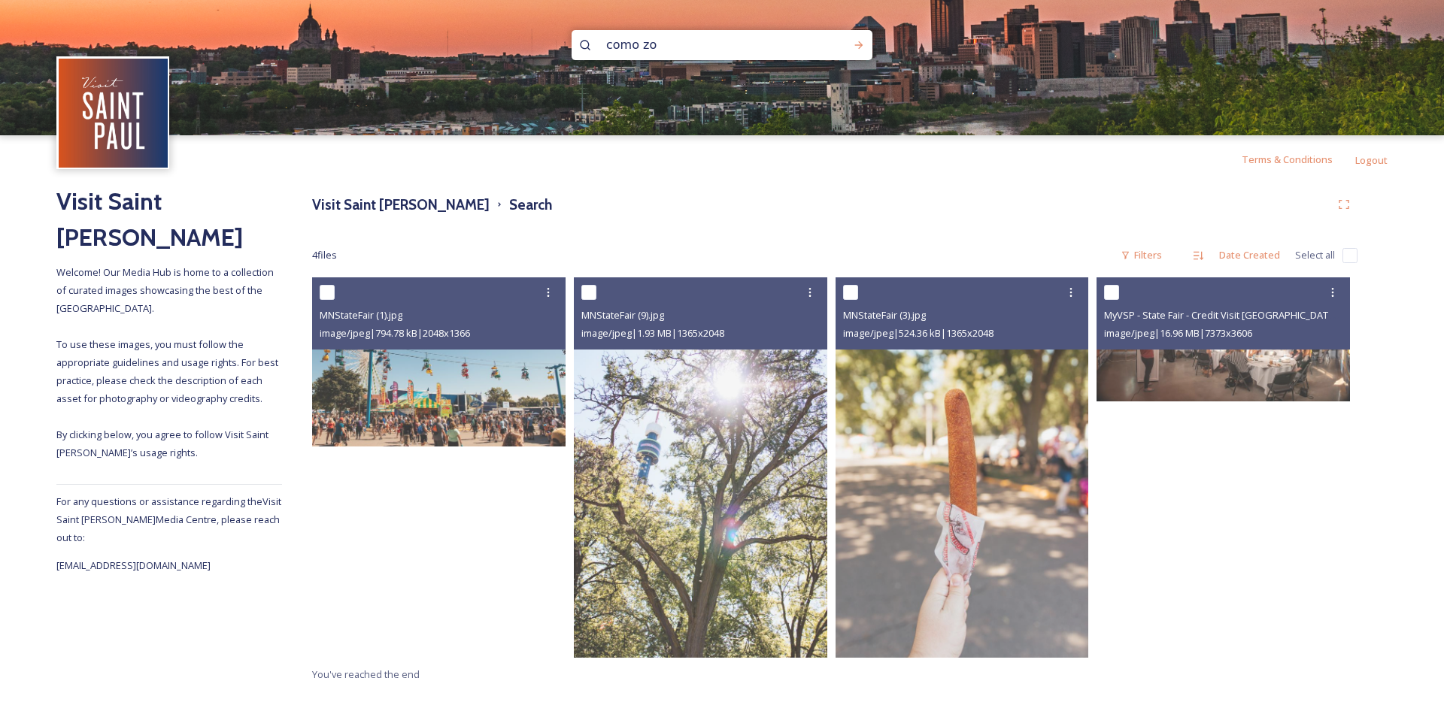
type input "como zoo"
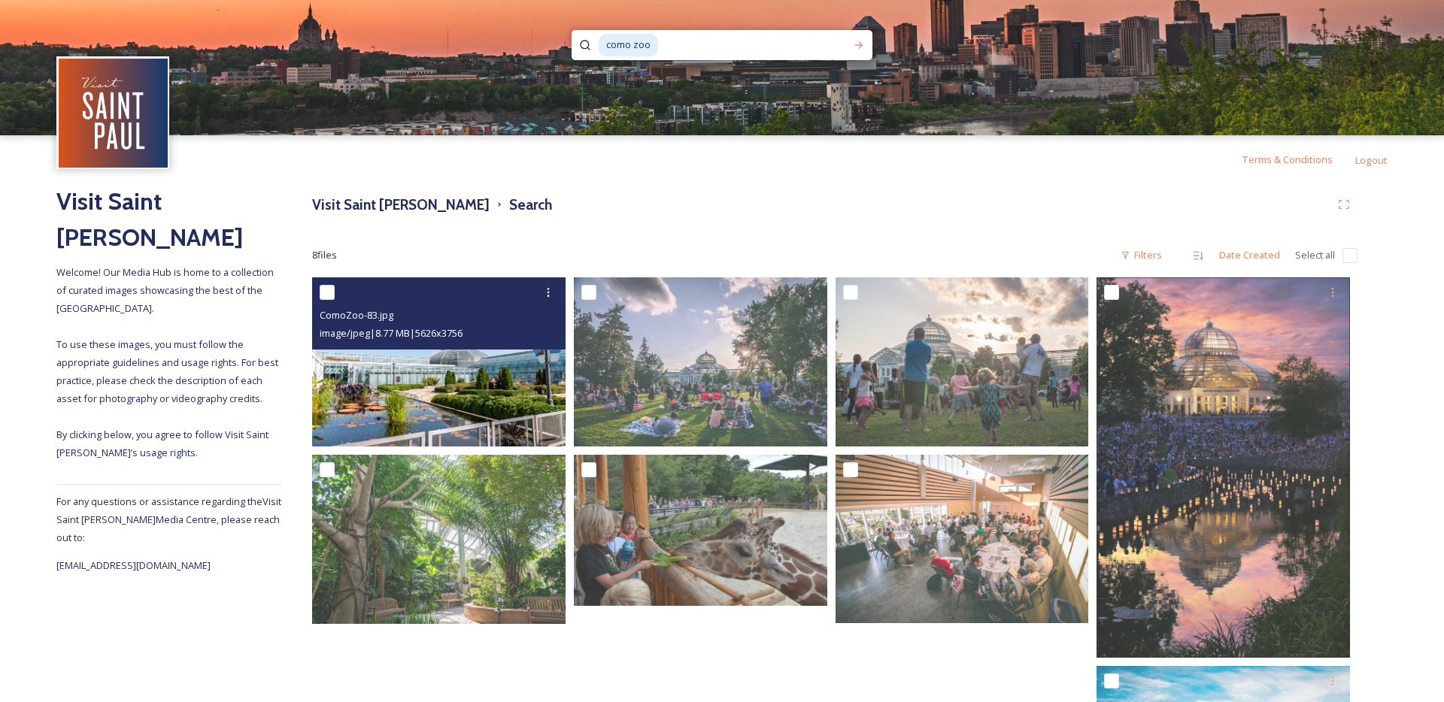
click at [493, 408] on img at bounding box center [438, 361] width 253 height 169
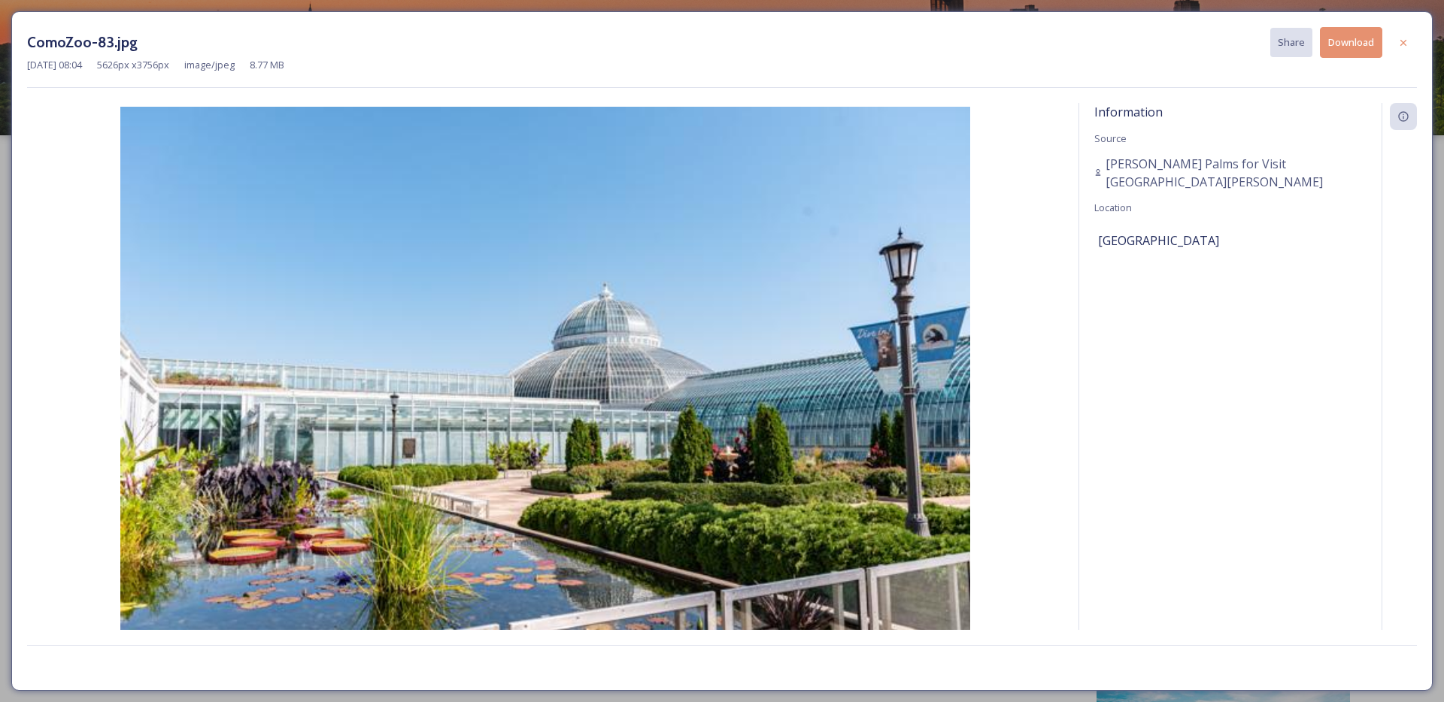
click at [1359, 48] on button "Download" at bounding box center [1351, 42] width 62 height 31
click at [1390, 42] on div at bounding box center [1403, 42] width 27 height 27
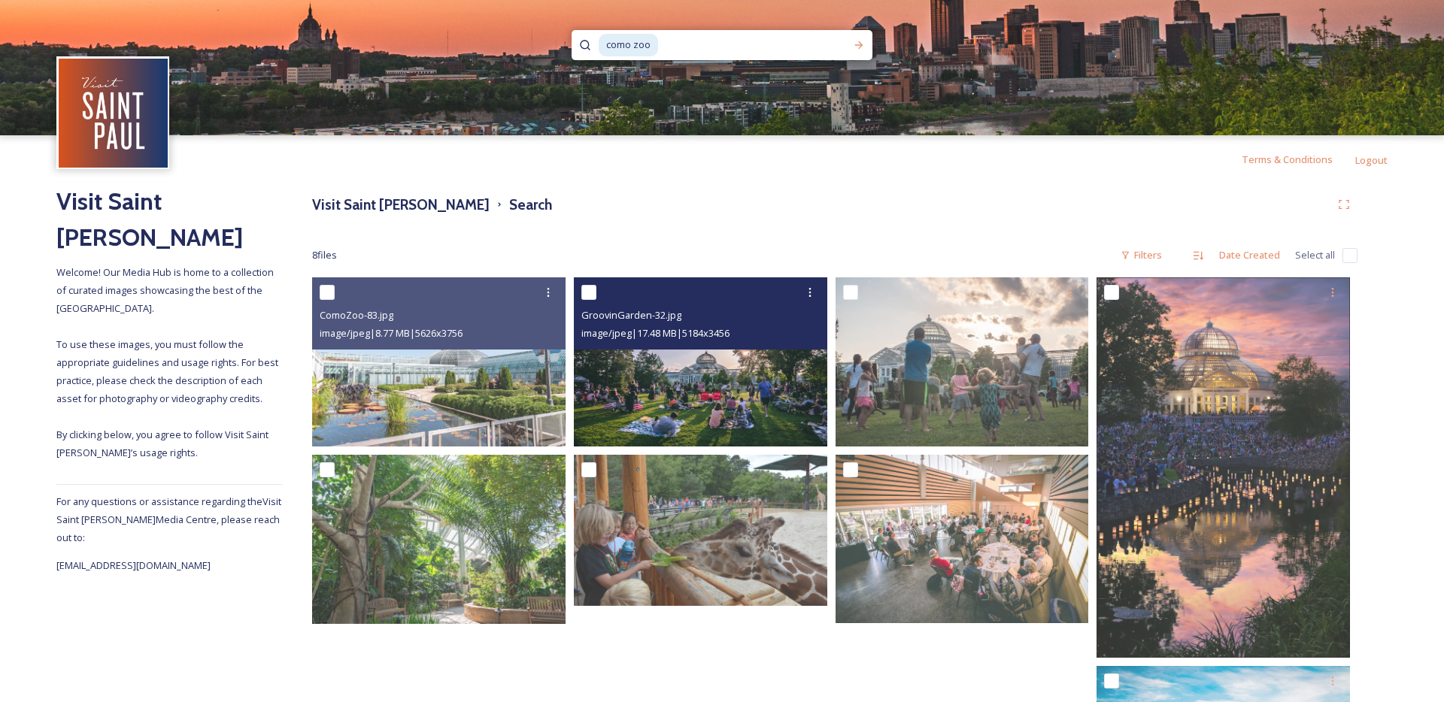
click at [713, 418] on img at bounding box center [700, 361] width 253 height 169
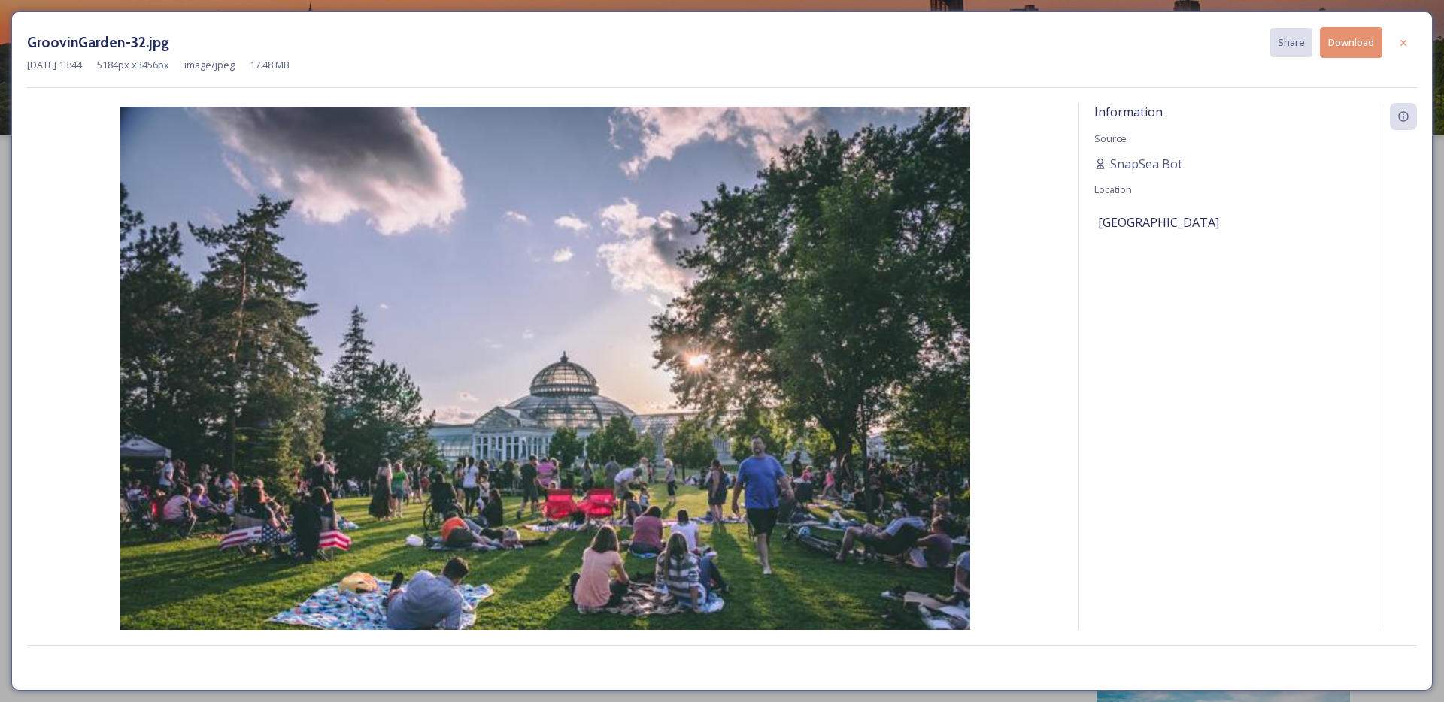
click at [1367, 49] on button "Download" at bounding box center [1351, 42] width 62 height 31
click at [1408, 47] on icon at bounding box center [1403, 43] width 12 height 12
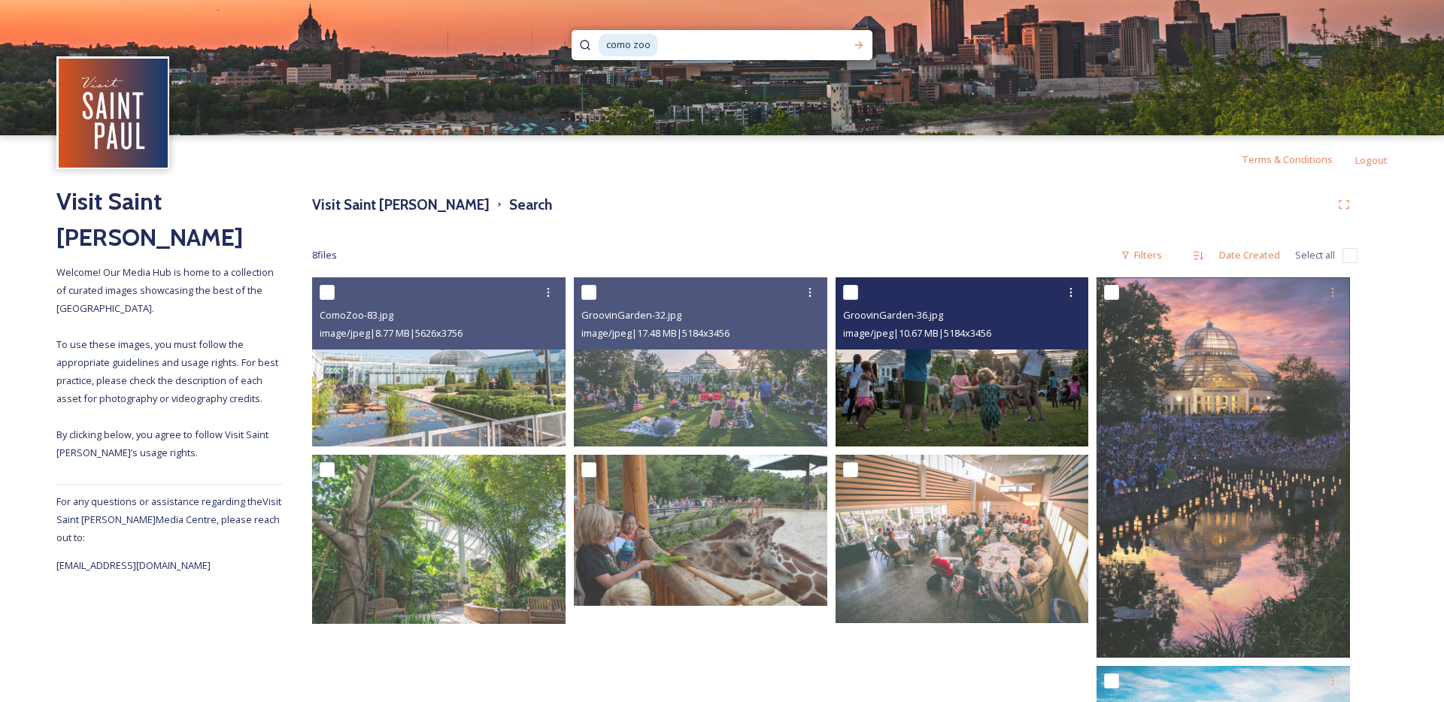
click at [998, 389] on img at bounding box center [961, 361] width 253 height 169
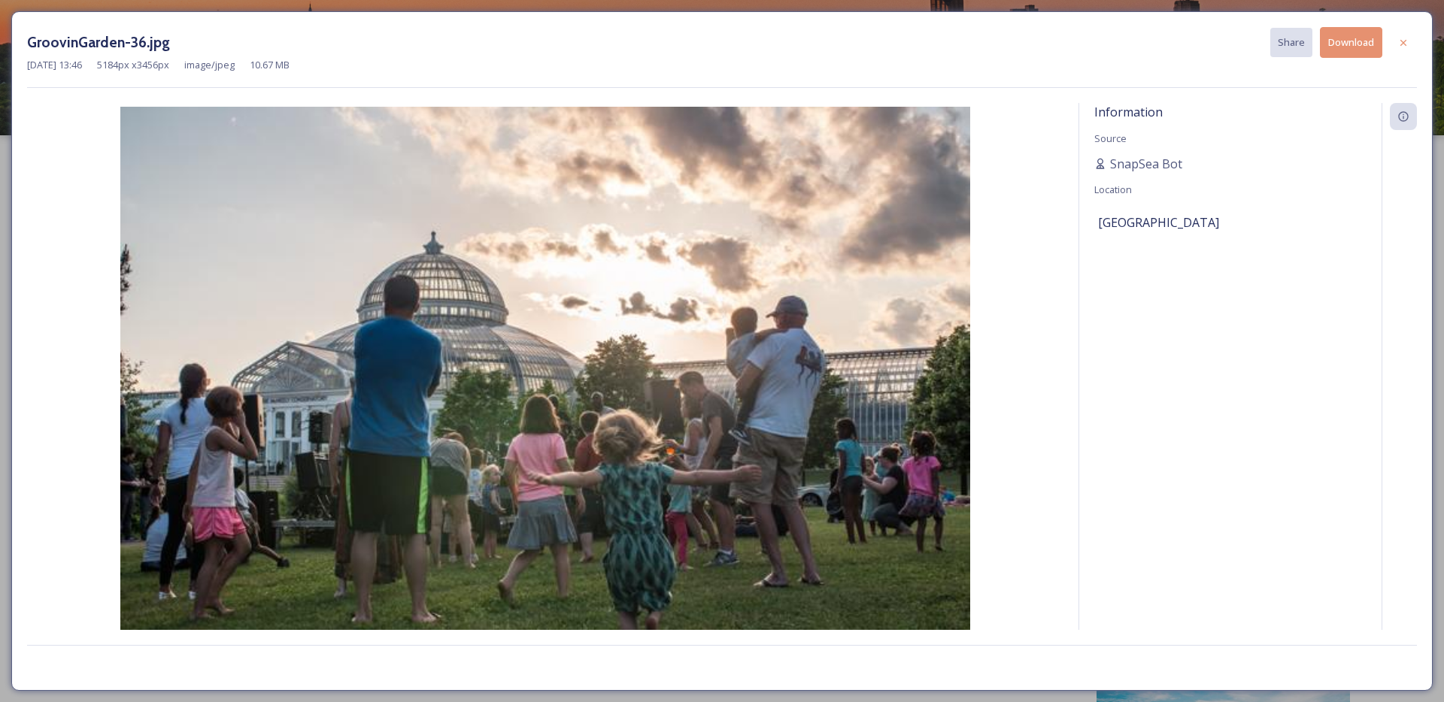
click at [1350, 53] on button "Download" at bounding box center [1351, 42] width 62 height 31
click at [1399, 44] on icon at bounding box center [1403, 43] width 12 height 12
click at [1399, 44] on img at bounding box center [722, 67] width 1444 height 135
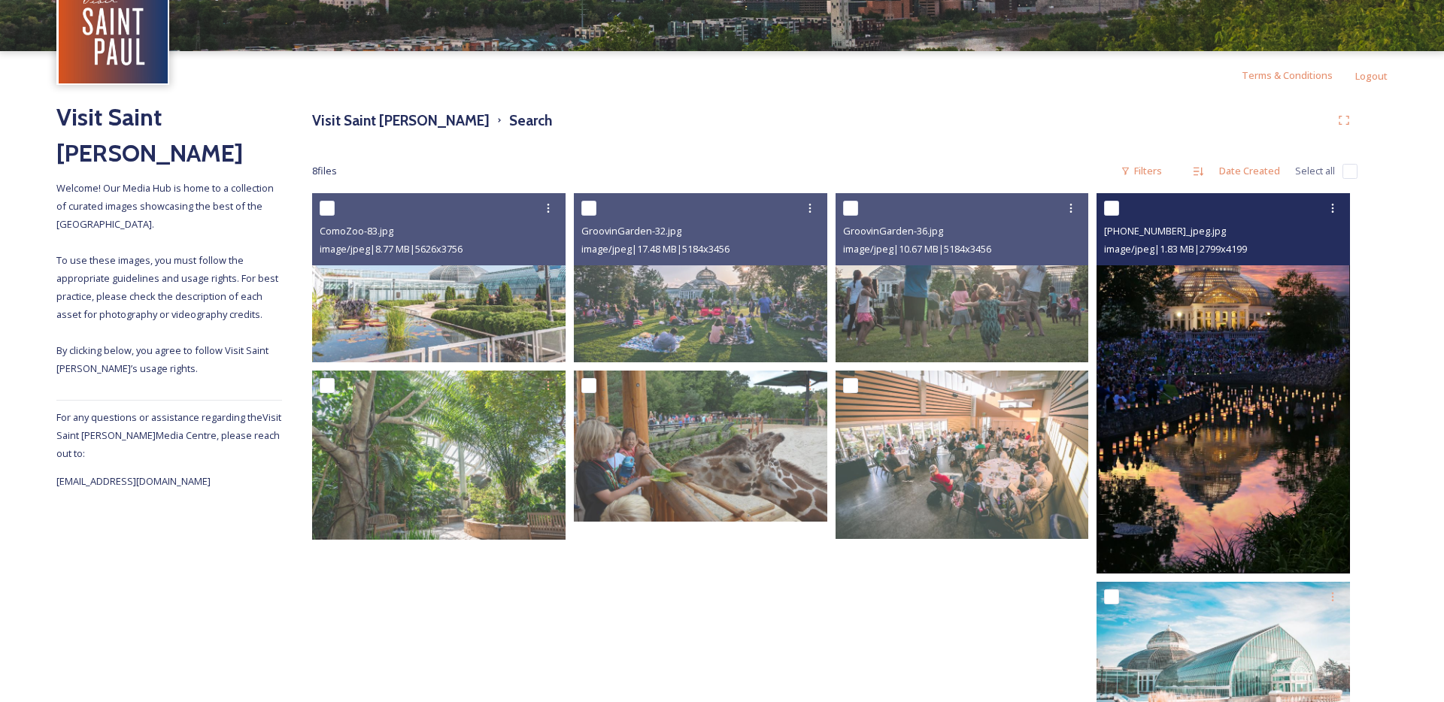
scroll to position [100, 0]
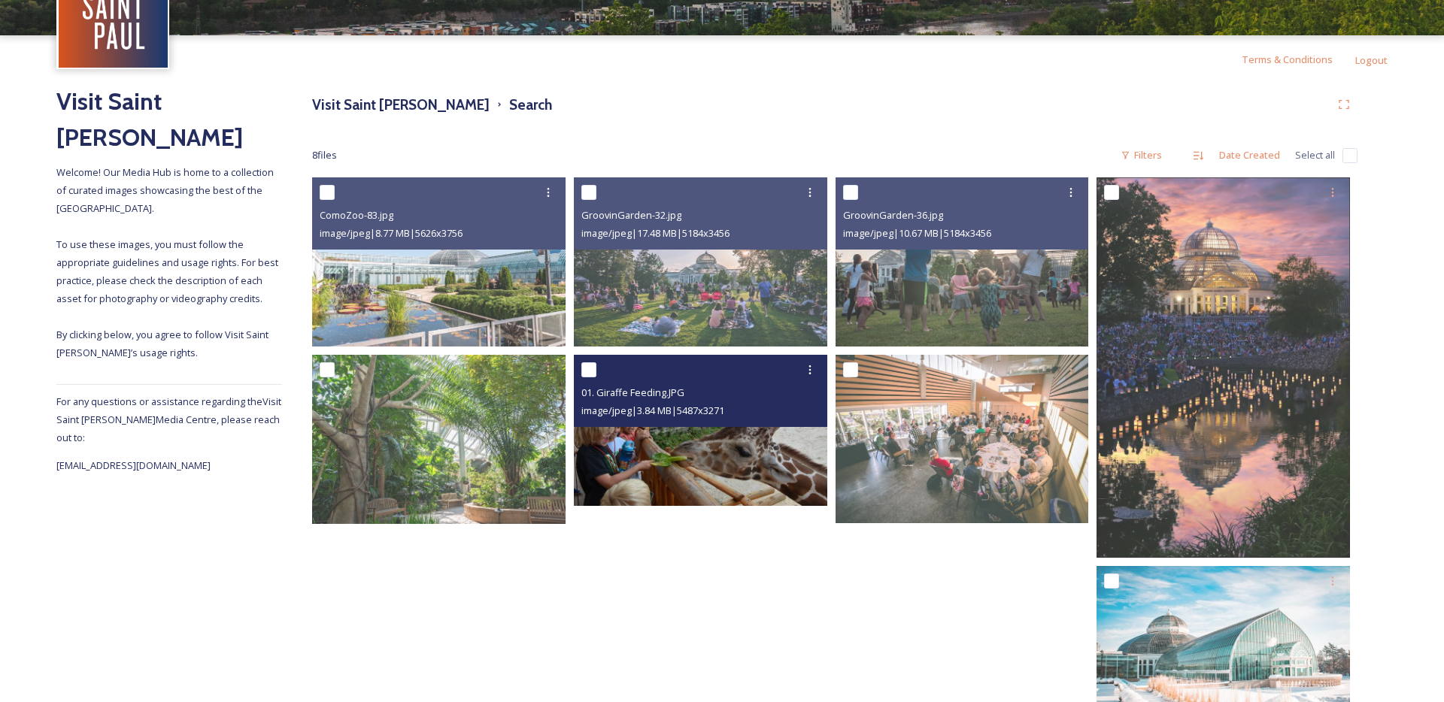
click at [696, 462] on img at bounding box center [700, 430] width 253 height 151
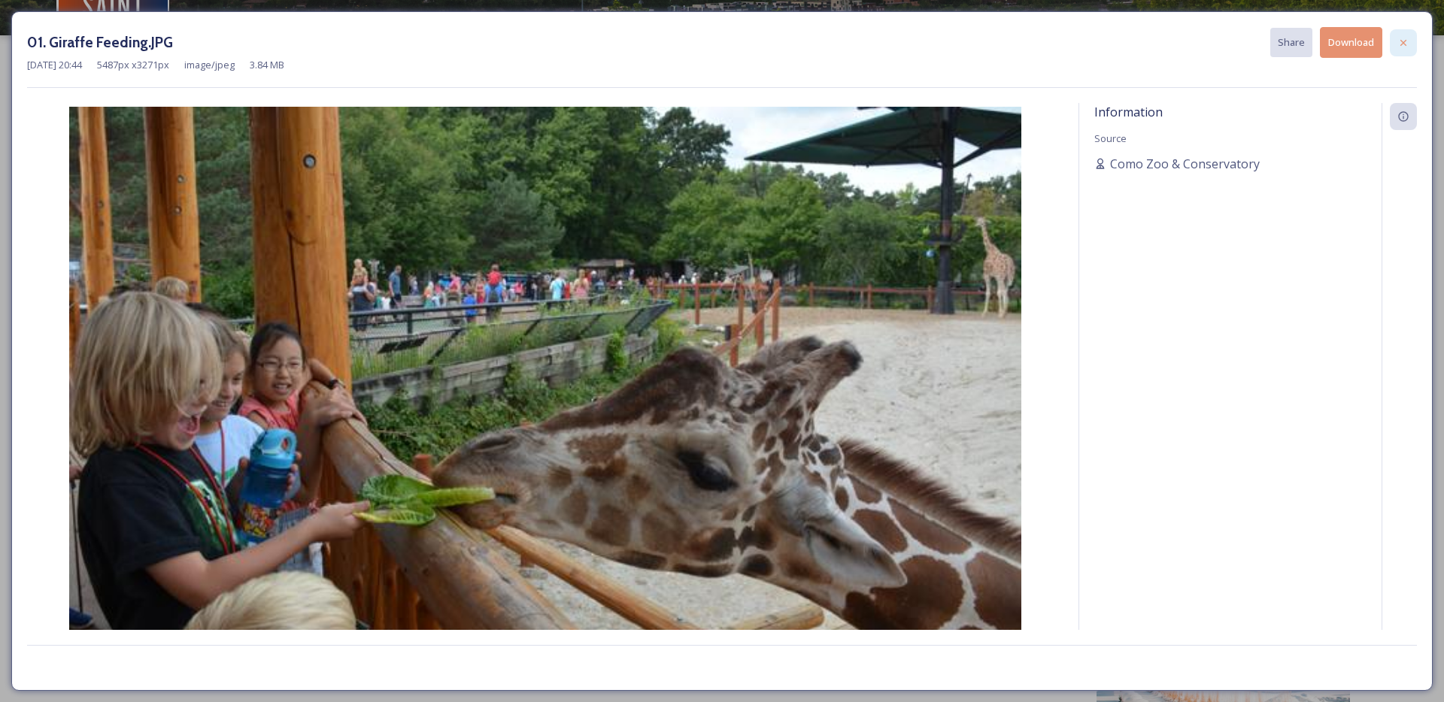
click at [1407, 47] on icon at bounding box center [1403, 43] width 12 height 12
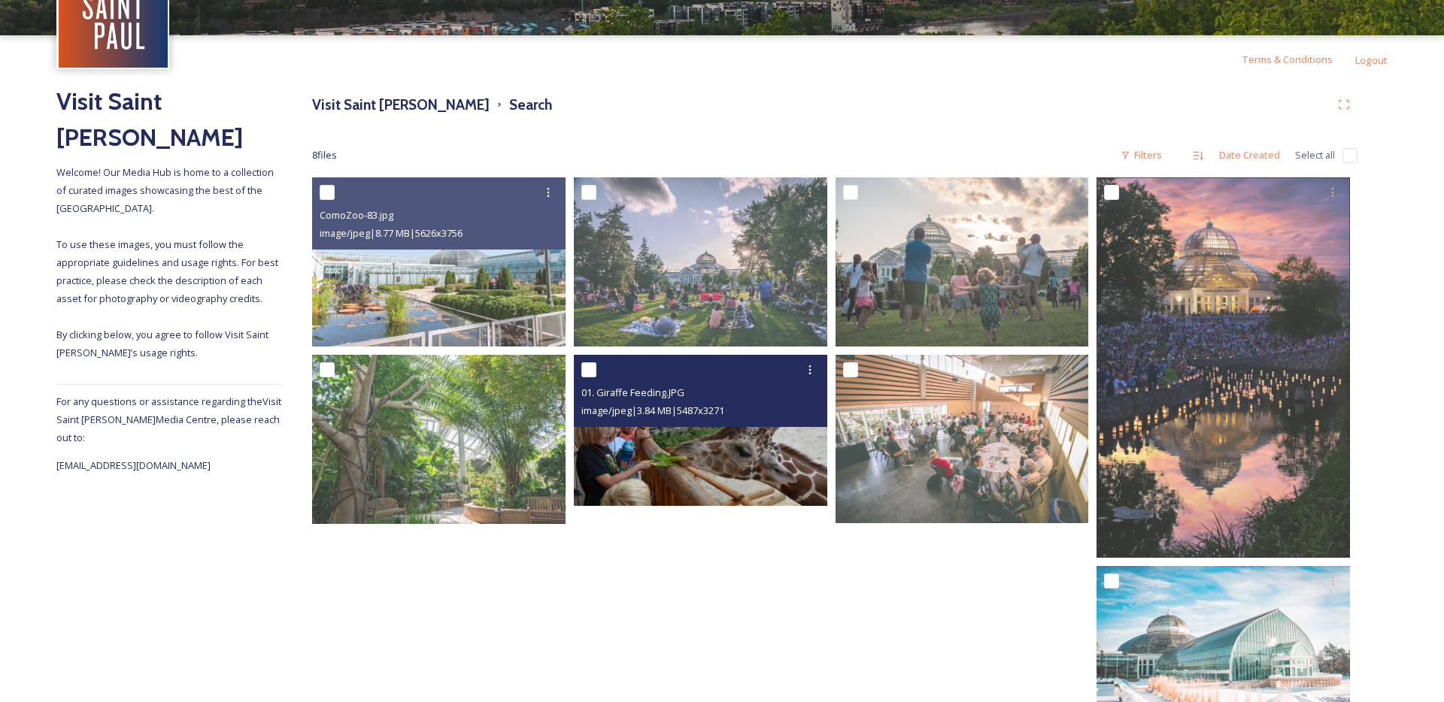
click at [692, 454] on img at bounding box center [700, 430] width 253 height 151
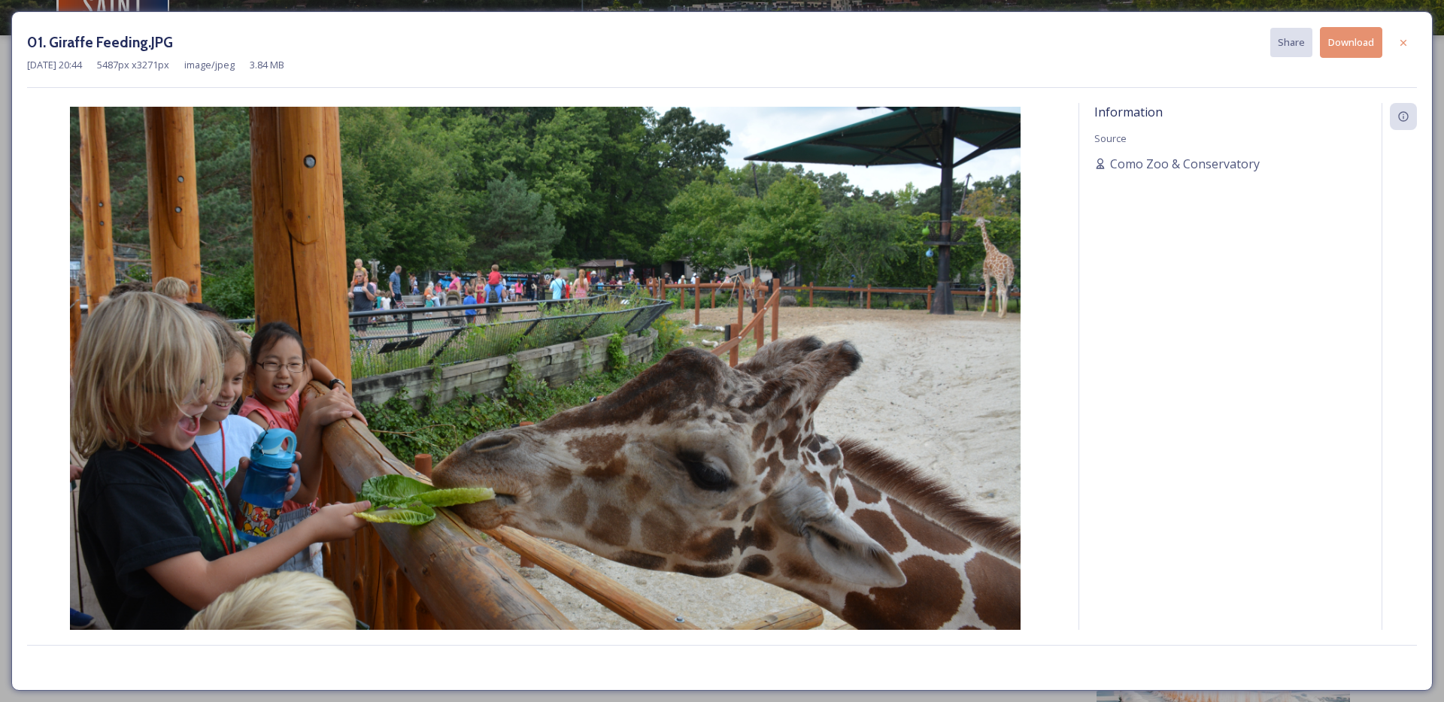
click at [1353, 42] on button "Download" at bounding box center [1351, 42] width 62 height 31
click at [1408, 41] on icon at bounding box center [1403, 43] width 12 height 12
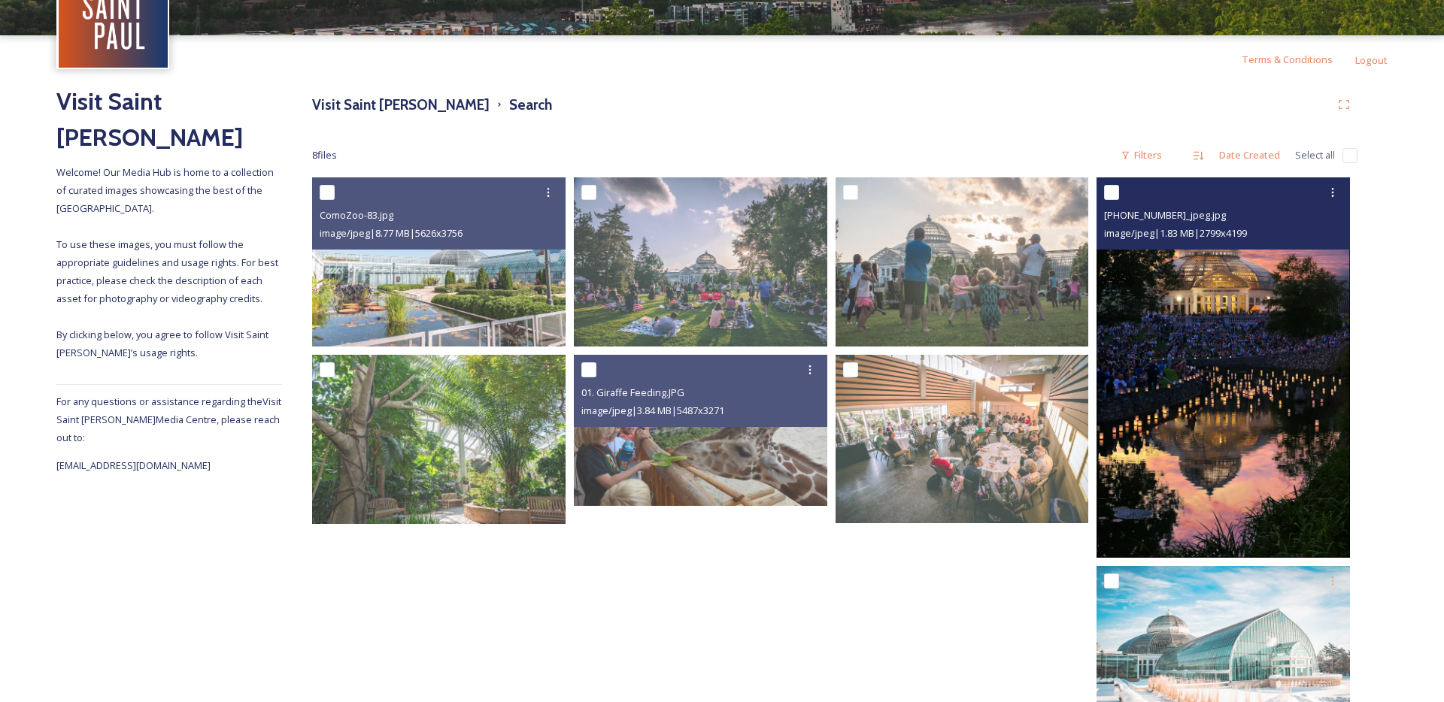
click at [1185, 435] on img at bounding box center [1222, 367] width 253 height 380
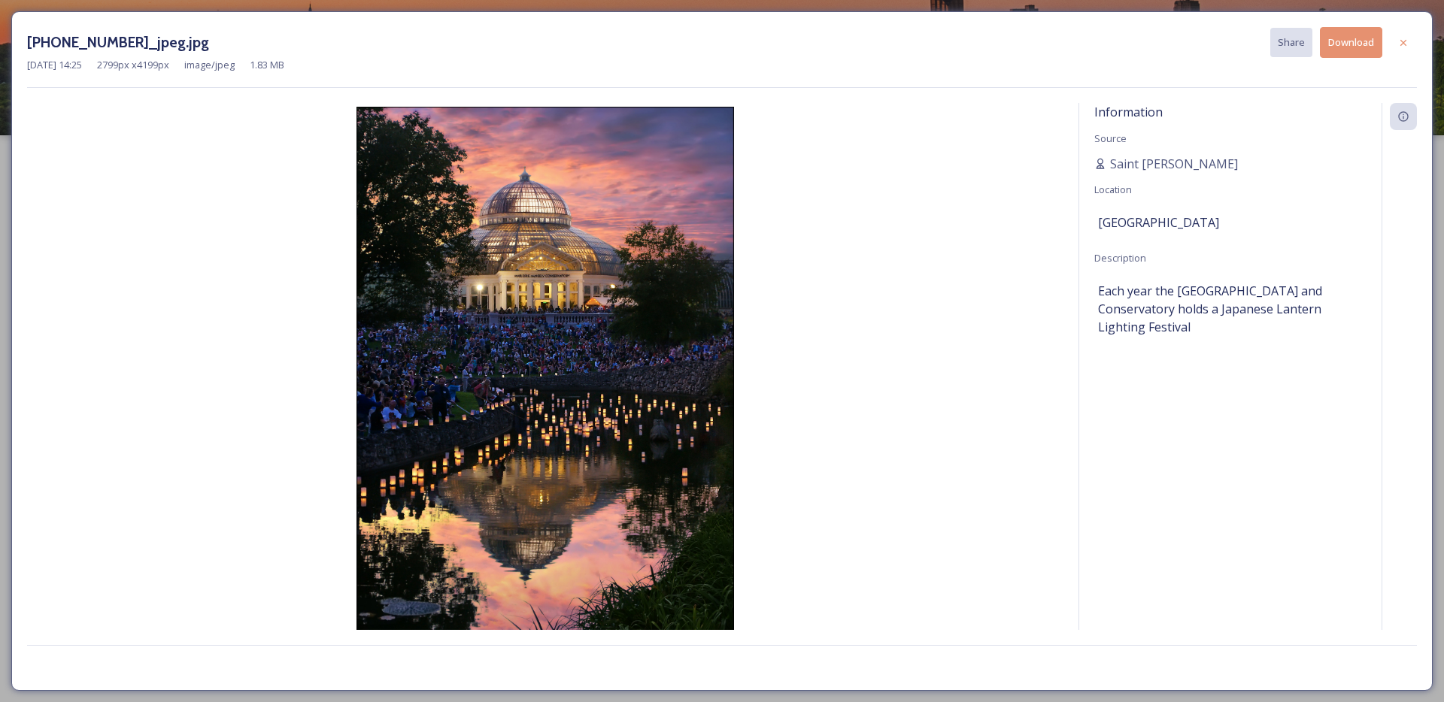
click at [1350, 35] on button "Download" at bounding box center [1351, 42] width 62 height 31
click at [1407, 44] on icon at bounding box center [1403, 43] width 12 height 12
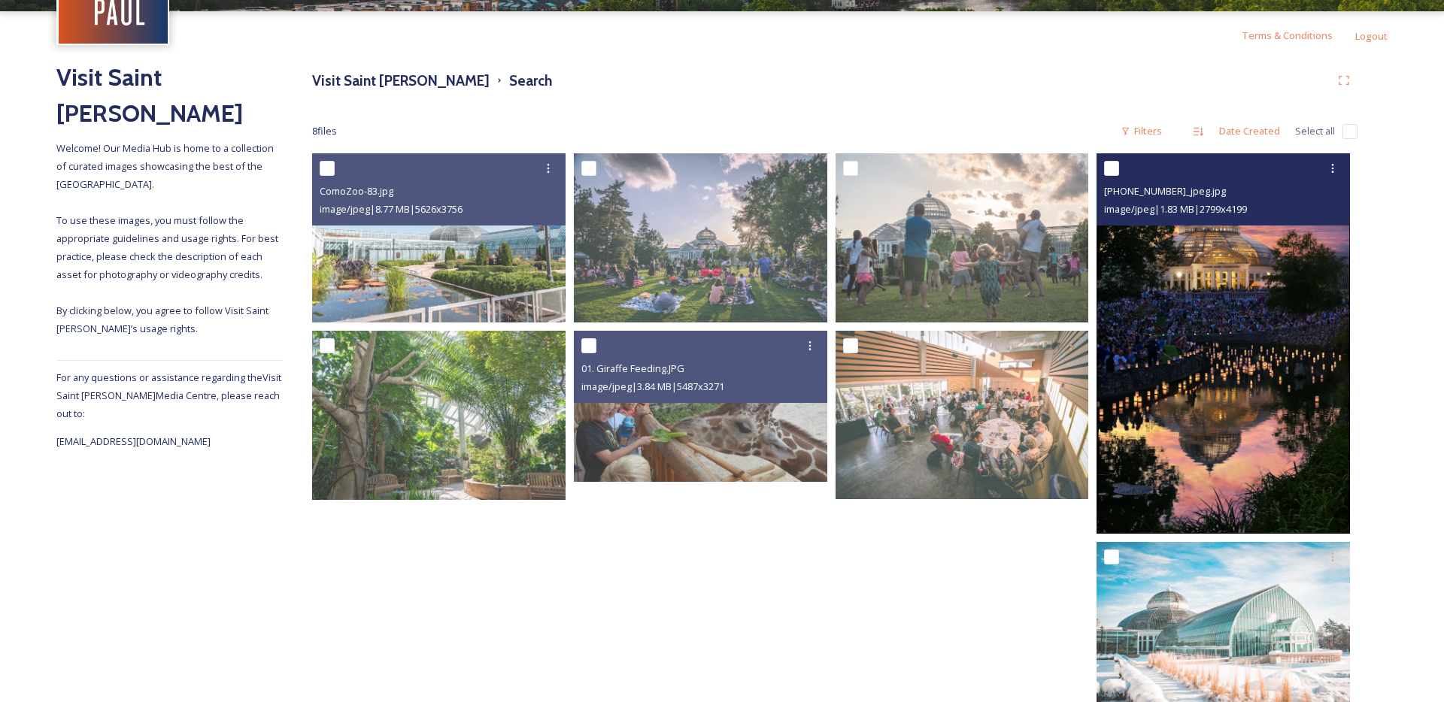
scroll to position [165, 0]
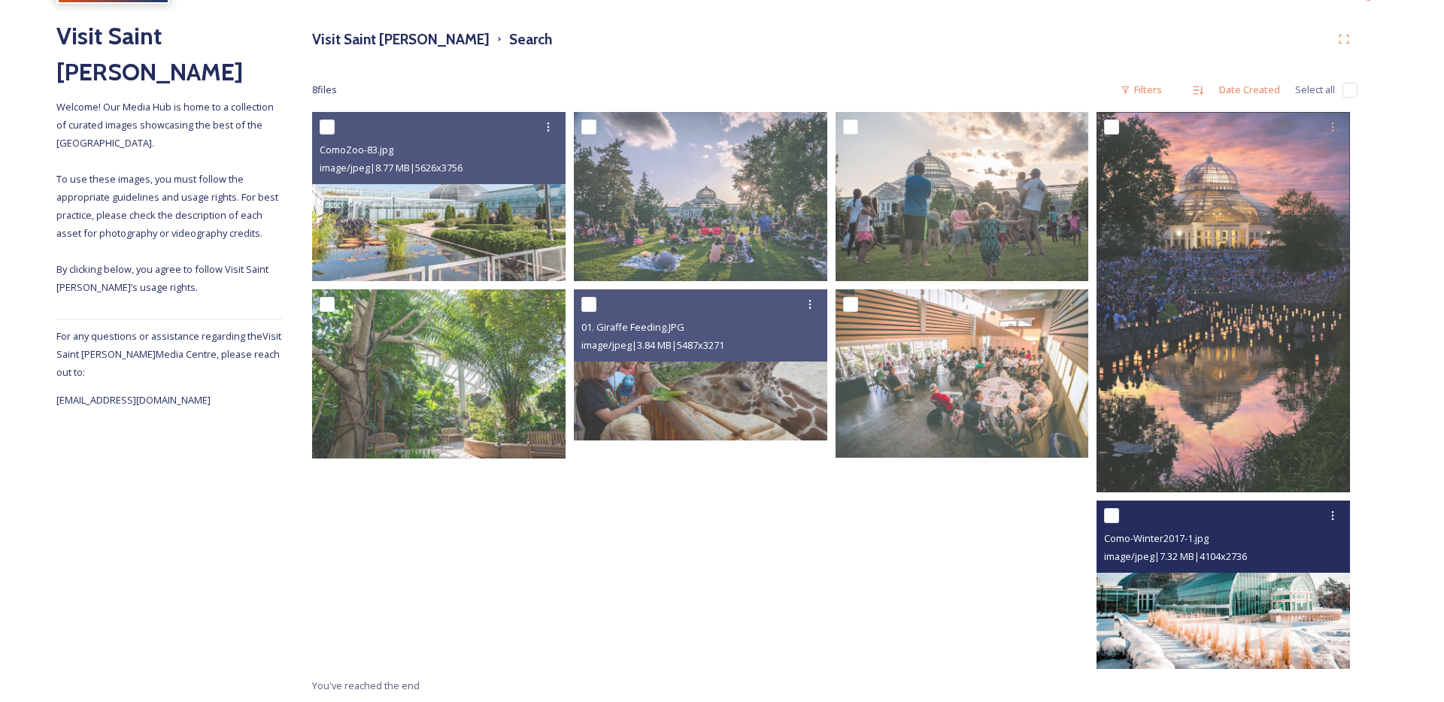
click at [1250, 620] on img at bounding box center [1222, 585] width 253 height 169
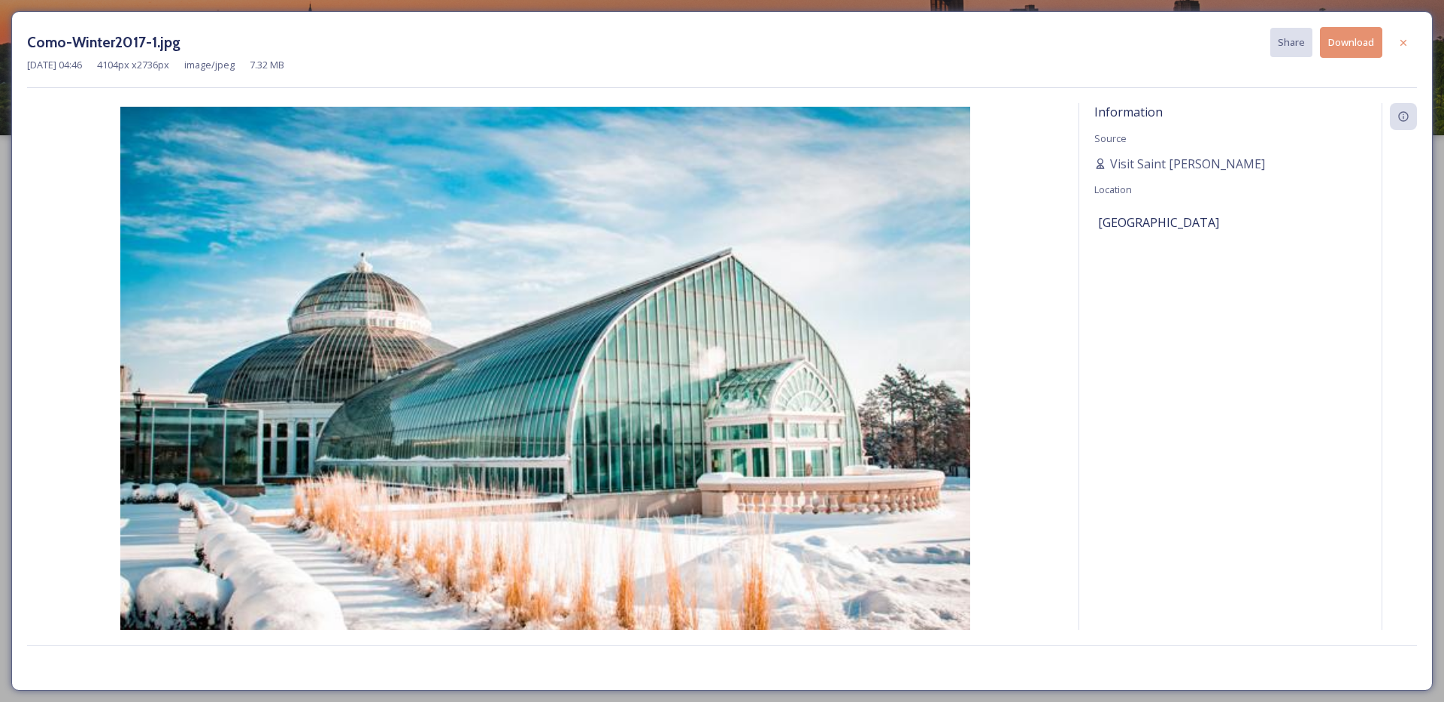
click at [1365, 45] on button "Download" at bounding box center [1351, 42] width 62 height 31
click at [1399, 35] on div at bounding box center [1403, 42] width 27 height 27
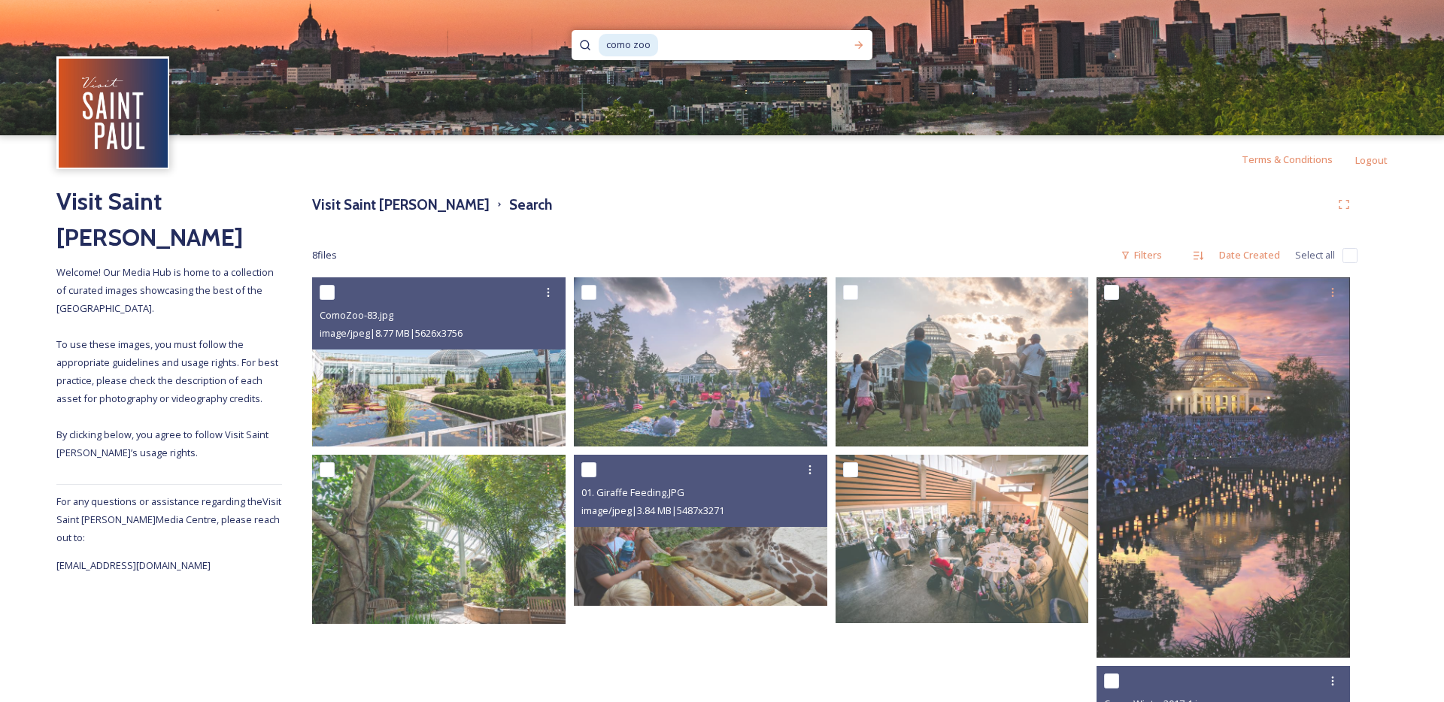
click at [769, 41] on input at bounding box center [747, 45] width 176 height 33
type input "conservatory"
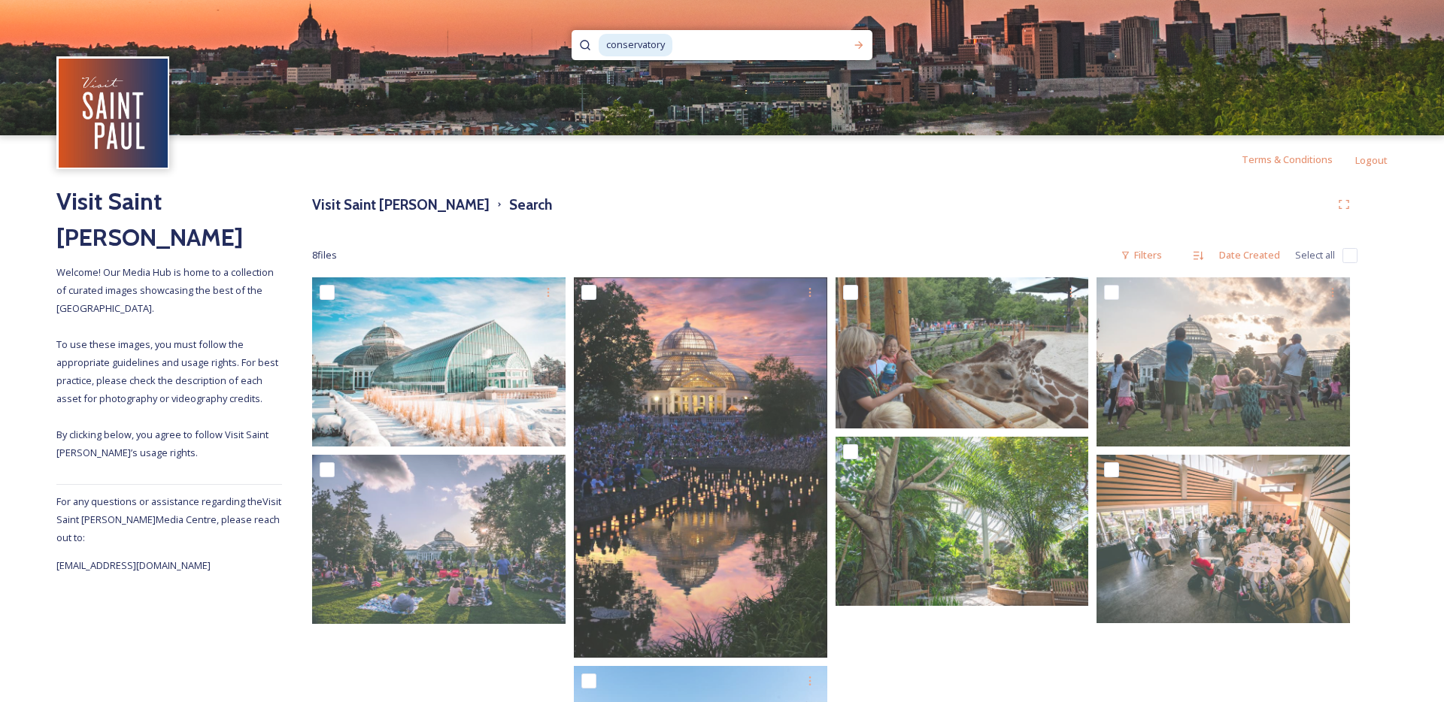
click at [683, 41] on input at bounding box center [758, 45] width 168 height 33
type input "c"
type input "hidden falls"
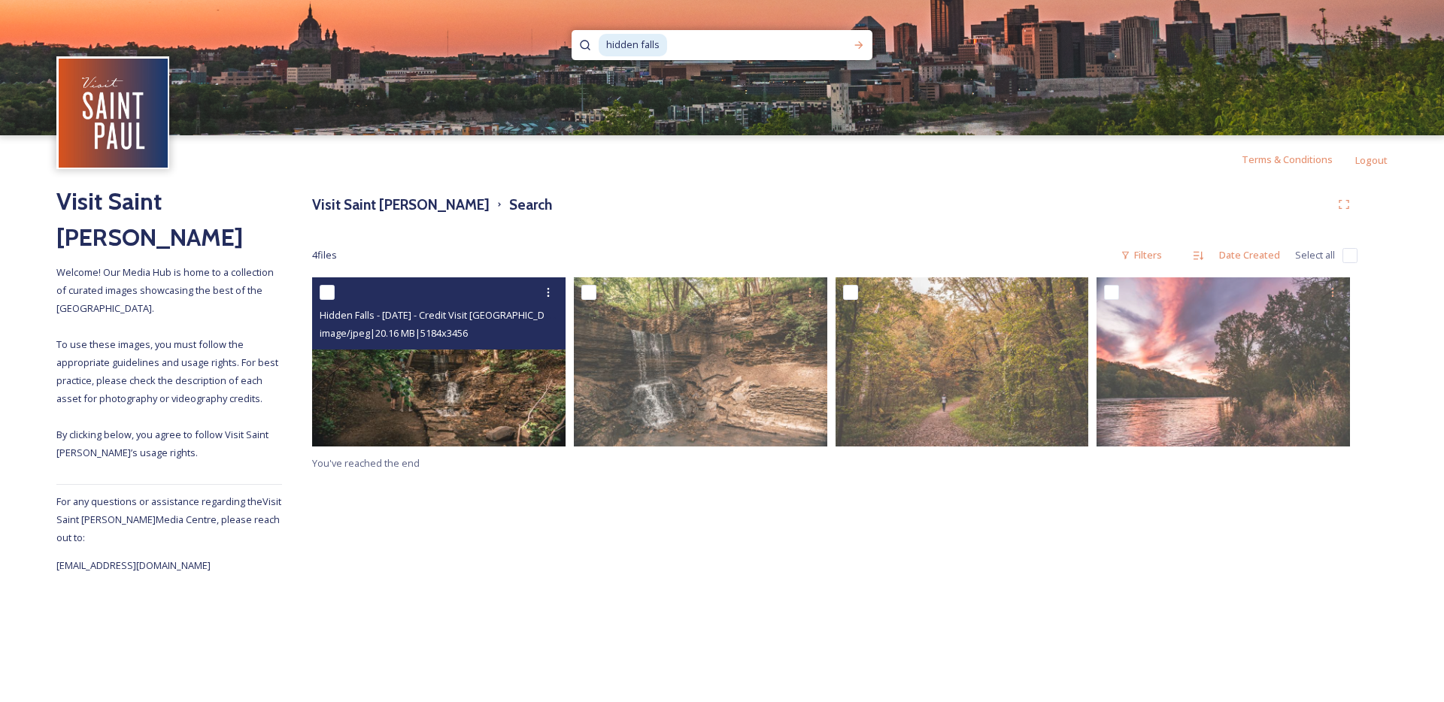
click at [453, 403] on img at bounding box center [438, 361] width 253 height 169
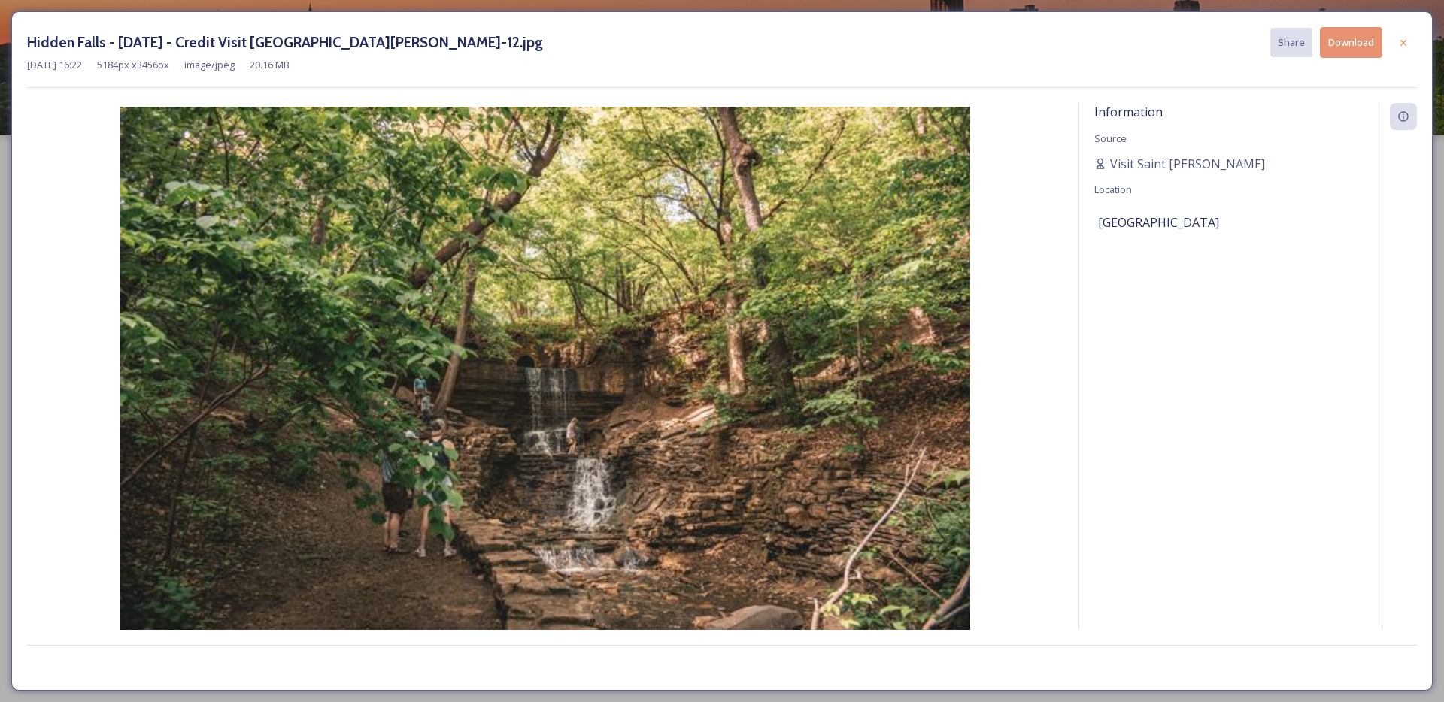
click at [1343, 47] on button "Download" at bounding box center [1351, 42] width 62 height 31
click at [834, 163] on img at bounding box center [545, 390] width 1036 height 567
click at [1415, 34] on div at bounding box center [1403, 42] width 27 height 27
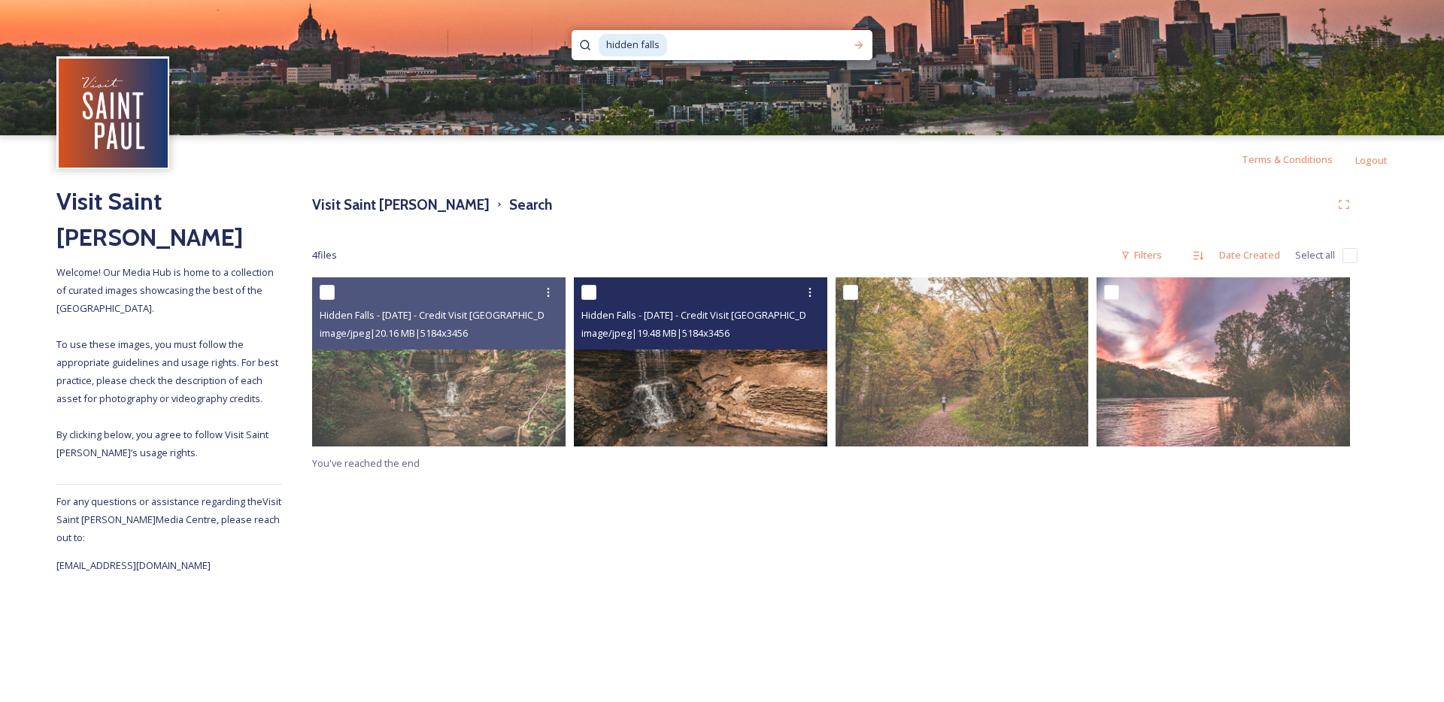
click at [771, 434] on img at bounding box center [700, 361] width 253 height 169
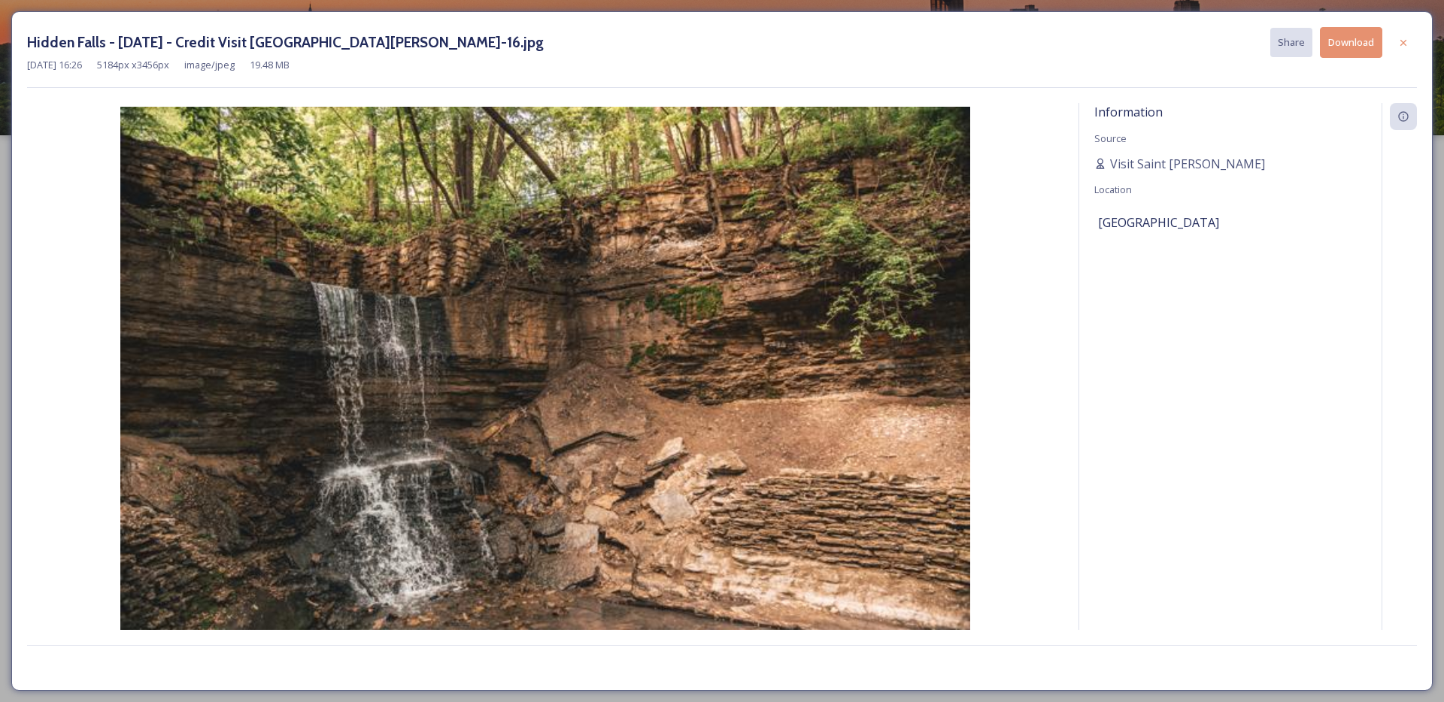
click at [1360, 55] on button "Download" at bounding box center [1351, 42] width 62 height 31
click at [1405, 54] on div at bounding box center [1403, 42] width 27 height 27
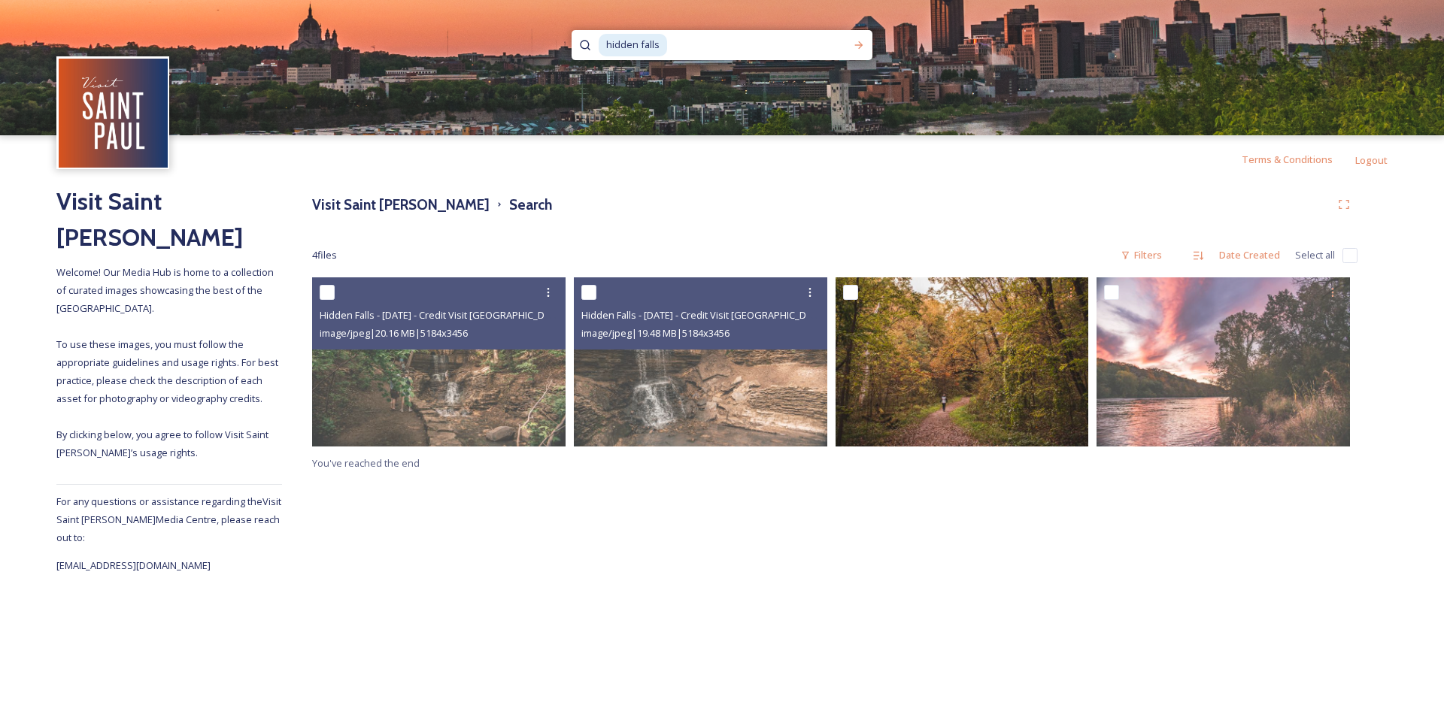
click at [993, 405] on img at bounding box center [961, 361] width 253 height 169
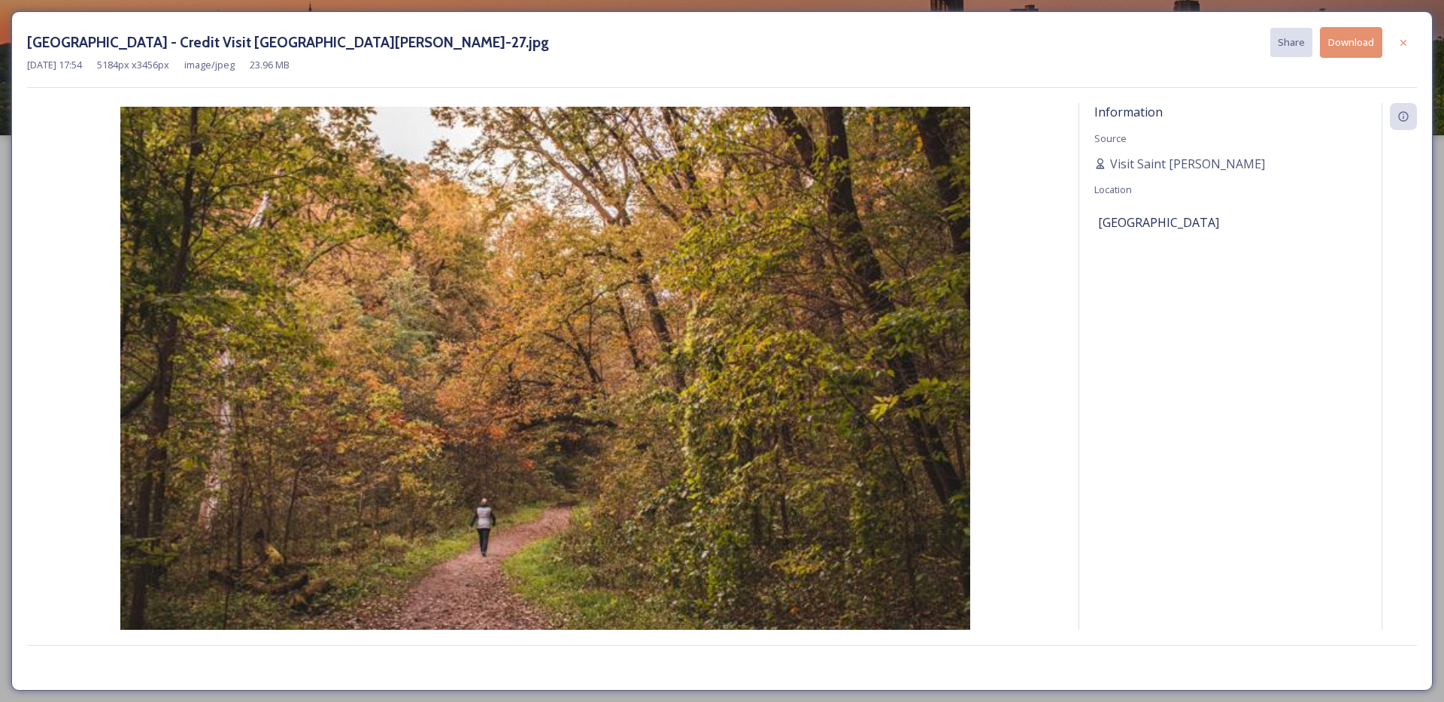
click at [1356, 54] on button "Download" at bounding box center [1351, 42] width 62 height 31
click at [1412, 39] on div at bounding box center [1403, 42] width 27 height 27
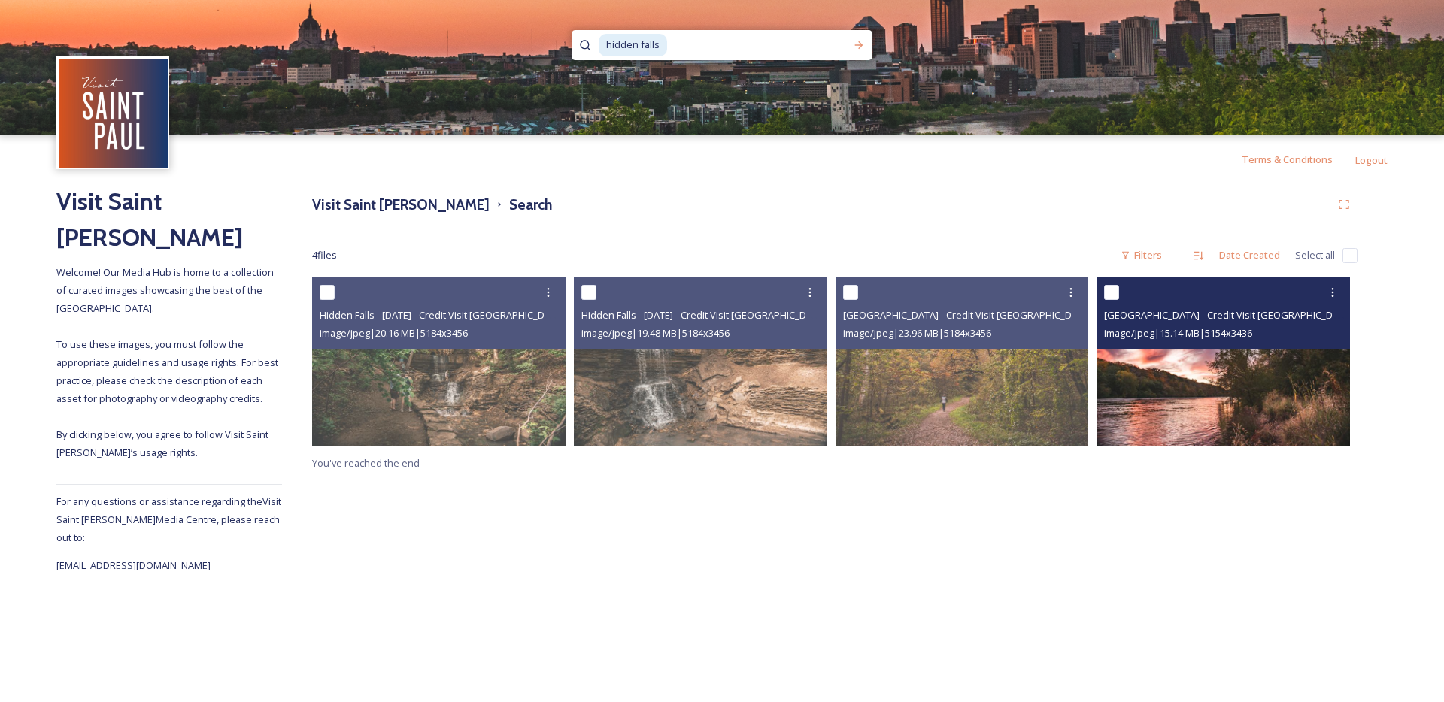
click at [1236, 405] on img at bounding box center [1222, 361] width 253 height 169
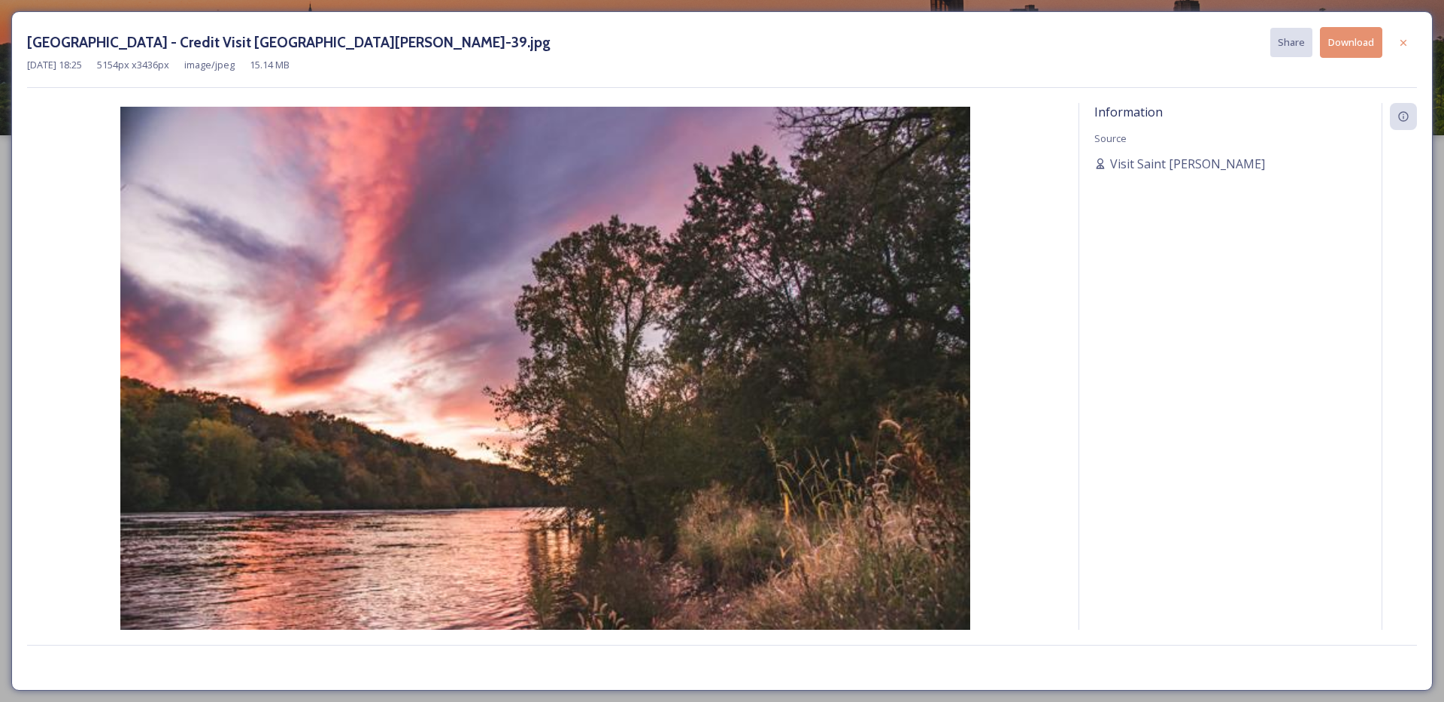
click at [1347, 44] on button "Download" at bounding box center [1351, 42] width 62 height 31
click at [1403, 47] on icon at bounding box center [1403, 43] width 12 height 12
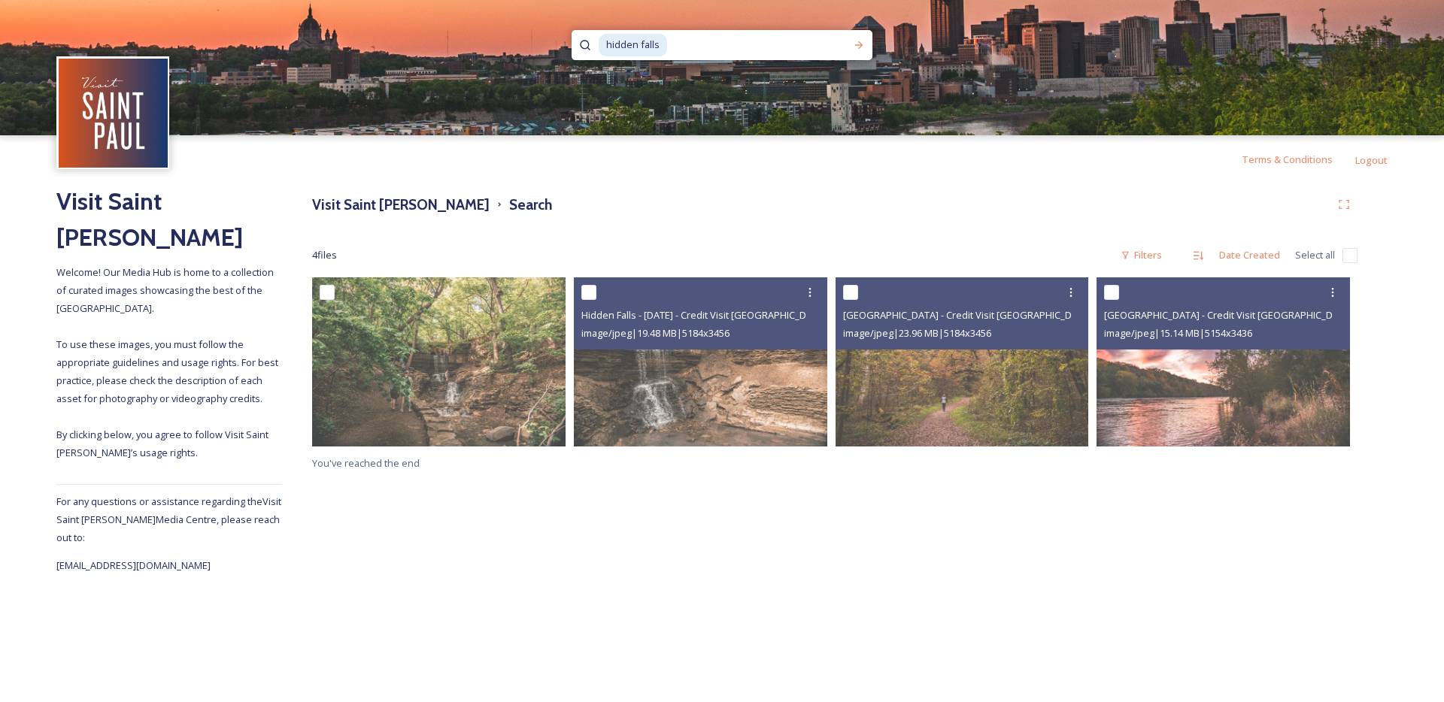
click at [704, 47] on input at bounding box center [753, 45] width 171 height 33
type input "h"
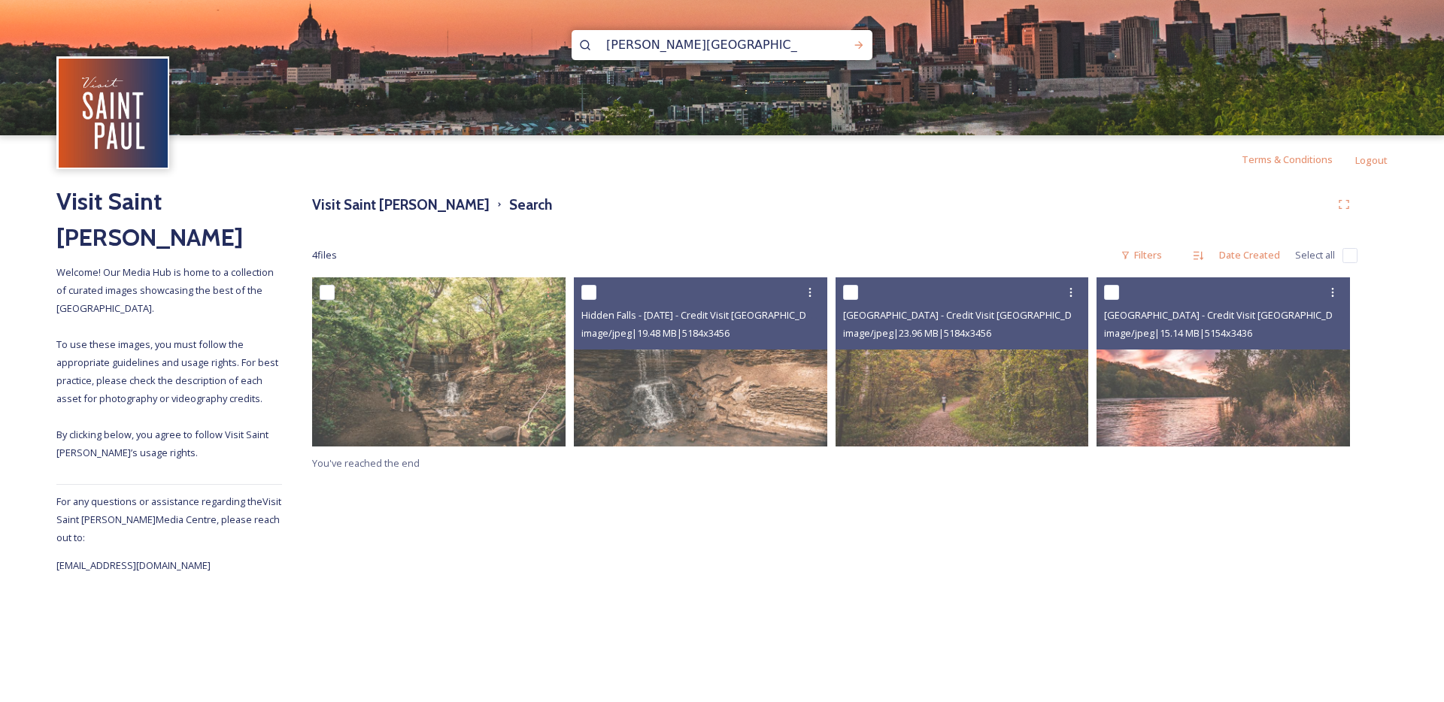
type input "[PERSON_NAME][GEOGRAPHIC_DATA]"
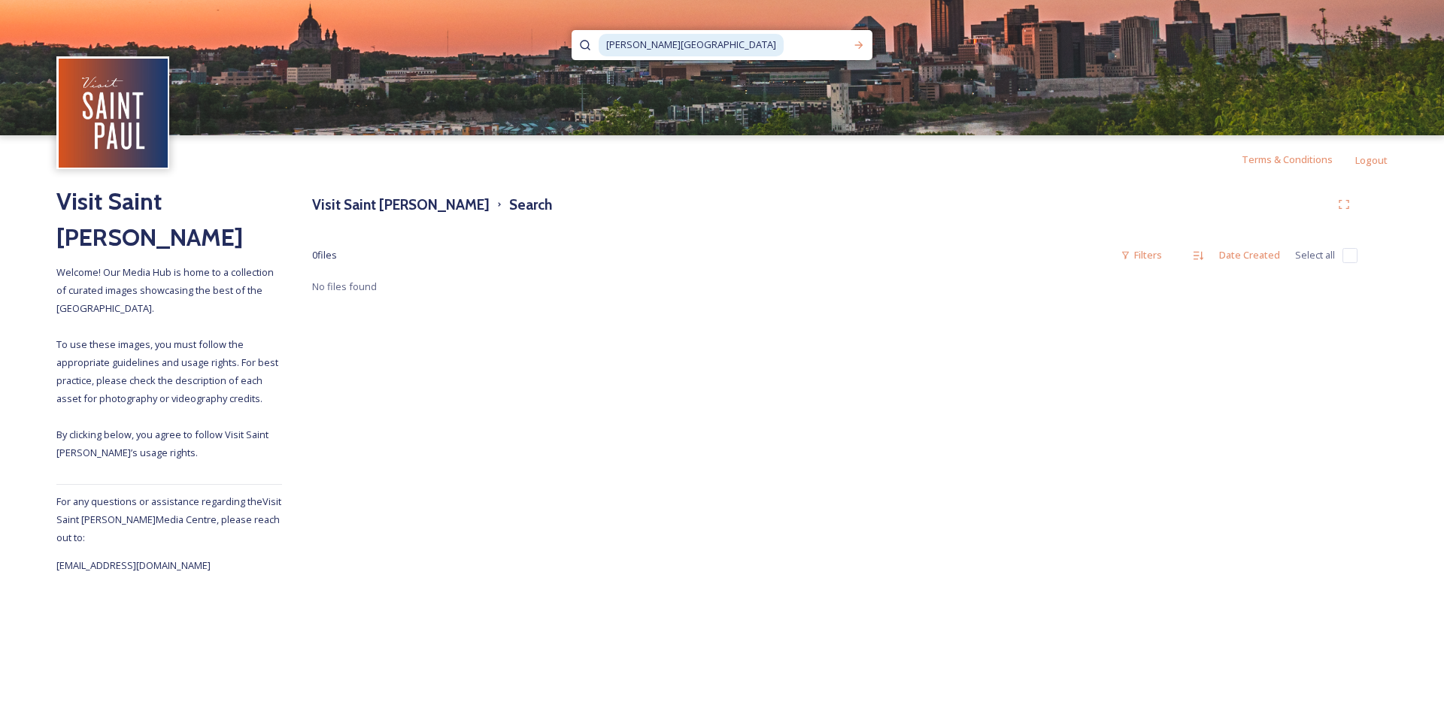
click at [785, 42] on input at bounding box center [815, 45] width 60 height 33
type input "s"
type input "[PERSON_NAME][GEOGRAPHIC_DATA]"
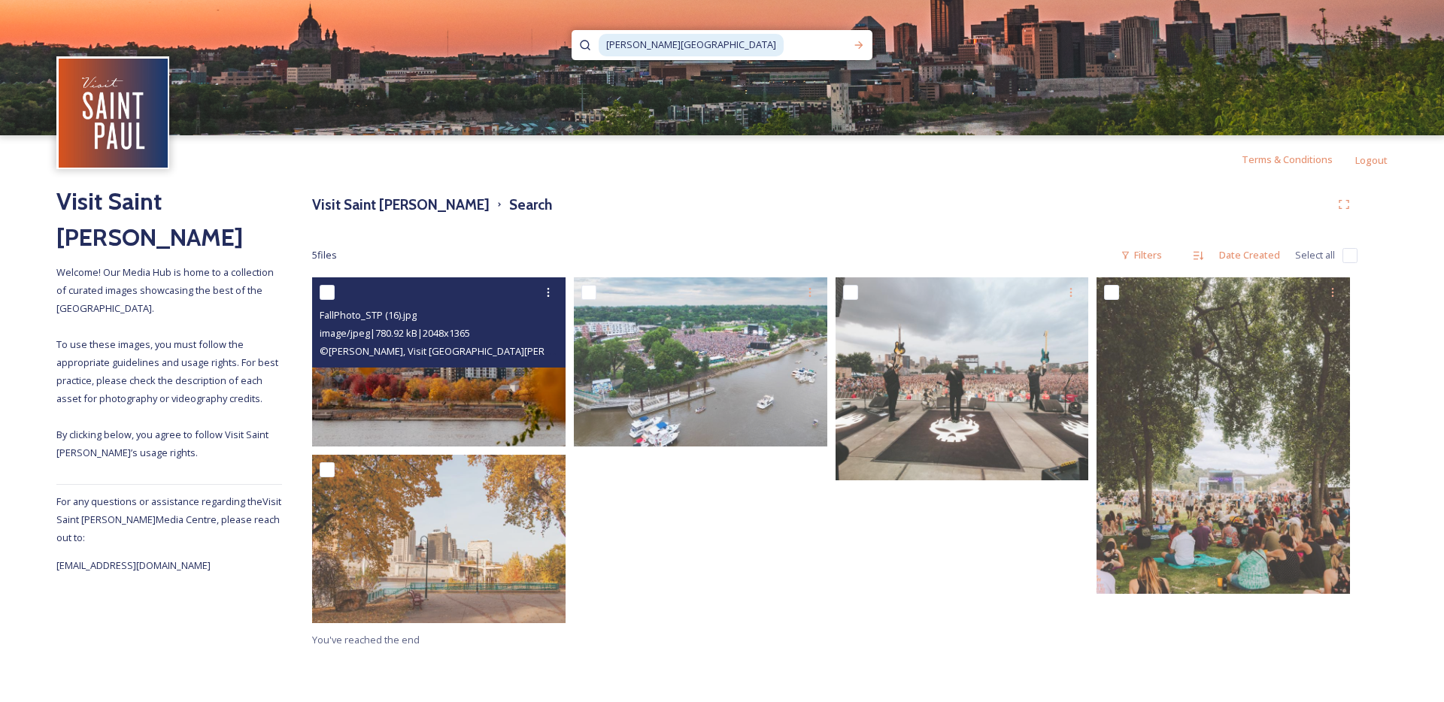
click at [505, 413] on img at bounding box center [438, 361] width 253 height 169
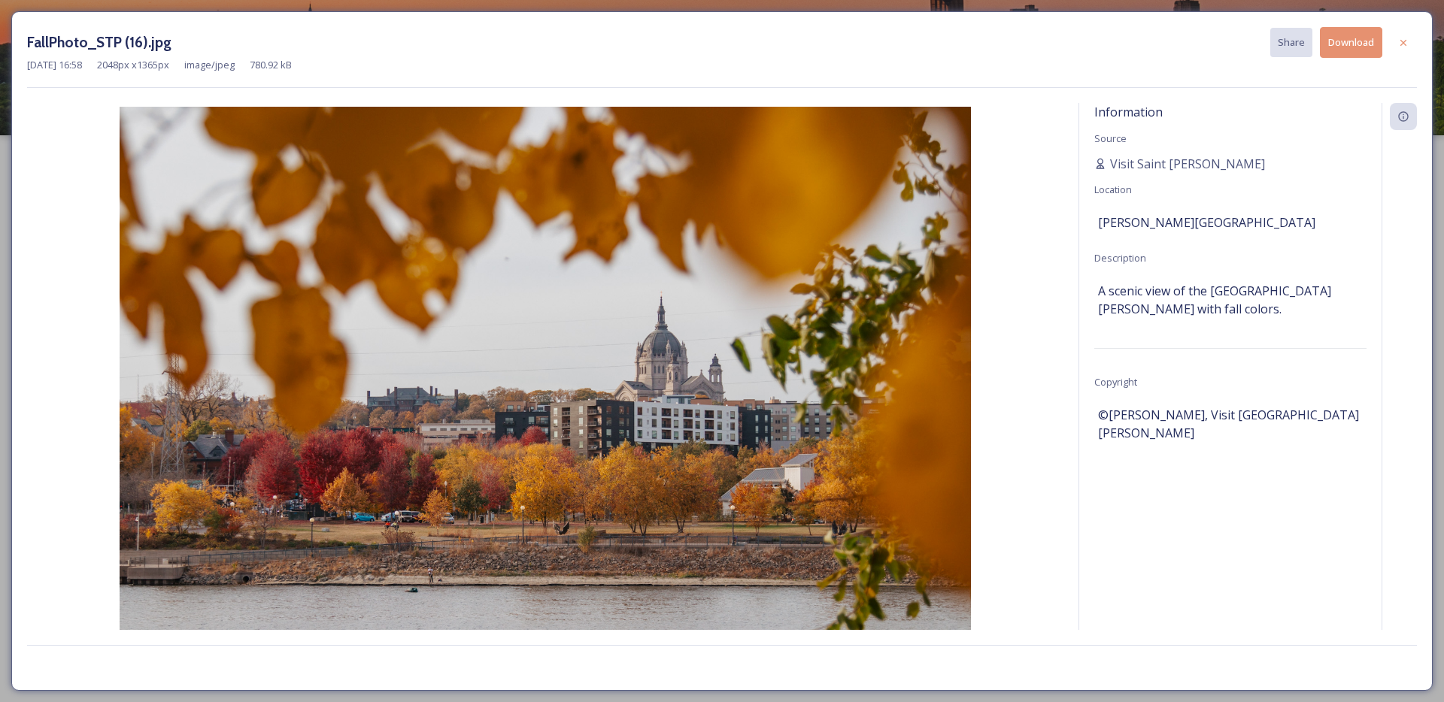
click at [1332, 45] on button "Download" at bounding box center [1351, 42] width 62 height 31
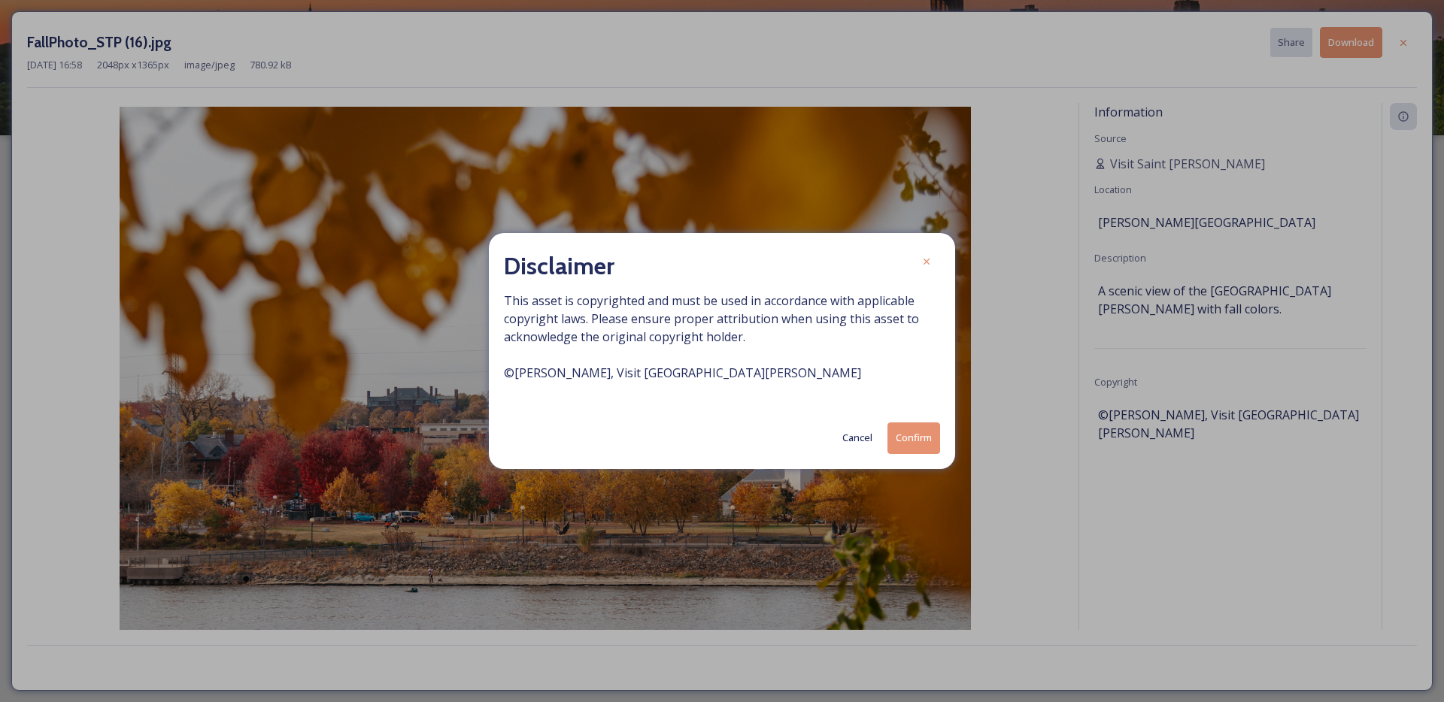
click at [896, 440] on button "Confirm" at bounding box center [913, 438] width 53 height 31
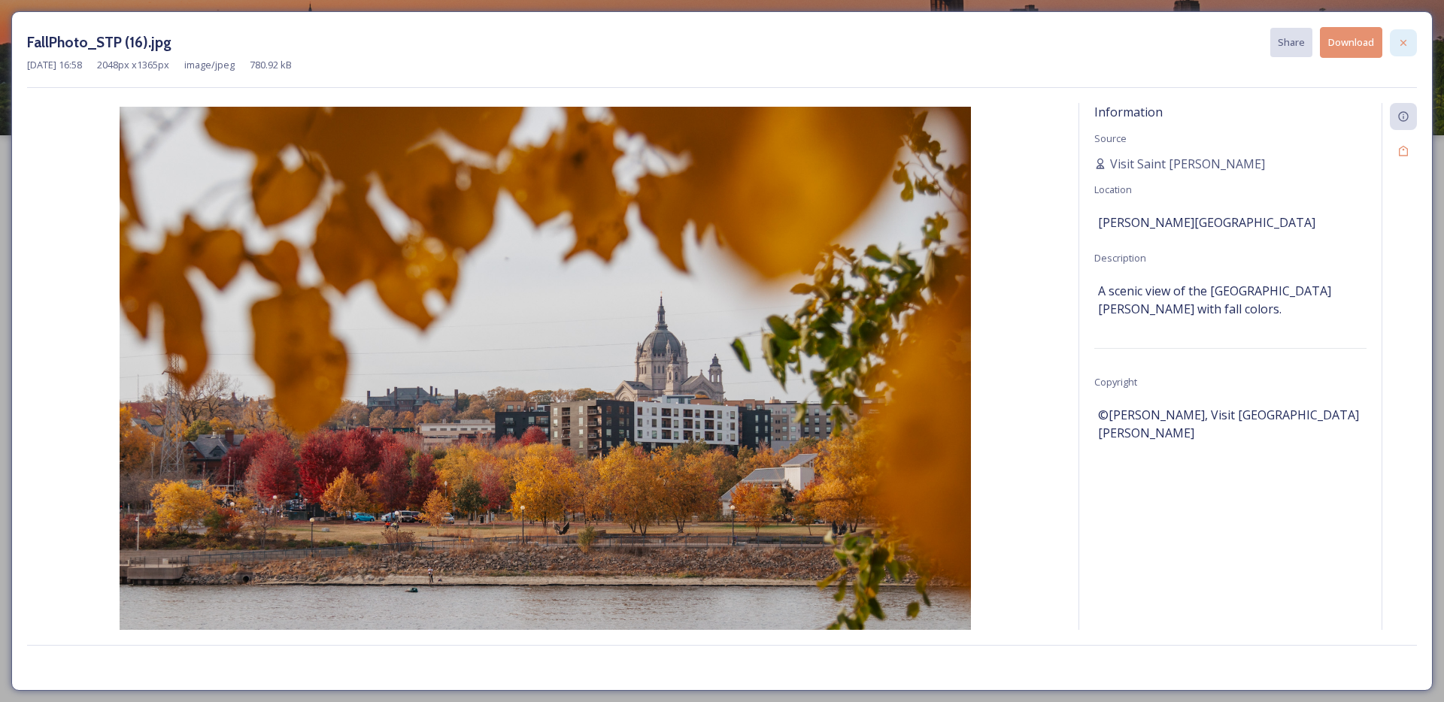
click at [1414, 47] on div at bounding box center [1403, 42] width 27 height 27
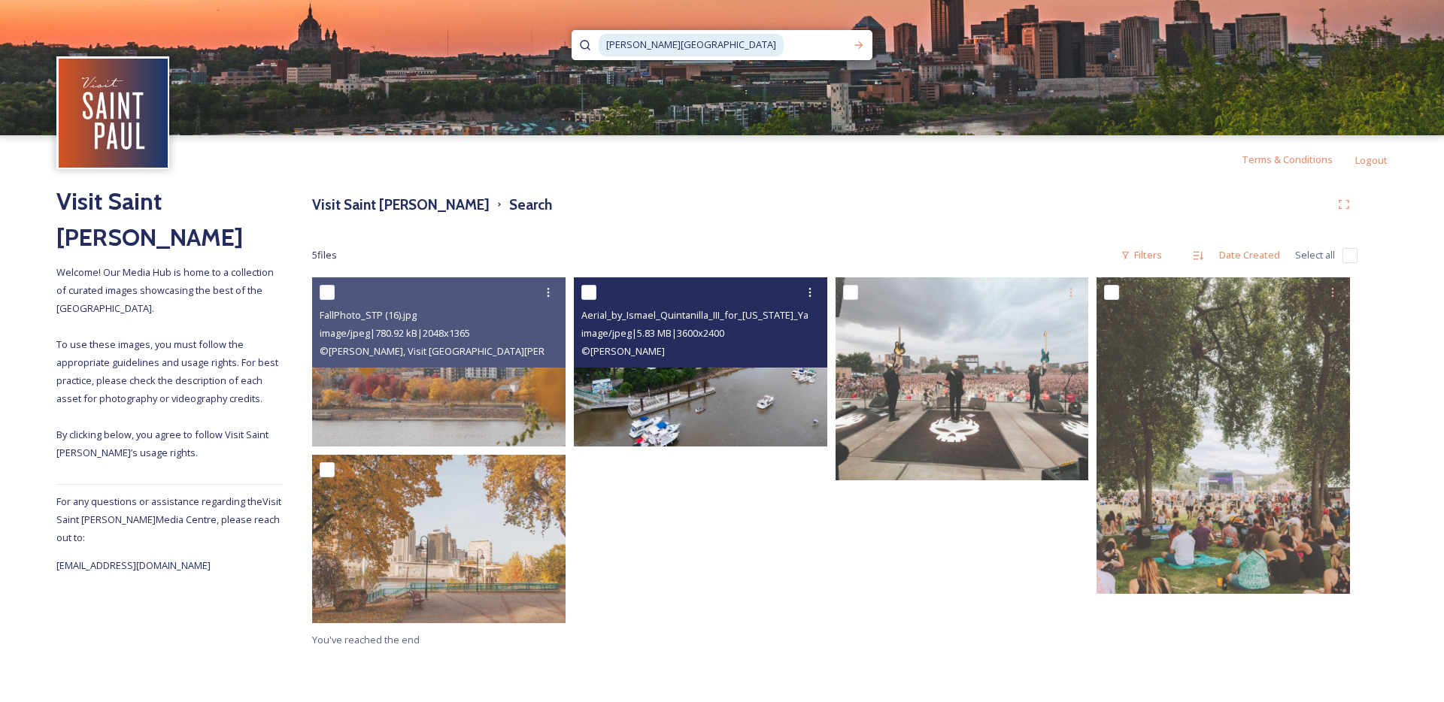
click at [705, 419] on img at bounding box center [700, 361] width 253 height 169
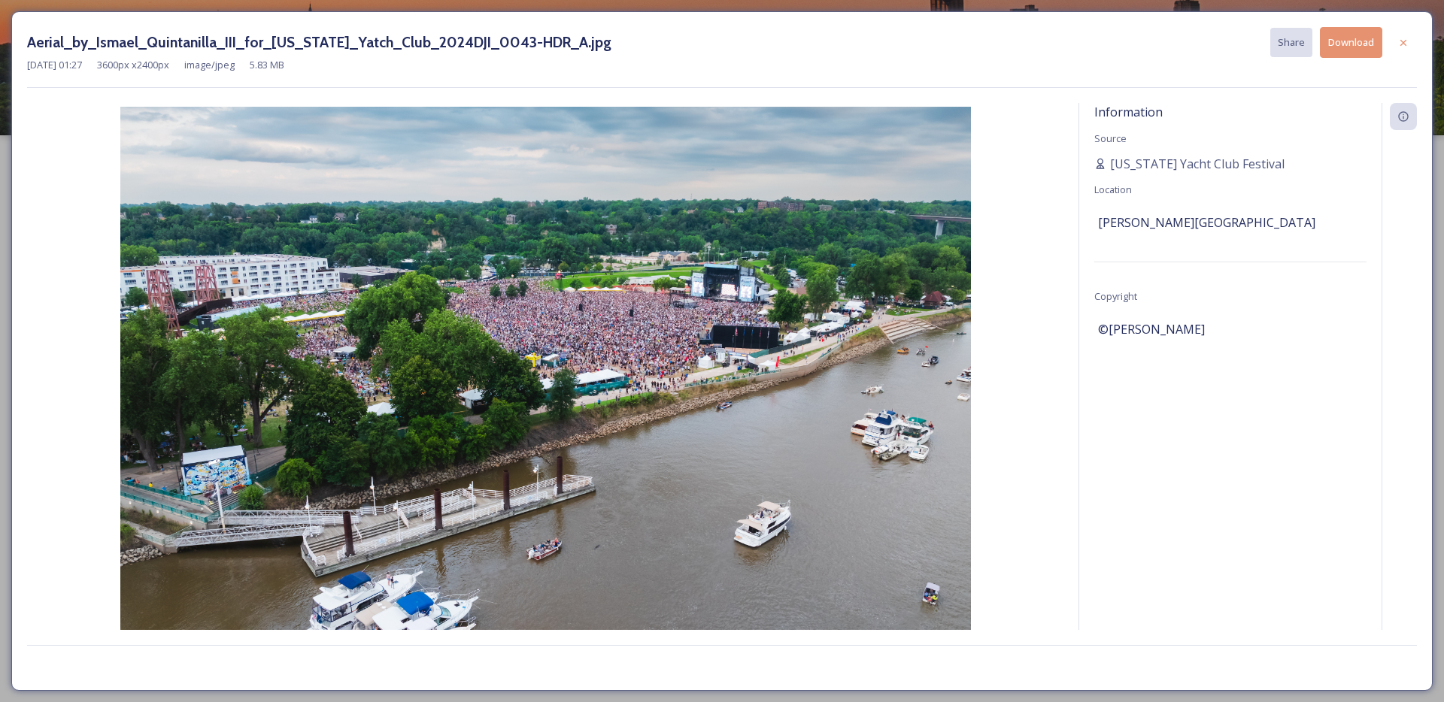
click at [1356, 32] on button "Download" at bounding box center [1351, 42] width 62 height 31
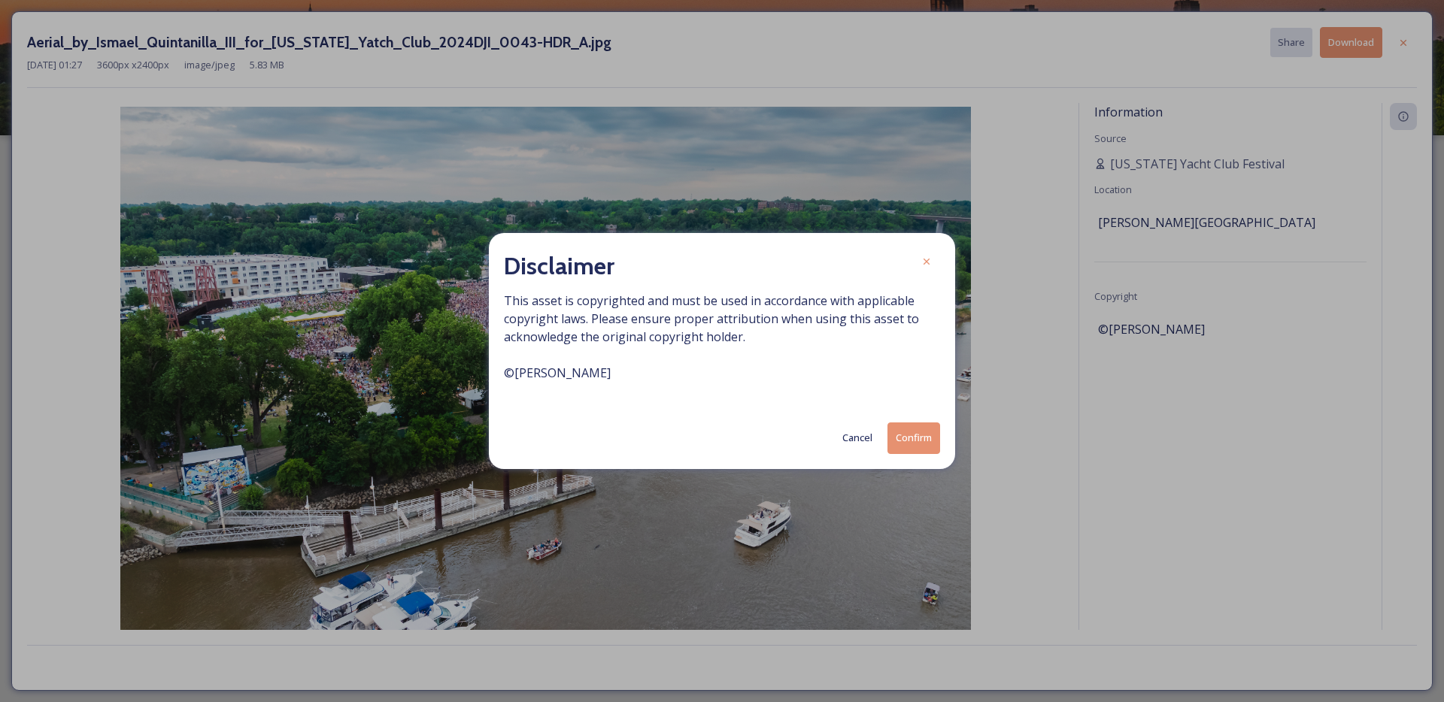
click at [915, 432] on button "Confirm" at bounding box center [913, 438] width 53 height 31
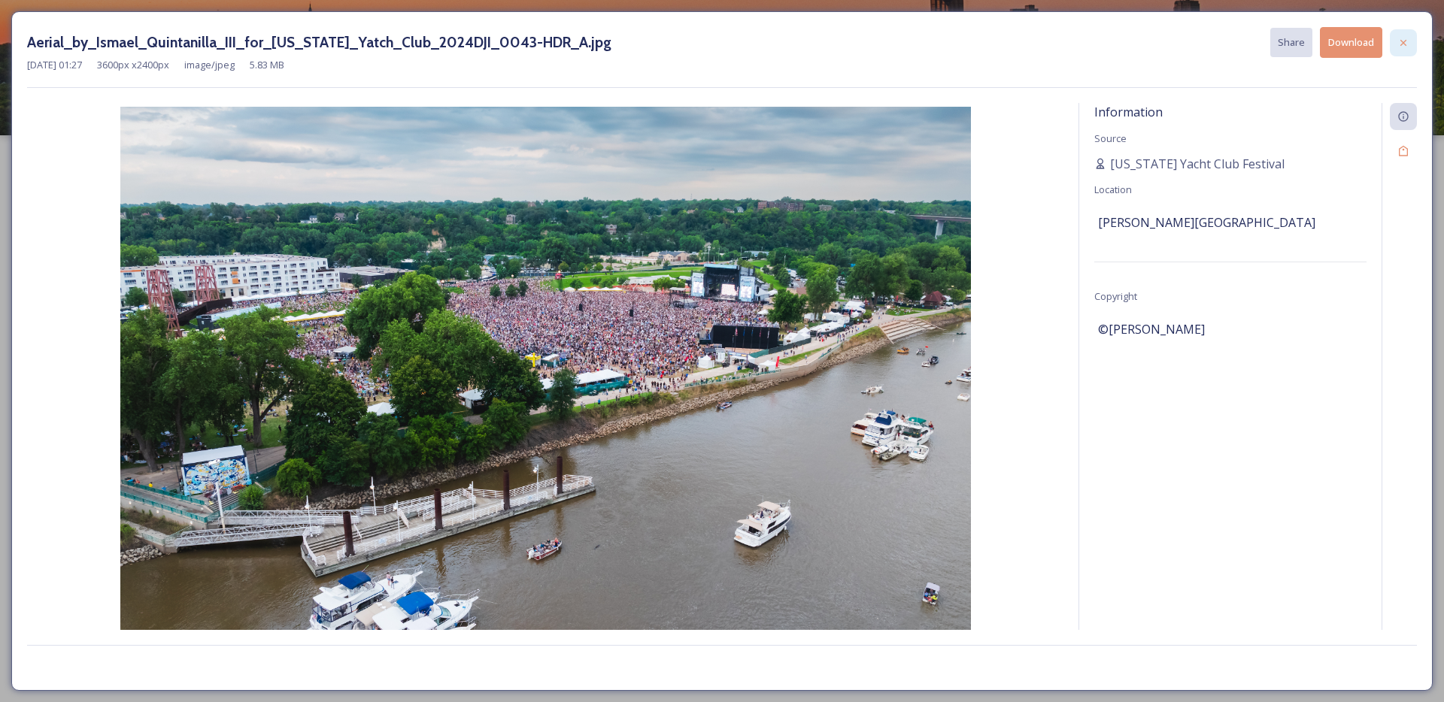
click at [1414, 41] on div at bounding box center [1403, 42] width 27 height 27
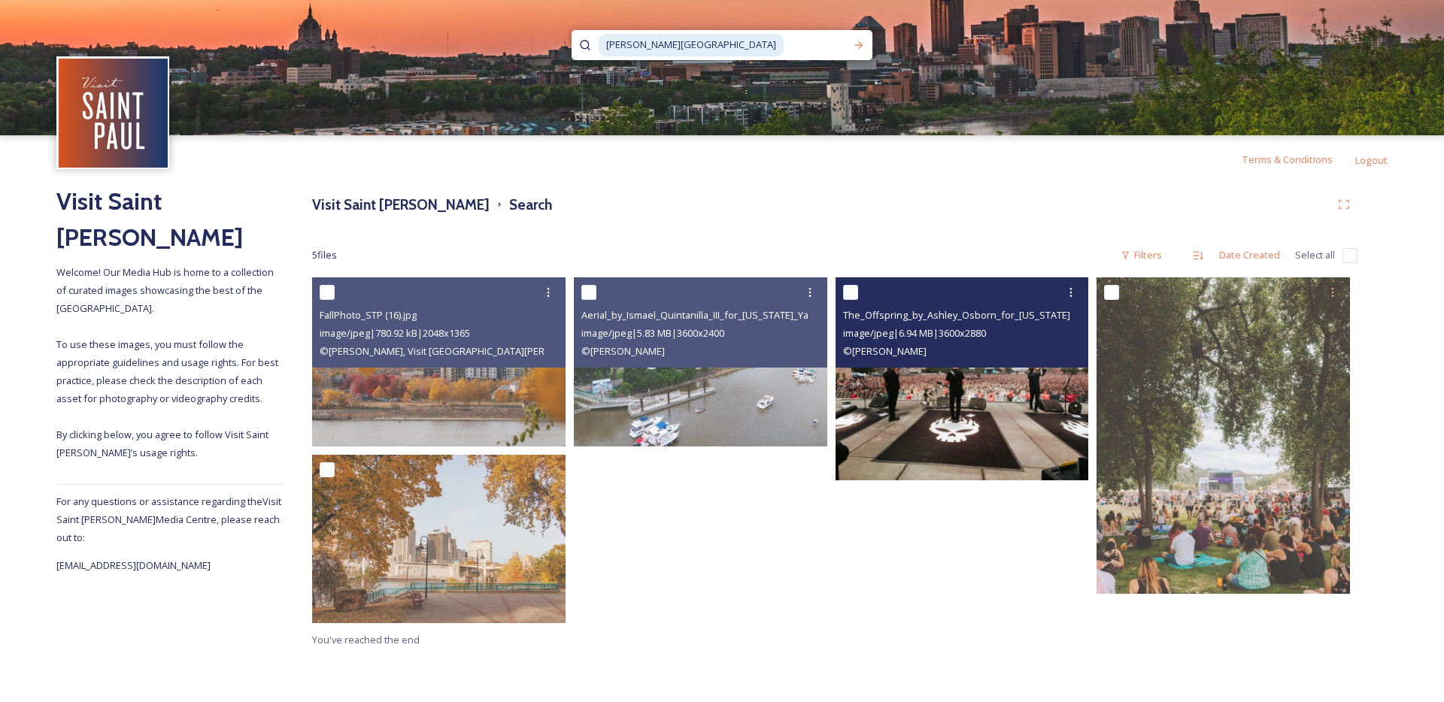
click at [1024, 405] on img at bounding box center [961, 378] width 253 height 203
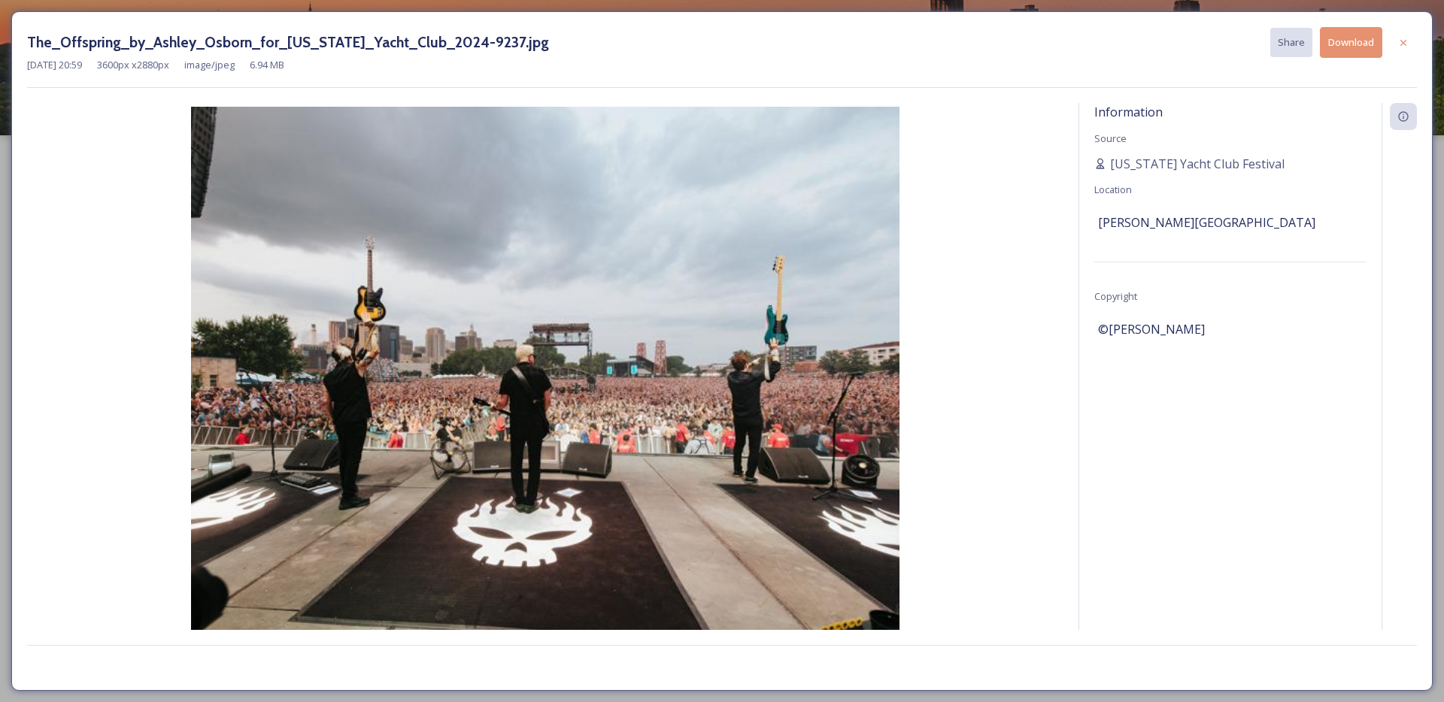
click at [1356, 39] on button "Download" at bounding box center [1351, 42] width 62 height 31
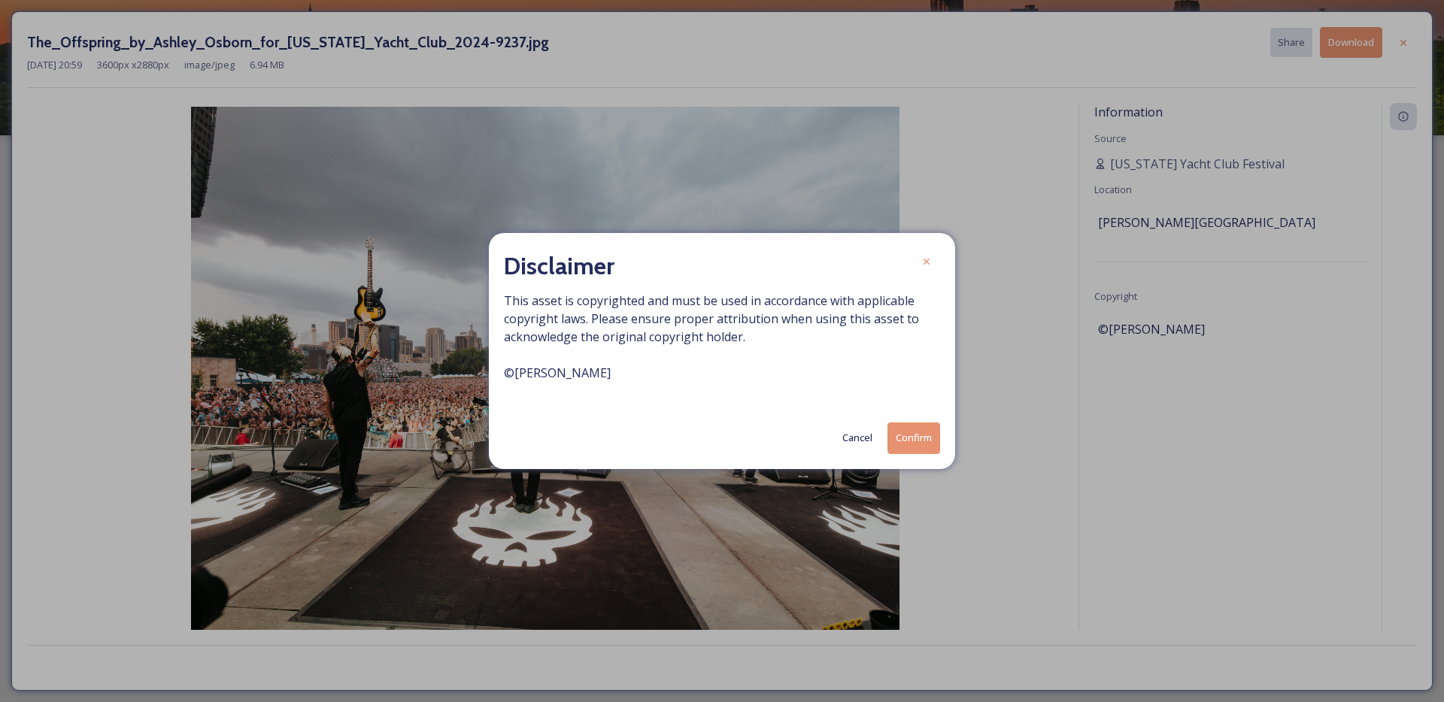
click at [917, 438] on button "Confirm" at bounding box center [913, 438] width 53 height 31
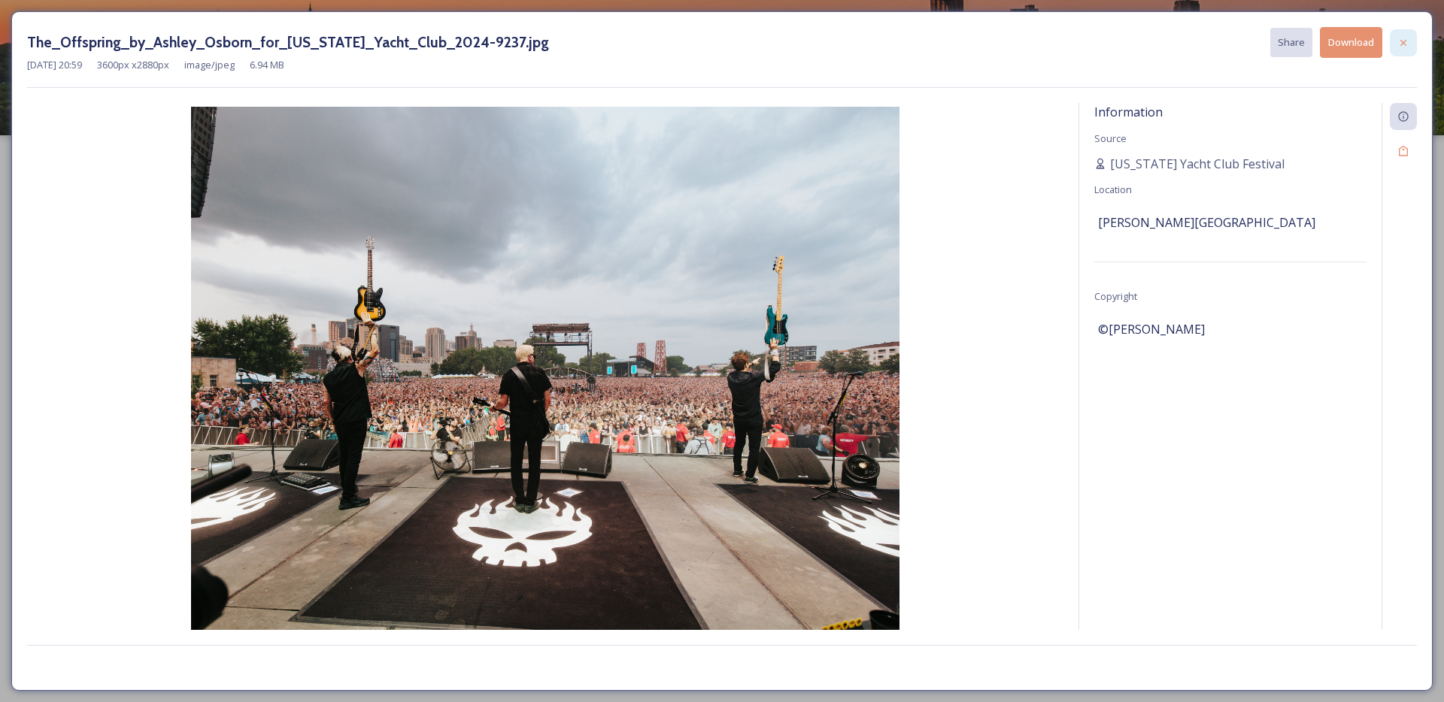
click at [1408, 45] on icon at bounding box center [1403, 43] width 12 height 12
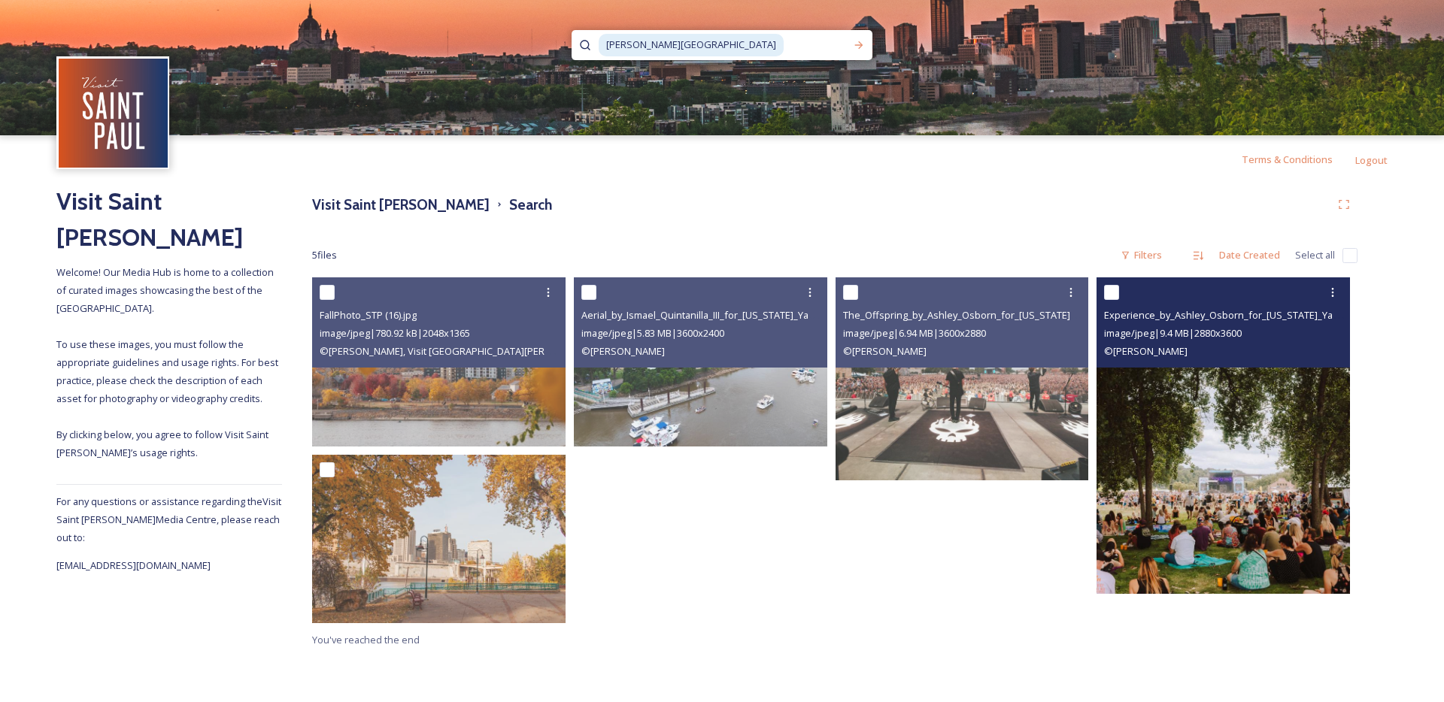
click at [1199, 456] on img at bounding box center [1222, 435] width 253 height 317
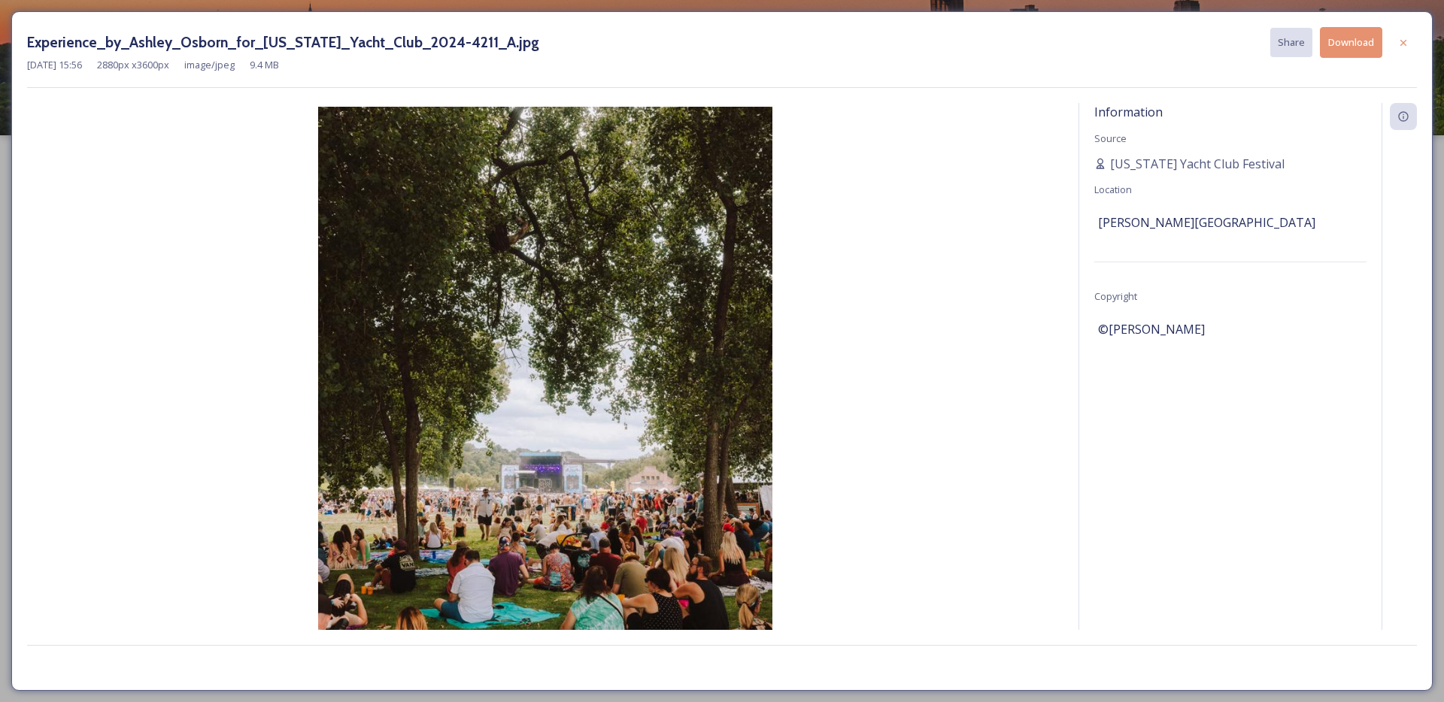
click at [1361, 39] on button "Download" at bounding box center [1351, 42] width 62 height 31
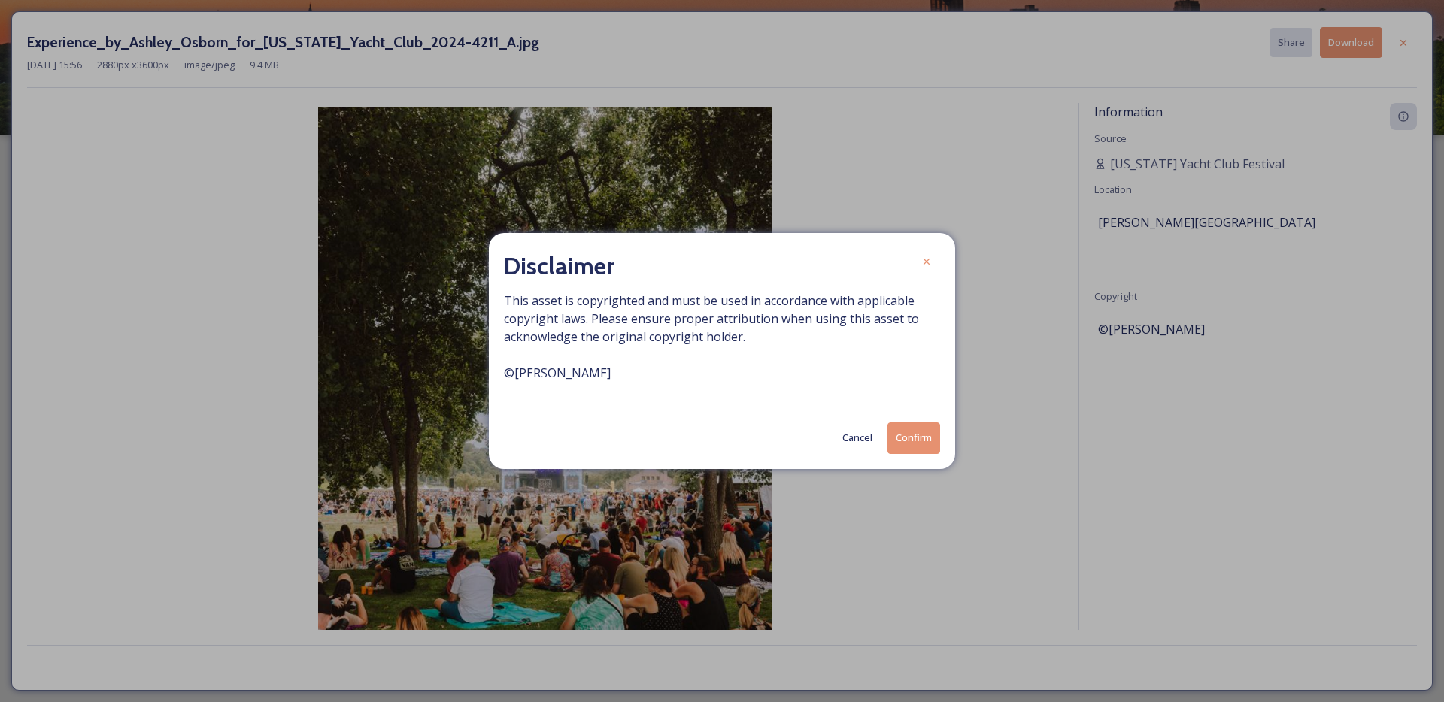
click at [914, 443] on button "Confirm" at bounding box center [913, 438] width 53 height 31
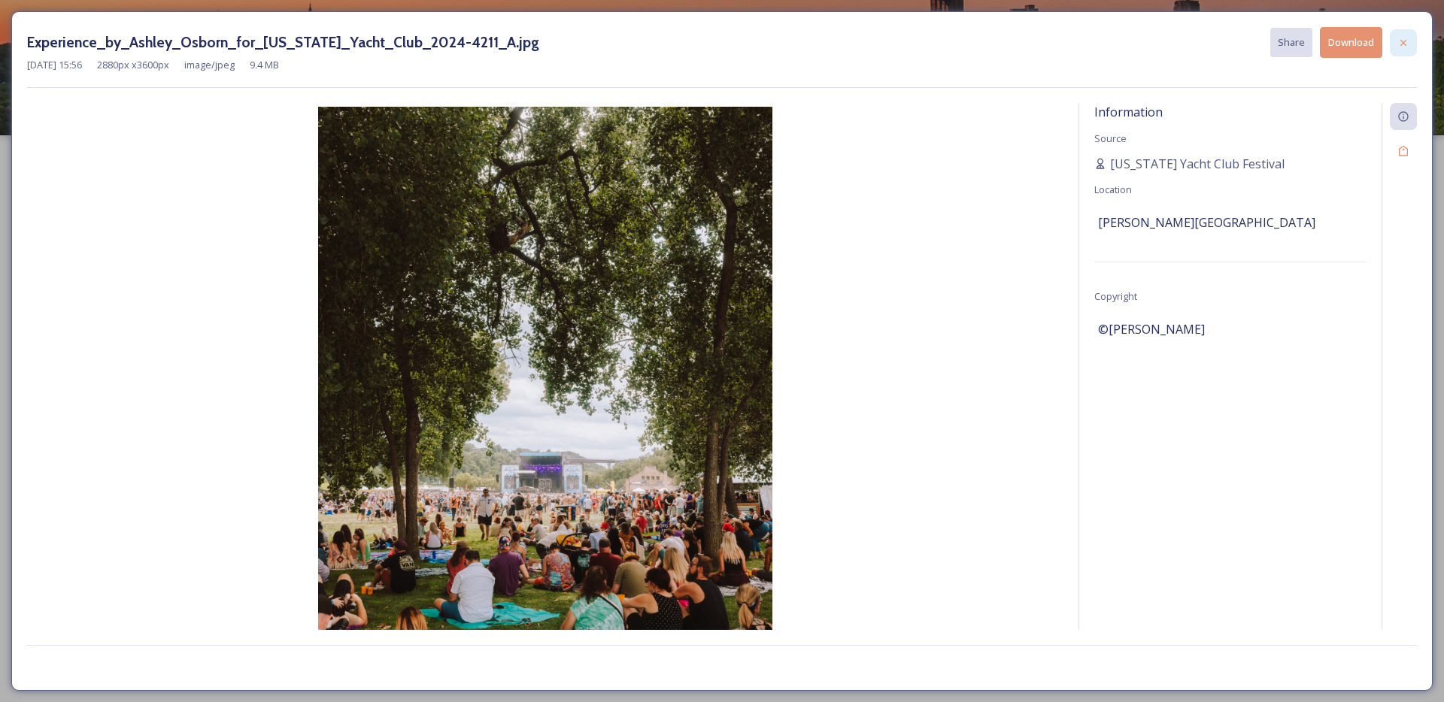
click at [1399, 48] on div at bounding box center [1403, 42] width 27 height 27
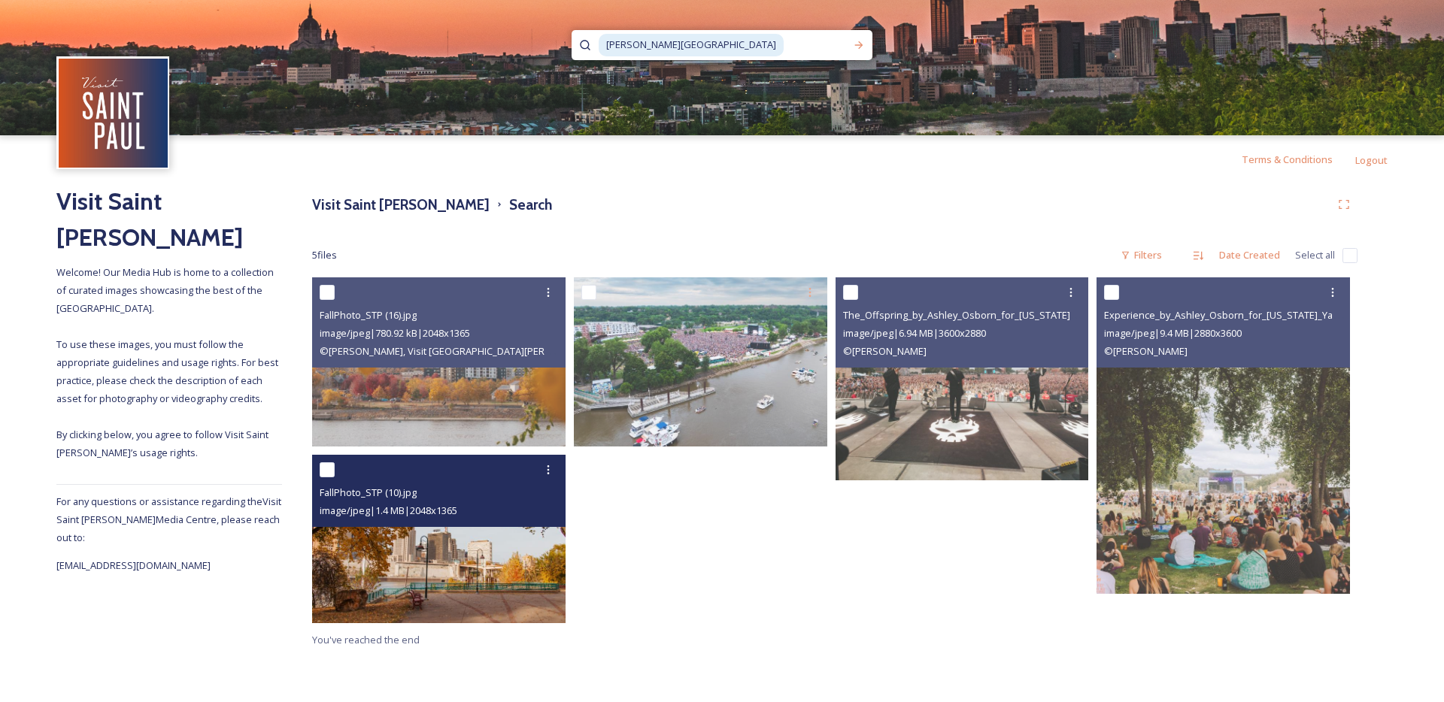
click at [453, 566] on img at bounding box center [438, 539] width 253 height 169
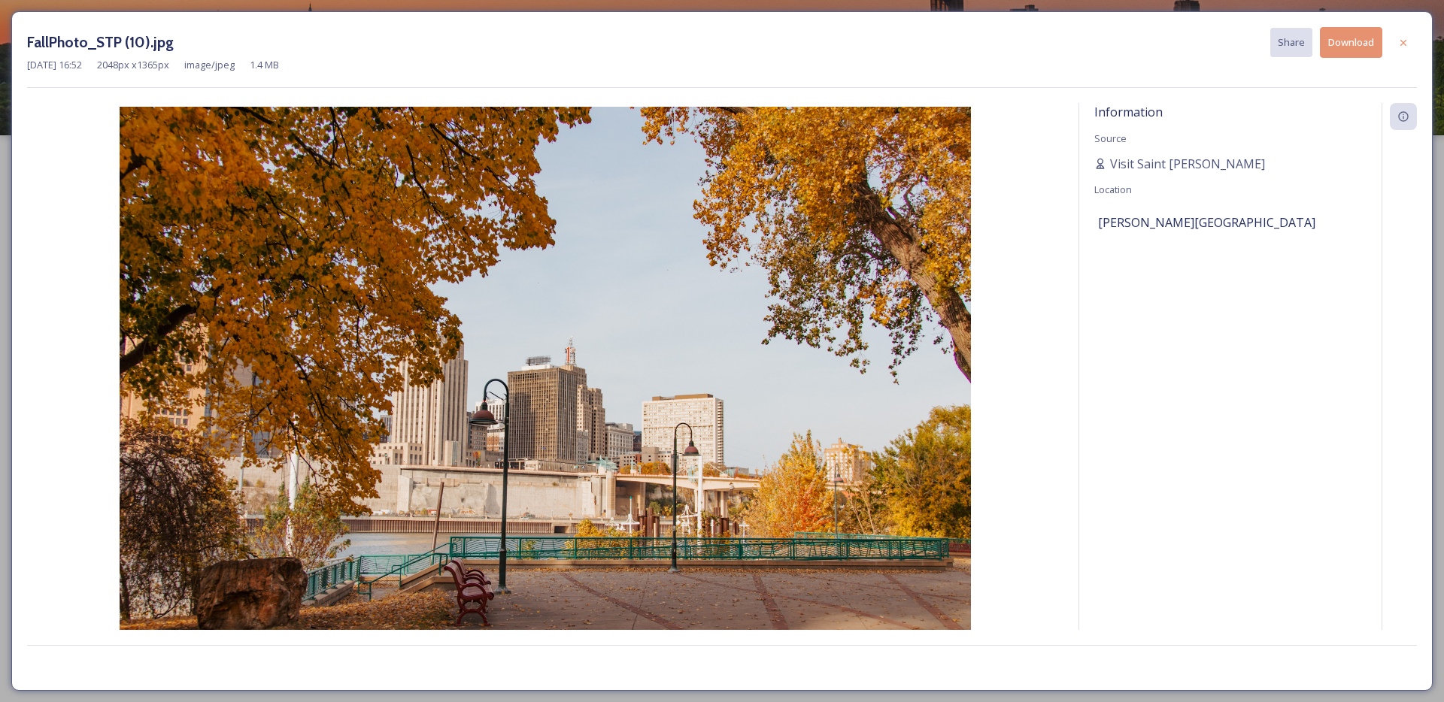
click at [1361, 45] on button "Download" at bounding box center [1351, 42] width 62 height 31
click at [1405, 43] on icon at bounding box center [1403, 43] width 12 height 12
